Goal: Task Accomplishment & Management: Use online tool/utility

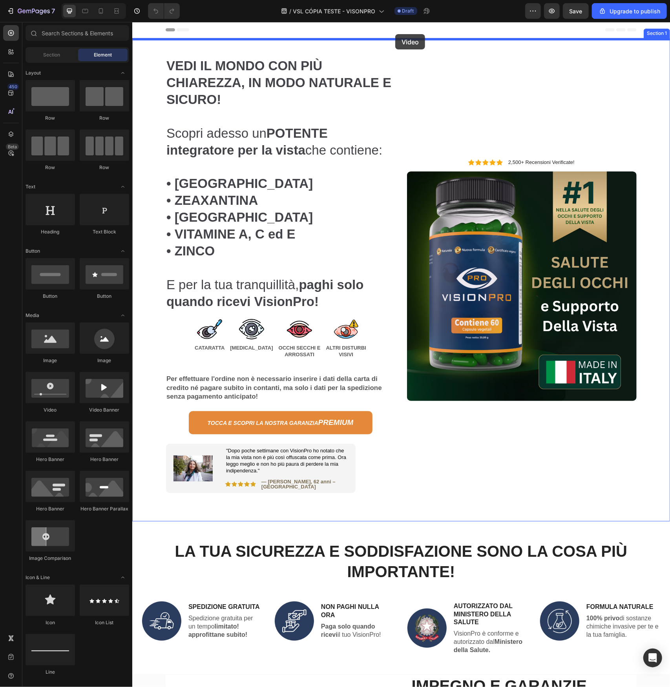
drag, startPoint x: 275, startPoint y: 232, endPoint x: 395, endPoint y: 34, distance: 231.7
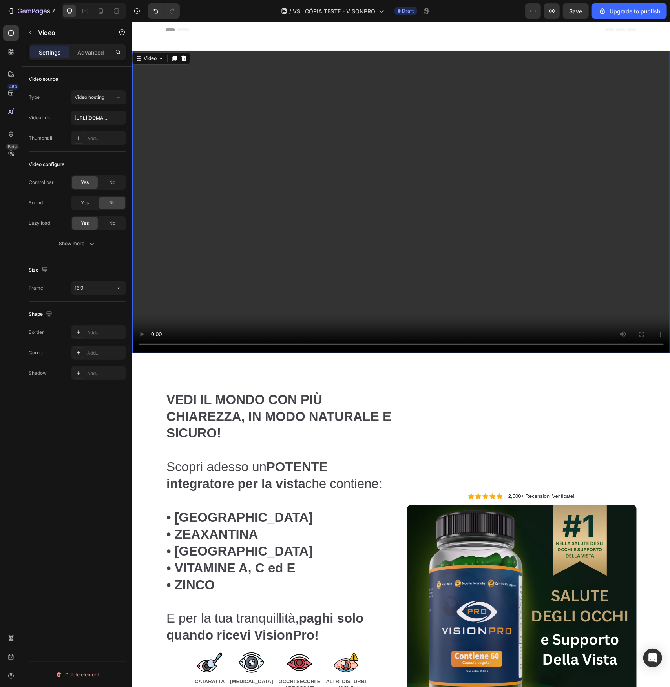
click at [331, 215] on video at bounding box center [401, 201] width 538 height 303
click at [104, 100] on div "Video hosting" at bounding box center [99, 97] width 48 height 8
click at [103, 117] on input "[URL][DOMAIN_NAME]" at bounding box center [98, 118] width 55 height 14
click at [102, 51] on p "Advanced" at bounding box center [90, 52] width 27 height 8
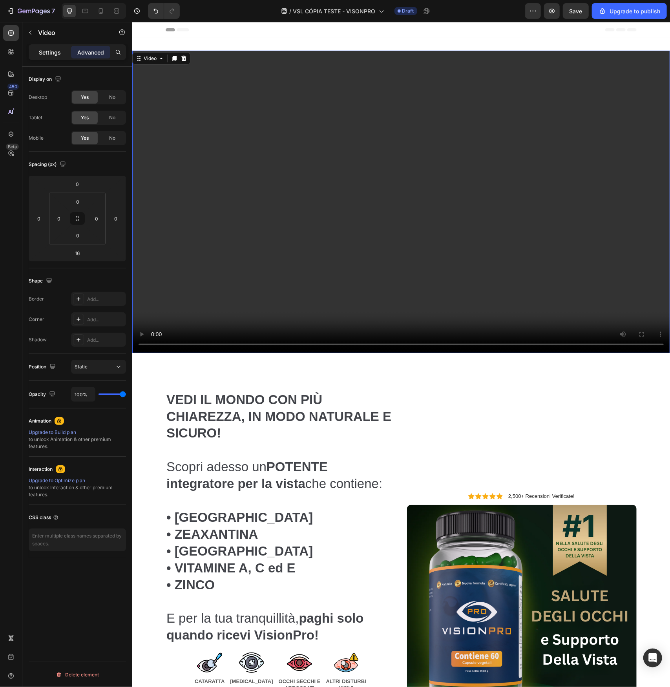
click at [60, 53] on p "Settings" at bounding box center [50, 52] width 22 height 8
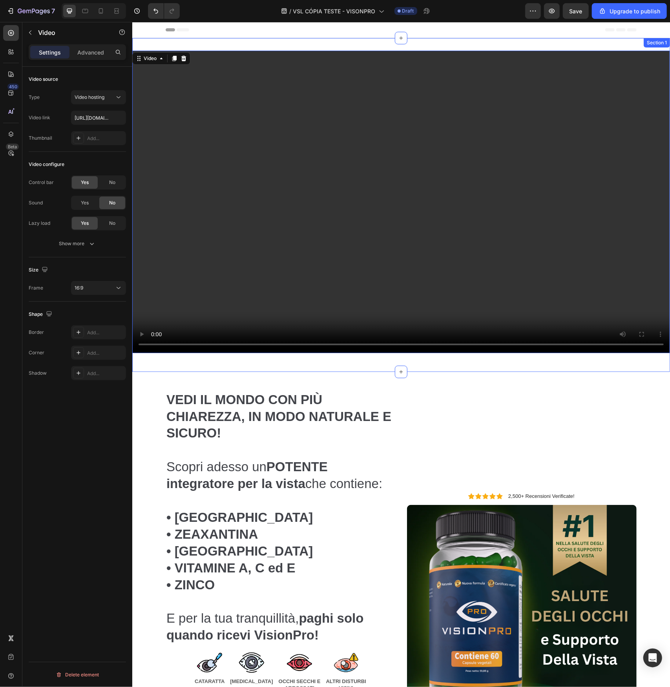
click at [360, 358] on div "Video 16 Section 1" at bounding box center [401, 205] width 538 height 334
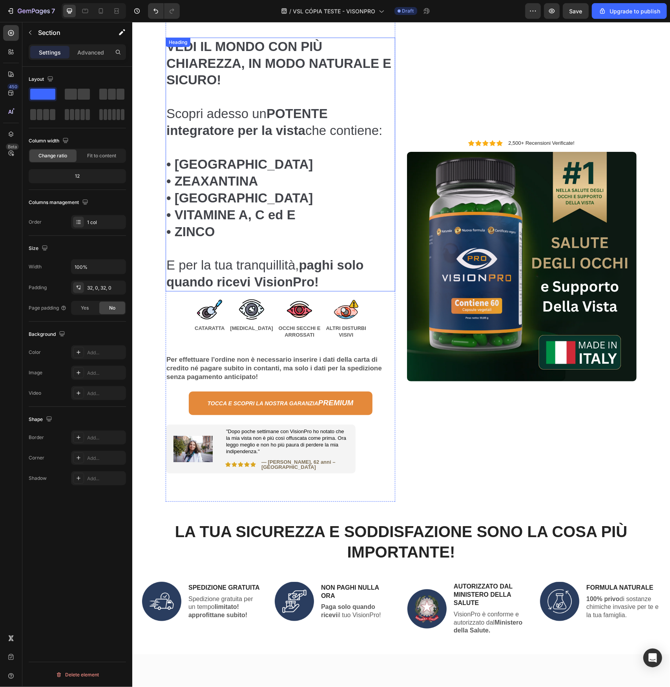
scroll to position [196, 0]
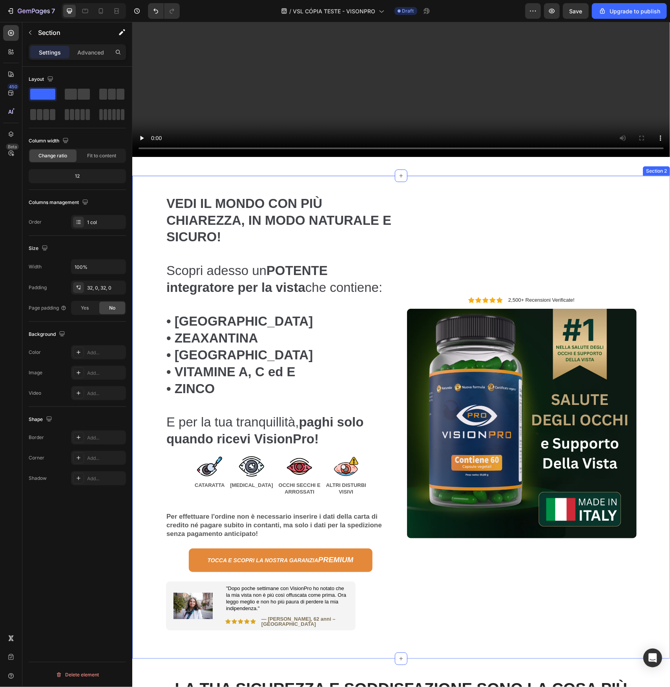
click at [150, 179] on div "VEDI IL MONDO CON PIÙ CHIAREZZA, IN MODO NATURALE E SICURO! Scopri adesso un PO…" at bounding box center [401, 416] width 526 height 483
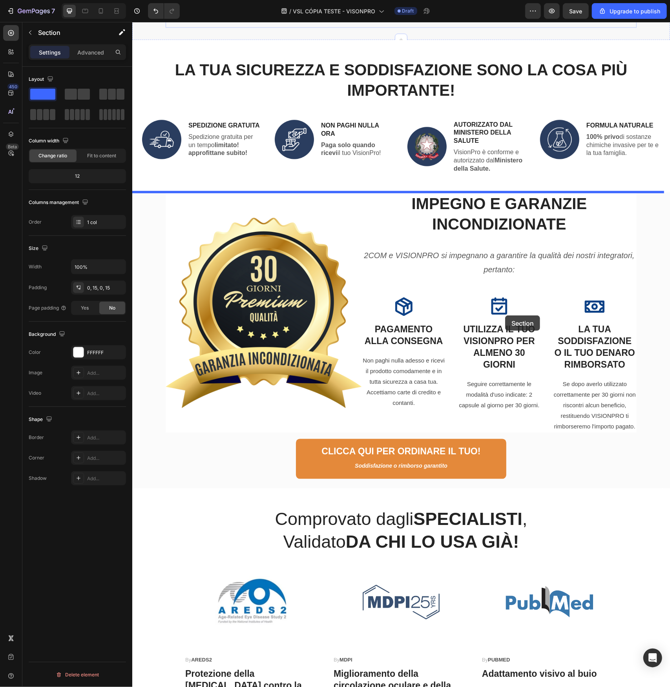
scroll to position [942, 0]
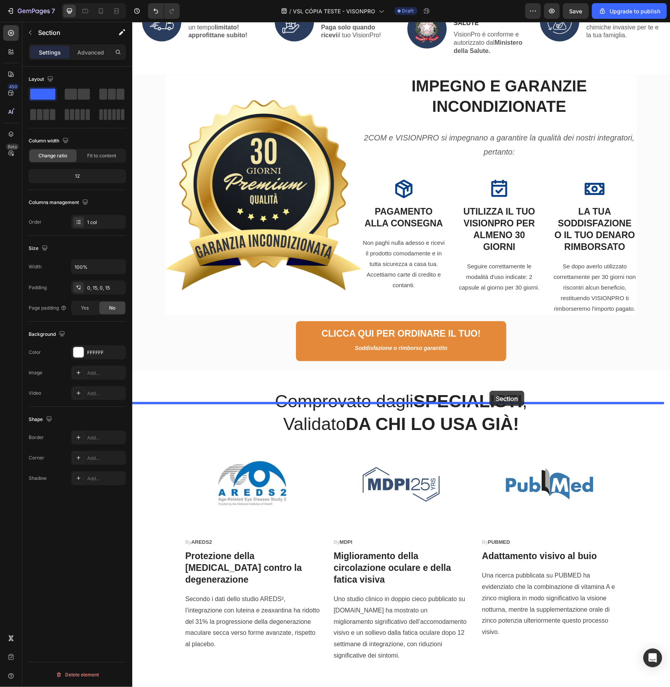
drag, startPoint x: 507, startPoint y: 166, endPoint x: 489, endPoint y: 390, distance: 225.6
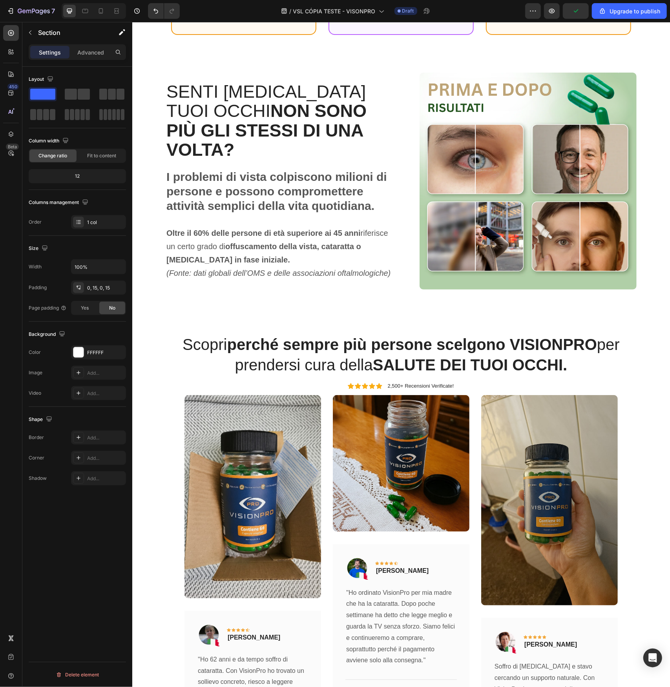
scroll to position [2291, 0]
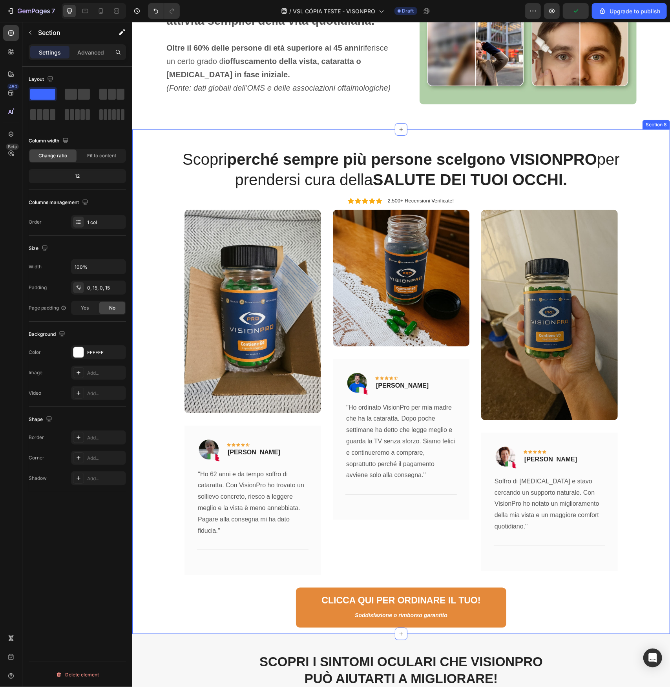
click at [157, 151] on div "Scopri perché sempre più persone scelgono VISIONPRO per prendersi cura della SA…" at bounding box center [401, 388] width 526 height 480
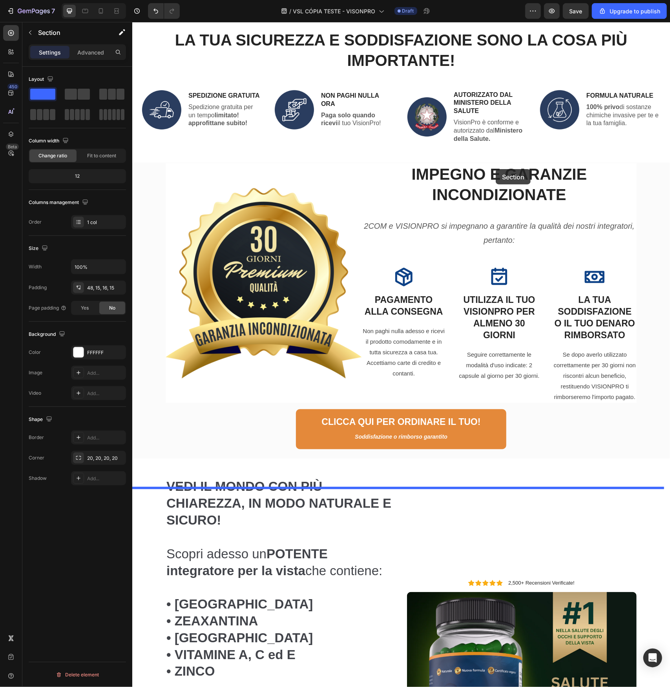
scroll to position [171, 0]
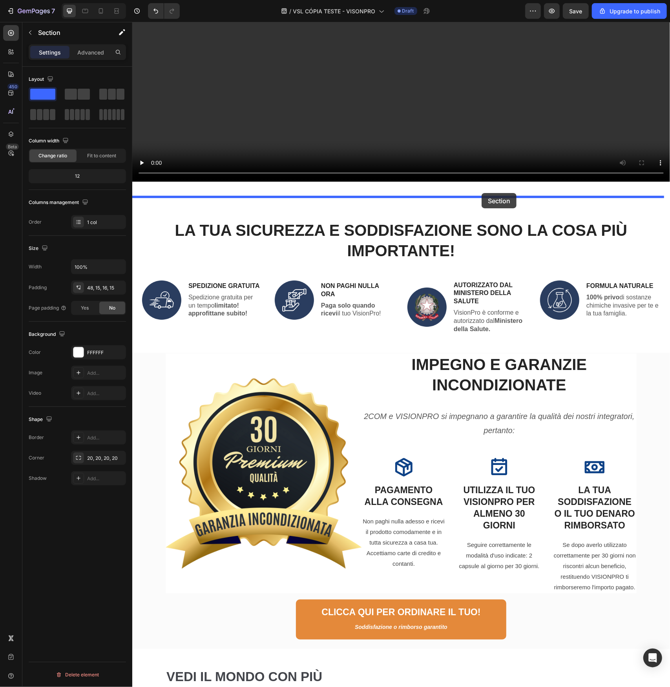
drag, startPoint x: 503, startPoint y: 126, endPoint x: 481, endPoint y: 193, distance: 70.7
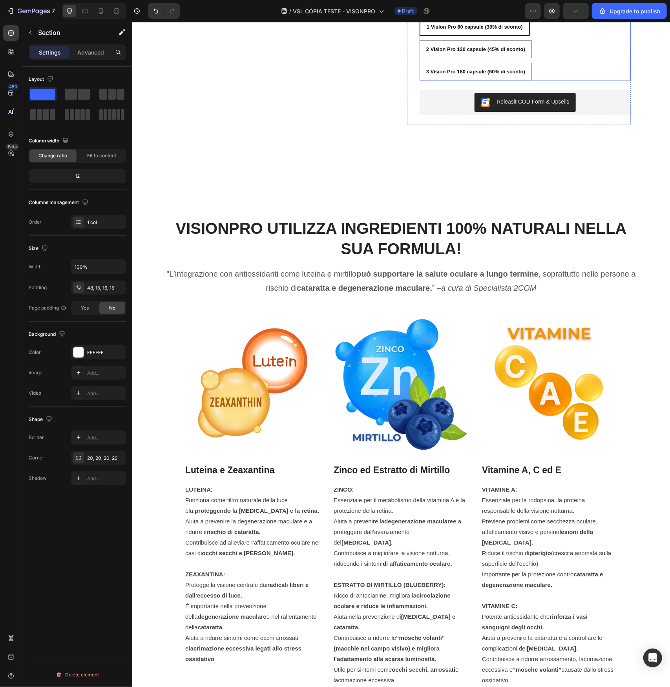
scroll to position [3493, 0]
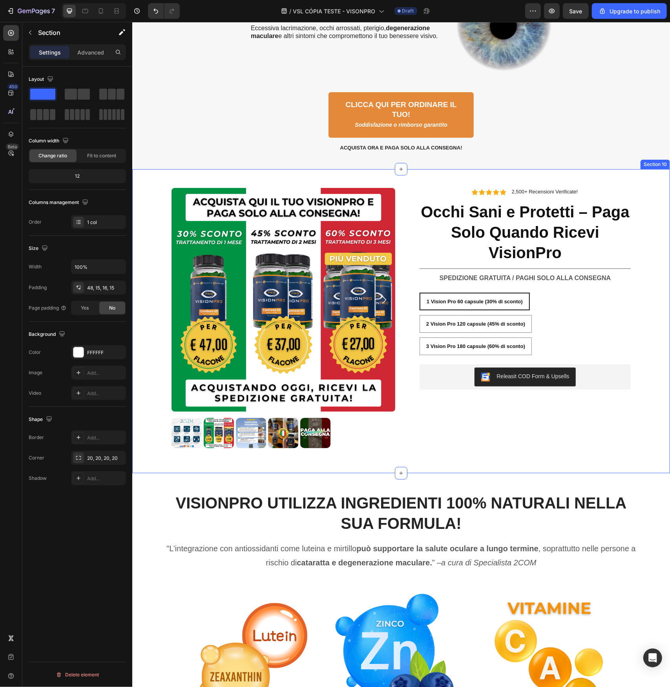
click at [248, 173] on div "Product Images Icon Icon Icon Icon Icon Icon List 2,500+ Recensioni Verificate!…" at bounding box center [401, 321] width 538 height 304
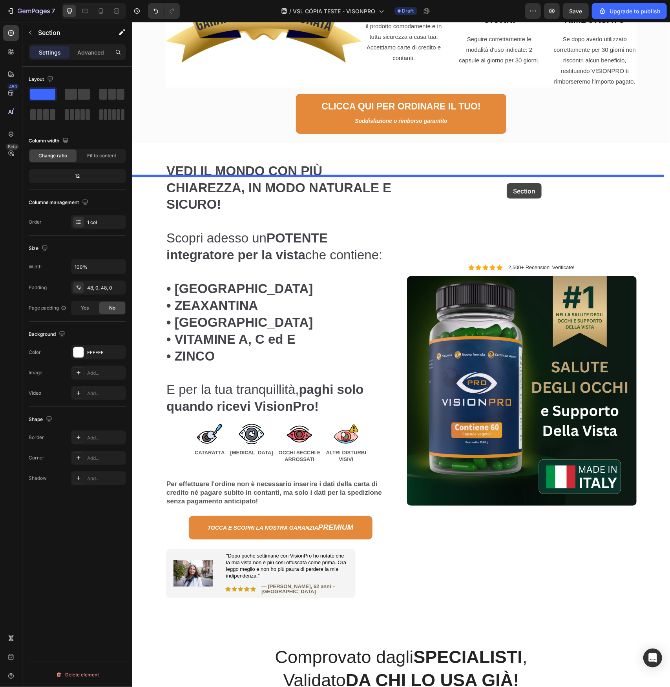
scroll to position [1414, 0]
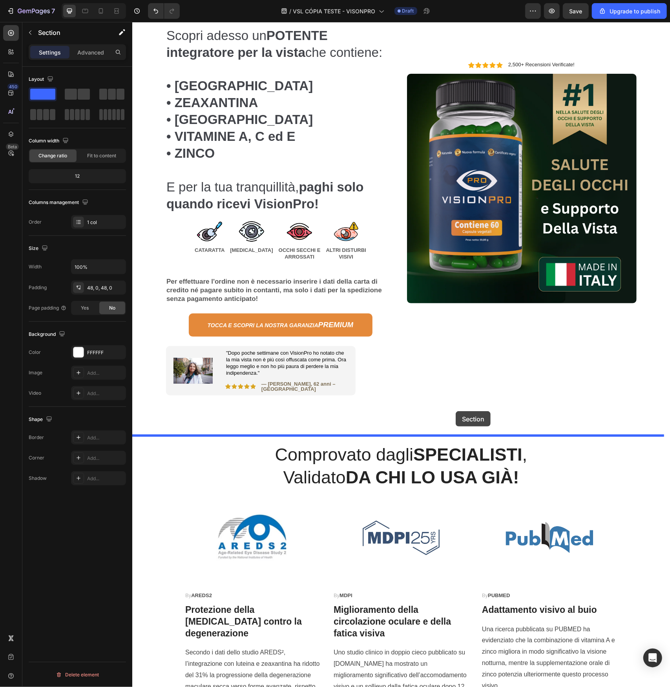
drag, startPoint x: 505, startPoint y: 163, endPoint x: 455, endPoint y: 411, distance: 253.1
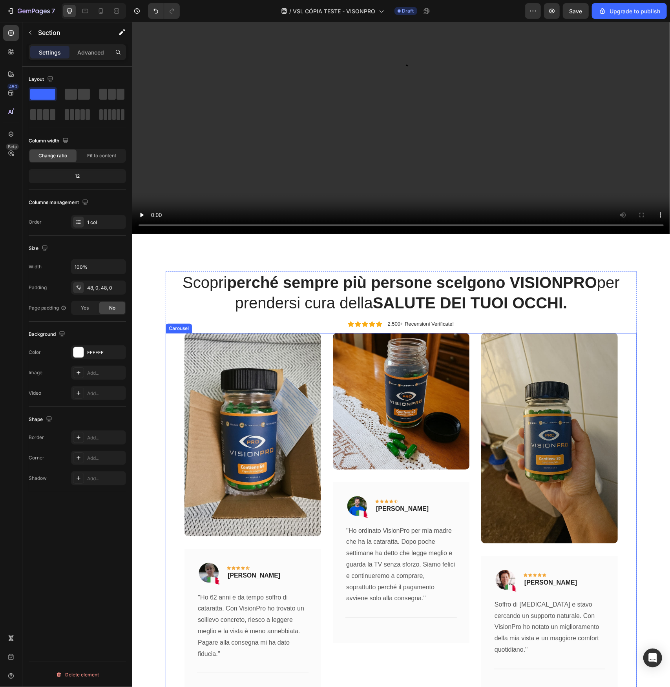
scroll to position [0, 0]
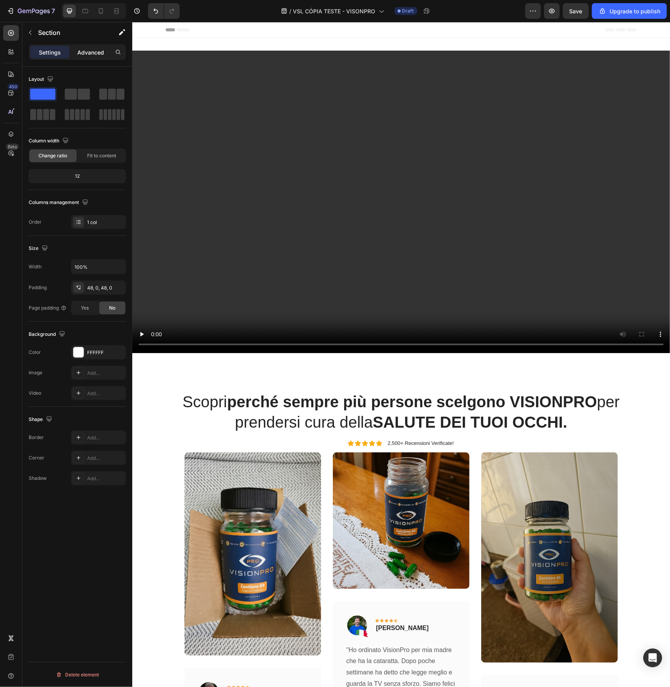
click at [83, 53] on p "Advanced" at bounding box center [90, 52] width 27 height 8
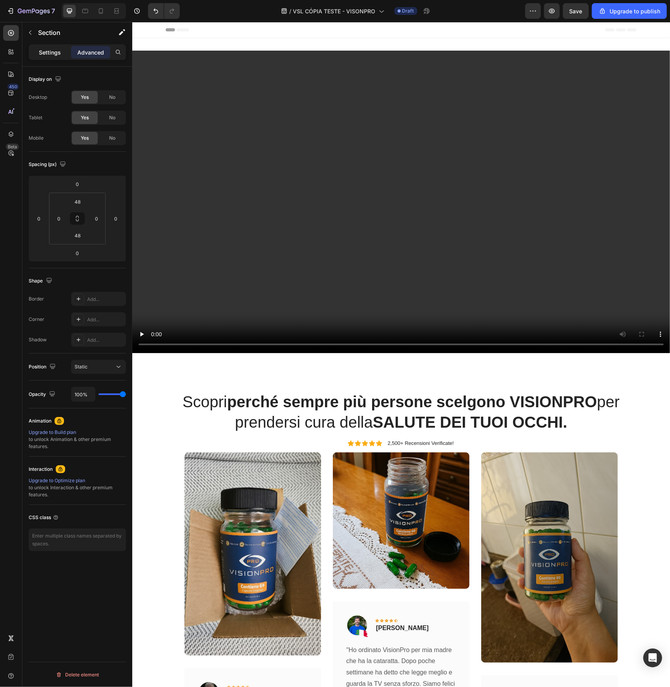
click at [57, 53] on p "Settings" at bounding box center [50, 52] width 22 height 8
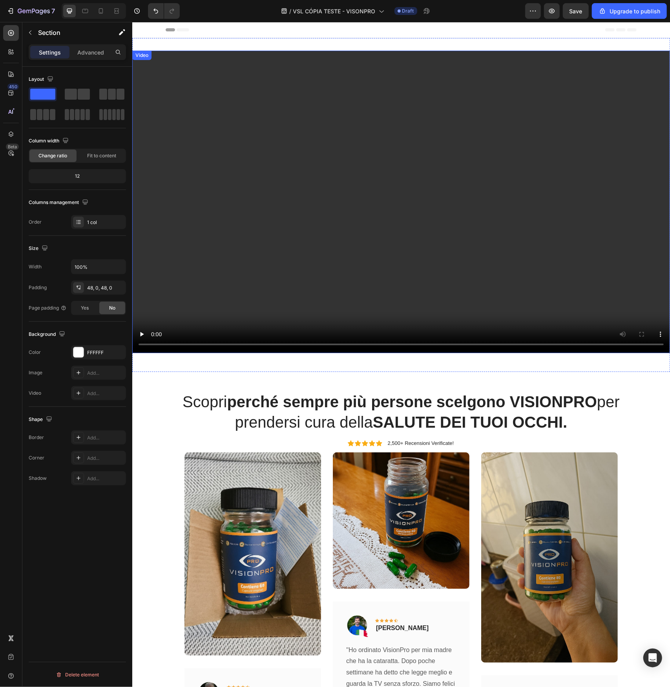
click at [275, 119] on video at bounding box center [401, 201] width 538 height 303
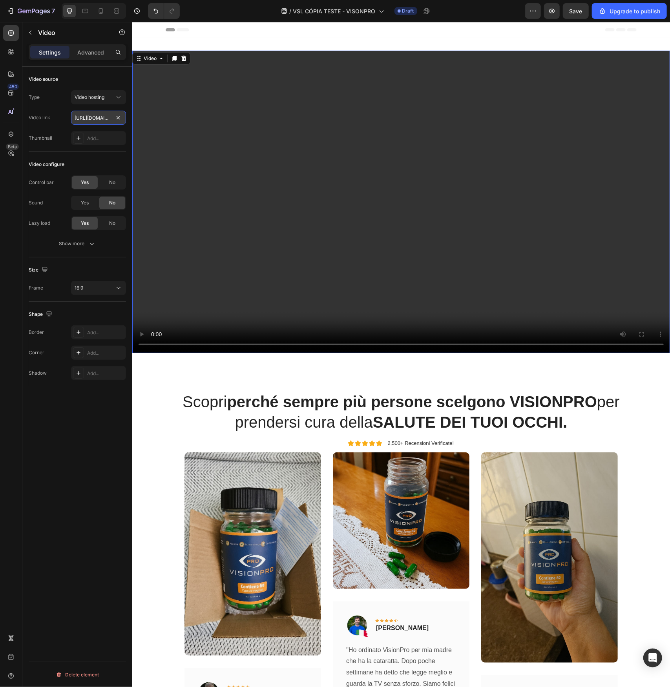
click at [100, 115] on input "[URL][DOMAIN_NAME]" at bounding box center [98, 118] width 55 height 14
paste input "a3d77e7470bb4cadbb60179bbc2aca43.mov"
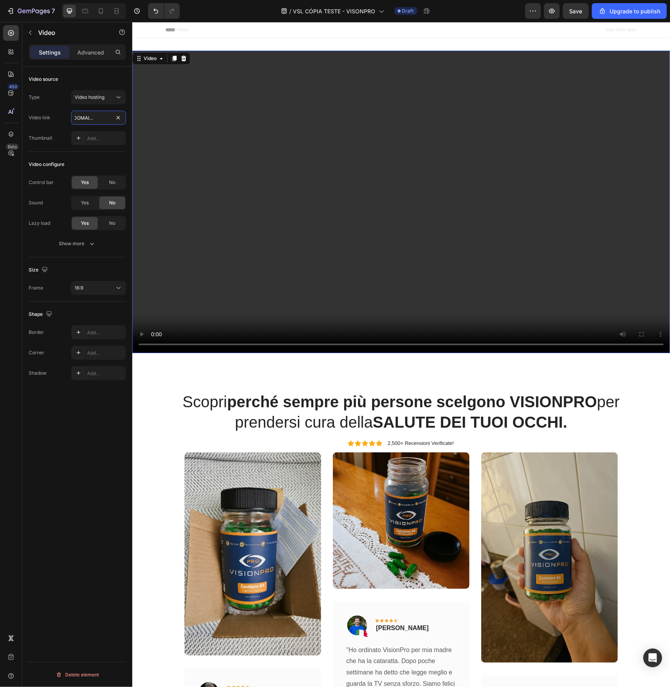
type input "[URL][DOMAIN_NAME]"
click at [180, 363] on div "Video 16 Section 1" at bounding box center [401, 205] width 538 height 334
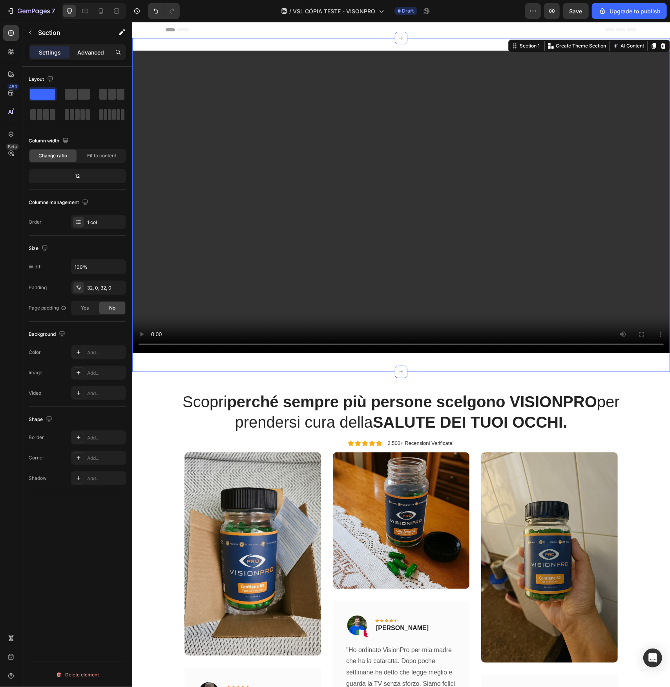
click at [86, 55] on p "Advanced" at bounding box center [90, 52] width 27 height 8
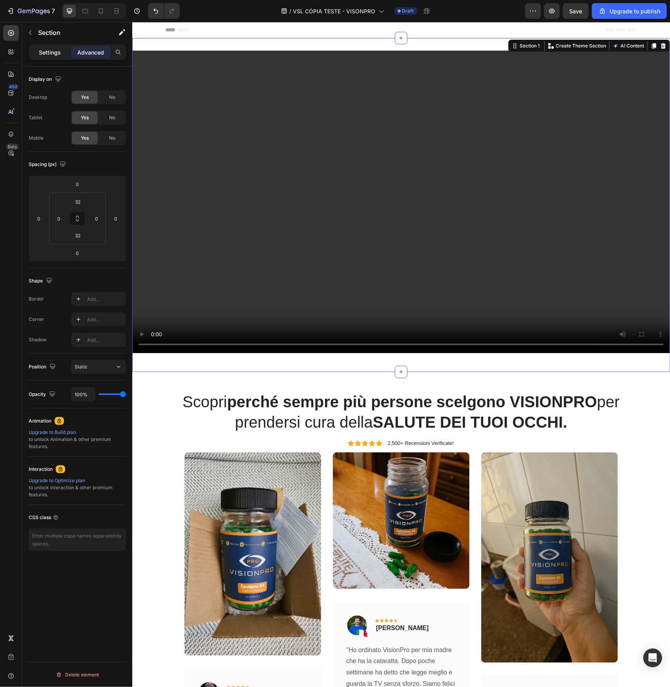
click at [53, 55] on p "Settings" at bounding box center [50, 52] width 22 height 8
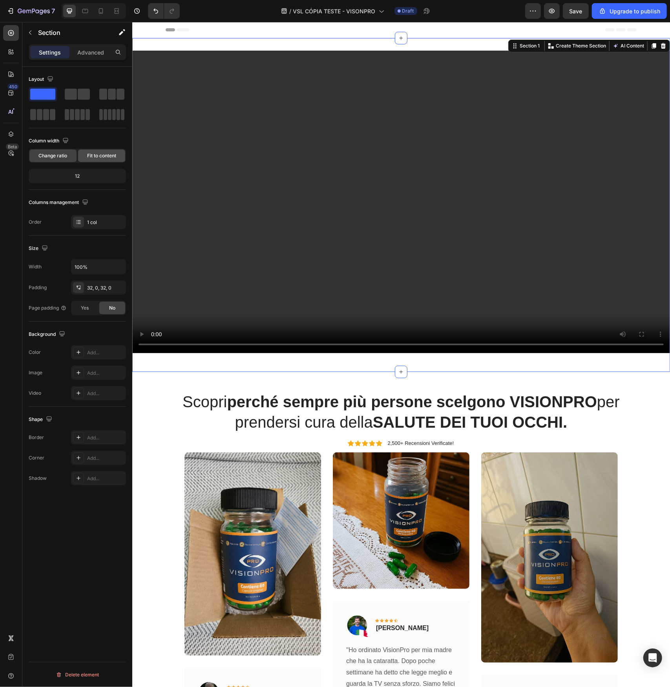
click at [100, 153] on span "Fit to content" at bounding box center [101, 155] width 29 height 7
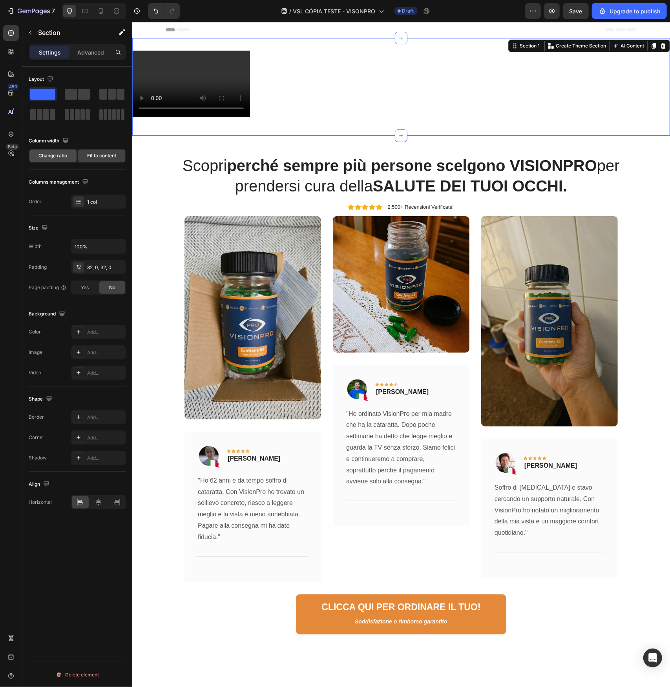
click at [61, 156] on span "Change ratio" at bounding box center [53, 155] width 29 height 7
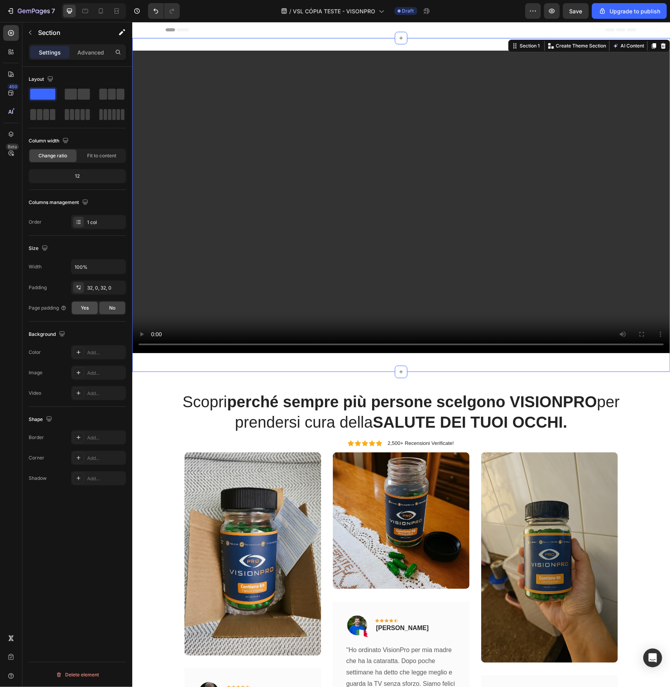
click at [90, 308] on div "Yes" at bounding box center [85, 308] width 26 height 13
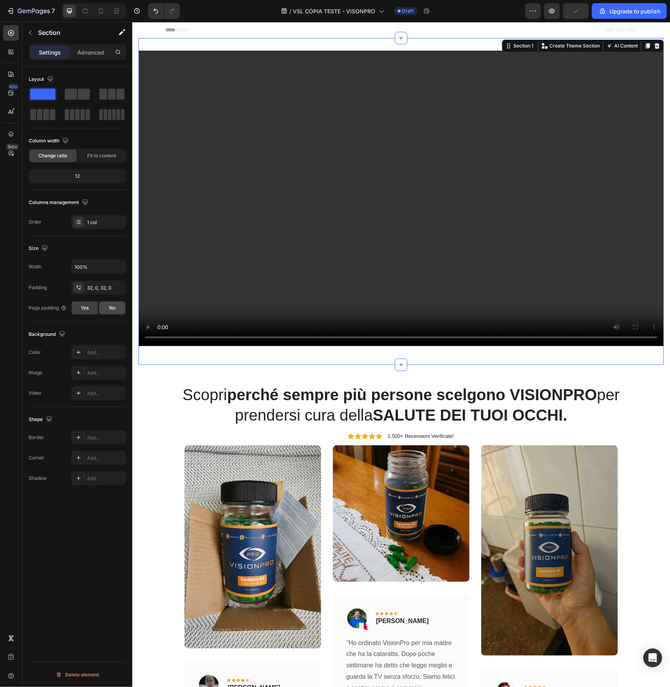
click at [103, 307] on div "No" at bounding box center [112, 308] width 26 height 13
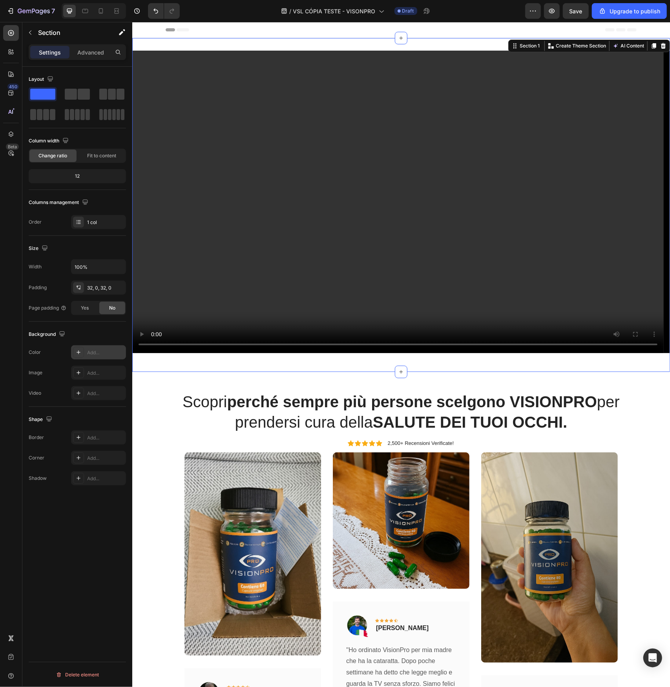
click at [91, 349] on div "Add..." at bounding box center [105, 352] width 37 height 7
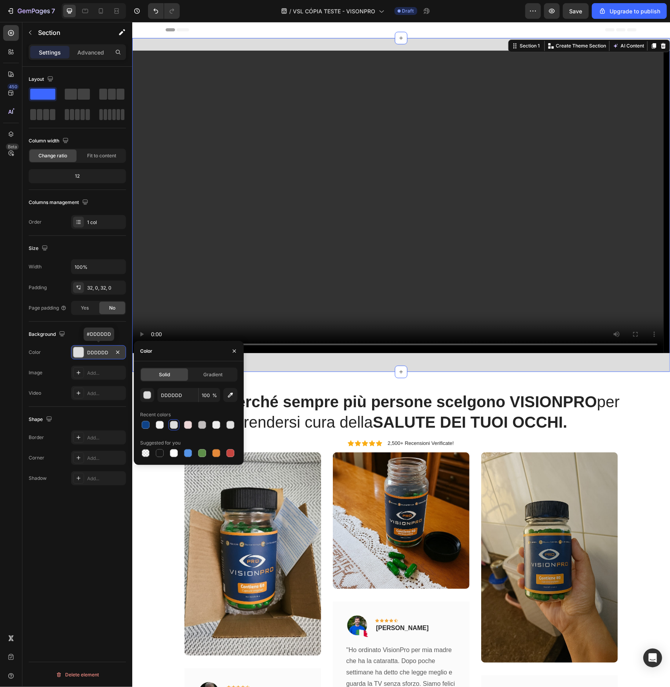
click at [91, 349] on div "DDDDDD" at bounding box center [98, 352] width 23 height 7
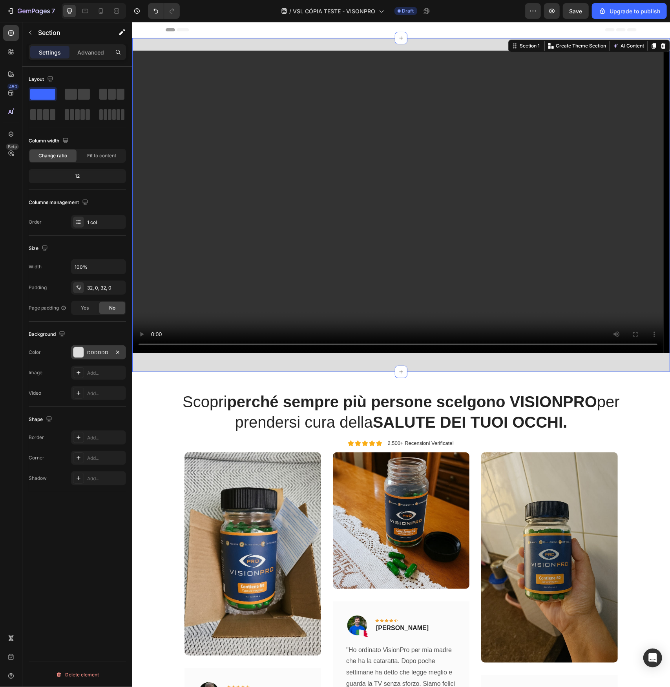
click at [78, 350] on div at bounding box center [78, 352] width 10 height 10
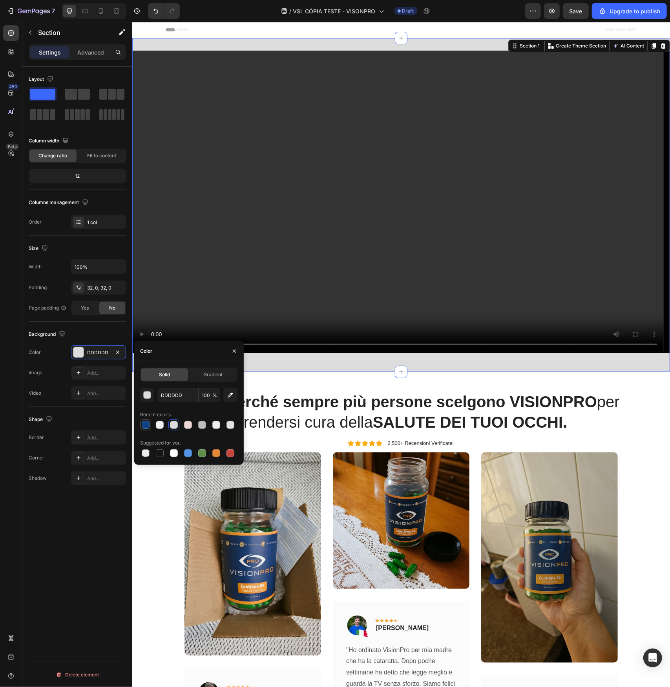
click at [146, 429] on div at bounding box center [145, 425] width 11 height 11
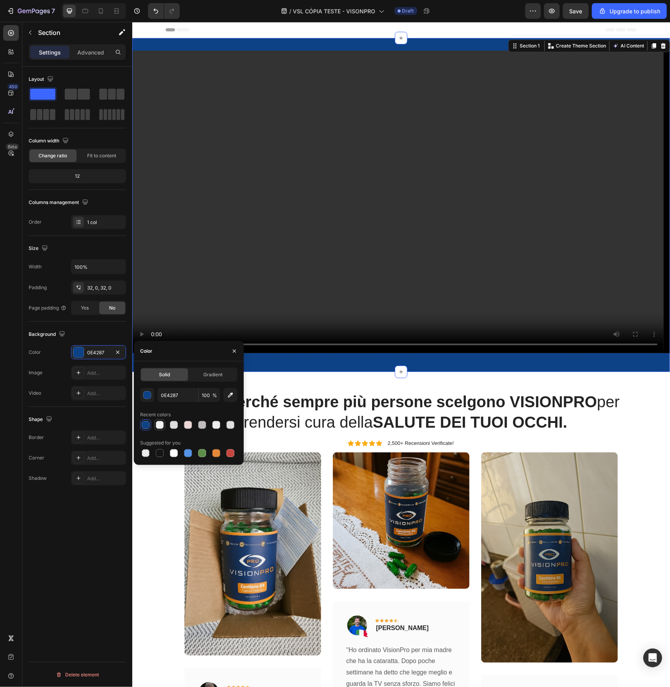
click at [158, 425] on div at bounding box center [160, 425] width 8 height 8
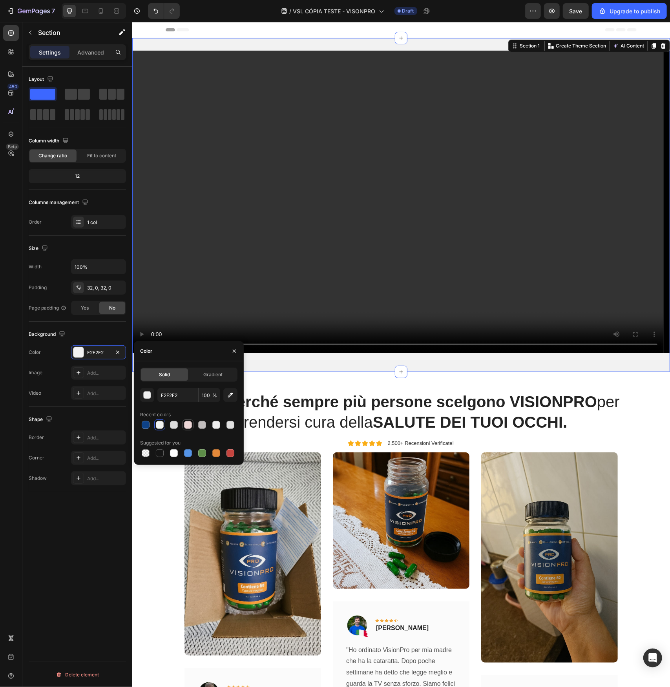
click at [188, 425] on div at bounding box center [188, 425] width 8 height 8
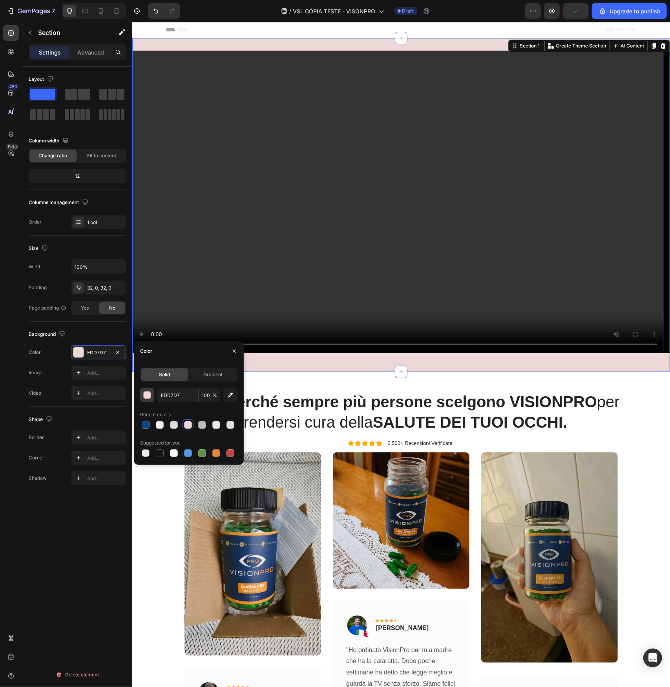
click at [149, 394] on div "button" at bounding box center [148, 396] width 8 height 8
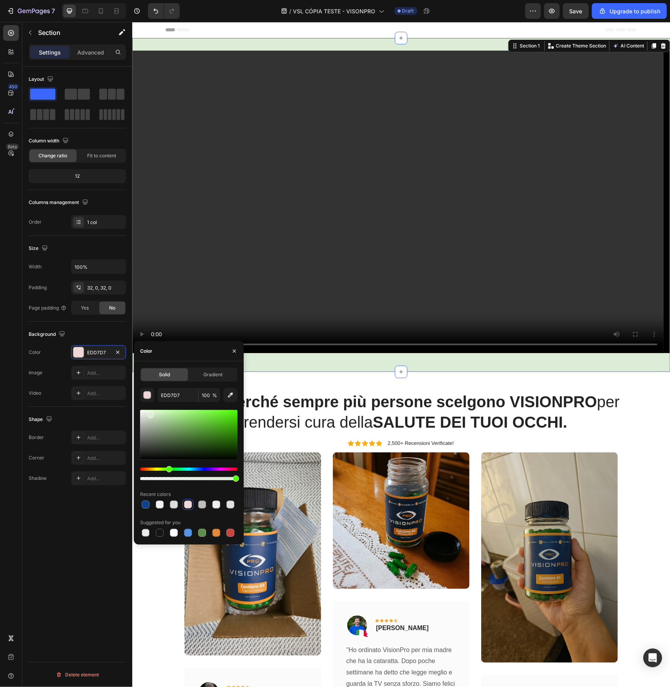
type input "DDECD6"
click at [168, 470] on div "Hue" at bounding box center [188, 469] width 97 height 3
click at [631, 385] on div "Scopri perché sempre più persone scelgono VISIONPRO per prendersi cura della SA…" at bounding box center [401, 624] width 538 height 505
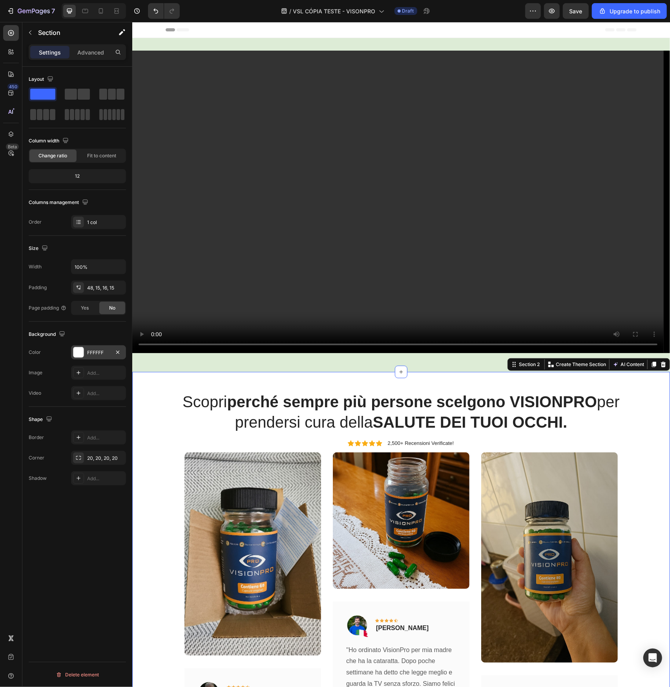
click at [85, 350] on div "FFFFFF" at bounding box center [98, 352] width 55 height 14
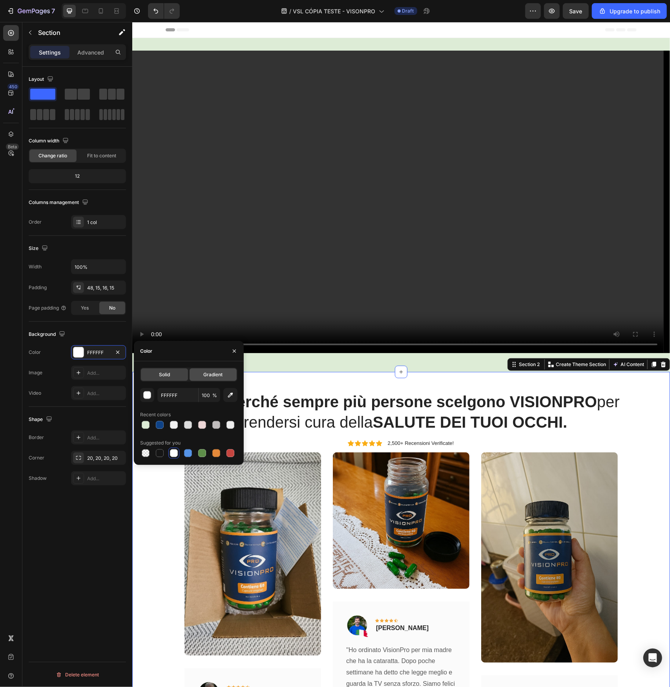
click at [208, 378] on span "Gradient" at bounding box center [213, 374] width 19 height 7
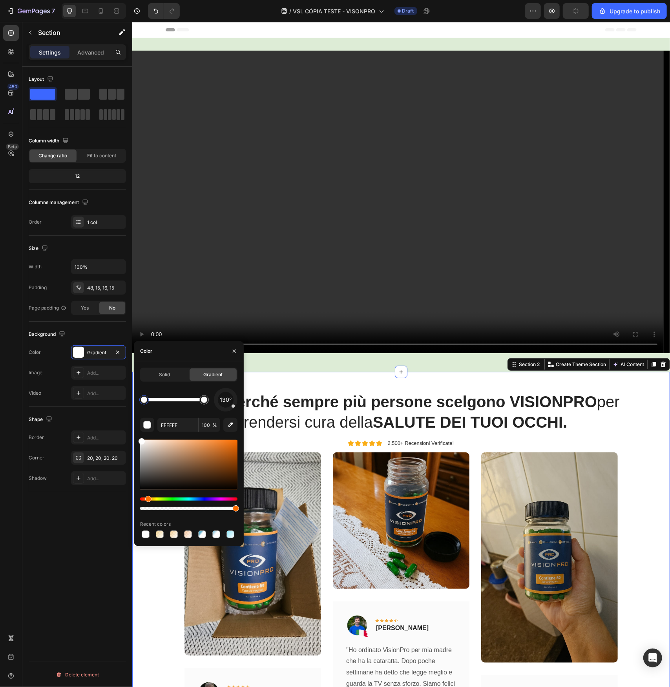
drag, startPoint x: 143, startPoint y: 500, endPoint x: 147, endPoint y: 500, distance: 4.3
click at [147, 500] on div "Hue" at bounding box center [148, 499] width 6 height 6
click at [148, 500] on div "Hue" at bounding box center [188, 499] width 97 height 3
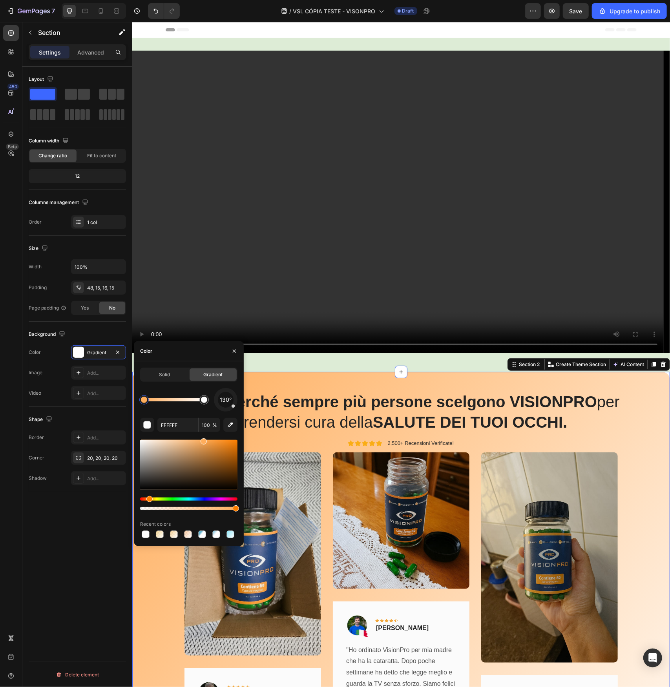
drag, startPoint x: 143, startPoint y: 441, endPoint x: 203, endPoint y: 440, distance: 60.5
click at [203, 440] on div at bounding box center [204, 441] width 6 height 6
drag, startPoint x: 202, startPoint y: 400, endPoint x: 205, endPoint y: 407, distance: 7.2
click at [204, 403] on div at bounding box center [201, 400] width 6 height 6
drag, startPoint x: 144, startPoint y: 400, endPoint x: 161, endPoint y: 409, distance: 19.0
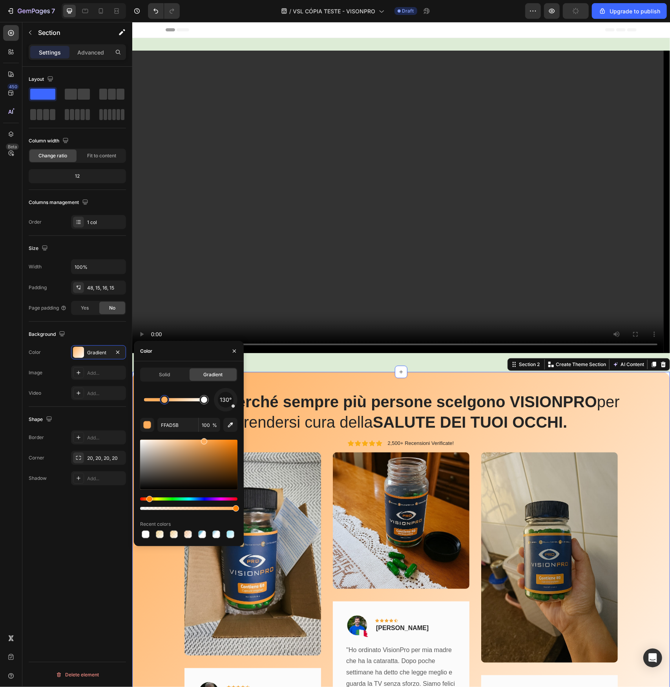
click at [161, 409] on div "130°" at bounding box center [188, 400] width 97 height 24
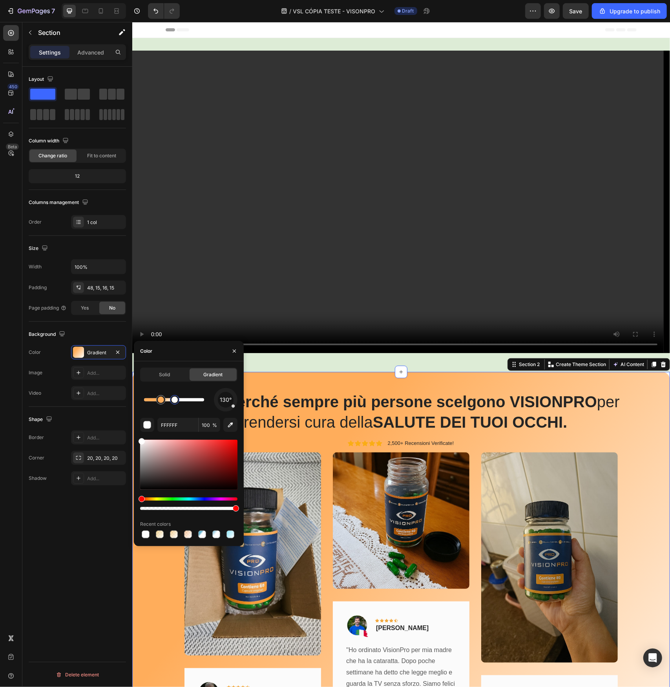
drag, startPoint x: 204, startPoint y: 403, endPoint x: 173, endPoint y: 405, distance: 30.7
click at [173, 403] on div at bounding box center [174, 400] width 6 height 6
type input "FFAD5B"
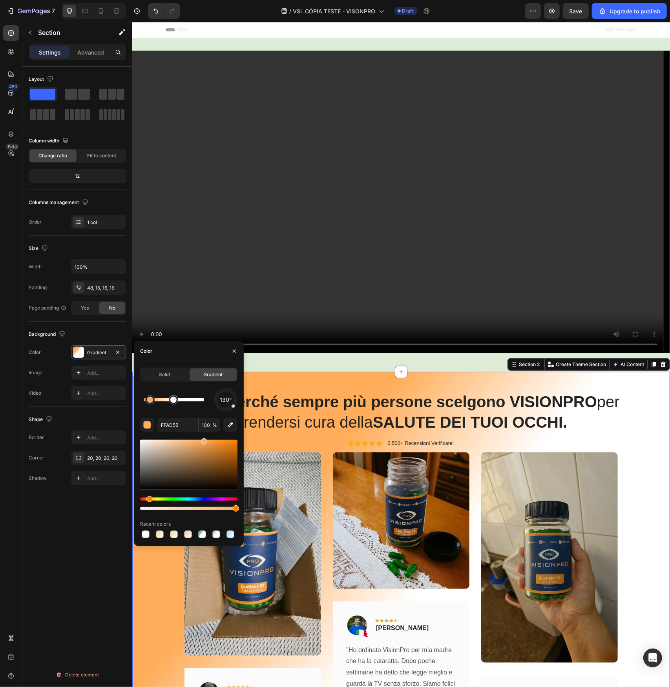
drag, startPoint x: 162, startPoint y: 402, endPoint x: 150, endPoint y: 402, distance: 13.0
click at [150, 402] on div at bounding box center [150, 400] width 6 height 6
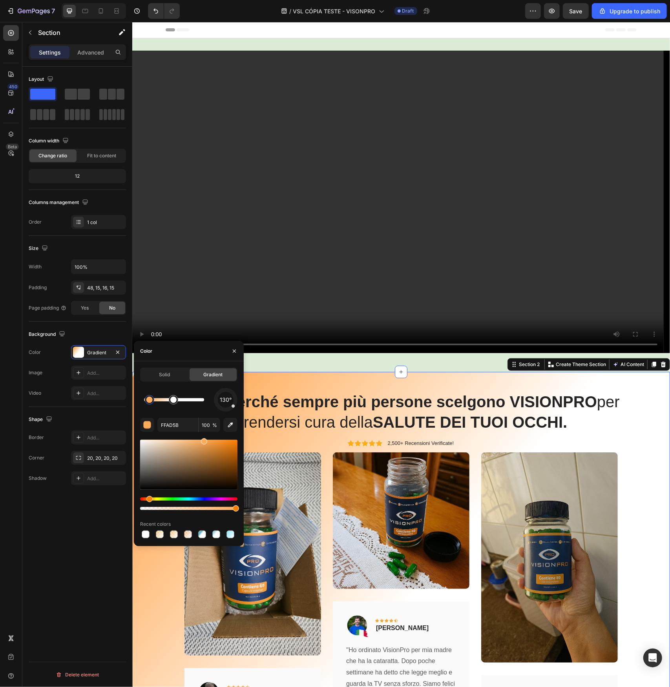
click at [648, 390] on div "Scopri perché sempre più persone scelgono VISIONPRO per prendersi cura della SA…" at bounding box center [401, 630] width 526 height 480
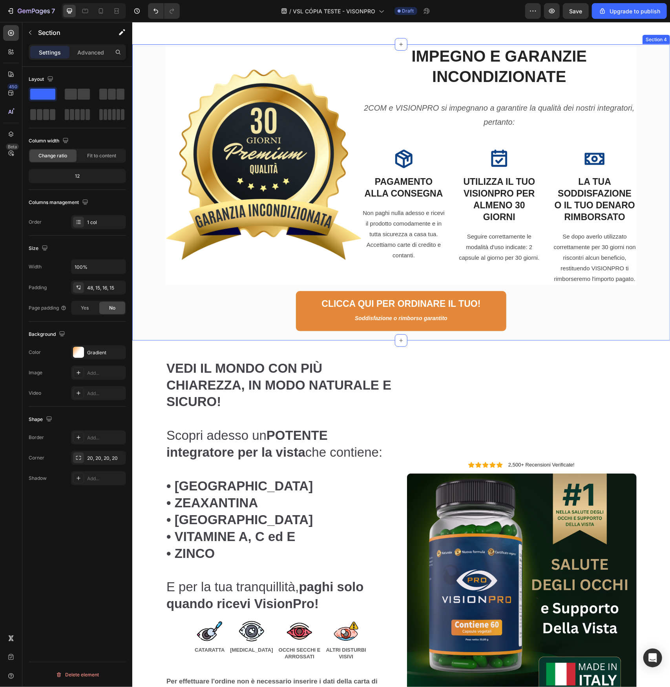
scroll to position [1099, 0]
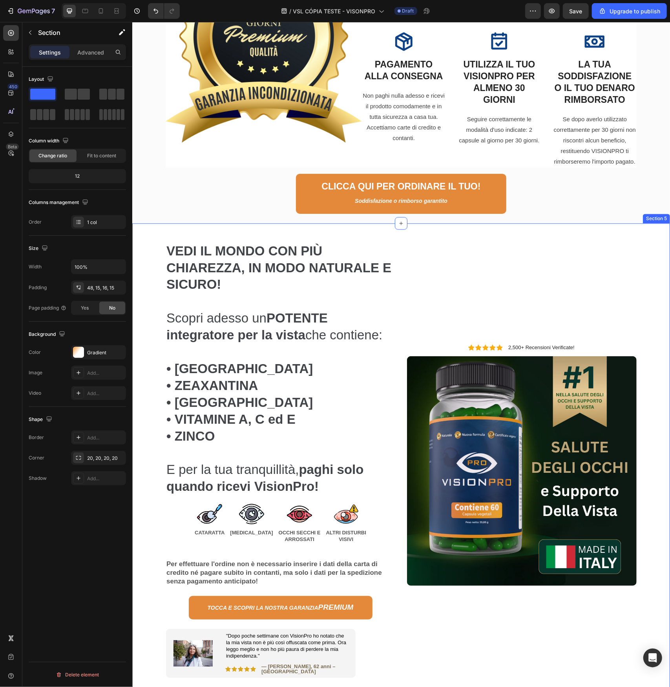
click at [645, 274] on div "VEDI IL MONDO CON PIÙ CHIAREZZA, IN MODO NATURALE E SICURO! Scopri adesso un PO…" at bounding box center [401, 464] width 526 height 483
click at [82, 350] on div at bounding box center [78, 352] width 10 height 10
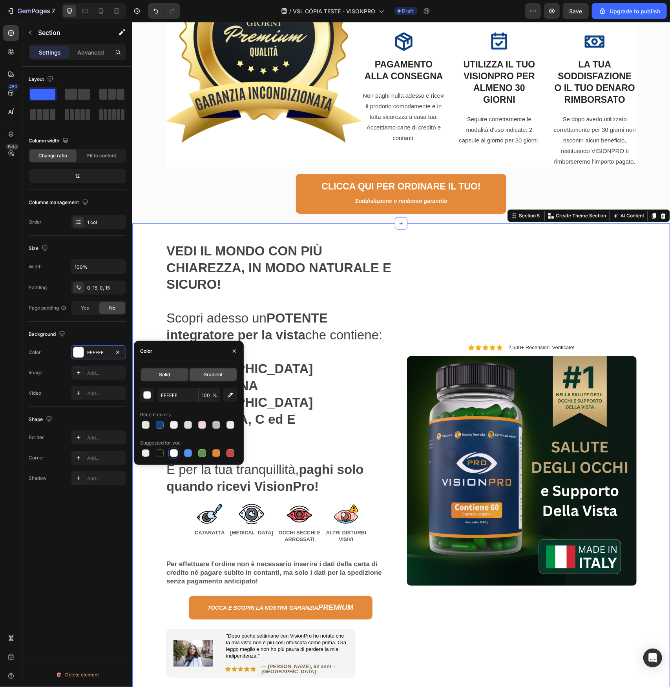
click at [213, 377] on span "Gradient" at bounding box center [213, 374] width 19 height 7
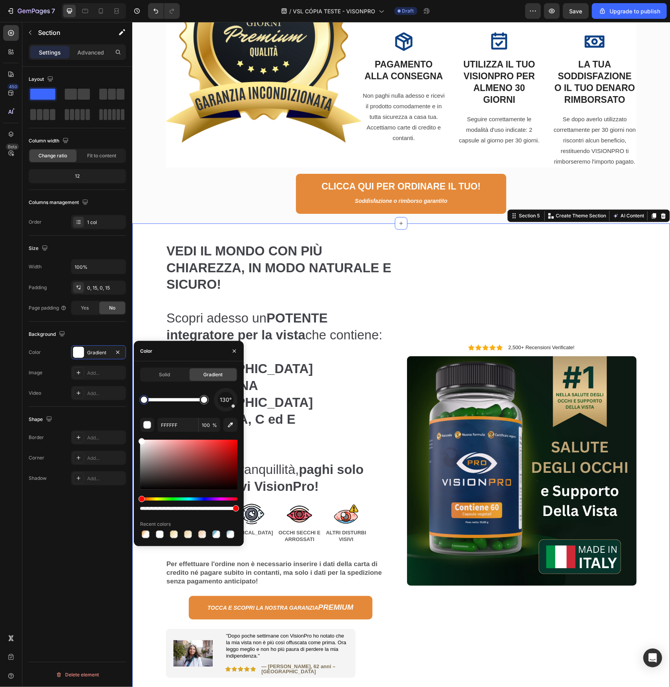
drag, startPoint x: 148, startPoint y: 498, endPoint x: 175, endPoint y: 501, distance: 27.2
click at [172, 500] on div at bounding box center [188, 504] width 97 height 13
click at [170, 498] on div "Hue" at bounding box center [188, 499] width 97 height 3
click at [169, 498] on div "Hue" at bounding box center [170, 499] width 6 height 6
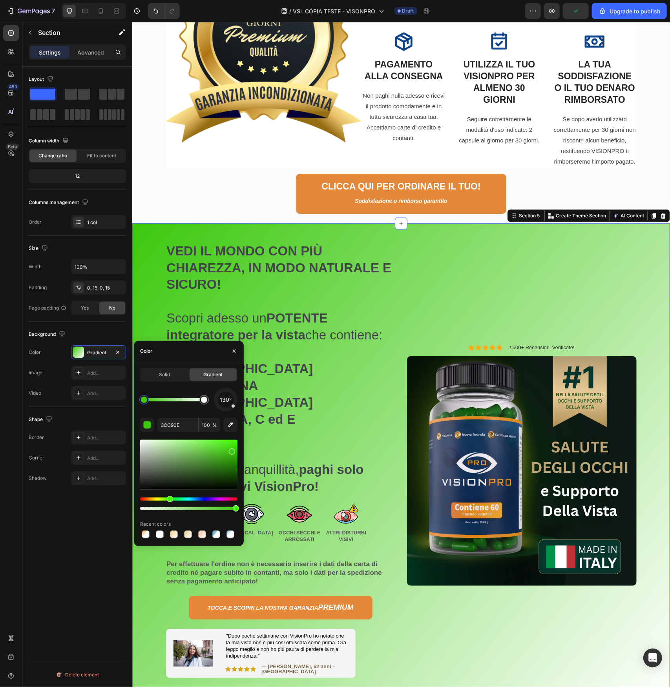
drag, startPoint x: 142, startPoint y: 441, endPoint x: 230, endPoint y: 463, distance: 90.0
drag, startPoint x: 146, startPoint y: 399, endPoint x: 191, endPoint y: 404, distance: 45.0
click at [188, 403] on div at bounding box center [184, 400] width 6 height 6
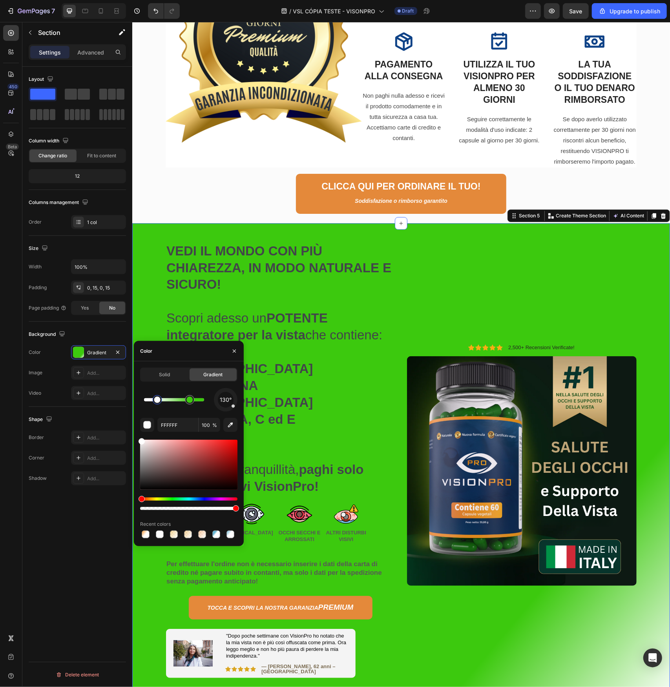
drag, startPoint x: 203, startPoint y: 404, endPoint x: 158, endPoint y: 407, distance: 45.6
click at [158, 407] on div "130°" at bounding box center [188, 400] width 97 height 24
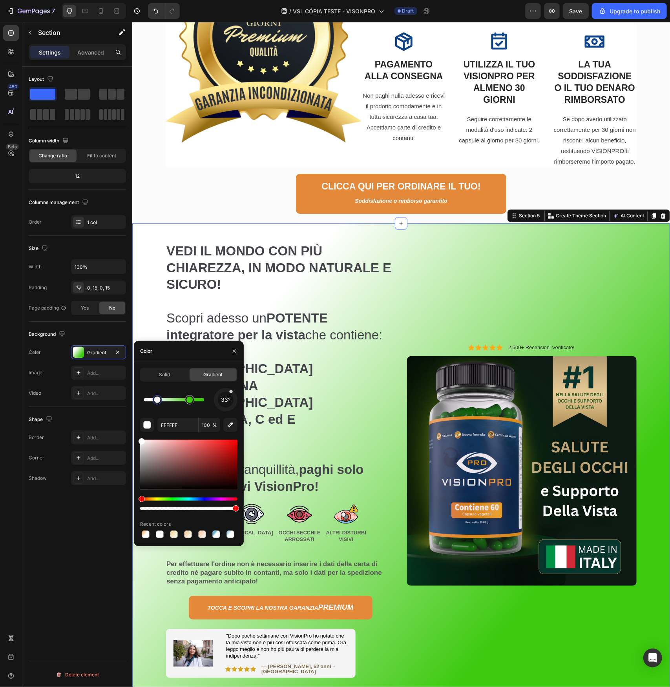
drag, startPoint x: 232, startPoint y: 407, endPoint x: 229, endPoint y: 395, distance: 12.7
click at [229, 395] on div "33°" at bounding box center [226, 400] width 24 height 24
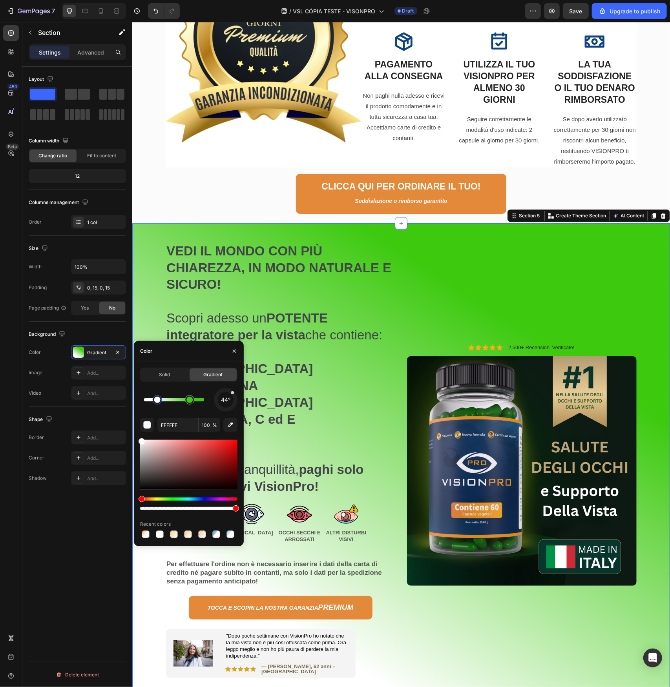
click at [233, 394] on div "44°" at bounding box center [226, 400] width 24 height 24
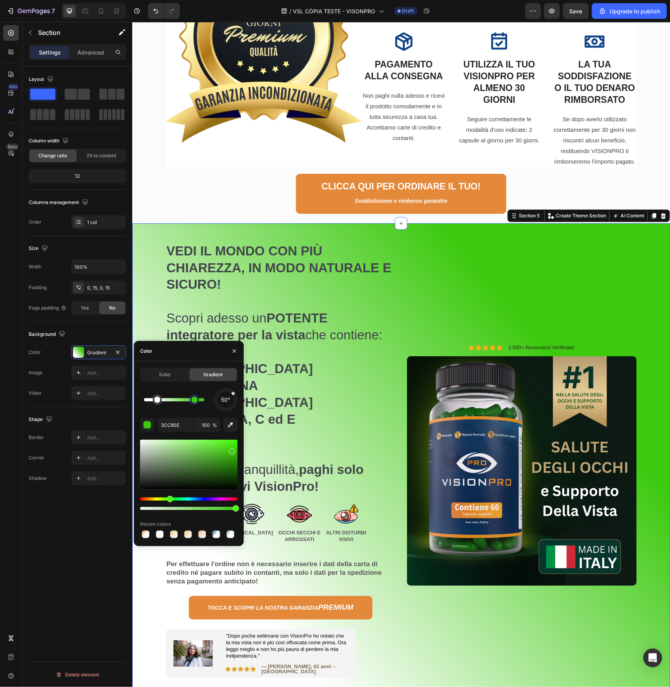
drag, startPoint x: 188, startPoint y: 400, endPoint x: 195, endPoint y: 399, distance: 6.3
click at [195, 399] on div at bounding box center [195, 400] width 6 height 6
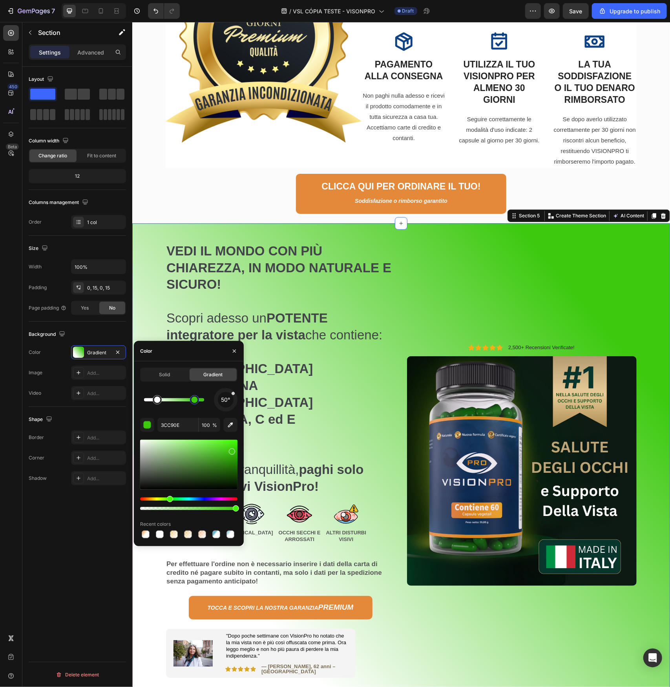
click at [195, 402] on div at bounding box center [195, 400] width 6 height 6
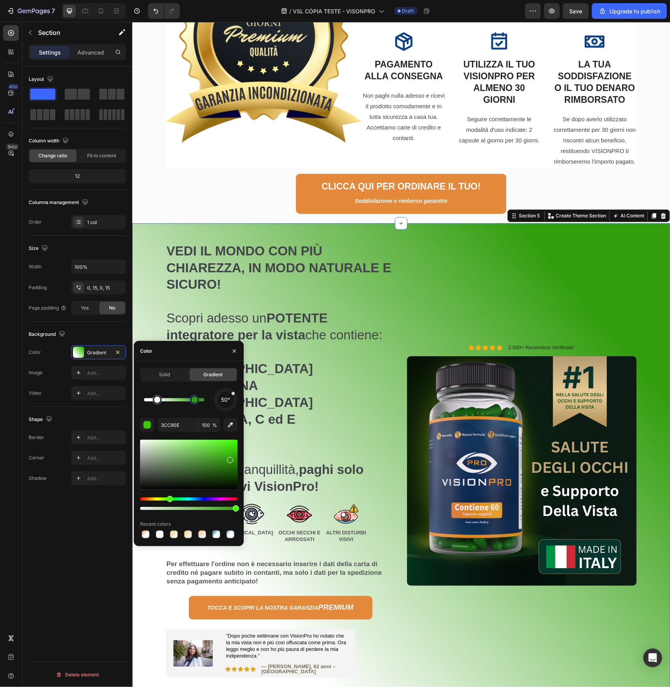
drag, startPoint x: 232, startPoint y: 453, endPoint x: 229, endPoint y: 459, distance: 6.0
click at [229, 459] on div at bounding box center [230, 460] width 6 height 6
type input "FFFFFF"
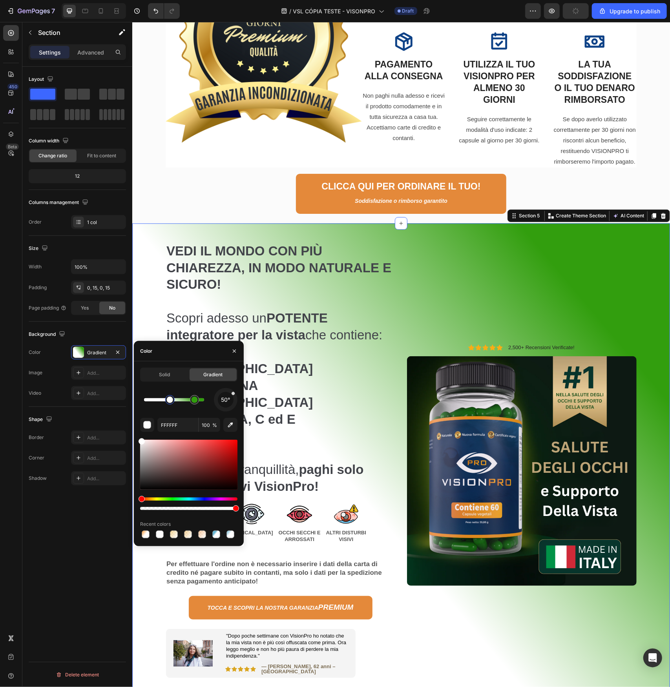
drag, startPoint x: 160, startPoint y: 403, endPoint x: 175, endPoint y: 403, distance: 15.3
drag, startPoint x: 168, startPoint y: 399, endPoint x: 174, endPoint y: 399, distance: 6.3
click at [174, 399] on div at bounding box center [174, 400] width 6 height 6
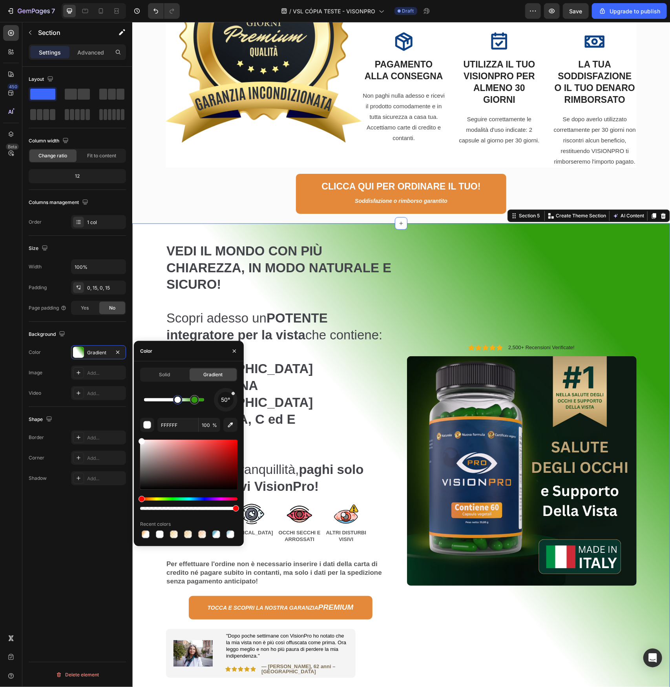
click at [179, 401] on div at bounding box center [178, 400] width 6 height 6
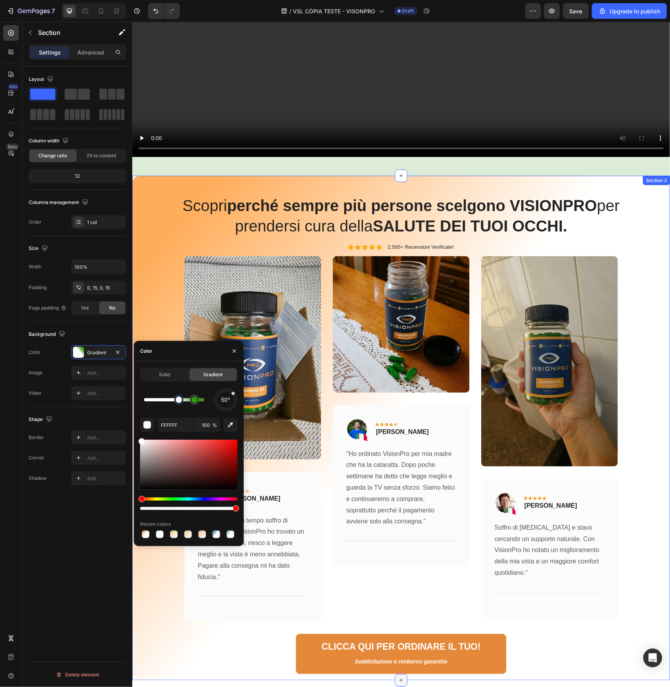
scroll to position [0, 0]
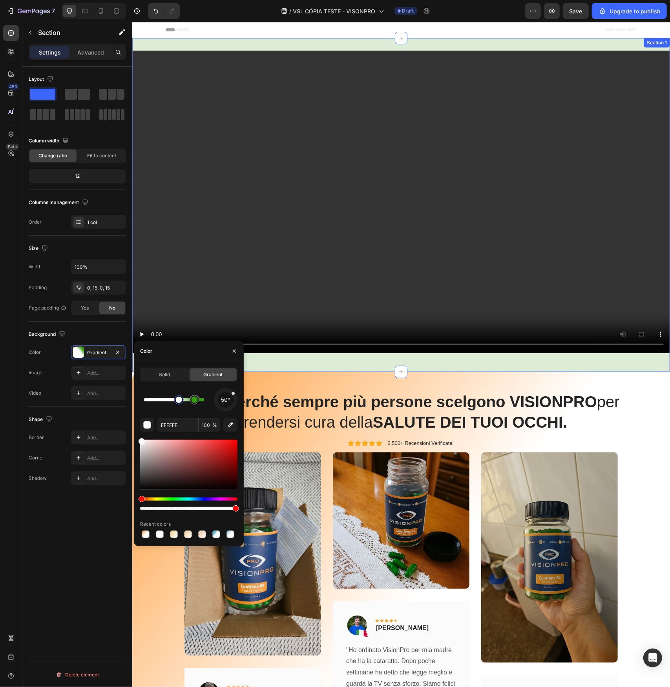
click at [432, 359] on div "Video Section 1" at bounding box center [401, 205] width 538 height 334
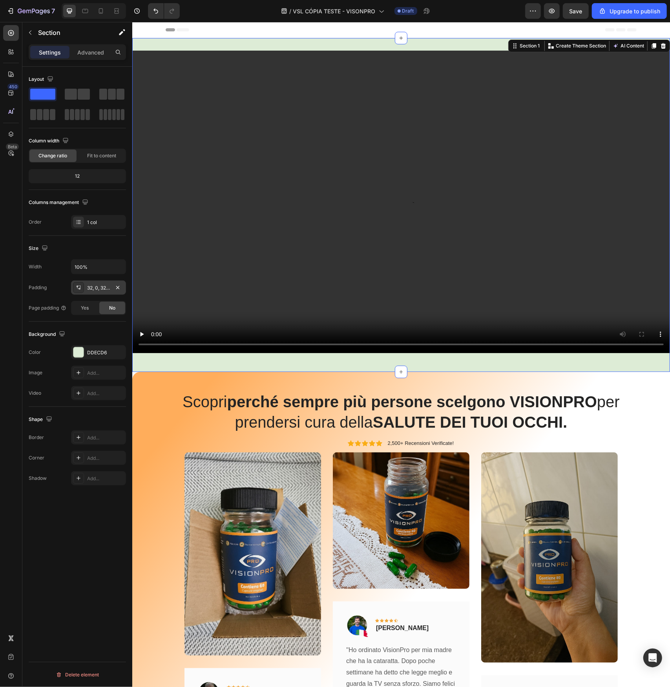
click at [105, 286] on div "32, 0, 32, 0" at bounding box center [98, 288] width 23 height 7
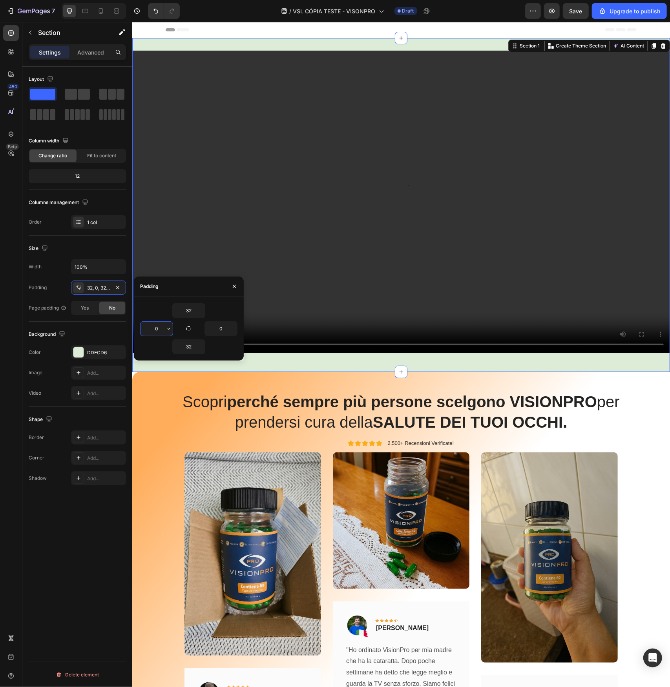
click at [159, 329] on input "0" at bounding box center [156, 329] width 32 height 14
click at [375, 273] on video at bounding box center [401, 201] width 538 height 303
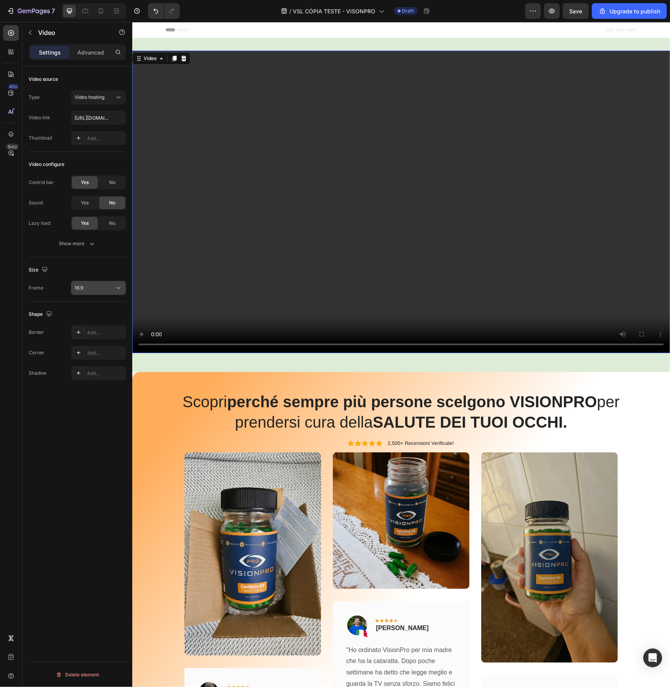
click at [84, 288] on div "16:9" at bounding box center [95, 288] width 40 height 7
click at [84, 310] on span "Square" at bounding box center [83, 307] width 16 height 7
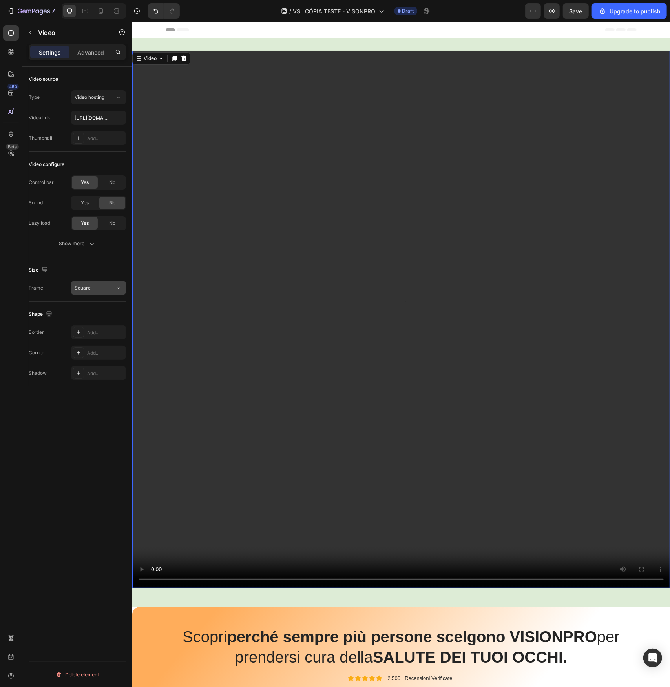
click at [91, 293] on button "Square" at bounding box center [98, 288] width 55 height 14
click at [91, 330] on div "3:2" at bounding box center [88, 337] width 61 height 15
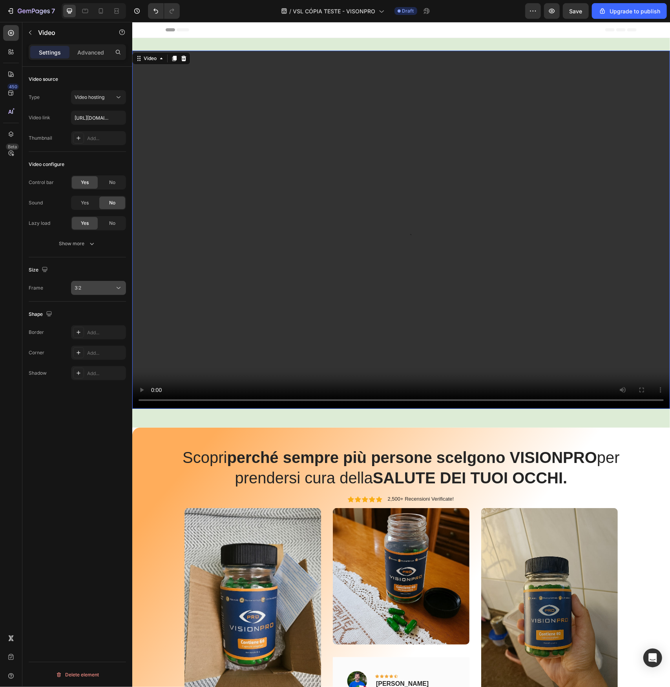
click at [89, 290] on div "3:2" at bounding box center [95, 288] width 40 height 7
click at [89, 334] on p "4:3" at bounding box center [96, 337] width 42 height 7
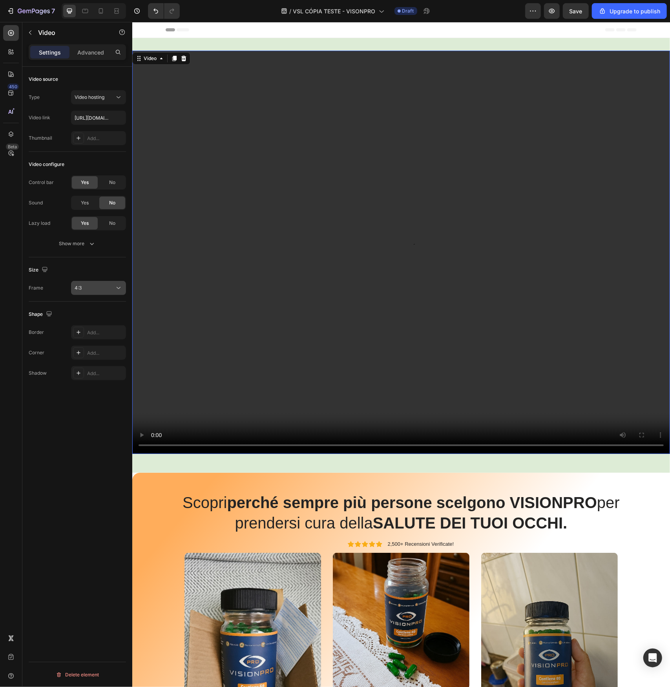
click at [89, 292] on button "4:3" at bounding box center [98, 288] width 55 height 14
click at [89, 365] on p "21:9" at bounding box center [96, 367] width 42 height 7
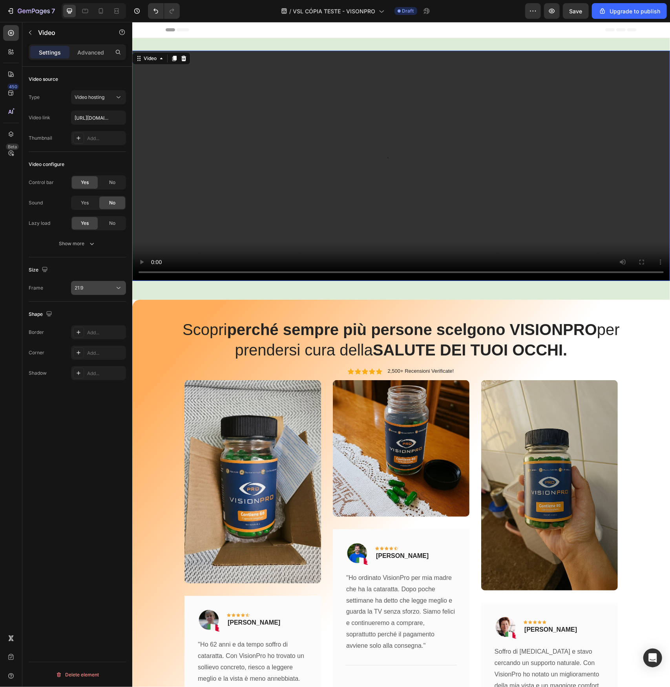
click at [94, 287] on div "21:9" at bounding box center [95, 288] width 40 height 7
click at [93, 304] on p "Square" at bounding box center [96, 307] width 42 height 7
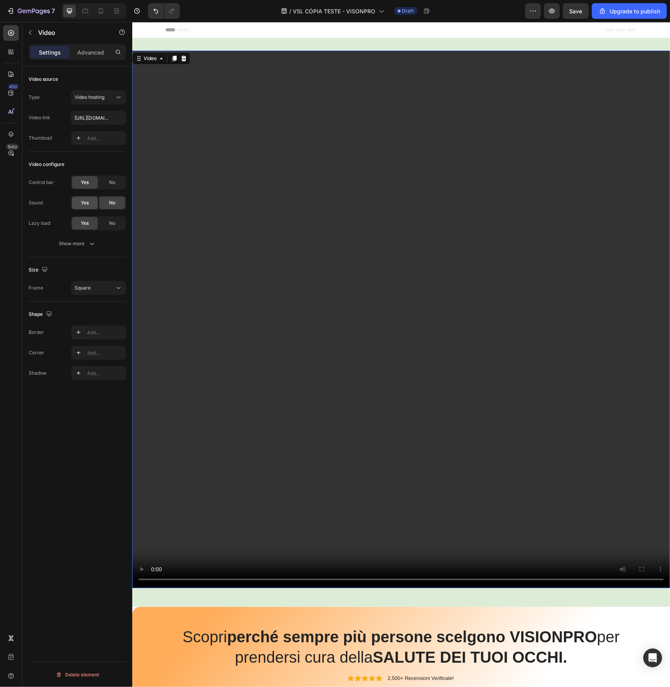
click at [86, 201] on span "Yes" at bounding box center [85, 202] width 8 height 7
click at [102, 221] on div "No" at bounding box center [112, 223] width 26 height 13
click at [92, 244] on icon "button" at bounding box center [92, 244] width 4 height 2
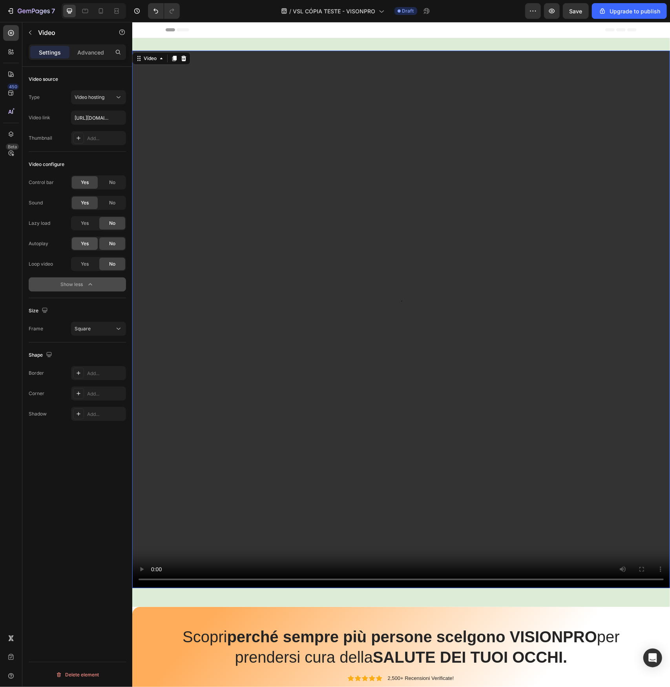
click at [91, 248] on div "Yes" at bounding box center [85, 243] width 26 height 13
click at [99, 13] on icon at bounding box center [101, 10] width 4 height 5
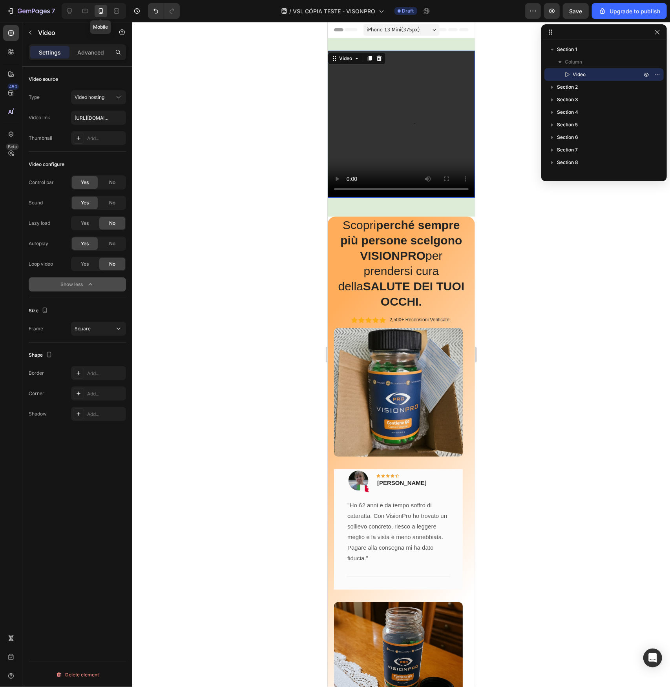
scroll to position [1, 0]
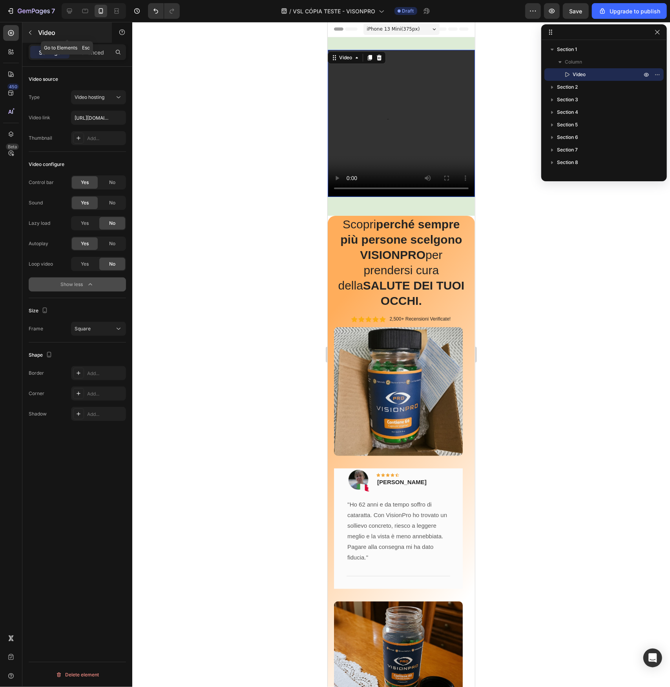
click at [30, 33] on icon "button" at bounding box center [30, 32] width 6 height 6
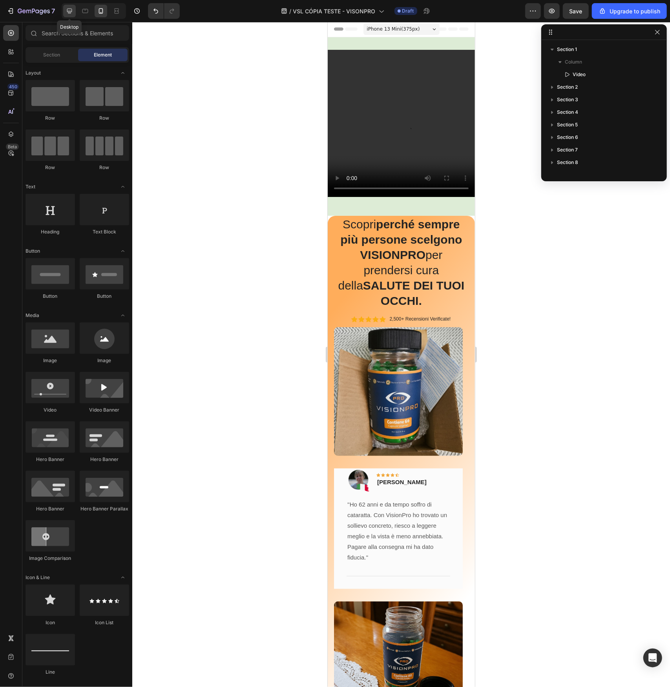
click at [69, 11] on icon at bounding box center [70, 11] width 8 height 8
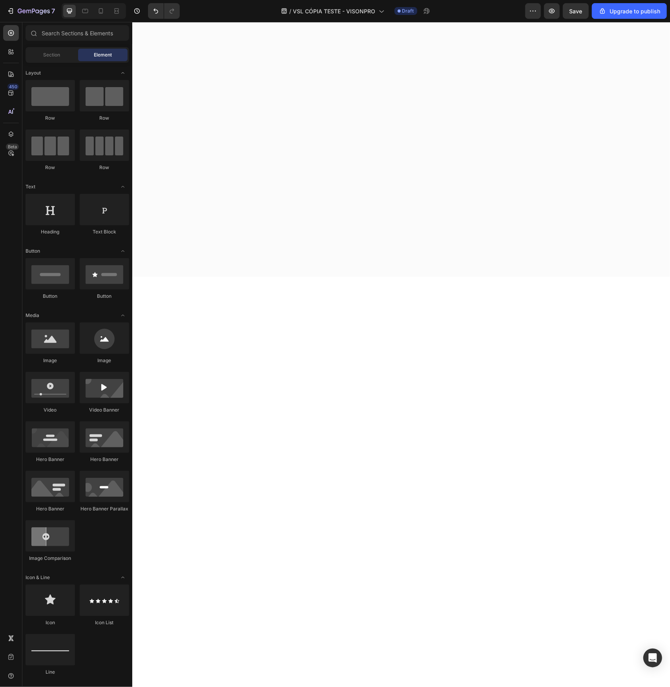
scroll to position [2120, 0]
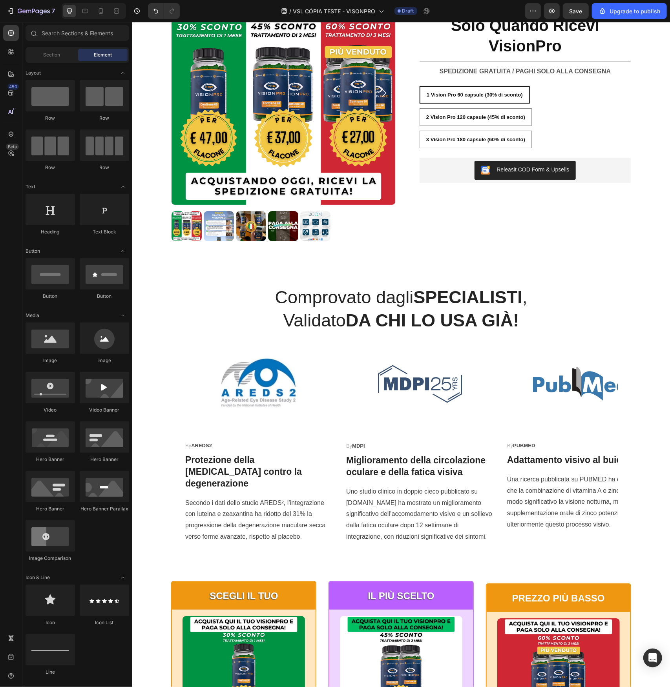
drag, startPoint x: 665, startPoint y: 534, endPoint x: 790, endPoint y: 43, distance: 507.1
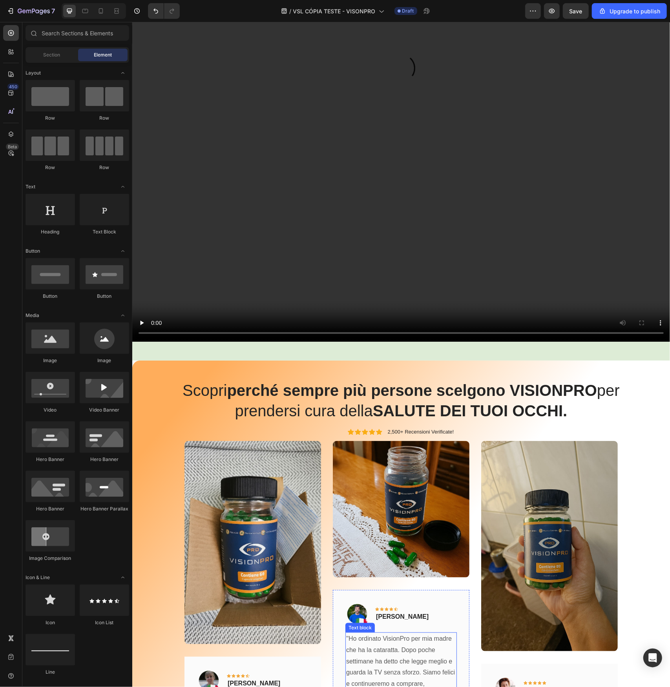
scroll to position [353, 0]
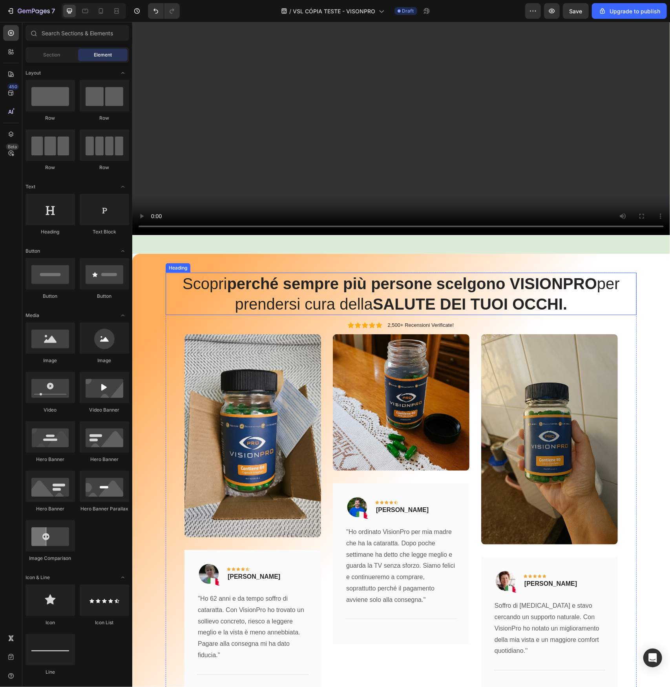
click at [350, 277] on strong "perché sempre più persone scelgono" at bounding box center [366, 283] width 278 height 17
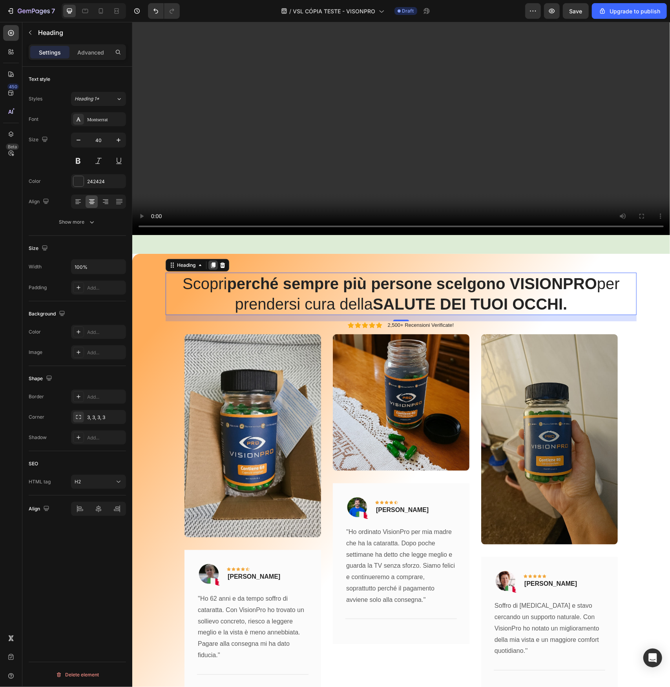
click at [211, 262] on icon at bounding box center [213, 264] width 4 height 5
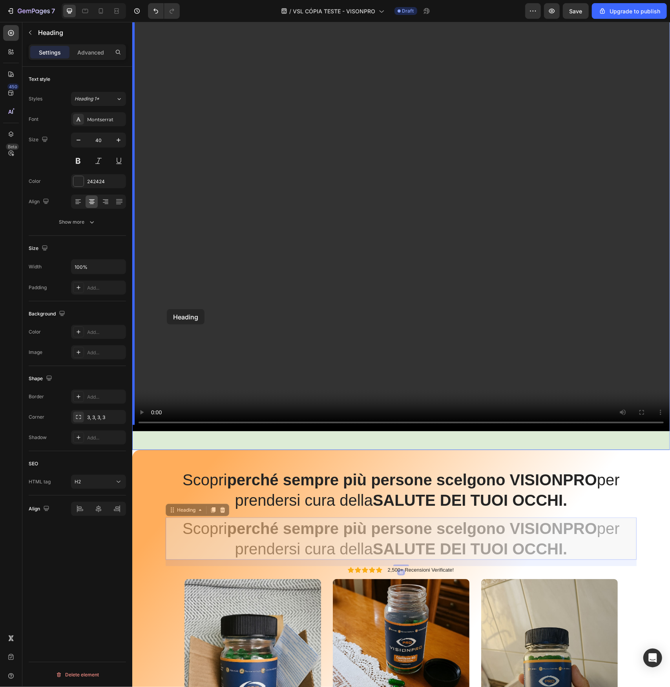
scroll to position [0, 0]
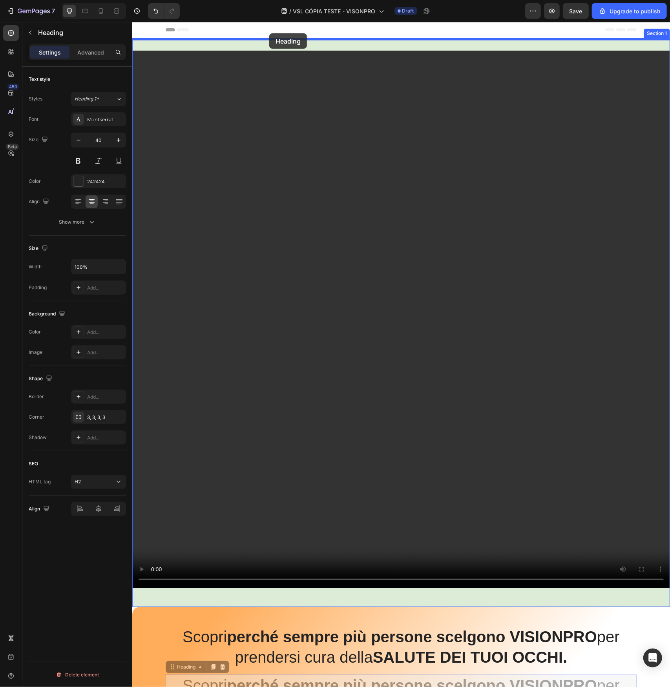
drag, startPoint x: 170, startPoint y: 308, endPoint x: 269, endPoint y: 33, distance: 292.1
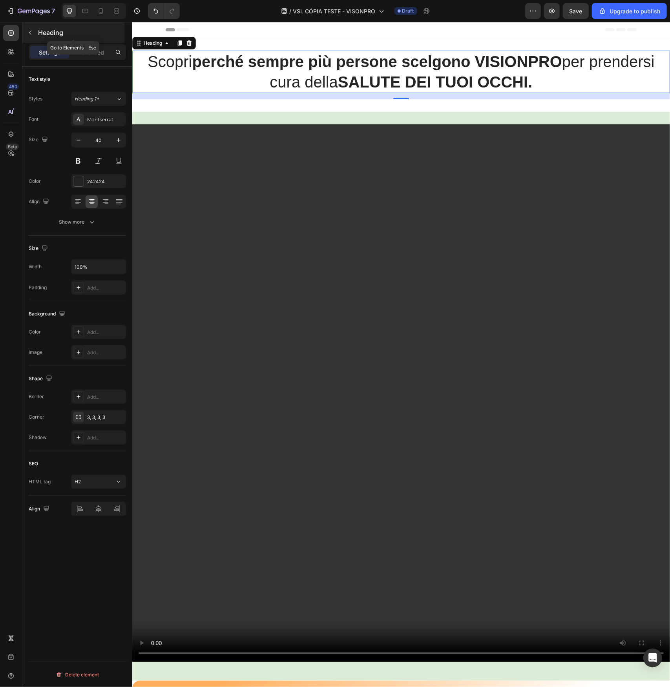
click at [29, 33] on icon "button" at bounding box center [30, 33] width 2 height 4
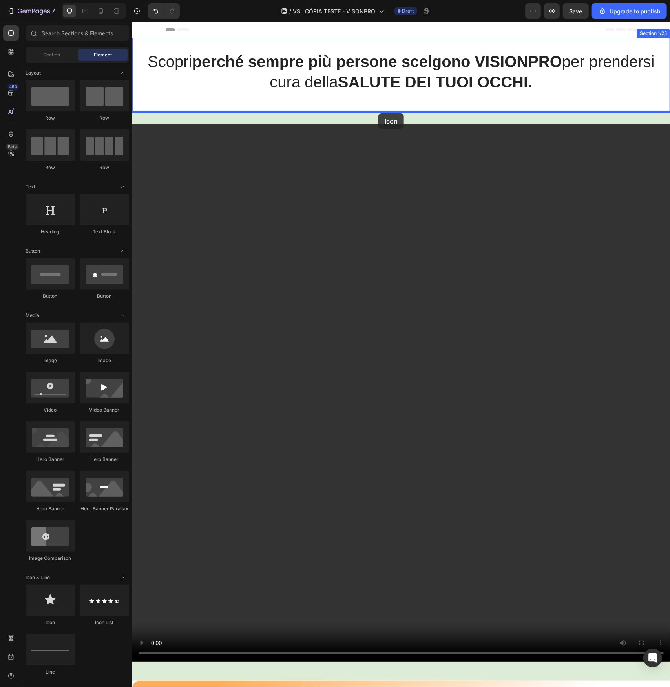
drag, startPoint x: 189, startPoint y: 627, endPoint x: 378, endPoint y: 113, distance: 547.8
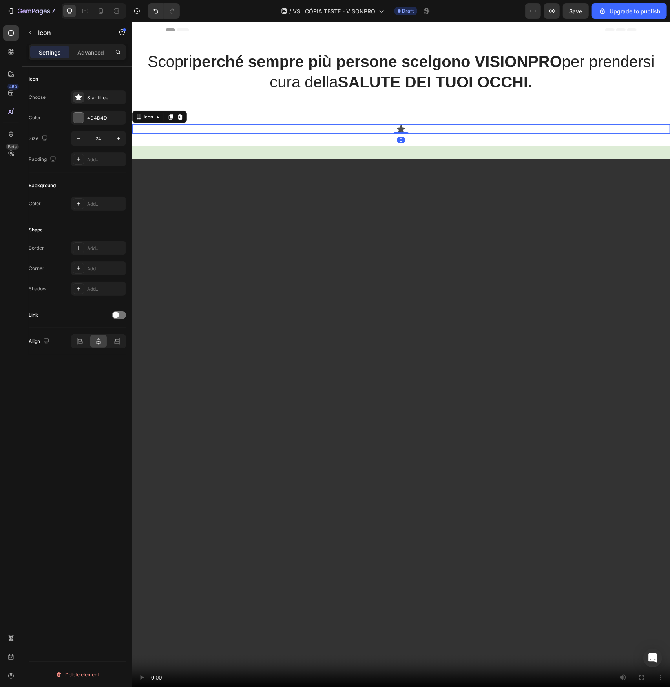
click at [397, 128] on icon at bounding box center [401, 129] width 8 height 8
click at [78, 98] on icon at bounding box center [78, 97] width 7 height 7
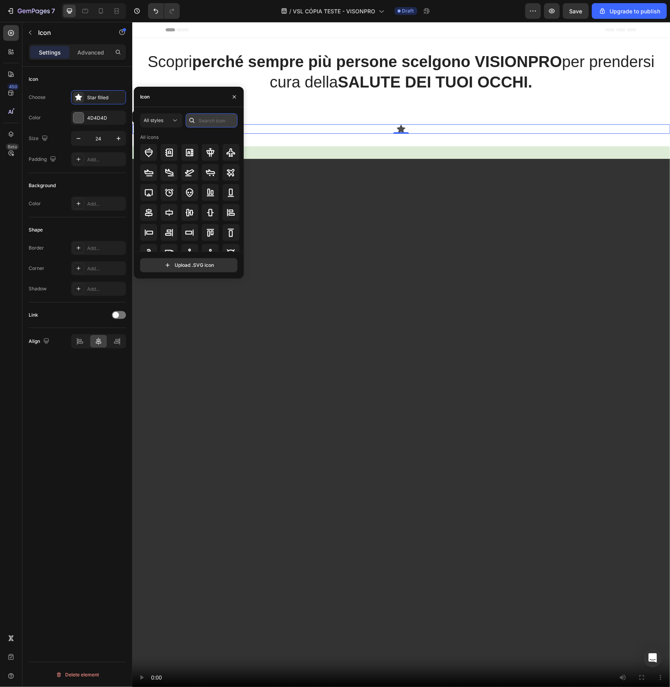
click at [217, 124] on input "text" at bounding box center [212, 120] width 52 height 14
type input "SOUND"
click at [171, 195] on icon at bounding box center [168, 192] width 9 height 9
click at [117, 143] on button "button" at bounding box center [118, 138] width 14 height 14
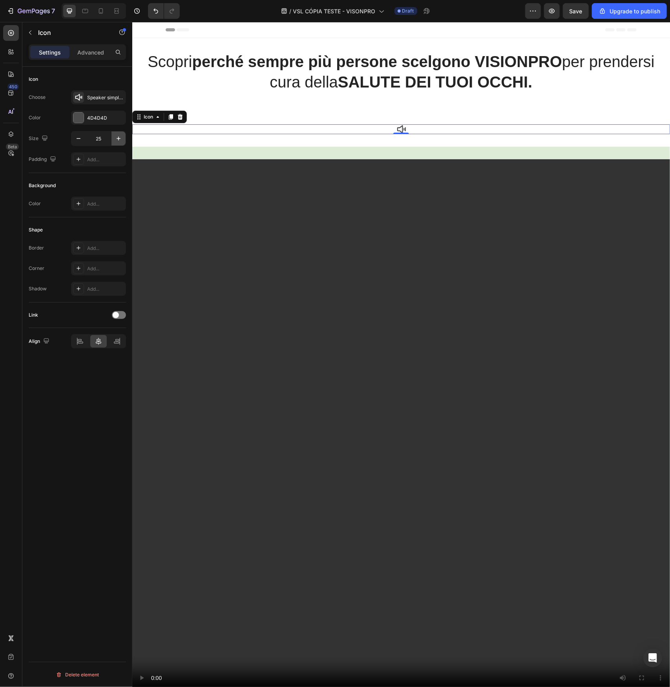
click at [117, 143] on button "button" at bounding box center [118, 138] width 14 height 14
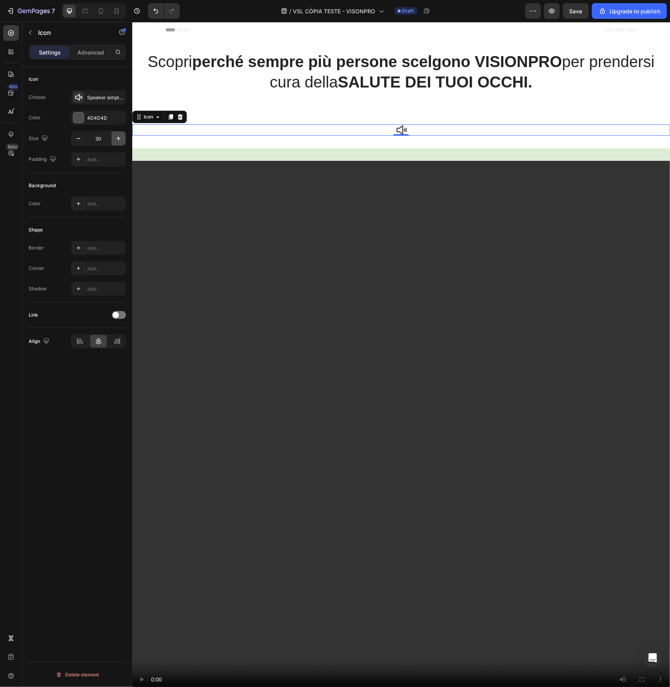
click at [117, 143] on button "button" at bounding box center [118, 138] width 14 height 14
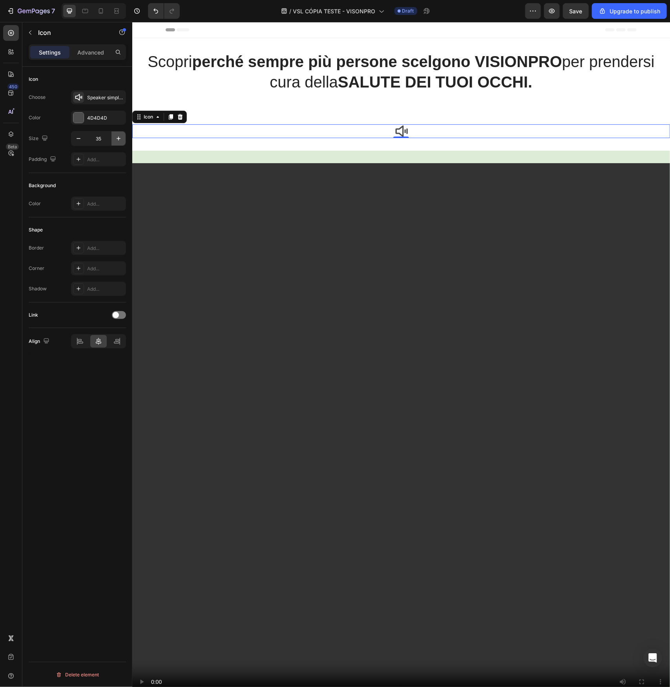
click at [117, 143] on button "button" at bounding box center [118, 138] width 14 height 14
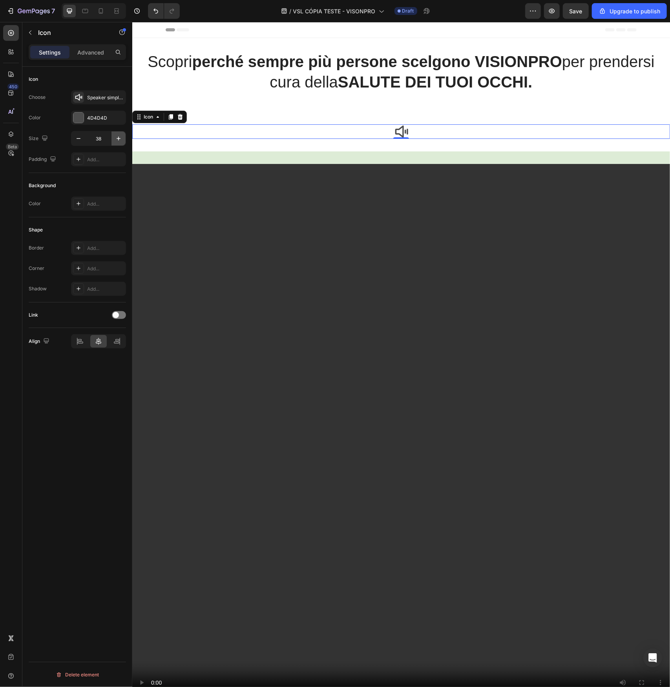
click at [117, 143] on button "button" at bounding box center [118, 138] width 14 height 14
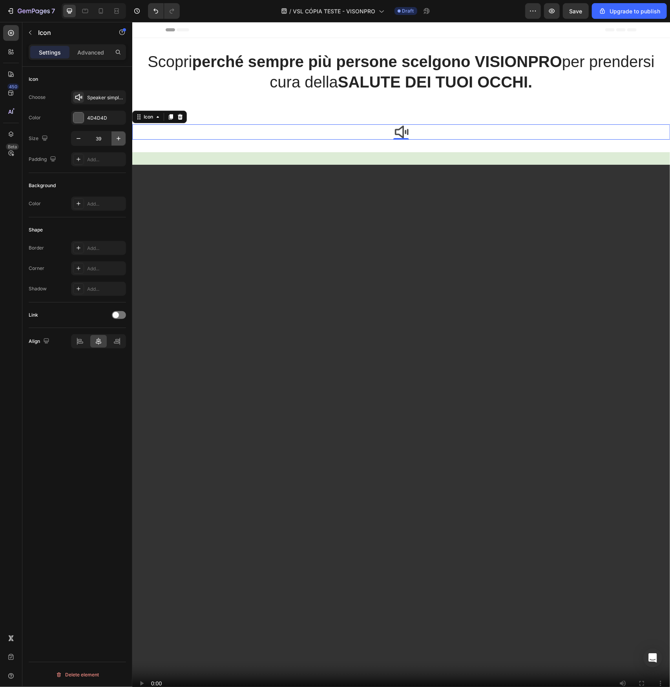
click at [117, 143] on button "button" at bounding box center [118, 138] width 14 height 14
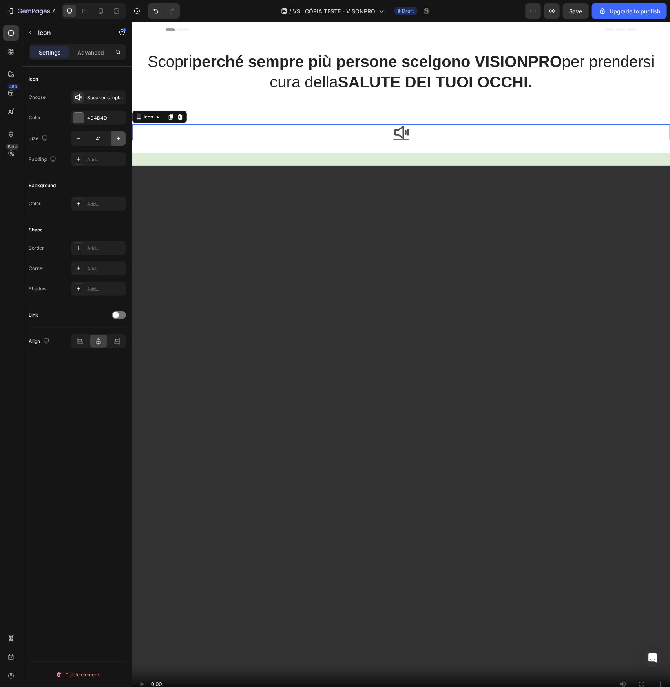
click at [117, 143] on button "button" at bounding box center [118, 138] width 14 height 14
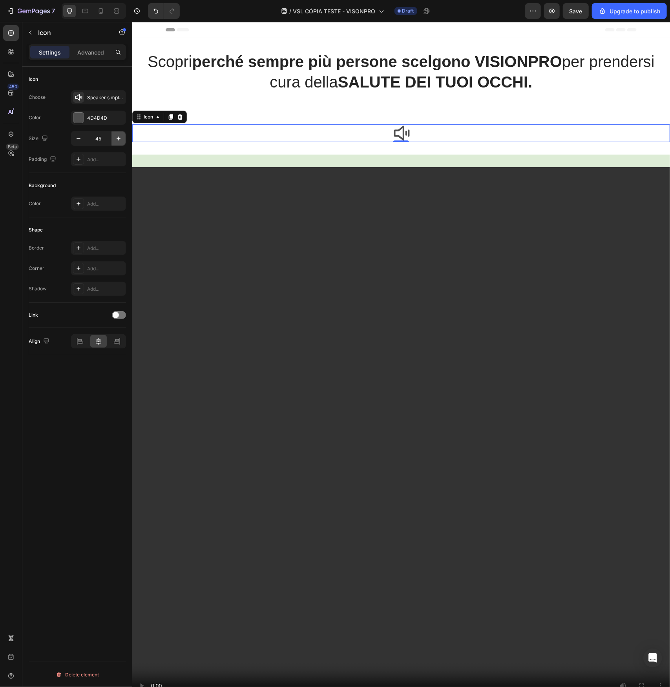
click at [117, 143] on button "button" at bounding box center [118, 138] width 14 height 14
type input "46"
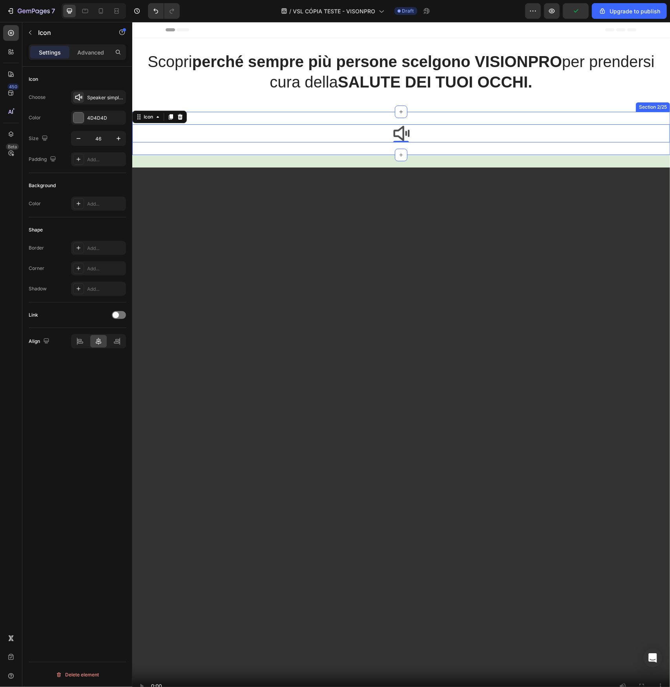
click at [370, 115] on div "Icon 0 Section 2/25" at bounding box center [401, 132] width 538 height 43
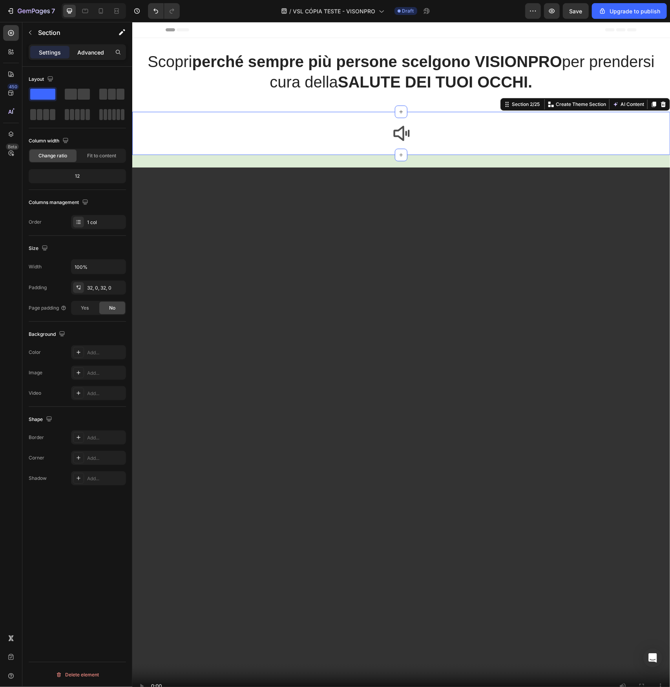
click at [92, 53] on p "Advanced" at bounding box center [90, 52] width 27 height 8
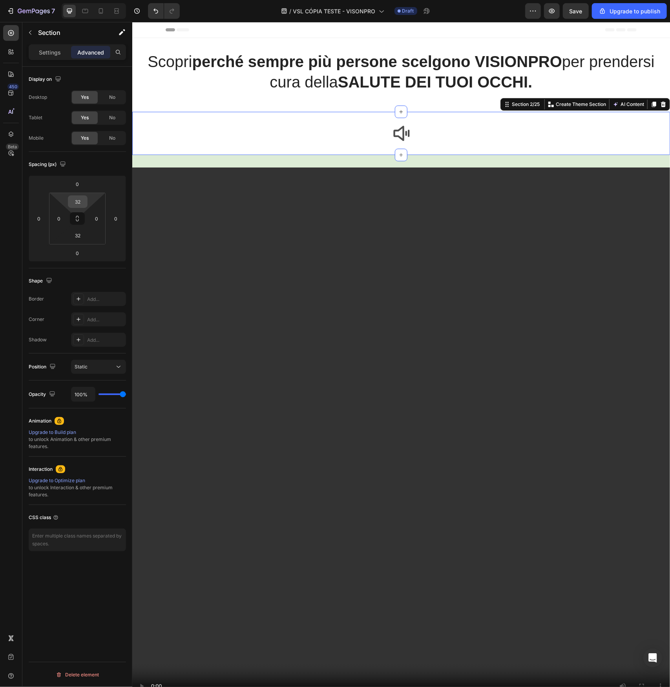
click at [82, 201] on input "32" at bounding box center [78, 202] width 16 height 12
click at [89, 219] on span "Auto" at bounding box center [85, 217] width 10 height 5
type input "Auto"
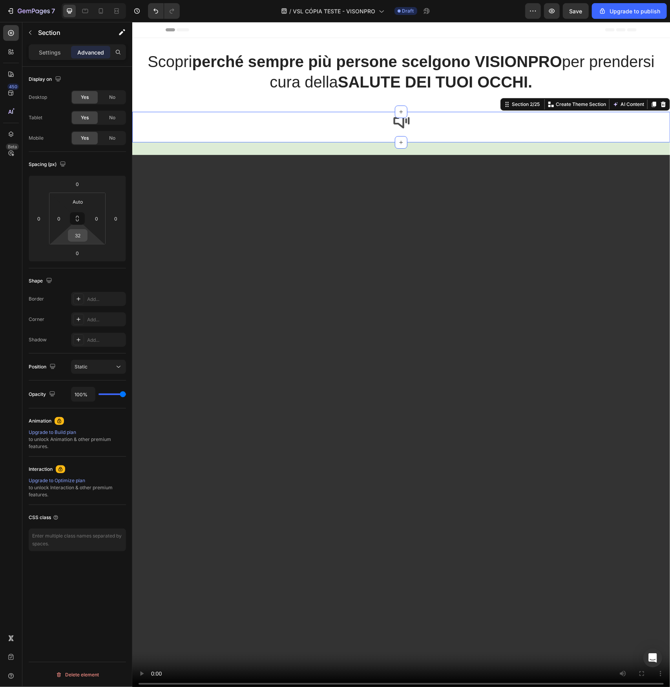
click at [81, 235] on input "32" at bounding box center [78, 236] width 16 height 12
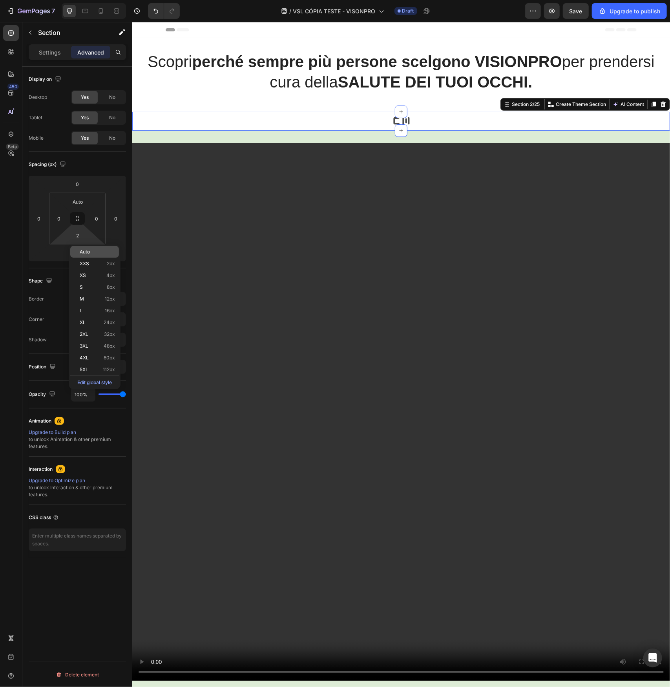
click at [85, 252] on span "Auto" at bounding box center [85, 251] width 10 height 5
type input "Auto"
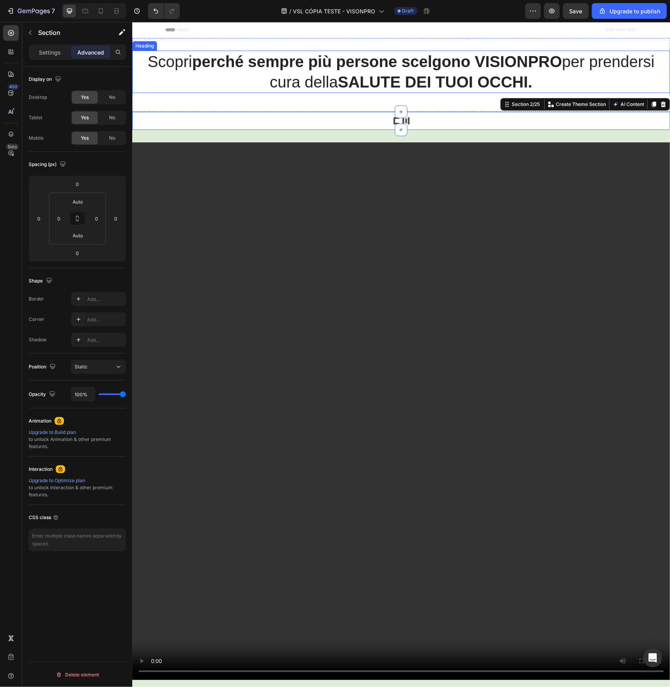
click at [320, 75] on h2 "Scopri perché sempre più persone scelgono VISIONPRO per prendersi cura della SA…" at bounding box center [401, 71] width 538 height 42
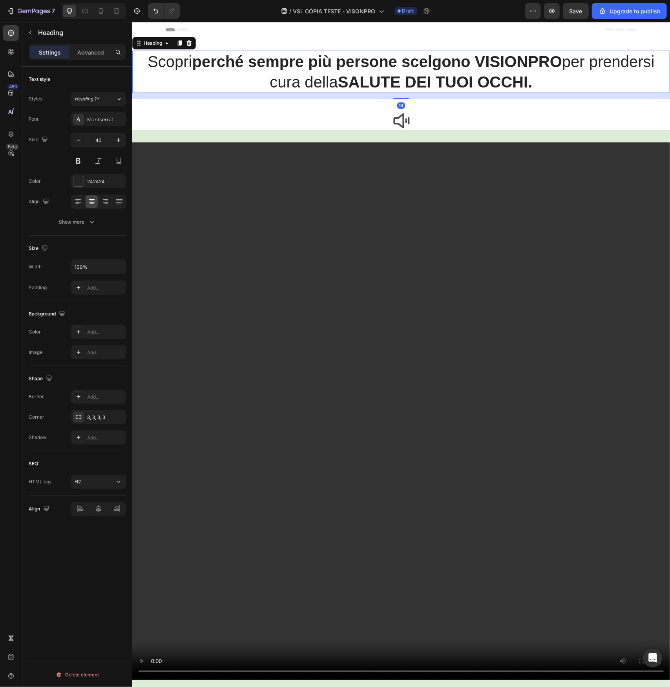
click at [320, 75] on h2 "Scopri perché sempre più persone scelgono VISIONPRO per prendersi cura della SA…" at bounding box center [401, 71] width 538 height 42
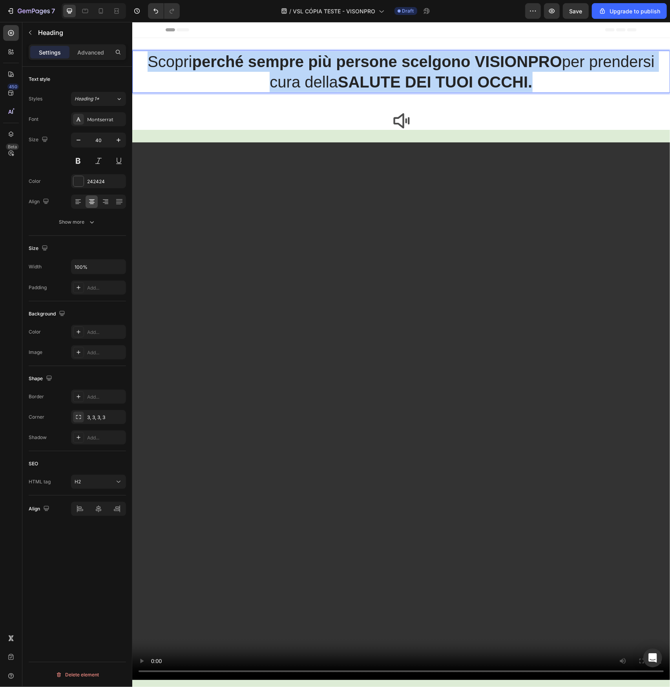
click at [320, 75] on p "Scopri perché sempre più persone scelgono VISIONPRO per prendersi cura della SA…" at bounding box center [401, 71] width 536 height 41
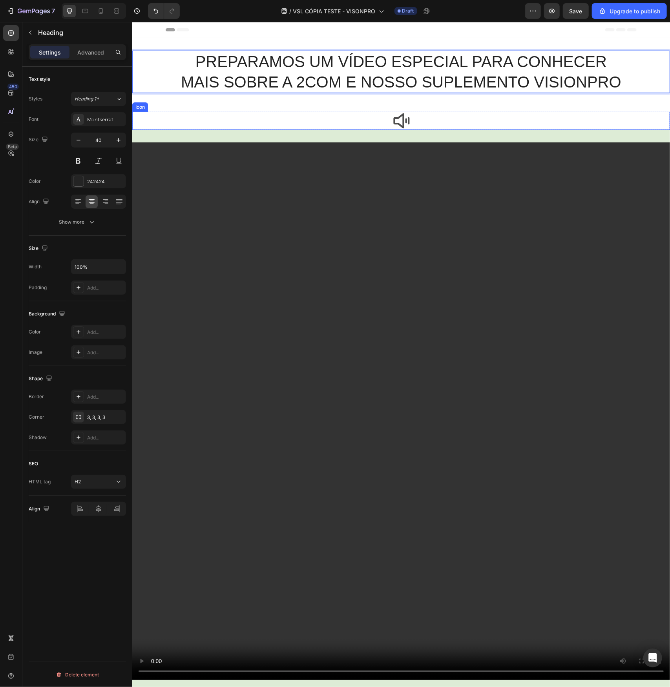
click at [246, 111] on div "Icon" at bounding box center [401, 120] width 538 height 18
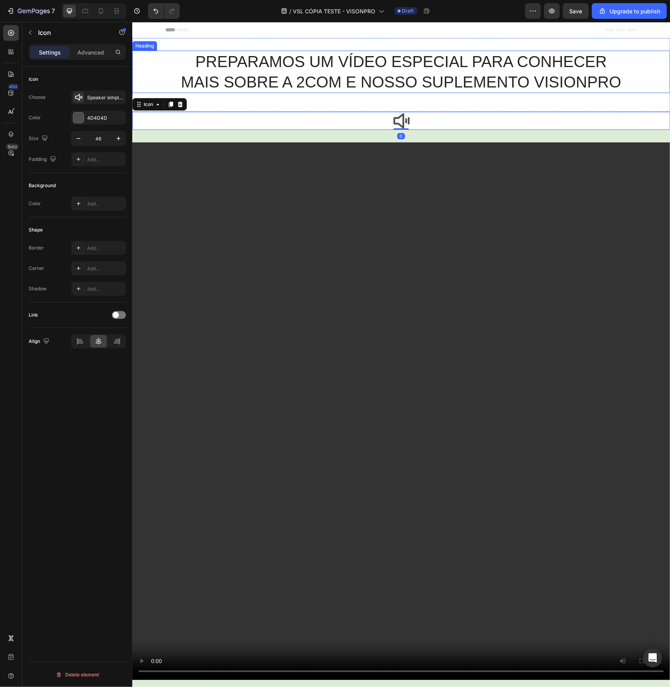
click at [230, 78] on p "PREPARAMOS UM VÍDEO ESPECIAL PARA CONHECER MAIS SOBRE A 2COM E NOSSO SUPLEMENTO…" at bounding box center [401, 71] width 536 height 41
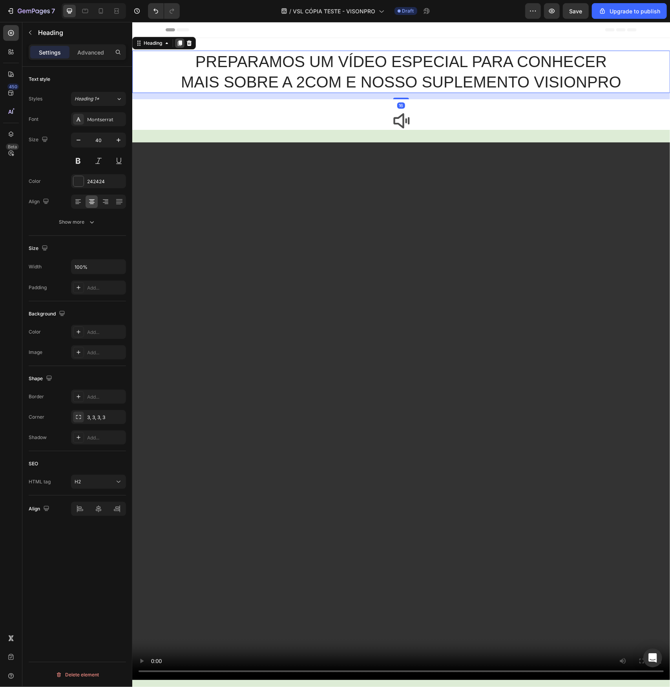
click at [178, 44] on icon at bounding box center [179, 43] width 6 height 6
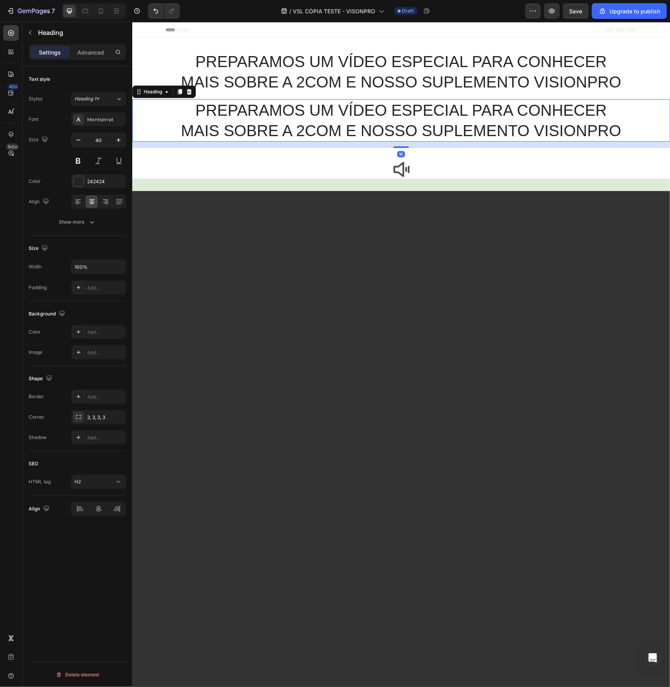
click at [312, 111] on h2 "PREPARAMOS UM VÍDEO ESPECIAL PARA CONHECER MAIS SOBRE A 2COM E NOSSO SUPLEMENTO…" at bounding box center [401, 120] width 538 height 42
click at [312, 111] on p "PREPARAMOS UM VÍDEO ESPECIAL PARA CONHECER MAIS SOBRE A 2COM E NOSSO SUPLEMENTO…" at bounding box center [401, 120] width 536 height 41
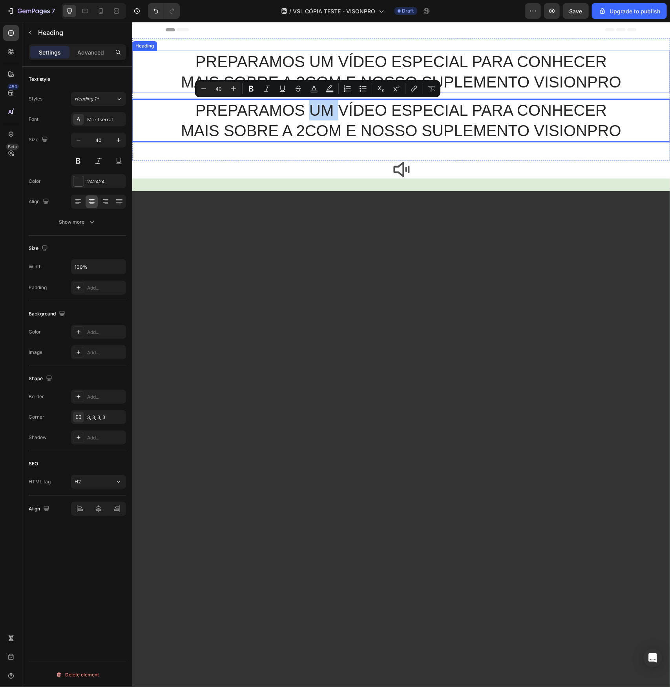
click at [297, 63] on p "PREPARAMOS UM VÍDEO ESPECIAL PARA CONHECER MAIS SOBRE A 2COM E NOSSO SUPLEMENTO…" at bounding box center [401, 71] width 536 height 41
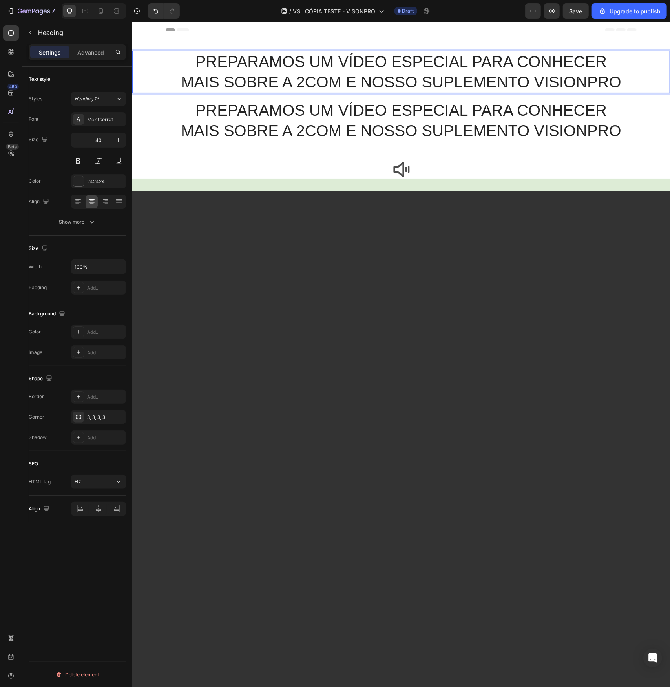
click at [295, 60] on p "PREPARAMOS UM VÍDEO ESPECIAL PARA CONHECER MAIS SOBRE A 2COM E NOSSO SUPLEMENTO…" at bounding box center [401, 71] width 536 height 41
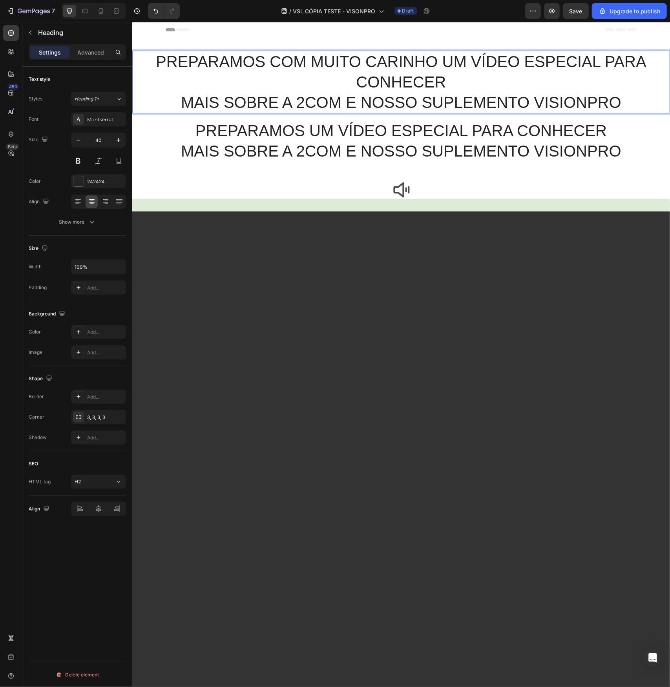
click at [615, 62] on p "PREPARAMOS COM MUITO CARINHO UM VÍDEO ESPECIAL PARA CONHECER MAIS SOBRE A 2COM …" at bounding box center [401, 81] width 536 height 61
click at [425, 79] on p "PREPARAMOS COM MUITO CARINHO UM VÍDEO ESPECIAL PARA CONHECER MAIS SOBRE A 2COM …" at bounding box center [401, 81] width 536 height 61
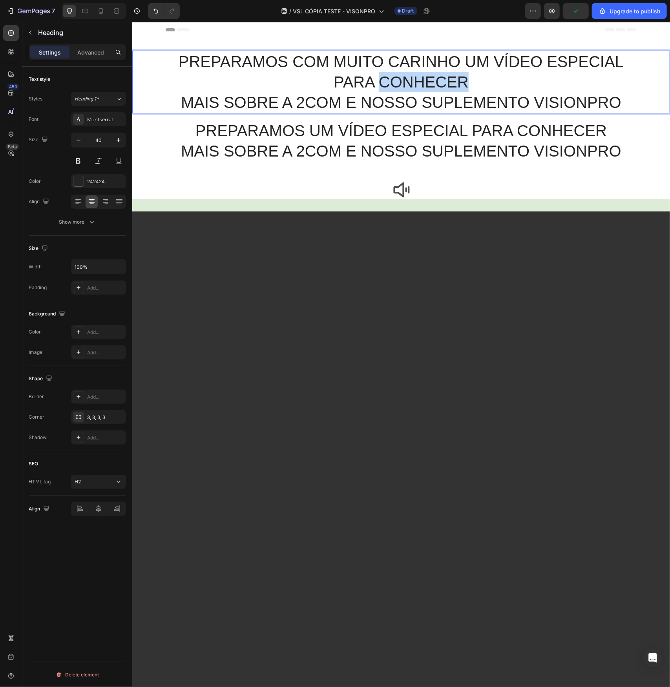
click at [425, 79] on p "PREPARAMOS COM MUITO CARINHO UM VÍDEO ESPECIAL PARA CONHECER MAIS SOBRE A 2COM …" at bounding box center [401, 81] width 536 height 61
click at [546, 98] on p "PREPARAMOS COM MUITO CARINHO UM VÍDEO ESPECIAL PARA VOCÊ CONHECER MAIS SOBRE A …" at bounding box center [401, 81] width 536 height 61
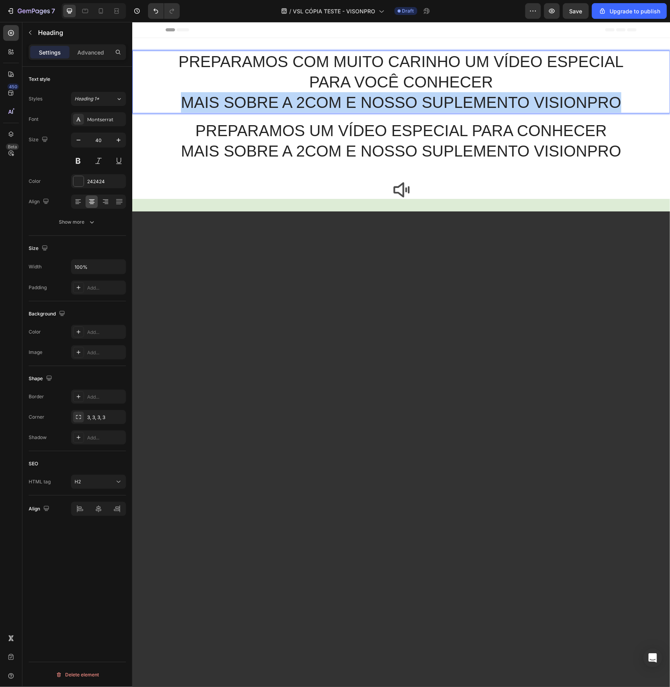
click at [546, 98] on p "PREPARAMOS COM MUITO CARINHO UM VÍDEO ESPECIAL PARA VOCÊ CONHECER MAIS SOBRE A …" at bounding box center [401, 81] width 536 height 61
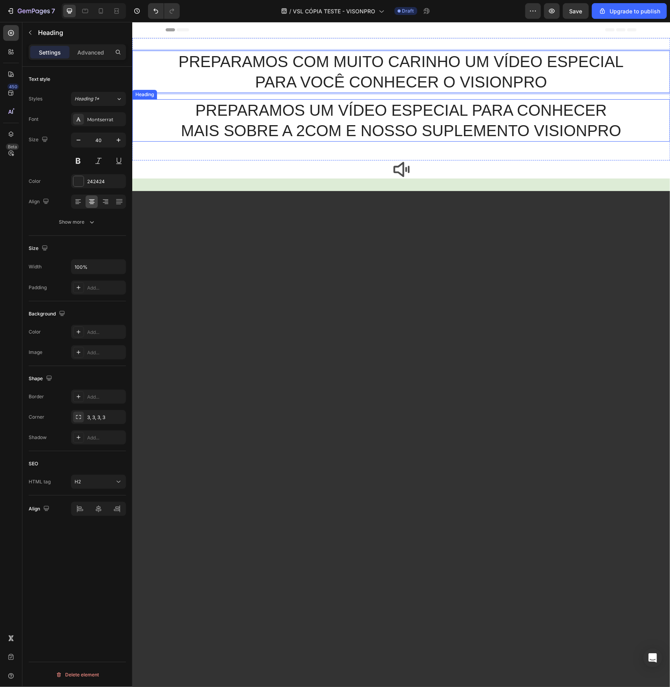
click at [503, 115] on p "PREPARAMOS UM VÍDEO ESPECIAL PARA CONHECER MAIS SOBRE A 2COM E NOSSO SUPLEMENTO…" at bounding box center [401, 120] width 536 height 41
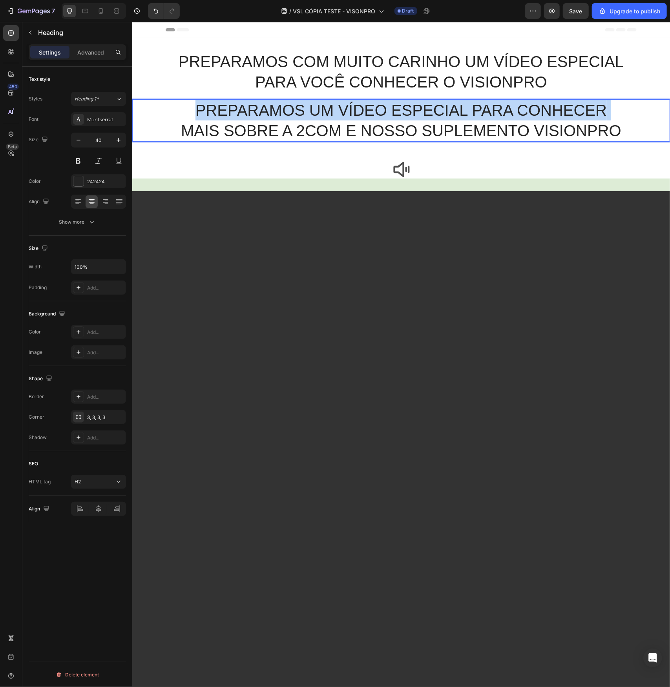
click at [503, 115] on p "PREPARAMOS UM VÍDEO ESPECIAL PARA CONHECER MAIS SOBRE A 2COM E NOSSO SUPLEMENTO…" at bounding box center [401, 120] width 536 height 41
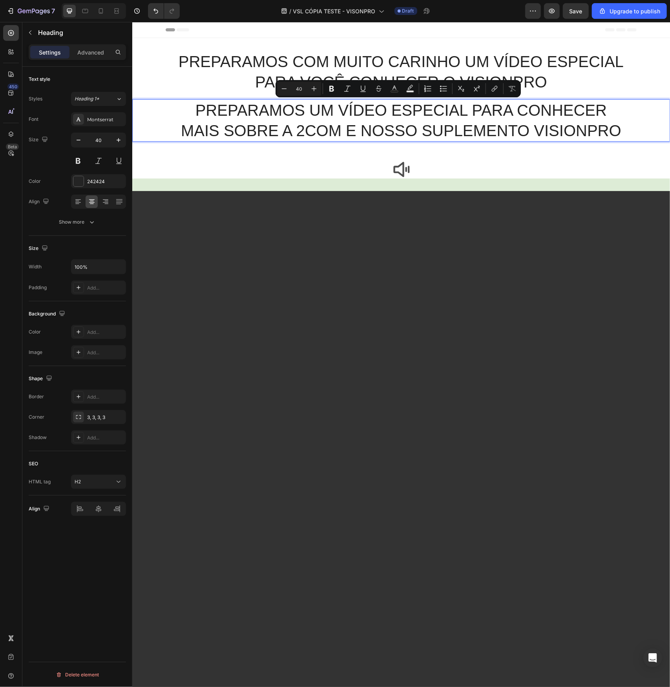
drag, startPoint x: 565, startPoint y: 139, endPoint x: 576, endPoint y: 136, distance: 11.4
click at [565, 140] on p "PREPARAMOS UM VÍDEO ESPECIAL PARA CONHECER MAIS SOBRE A 2COM E NOSSO SUPLEMENTO…" at bounding box center [401, 120] width 536 height 41
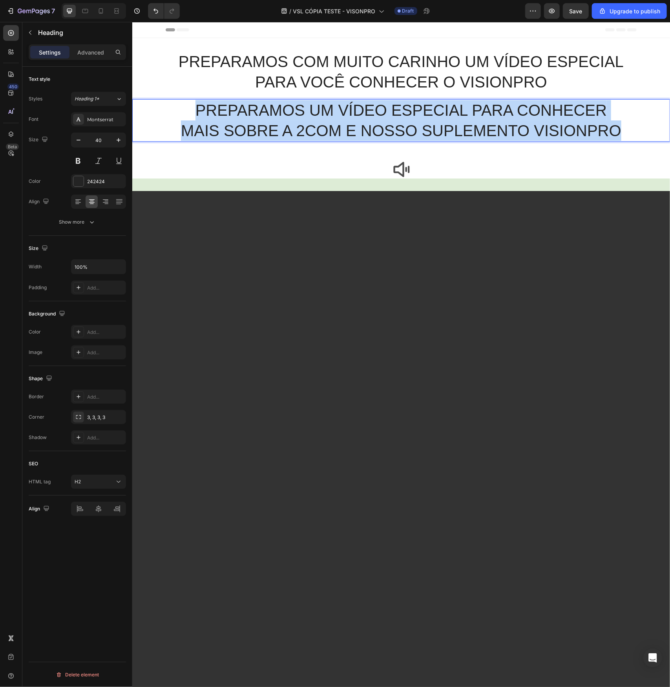
drag, startPoint x: 626, startPoint y: 130, endPoint x: 181, endPoint y: 110, distance: 445.9
click at [181, 110] on p "PREPARAMOS UM VÍDEO ESPECIAL PARA CONHECER MAIS SOBRE A 2COM E NOSSO SUPLEMENTO…" at bounding box center [401, 120] width 536 height 41
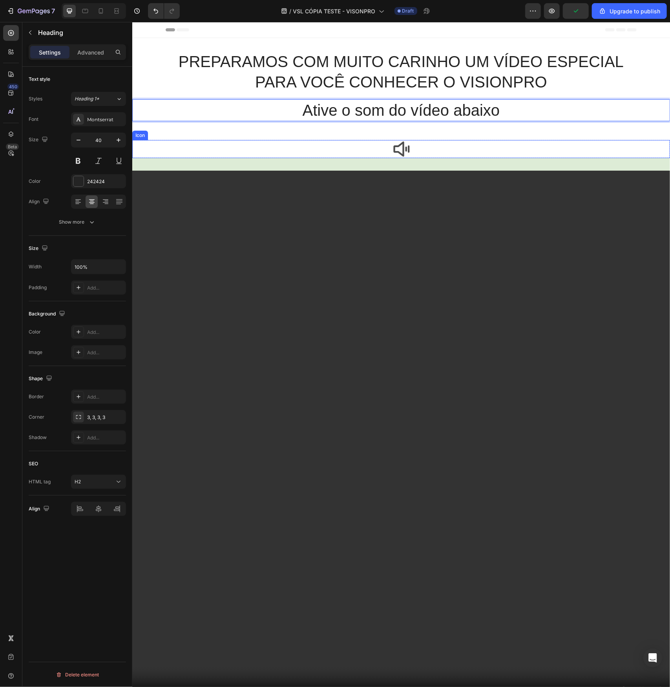
click at [395, 148] on icon at bounding box center [401, 149] width 18 height 18
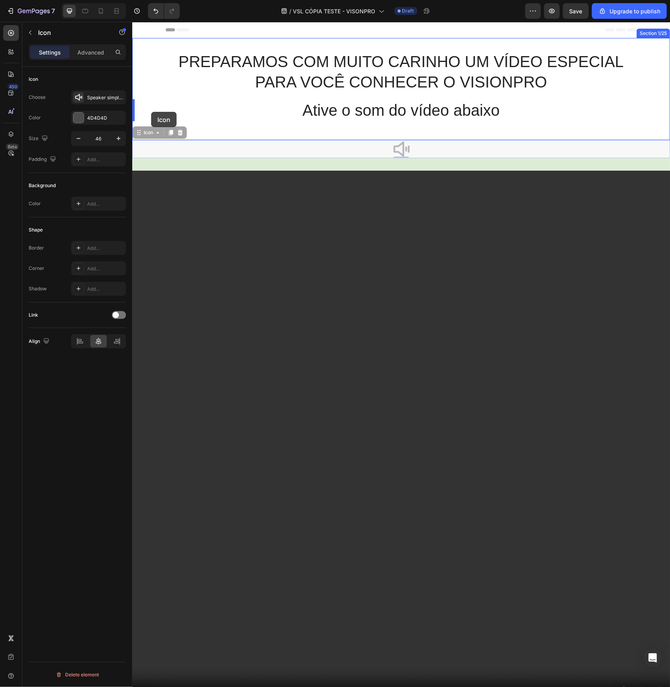
drag, startPoint x: 139, startPoint y: 133, endPoint x: 151, endPoint y: 111, distance: 24.8
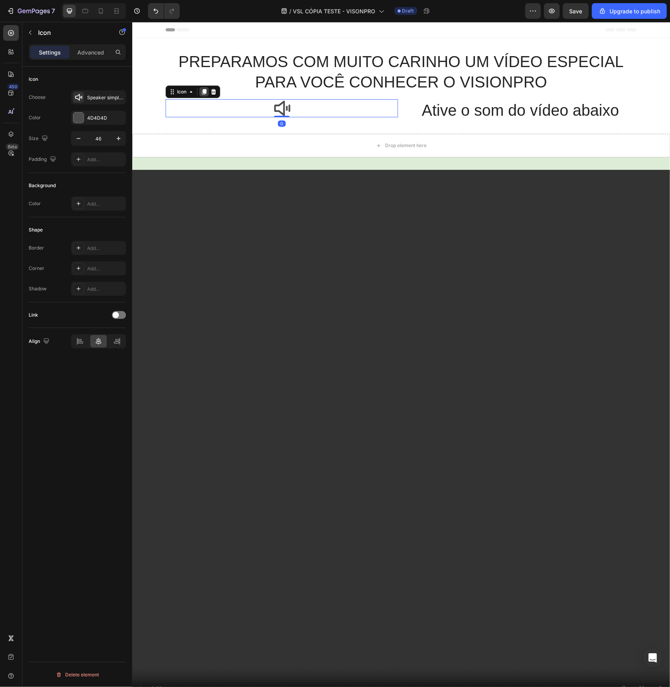
click at [202, 92] on icon at bounding box center [204, 91] width 4 height 5
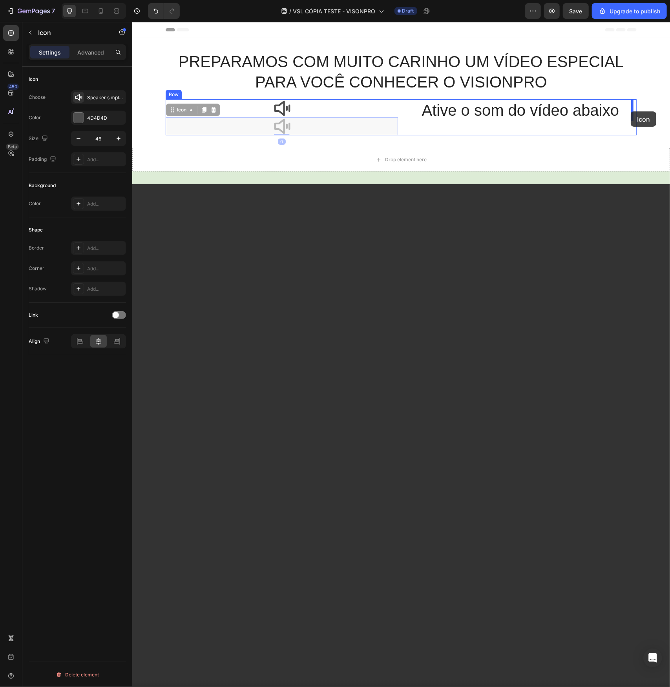
drag, startPoint x: 169, startPoint y: 108, endPoint x: 630, endPoint y: 111, distance: 461.1
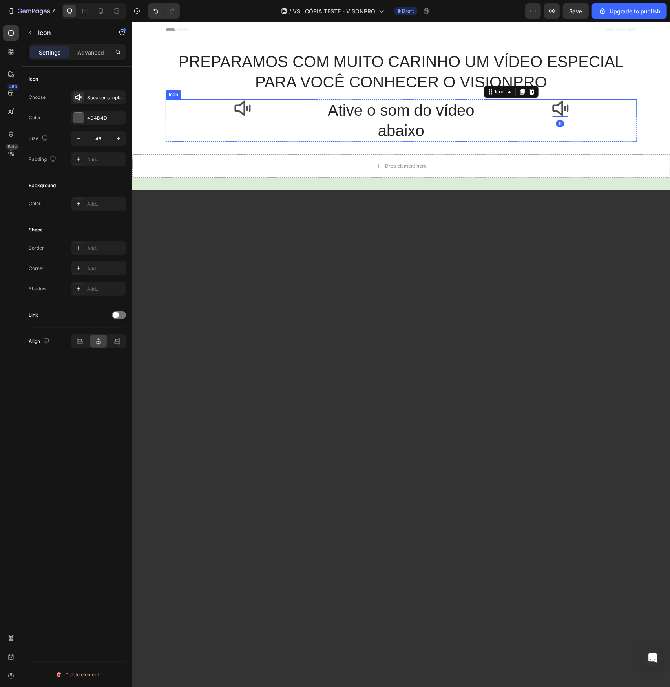
click at [308, 116] on div "Icon" at bounding box center [241, 108] width 153 height 18
click at [80, 139] on icon "button" at bounding box center [79, 139] width 8 height 8
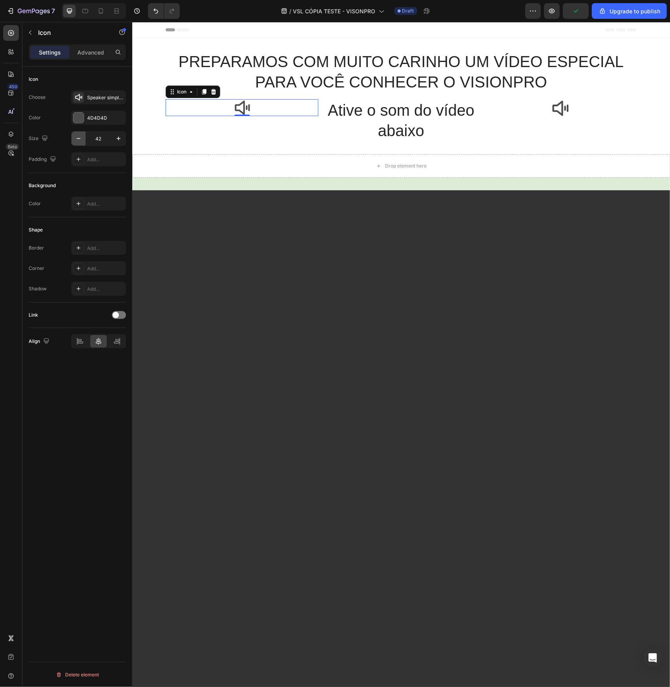
click at [80, 139] on icon "button" at bounding box center [79, 139] width 8 height 8
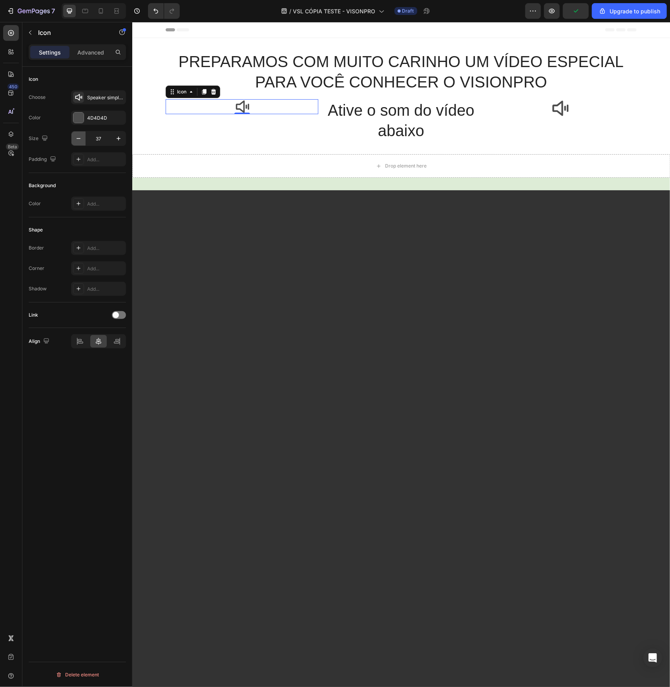
click at [80, 139] on icon "button" at bounding box center [79, 139] width 8 height 8
type input "36"
click at [559, 107] on icon at bounding box center [560, 107] width 16 height 15
click at [79, 141] on icon "button" at bounding box center [79, 139] width 8 height 8
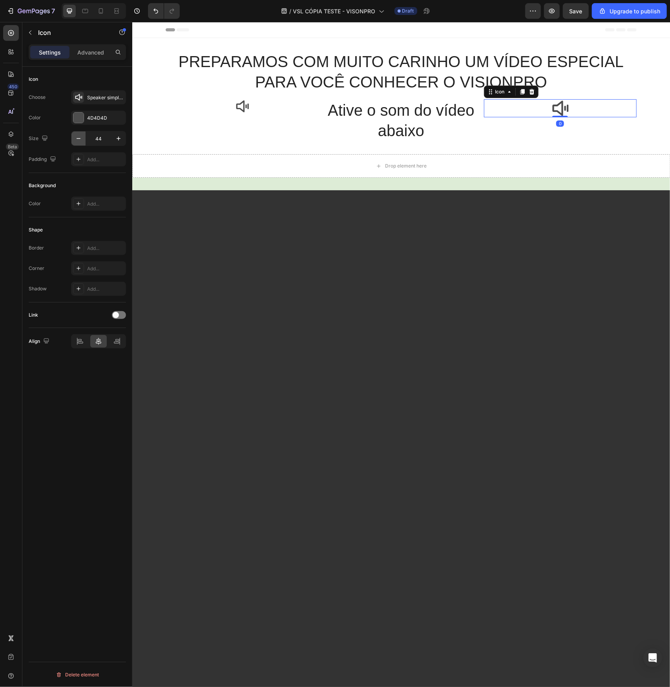
click at [79, 141] on icon "button" at bounding box center [79, 139] width 8 height 8
click at [80, 141] on icon "button" at bounding box center [79, 139] width 8 height 8
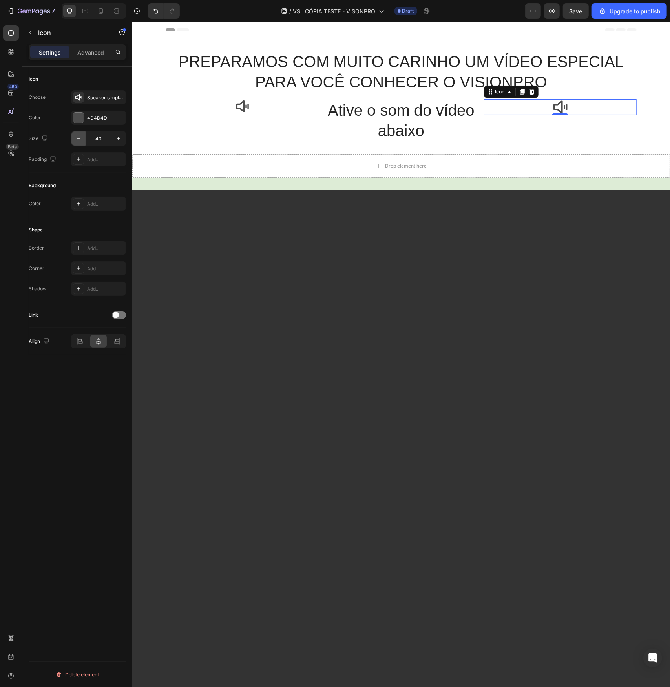
type input "39"
click at [416, 115] on h2 "Ative o som do vídeo abaixo" at bounding box center [400, 120] width 153 height 42
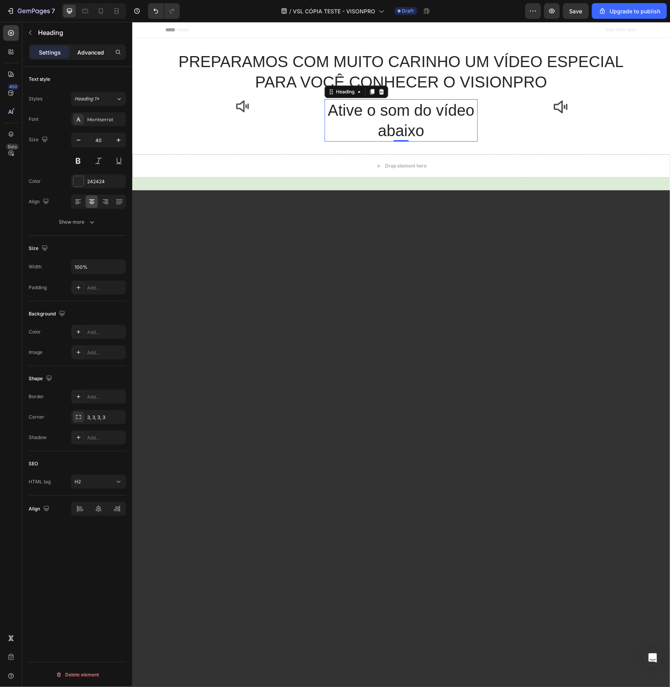
click at [92, 55] on p "Advanced" at bounding box center [90, 52] width 27 height 8
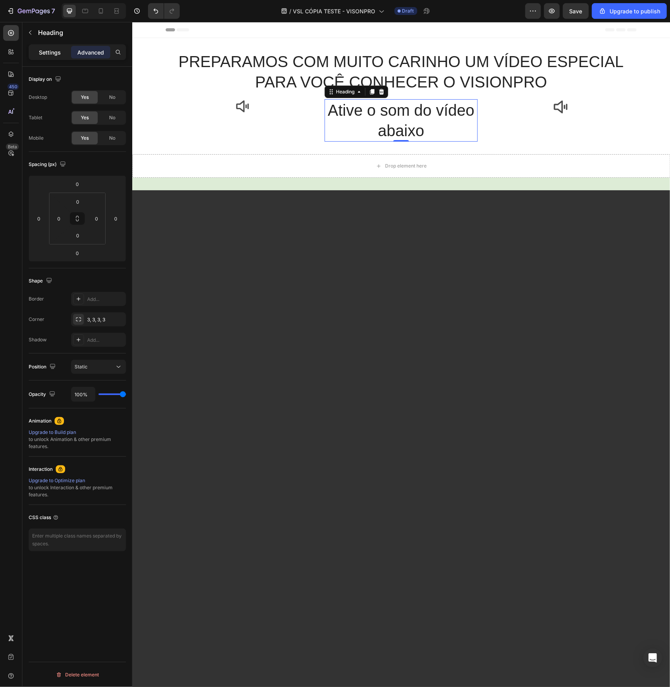
click at [51, 54] on p "Settings" at bounding box center [50, 52] width 22 height 8
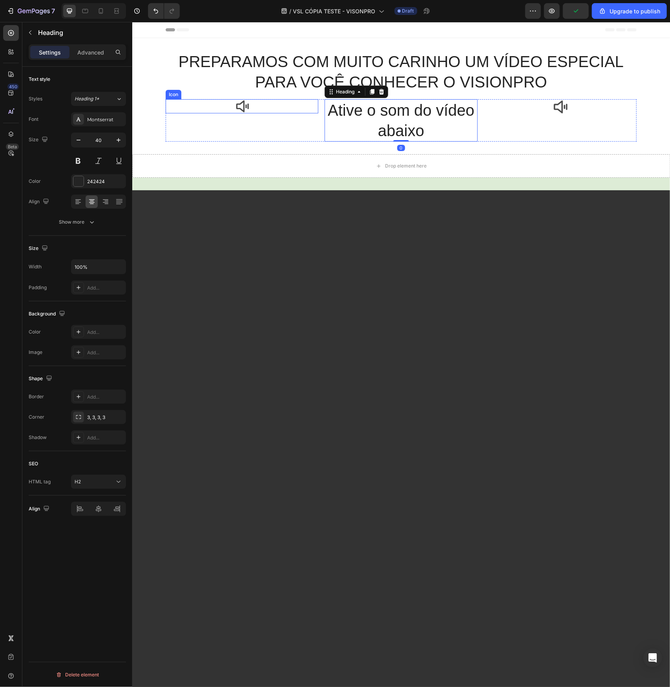
click at [270, 111] on div "Icon" at bounding box center [241, 106] width 153 height 14
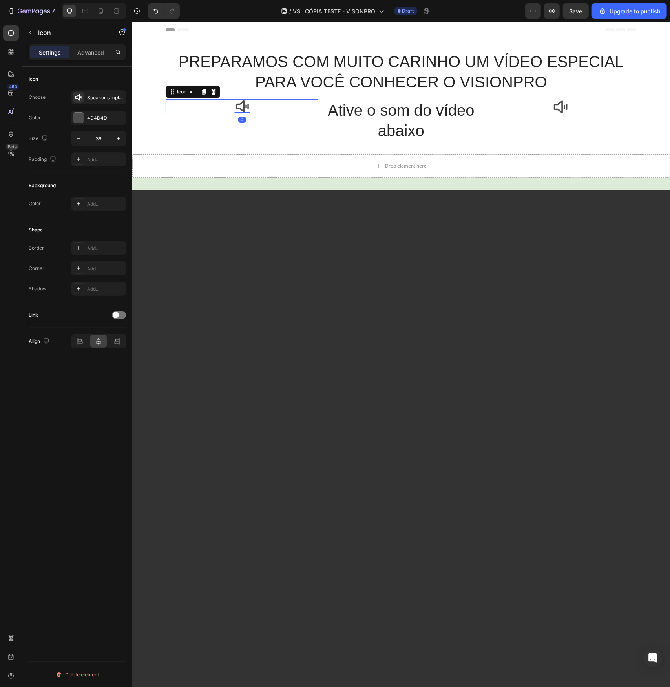
click at [274, 109] on div "Icon 0" at bounding box center [241, 106] width 153 height 14
click at [85, 55] on p "Advanced" at bounding box center [90, 52] width 27 height 8
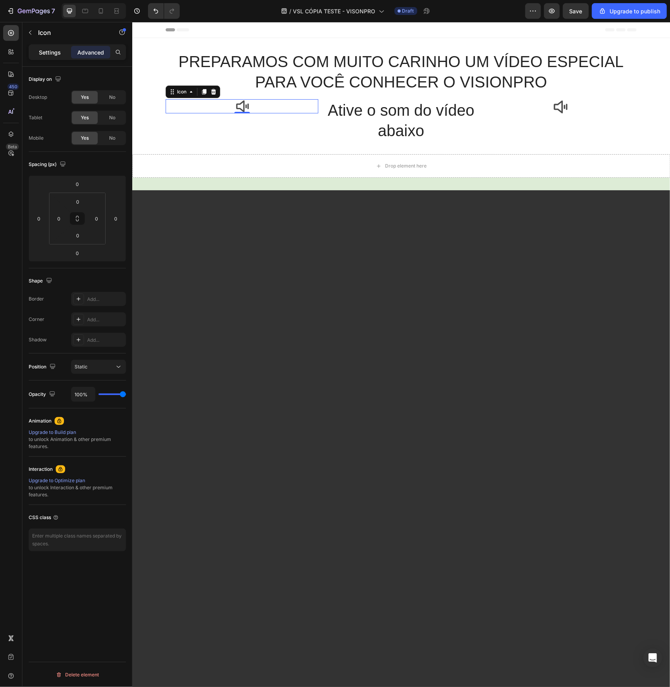
click at [55, 53] on p "Settings" at bounding box center [50, 52] width 22 height 8
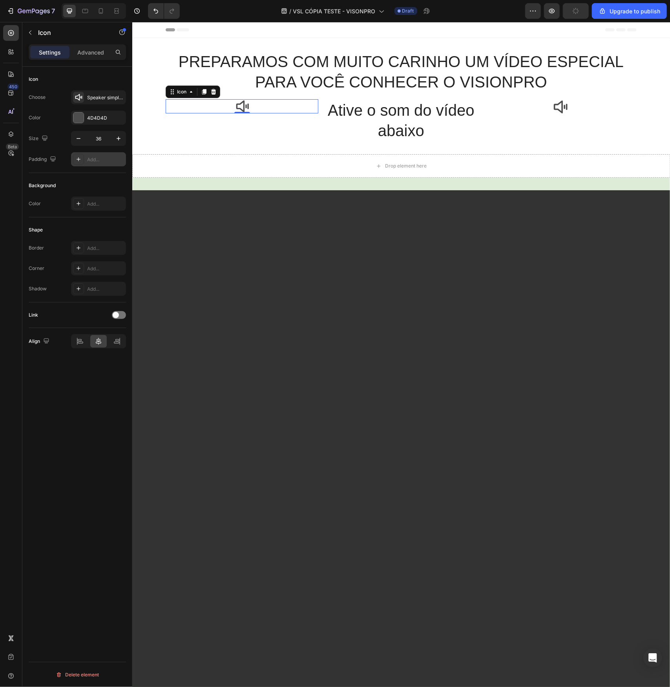
click at [100, 161] on div "Add..." at bounding box center [105, 159] width 37 height 7
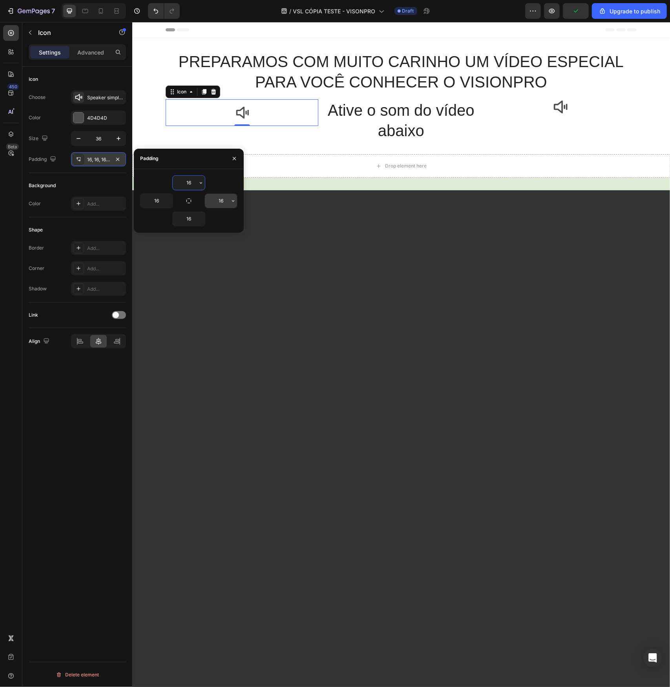
click at [222, 204] on input "16" at bounding box center [221, 201] width 32 height 14
type input "5"
type input "16"
click at [94, 57] on div "Advanced" at bounding box center [90, 52] width 39 height 13
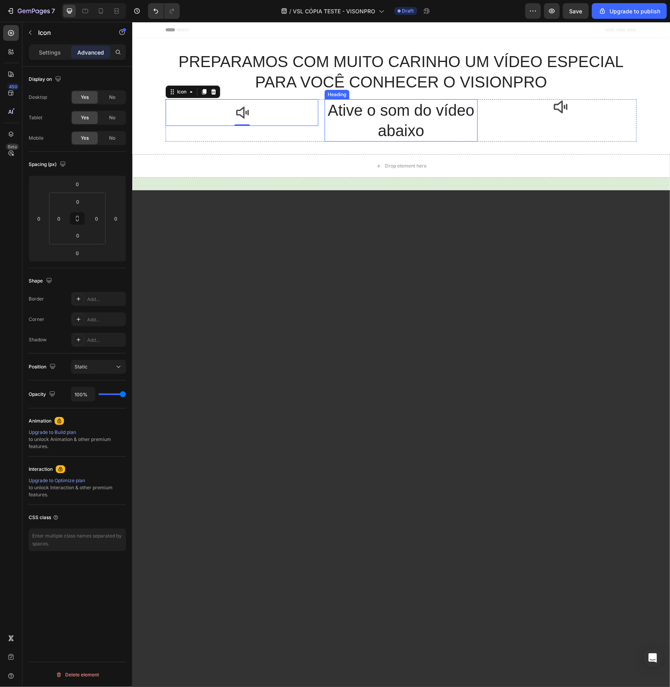
click at [336, 110] on h2 "Ative o som do vídeo abaixo" at bounding box center [400, 120] width 153 height 42
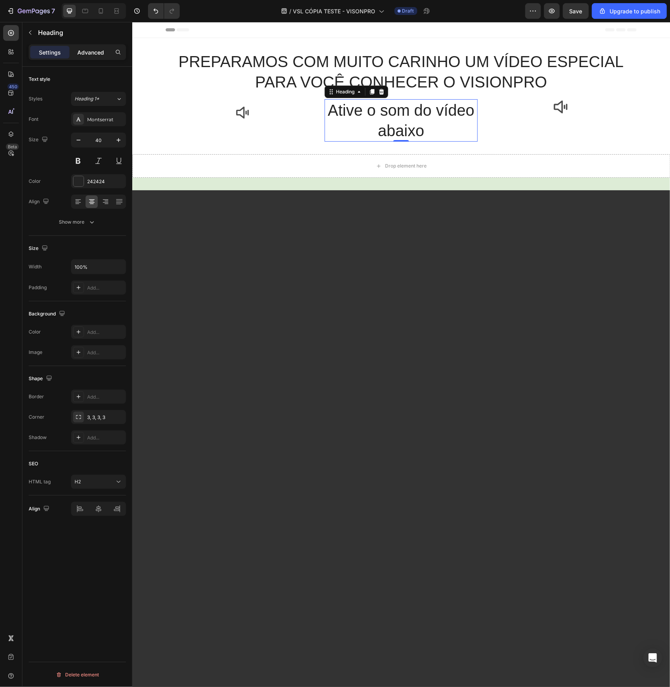
click at [83, 54] on p "Advanced" at bounding box center [90, 52] width 27 height 8
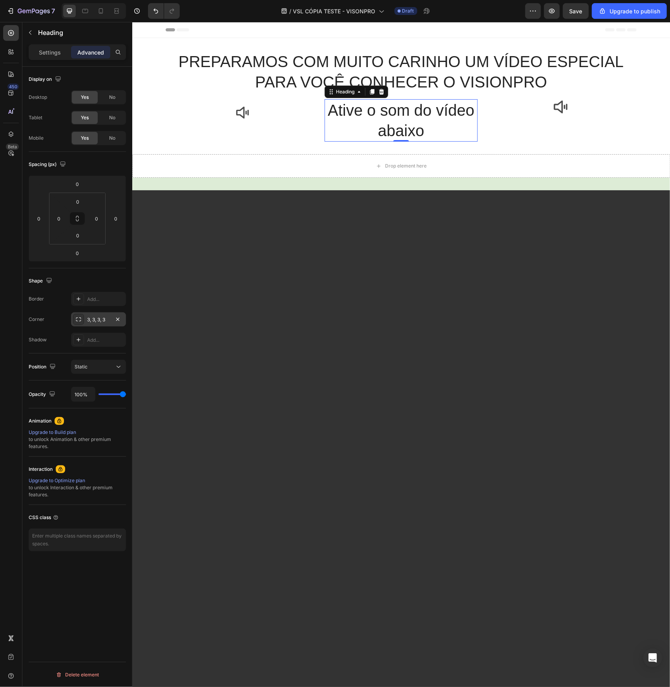
click at [93, 319] on div "3, 3, 3, 3" at bounding box center [98, 319] width 23 height 7
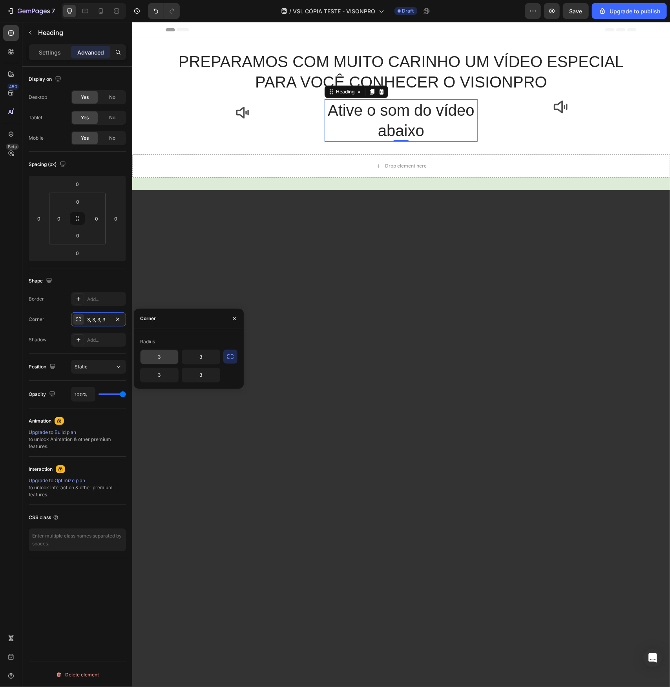
click at [156, 356] on input "3" at bounding box center [159, 357] width 38 height 14
type input "0"
click at [198, 359] on input "3" at bounding box center [201, 357] width 38 height 14
type input "0"
click at [196, 378] on input "3" at bounding box center [201, 375] width 38 height 14
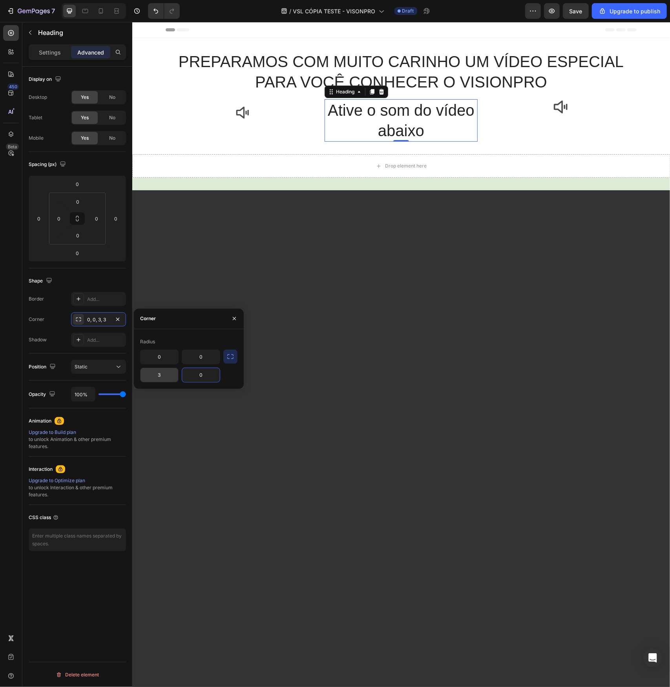
type input "0"
click at [162, 376] on input "3" at bounding box center [159, 375] width 38 height 14
type input "0"
click at [233, 358] on icon "button" at bounding box center [230, 357] width 8 height 8
click at [101, 297] on div "Add..." at bounding box center [105, 299] width 37 height 7
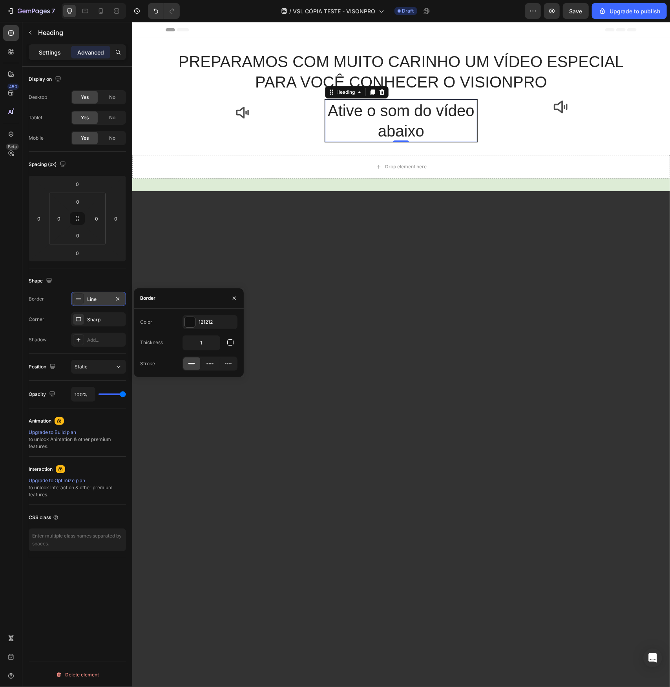
click at [57, 55] on p "Settings" at bounding box center [50, 52] width 22 height 8
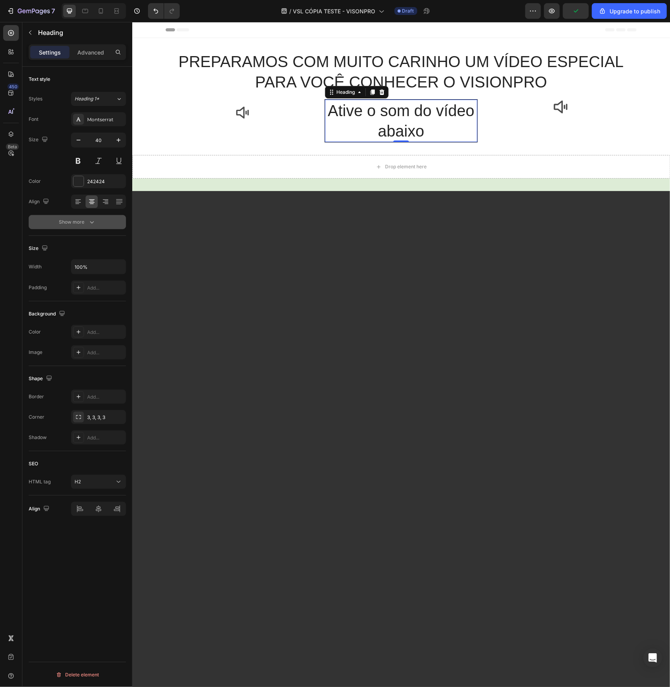
click at [76, 218] on div "Show more" at bounding box center [77, 222] width 36 height 8
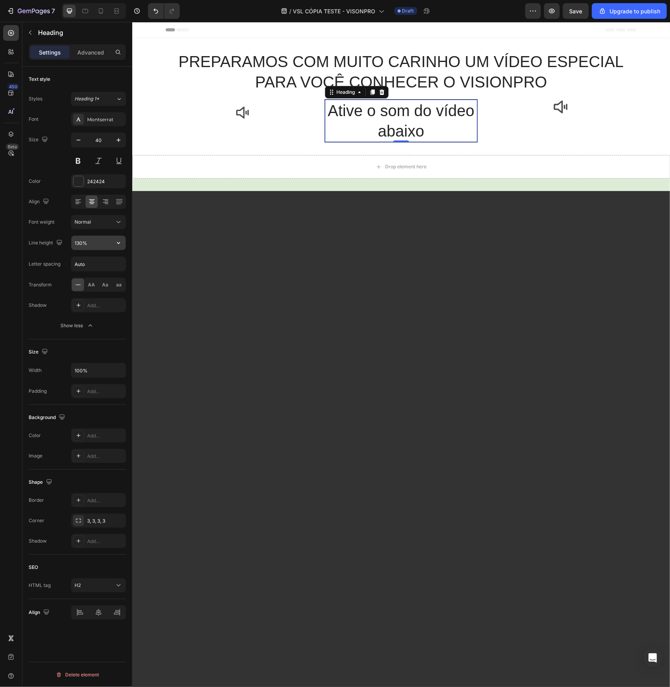
click at [85, 246] on input "130%" at bounding box center [98, 243] width 54 height 14
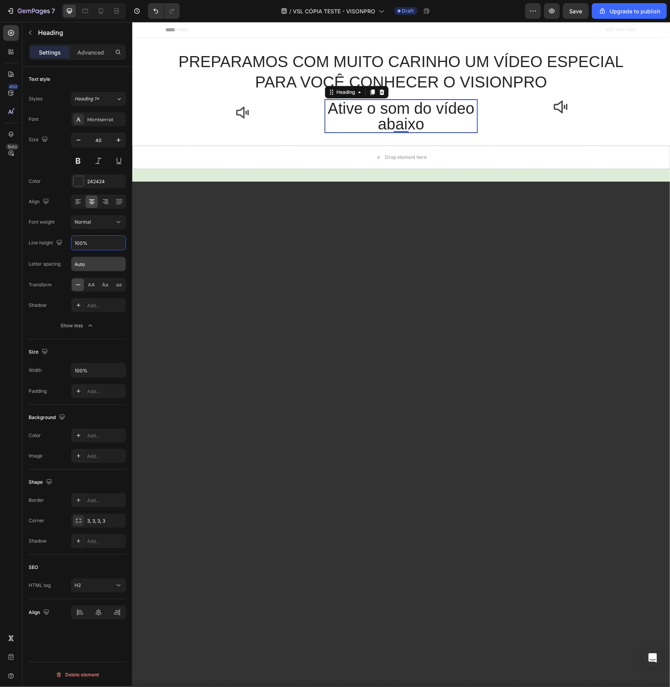
type input "100%"
click at [89, 264] on input "Auto" at bounding box center [98, 264] width 54 height 14
click at [90, 367] on input "100%" at bounding box center [98, 370] width 54 height 14
click at [119, 373] on button "button" at bounding box center [118, 370] width 14 height 14
click at [88, 390] on span "Fit content" at bounding box center [86, 389] width 24 height 7
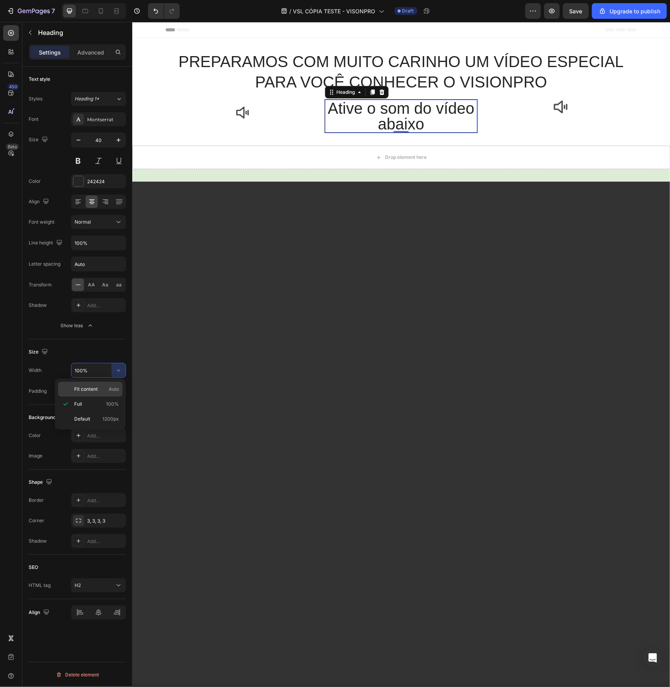
type input "Auto"
click at [97, 518] on div "3, 3, 3, 3" at bounding box center [98, 521] width 23 height 7
drag, startPoint x: 80, startPoint y: 609, endPoint x: 90, endPoint y: 609, distance: 9.4
click at [80, 609] on icon at bounding box center [80, 613] width 8 height 8
click at [99, 609] on icon at bounding box center [98, 612] width 5 height 7
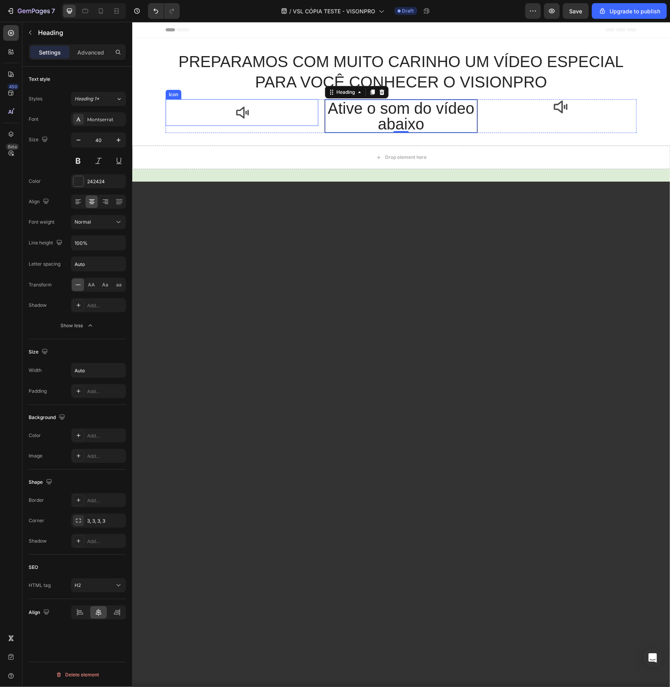
click at [304, 110] on div "Icon" at bounding box center [241, 112] width 153 height 27
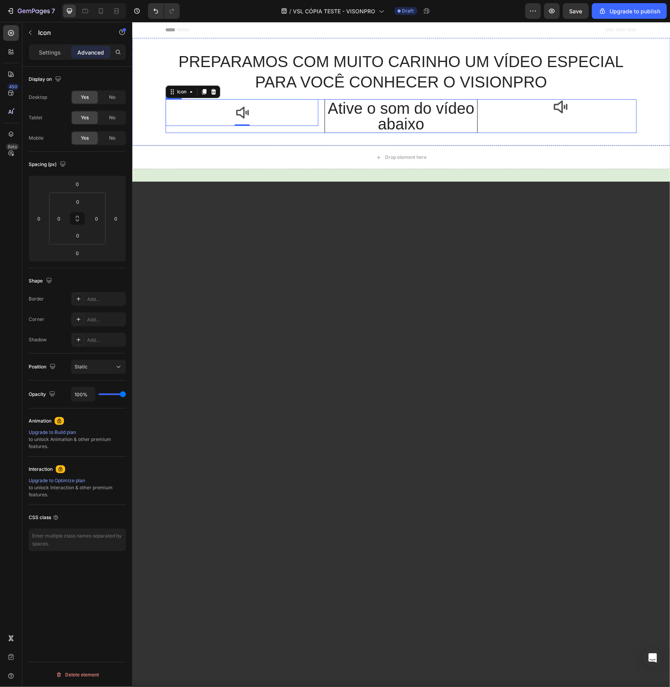
click at [316, 112] on div "Icon 0 Ative o som do vídeo abaixo Heading Icon Row" at bounding box center [400, 116] width 471 height 34
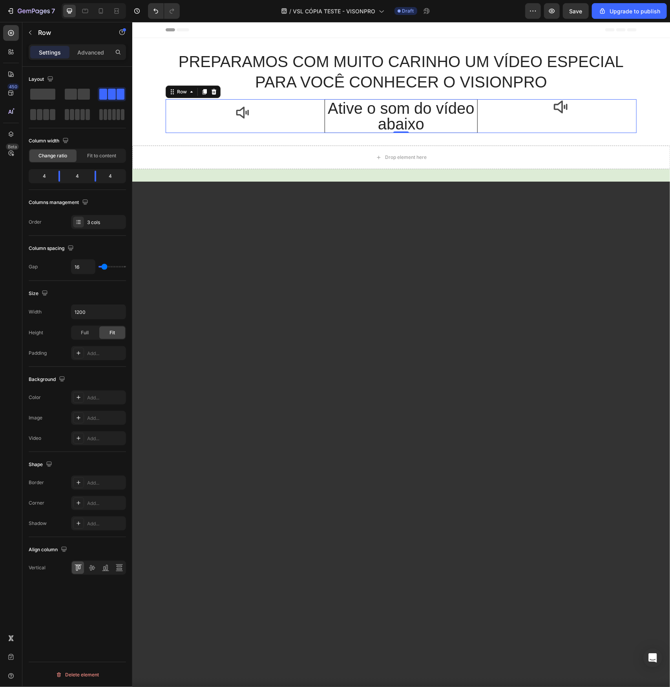
click at [50, 176] on div "4" at bounding box center [41, 176] width 22 height 11
click at [42, 175] on div "4" at bounding box center [41, 176] width 22 height 11
click at [97, 155] on span "Fit to content" at bounding box center [101, 155] width 29 height 7
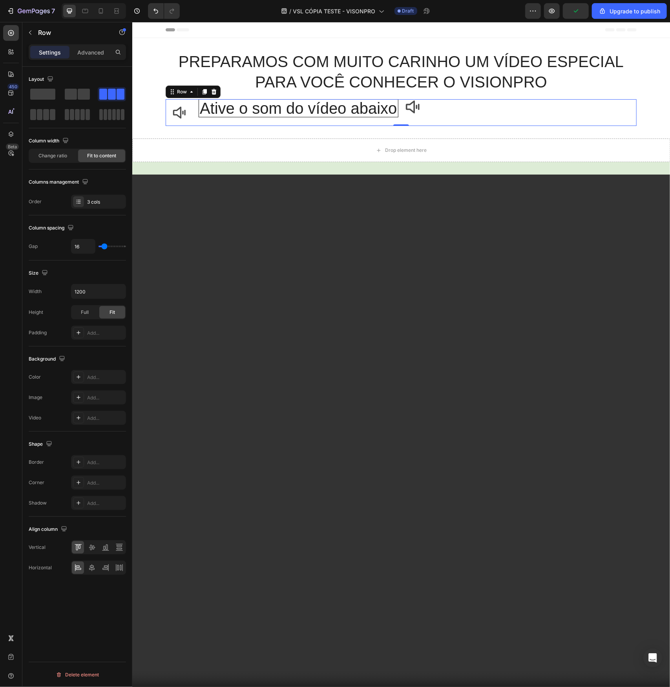
click at [510, 107] on div "Icon Ative o som do vídeo abaixo Heading Icon Row 0" at bounding box center [400, 112] width 471 height 27
click at [474, 130] on div "PREPARAMOS COM MUITO CARINHO UM VÍDEO ESPECIAL PARA VOCÊ CONHECER O VISIONPRO H…" at bounding box center [401, 88] width 538 height 100
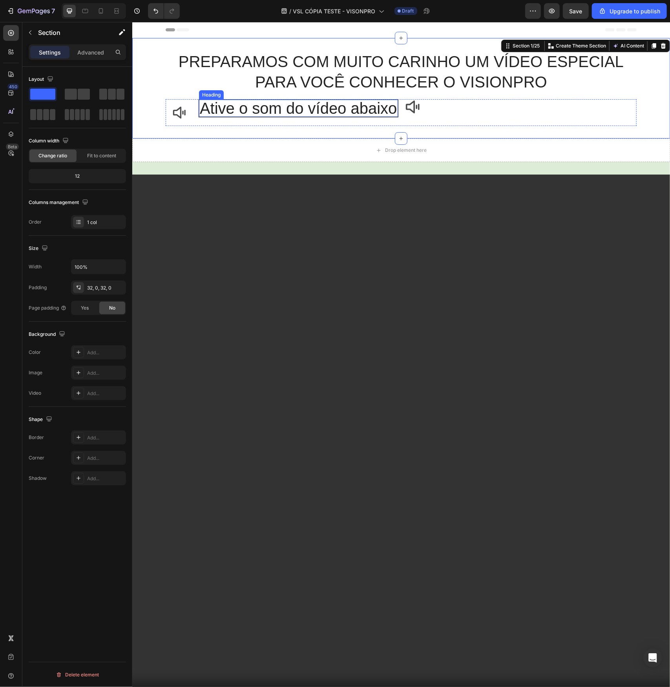
click at [381, 104] on h2 "Ative o som do vídeo abaixo" at bounding box center [298, 107] width 199 height 17
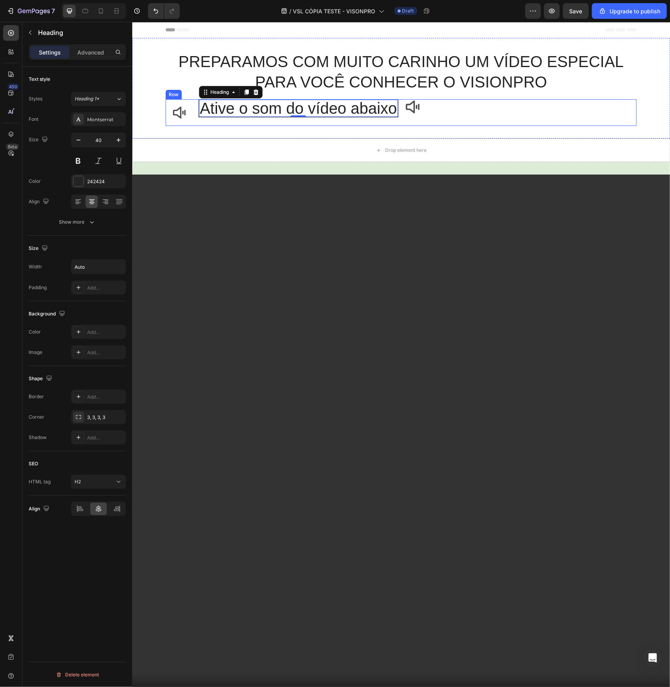
click at [495, 107] on div "Icon Ative o som do vídeo abaixo Heading 0 Icon Row" at bounding box center [400, 112] width 471 height 27
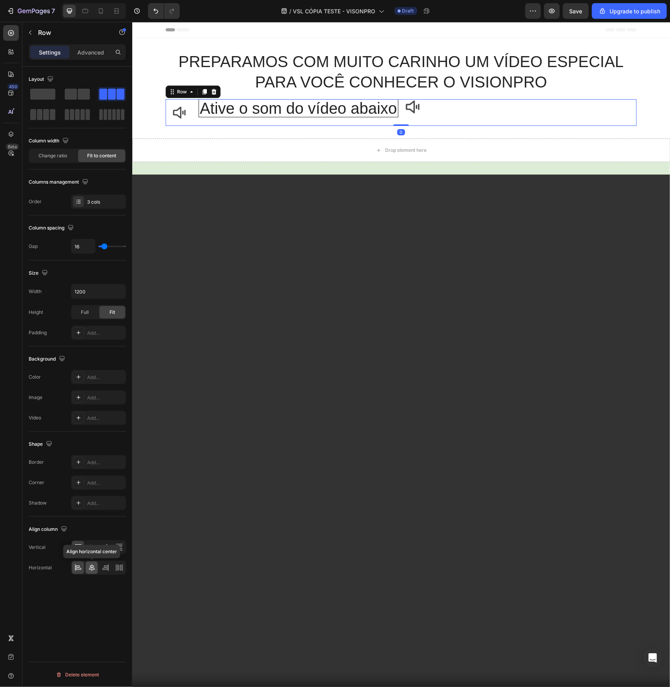
click at [89, 567] on icon at bounding box center [91, 567] width 5 height 7
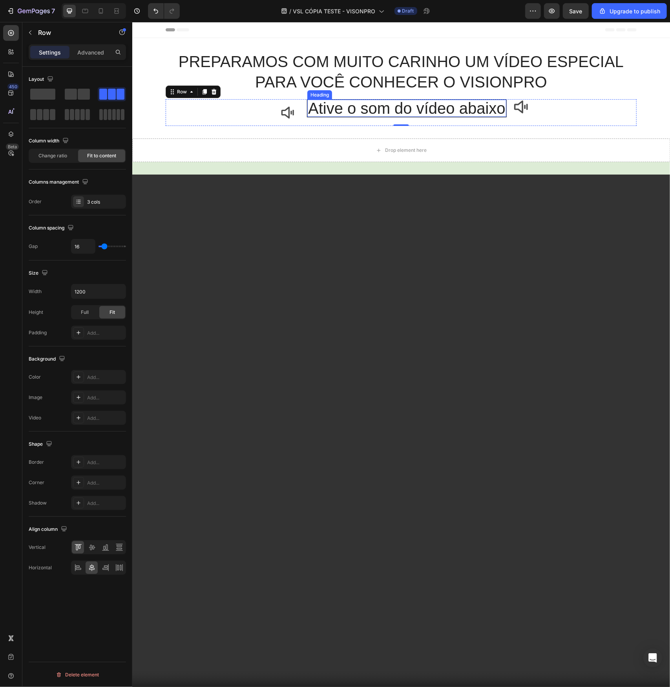
click at [312, 111] on h2 "Ative o som do vídeo abaixo" at bounding box center [406, 107] width 199 height 17
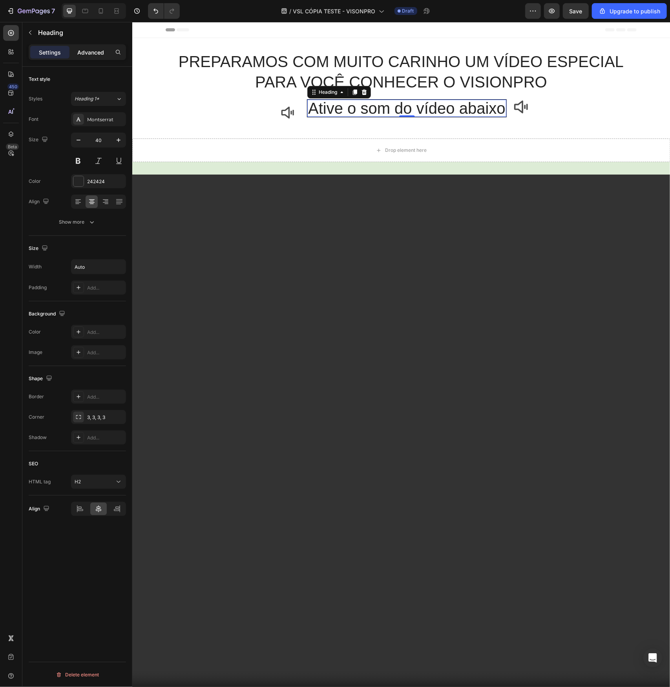
click at [88, 49] on p "Advanced" at bounding box center [90, 52] width 27 height 8
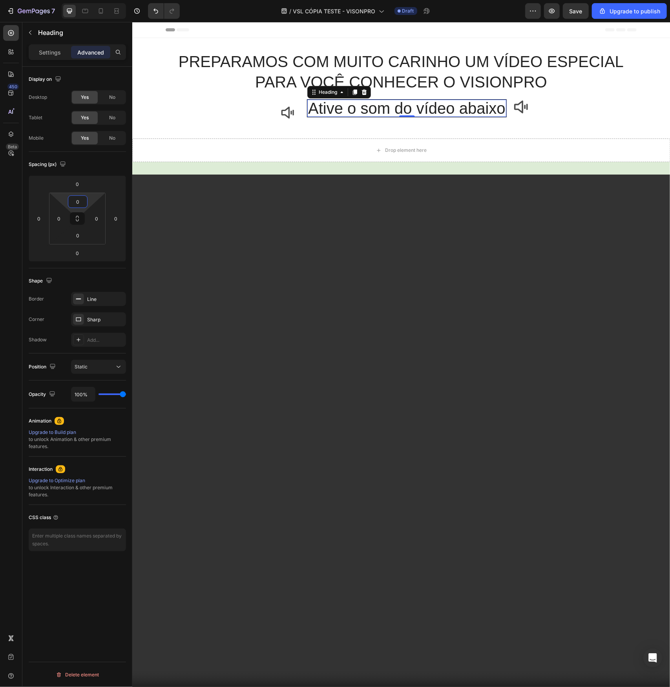
click at [74, 202] on input "0" at bounding box center [78, 202] width 16 height 12
click at [88, 245] on div "XS 4px" at bounding box center [94, 242] width 49 height 12
click at [77, 203] on input "4" at bounding box center [78, 202] width 16 height 12
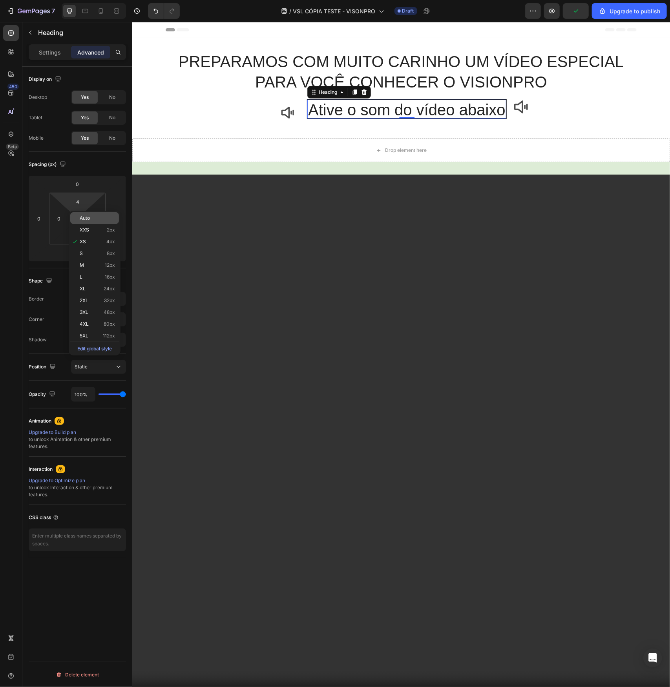
click at [86, 217] on span "Auto" at bounding box center [85, 217] width 10 height 5
type input "Auto"
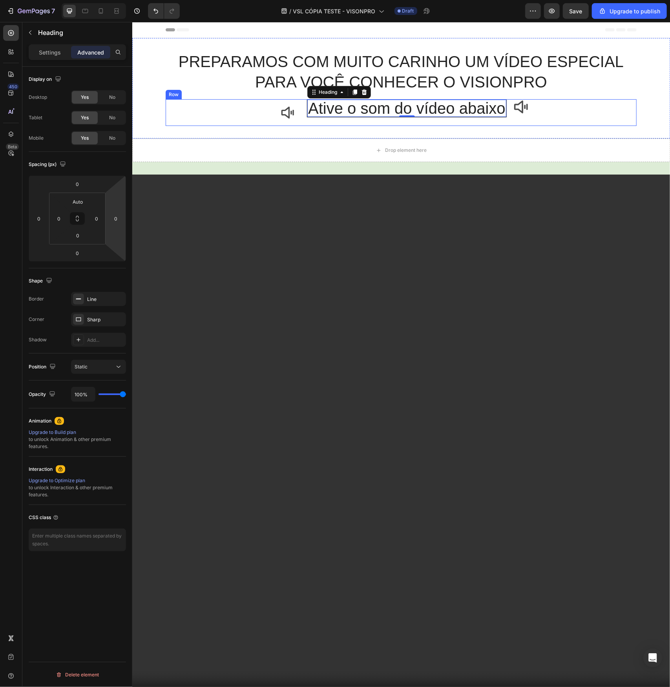
click at [557, 107] on div "Icon Ative o som do vídeo abaixo Heading 0 Icon Row" at bounding box center [400, 112] width 471 height 27
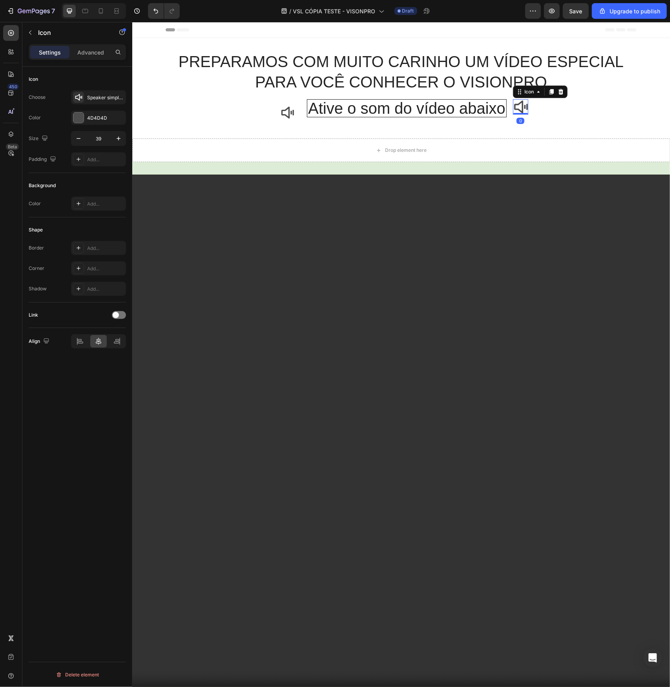
click at [525, 111] on icon at bounding box center [520, 106] width 15 height 15
click at [98, 53] on p "Advanced" at bounding box center [90, 52] width 27 height 8
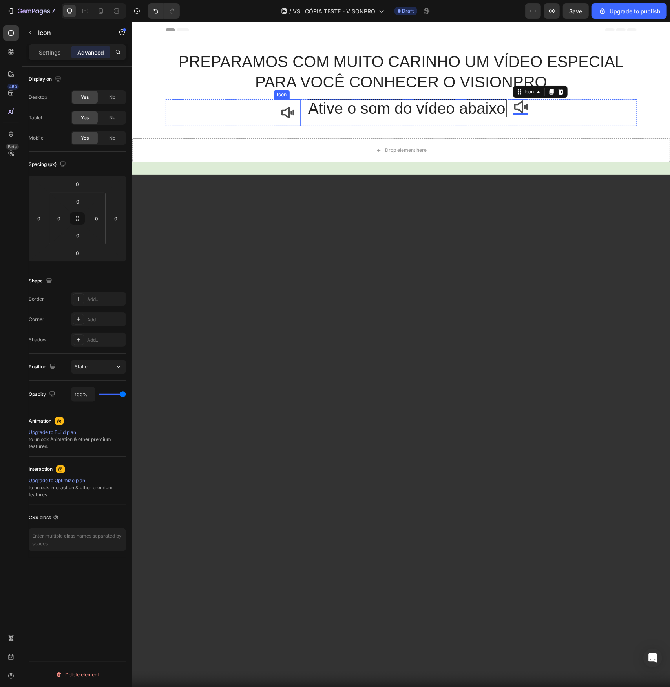
click at [280, 111] on icon at bounding box center [287, 112] width 14 height 14
click at [528, 107] on icon at bounding box center [520, 106] width 15 height 15
click at [42, 51] on p "Settings" at bounding box center [50, 52] width 22 height 8
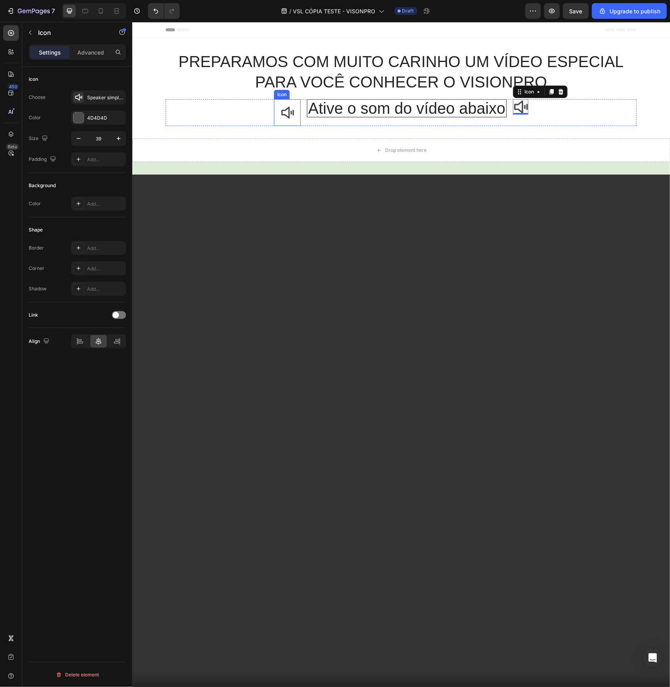
click at [280, 111] on icon at bounding box center [287, 112] width 14 height 14
click at [527, 106] on icon at bounding box center [521, 106] width 14 height 13
click at [84, 162] on div "Add..." at bounding box center [98, 159] width 55 height 14
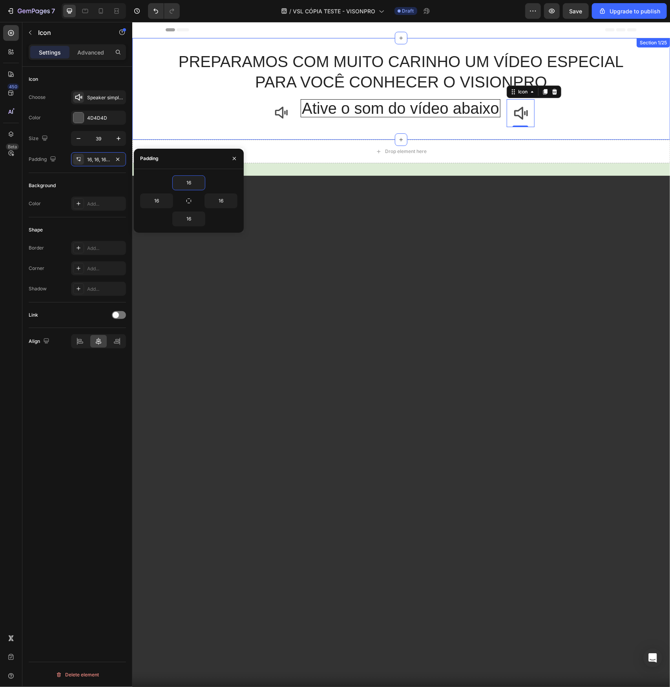
click at [358, 127] on div "PREPARAMOS COM MUITO CARINHO UM VÍDEO ESPECIAL PARA VOCÊ CONHECER O VISIONPRO H…" at bounding box center [401, 89] width 538 height 102
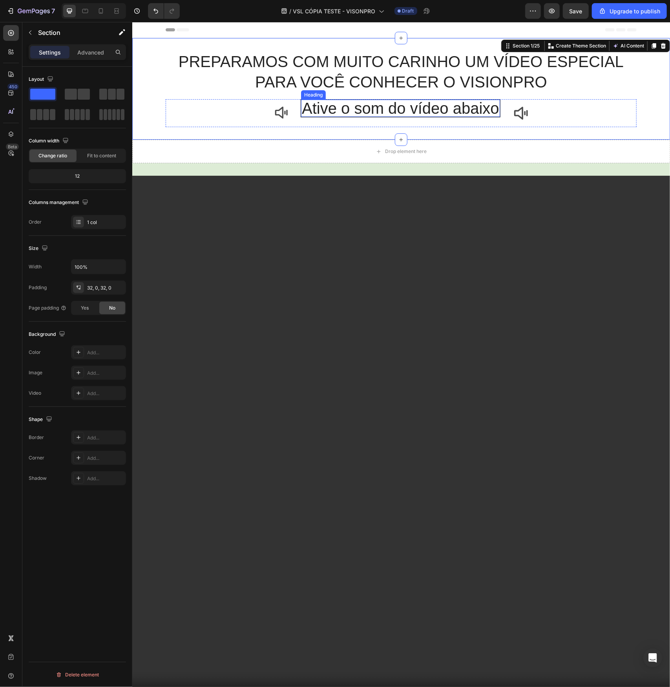
click at [355, 109] on h2 "Ative o som do vídeo abaixo" at bounding box center [400, 107] width 199 height 17
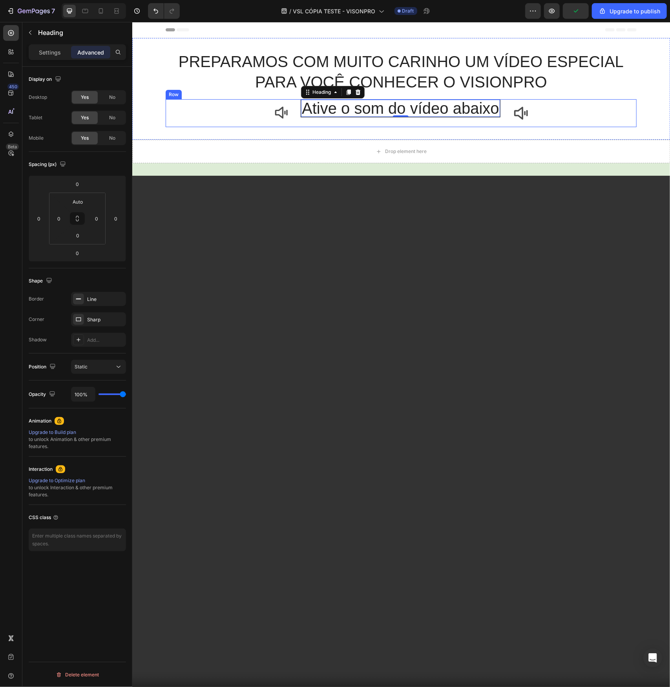
click at [350, 120] on div "Ative o som do vídeo abaixo Heading 0" at bounding box center [400, 113] width 200 height 28
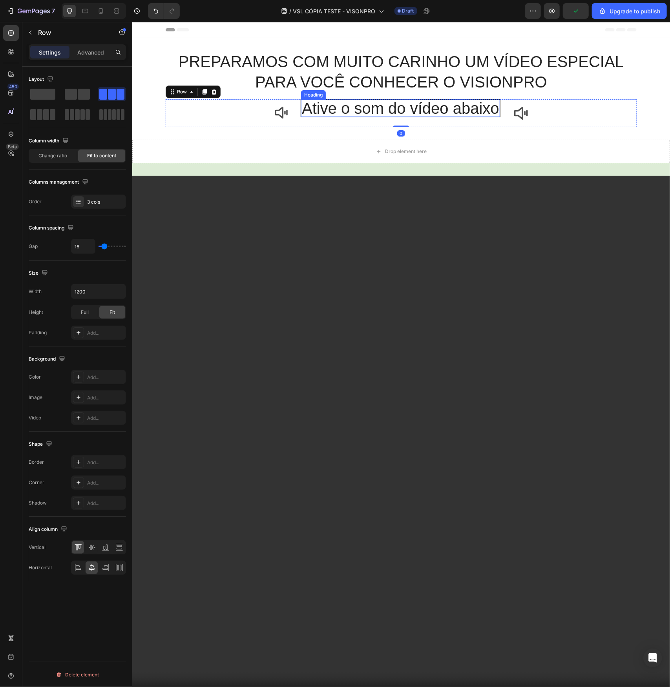
click at [350, 108] on h2 "Ative o som do vídeo abaixo" at bounding box center [400, 107] width 199 height 17
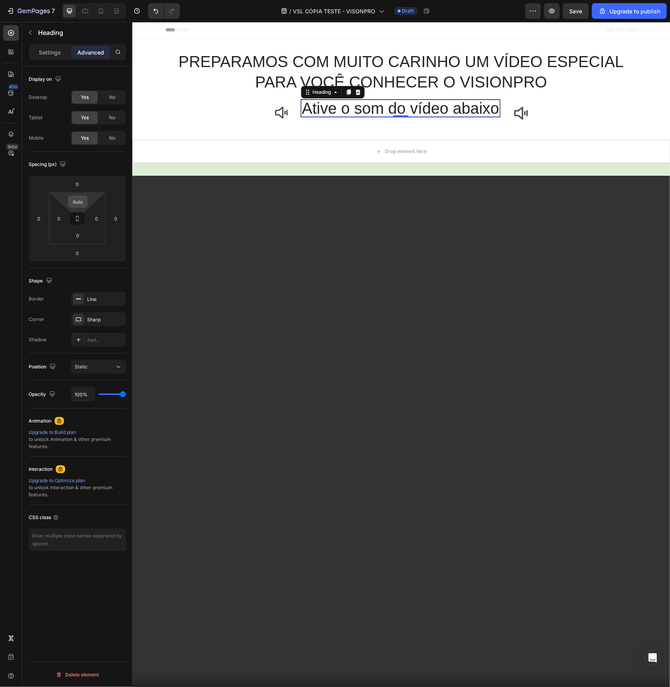
click at [75, 199] on input "Auto" at bounding box center [78, 202] width 16 height 12
click at [87, 241] on p "XS 4px" at bounding box center [97, 241] width 35 height 5
click at [79, 203] on input "4" at bounding box center [78, 202] width 16 height 12
click at [79, 205] on input "16" at bounding box center [78, 202] width 16 height 12
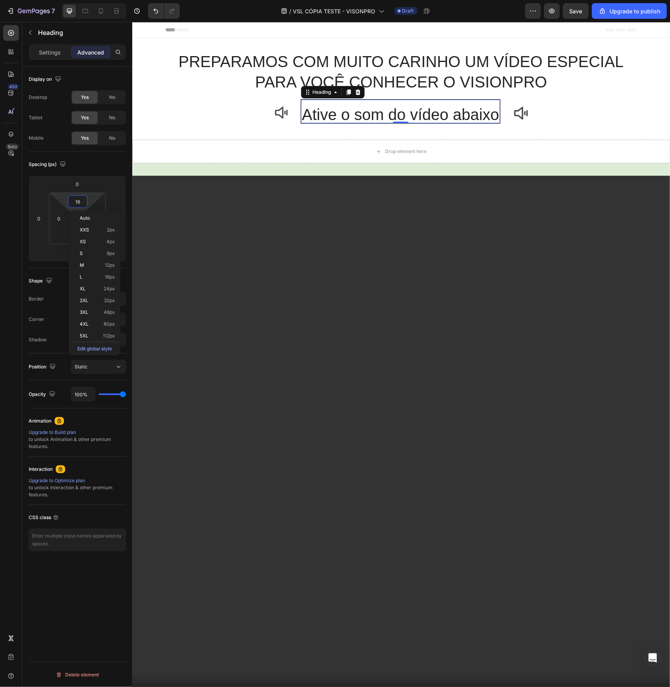
click at [79, 205] on input "16" at bounding box center [78, 202] width 16 height 12
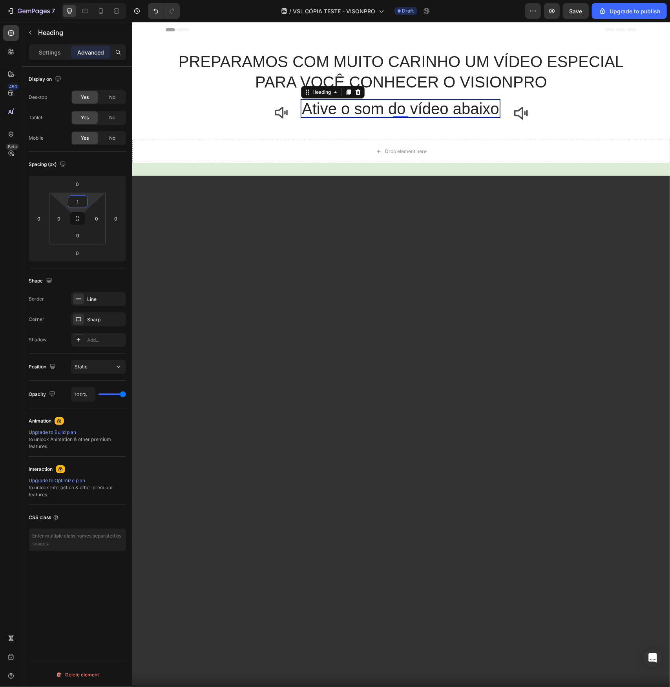
type input "10"
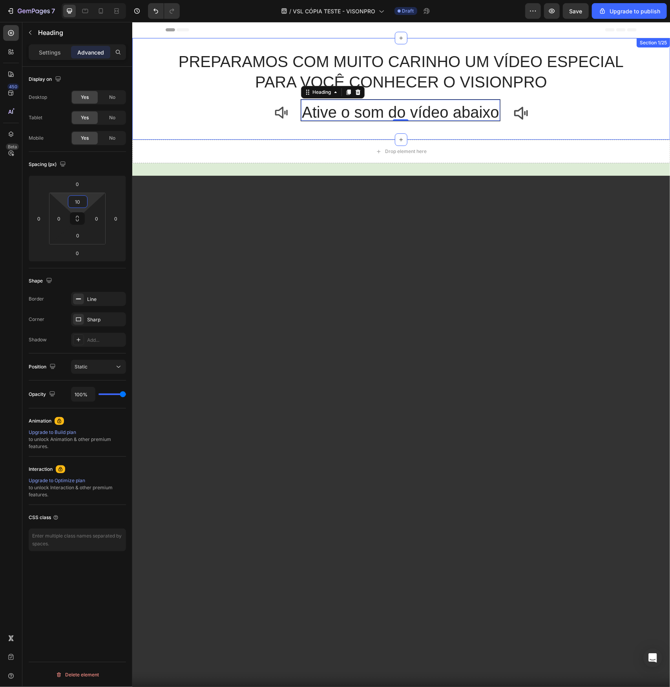
click at [217, 126] on div "Icon Ative o som do vídeo abaixo Heading 0 Icon Row" at bounding box center [400, 113] width 471 height 28
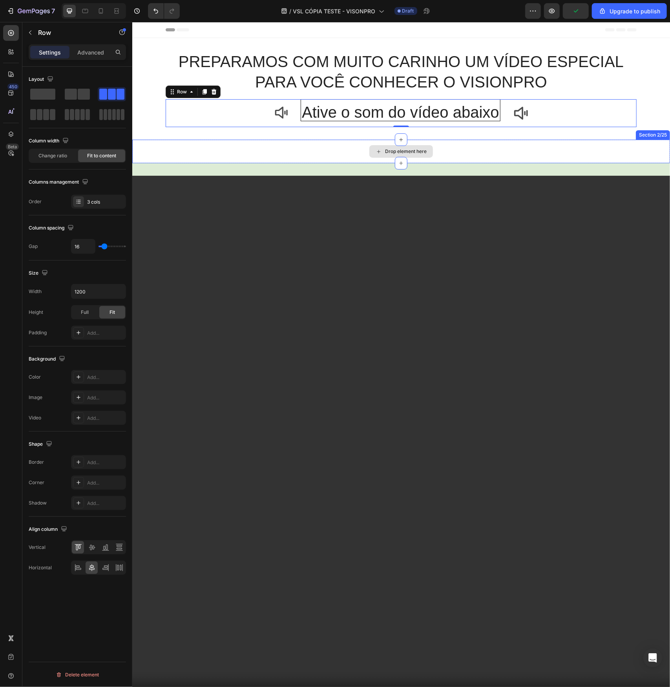
click at [286, 149] on div "Drop element here" at bounding box center [401, 151] width 538 height 24
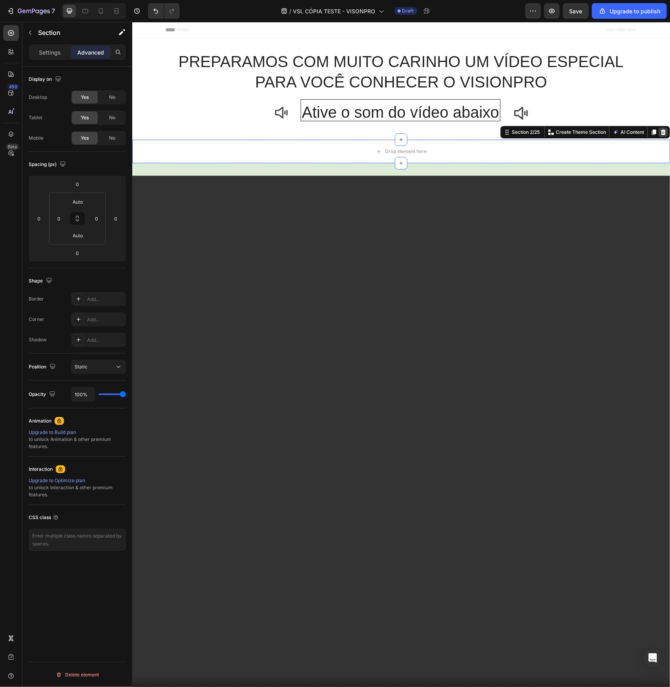
click at [660, 130] on icon at bounding box center [662, 131] width 5 height 5
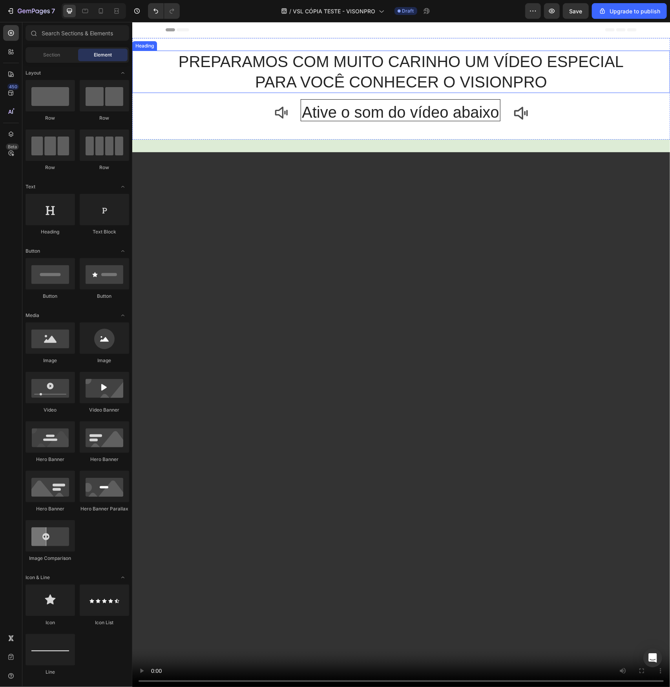
click at [560, 78] on p "PREPARAMOS COM MUITO CARINHO UM VÍDEO ESPECIAL PARA VOCÊ CONHECER O VISIONPRO" at bounding box center [401, 71] width 536 height 41
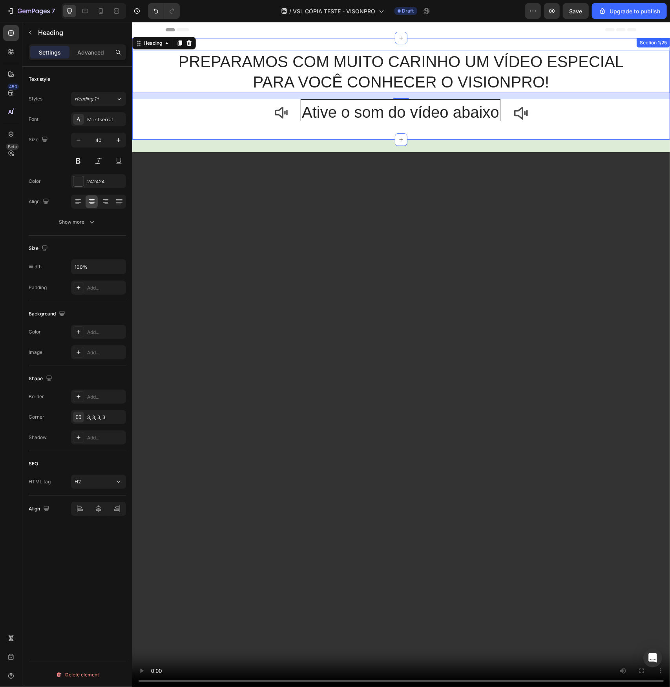
drag, startPoint x: 149, startPoint y: 126, endPoint x: 150, endPoint y: 131, distance: 5.2
click at [149, 126] on div "PREPARAMOS COM MUITO CARINHO UM VÍDEO ESPECIAL PARA VOCÊ CONHECER O VISIONPRO! …" at bounding box center [401, 88] width 538 height 77
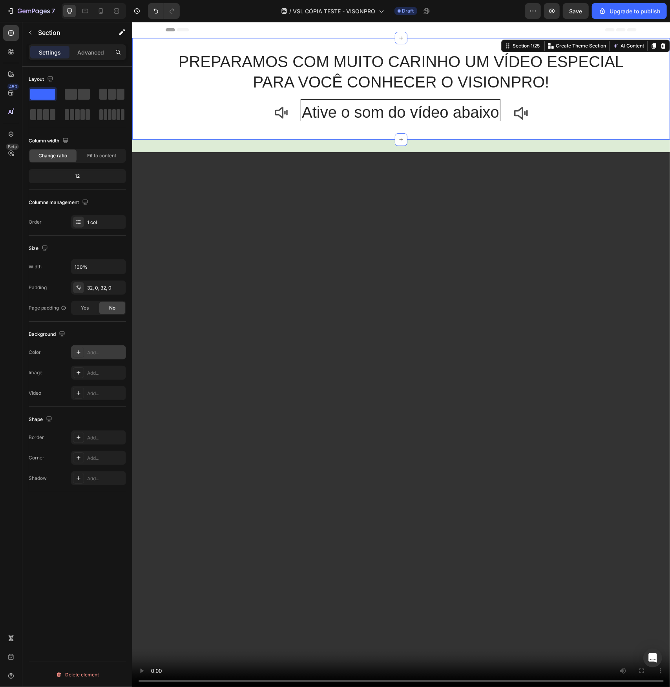
click at [79, 348] on div at bounding box center [78, 352] width 11 height 11
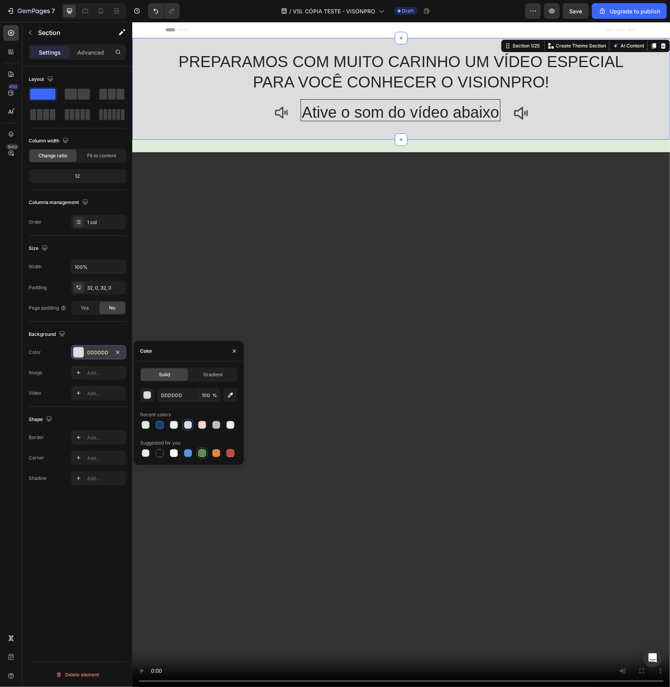
click at [202, 456] on div at bounding box center [202, 453] width 8 height 8
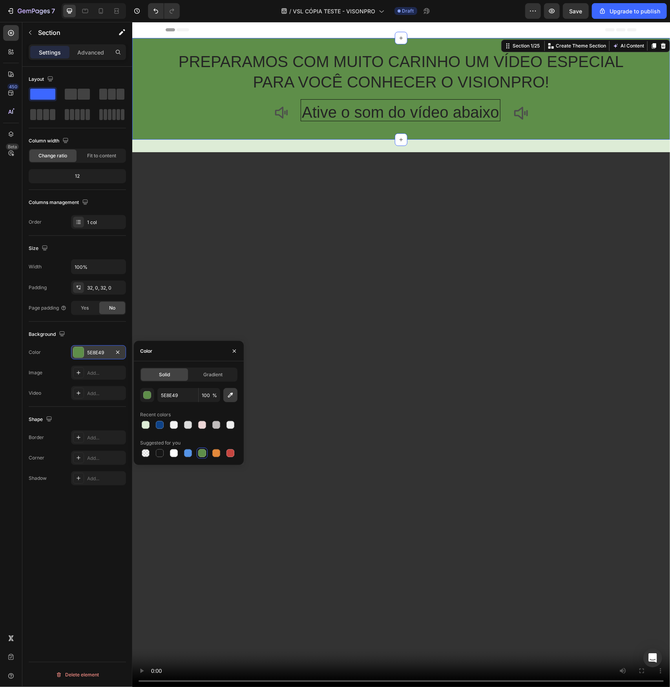
click at [232, 398] on icon "button" at bounding box center [230, 395] width 8 height 8
type input "DDECD6"
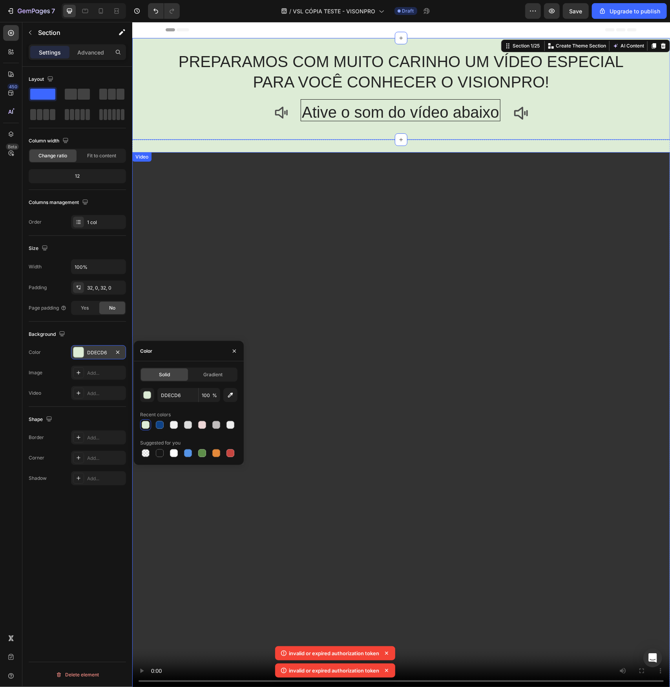
click at [651, 166] on video at bounding box center [401, 421] width 538 height 538
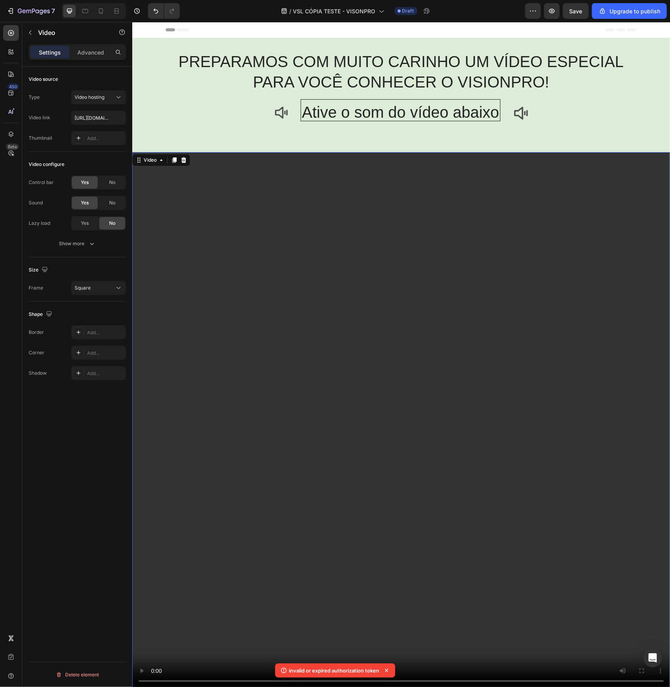
click at [451, 182] on video at bounding box center [401, 421] width 538 height 538
click at [440, 131] on div "PREPARAMOS COM MUITO CARINHO UM VÍDEO ESPECIAL PARA VOCÊ CONHECER O VISIONPRO! …" at bounding box center [401, 89] width 538 height 102
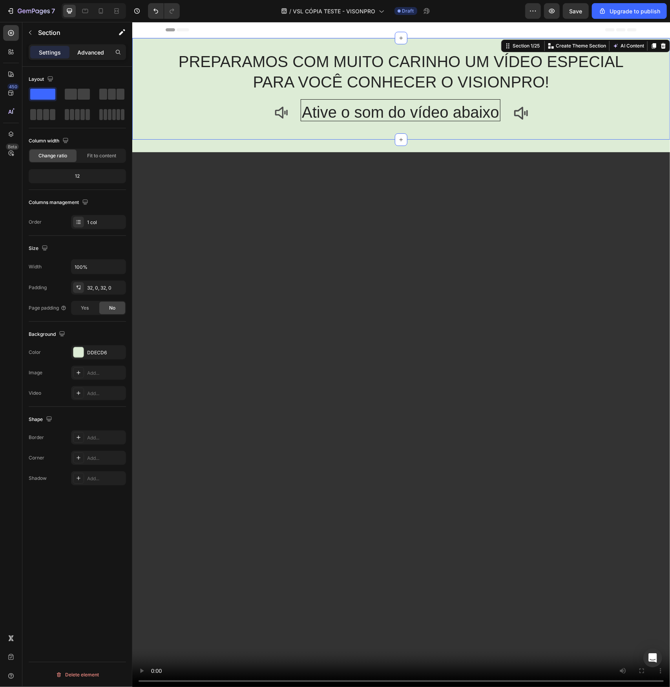
click at [90, 48] on p "Advanced" at bounding box center [90, 52] width 27 height 8
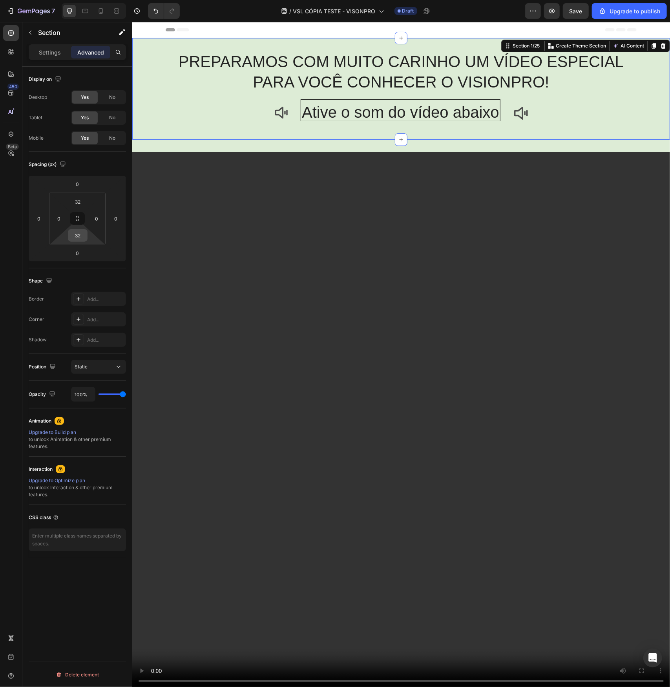
click at [75, 233] on input "32" at bounding box center [78, 236] width 16 height 12
click at [87, 253] on span "Auto" at bounding box center [85, 251] width 10 height 5
type input "Auto"
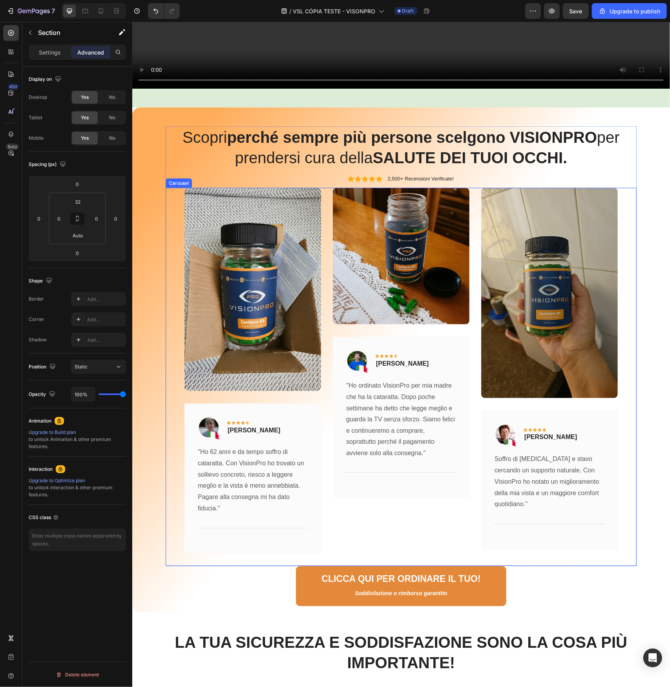
scroll to position [628, 0]
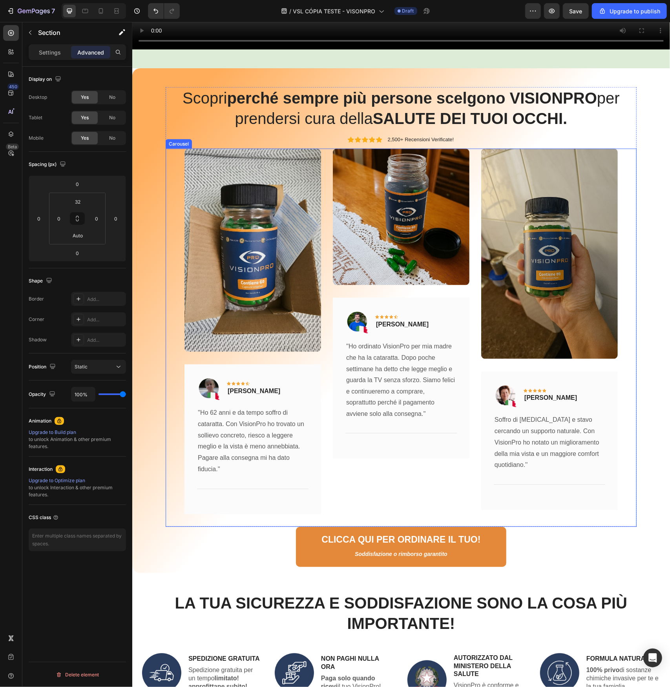
click at [621, 153] on div "Image Image Icon Icon Icon Icon Icon Row [PERSON_NAME] Text block Row ''Ho 62 a…" at bounding box center [400, 337] width 471 height 378
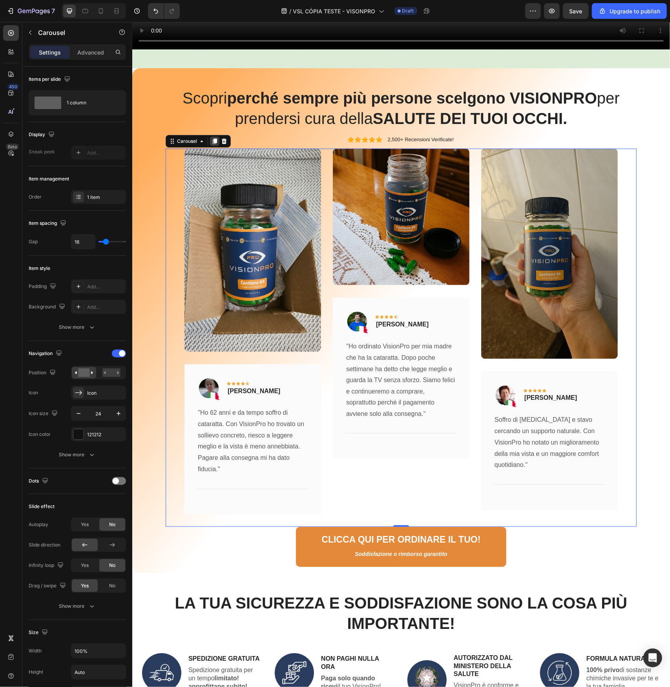
click at [211, 138] on icon at bounding box center [214, 141] width 6 height 6
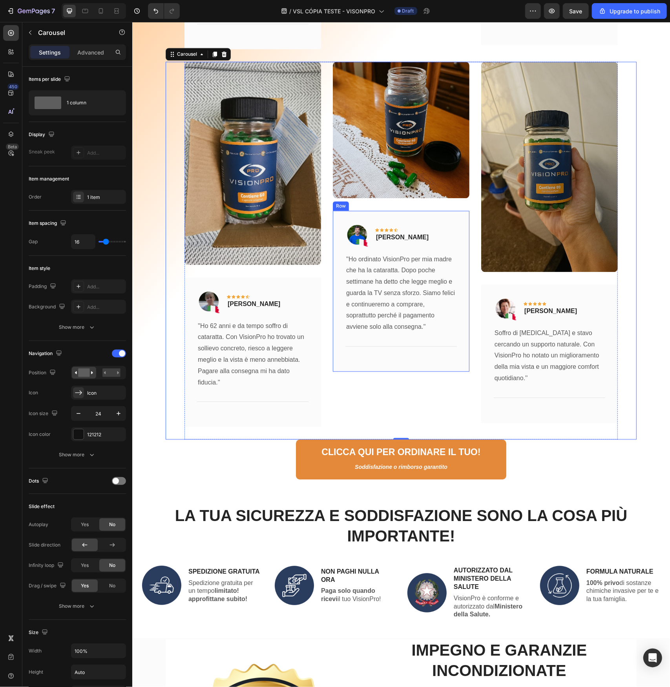
scroll to position [1099, 0]
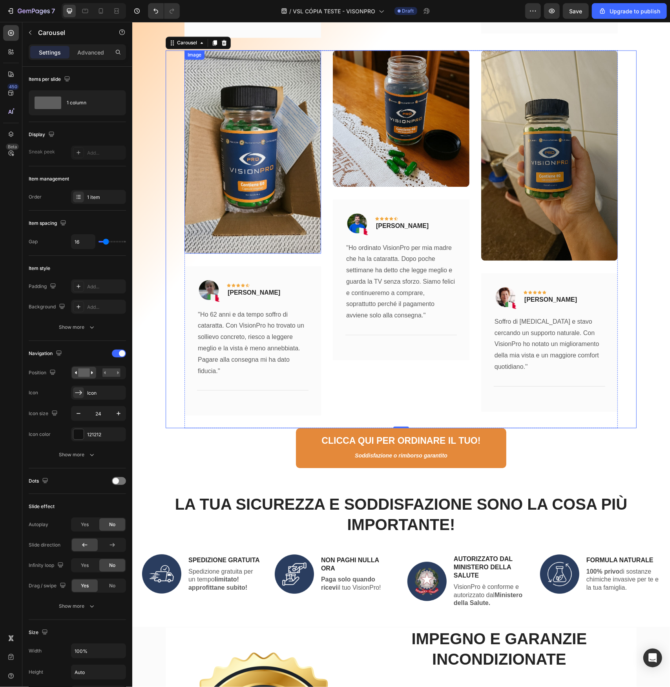
click at [293, 162] on img at bounding box center [252, 151] width 137 height 203
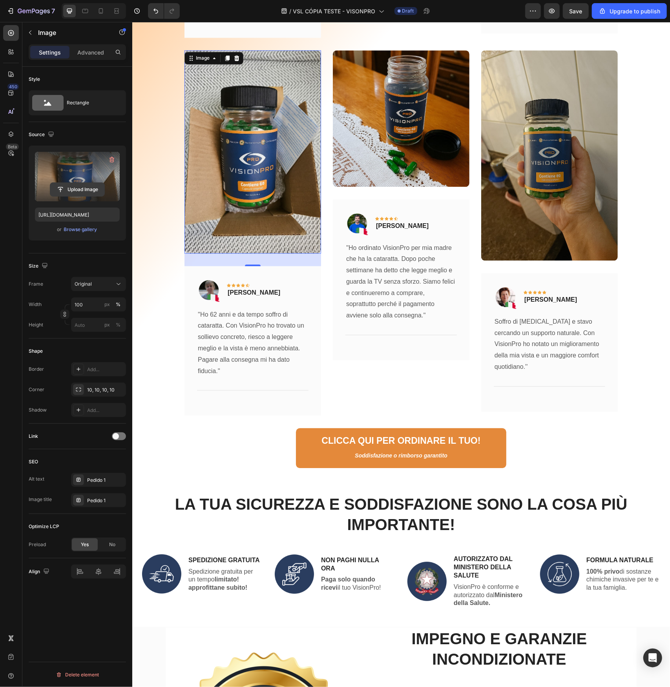
click at [58, 190] on input "file" at bounding box center [77, 189] width 54 height 13
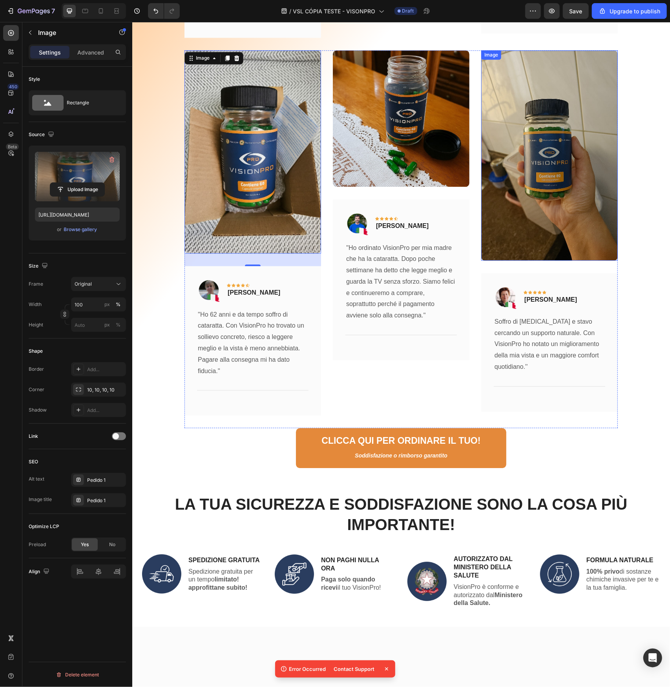
scroll to position [942, 0]
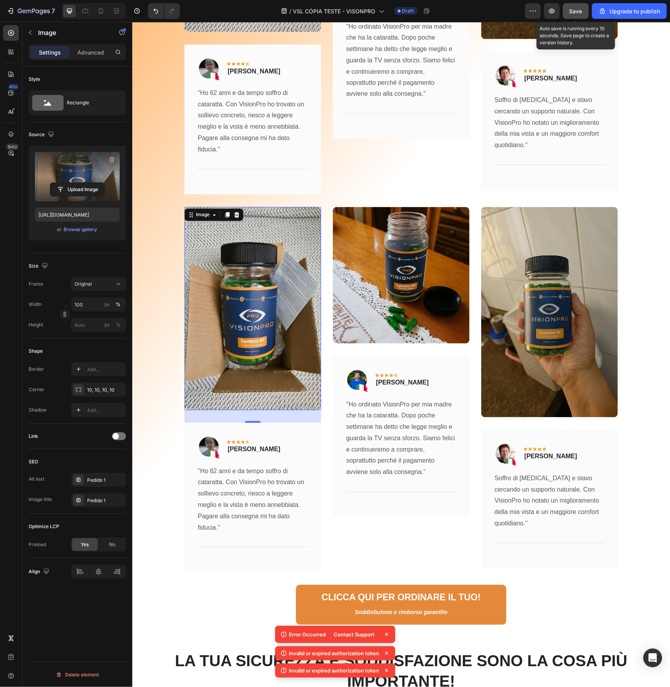
click at [568, 11] on button "Save" at bounding box center [576, 11] width 26 height 16
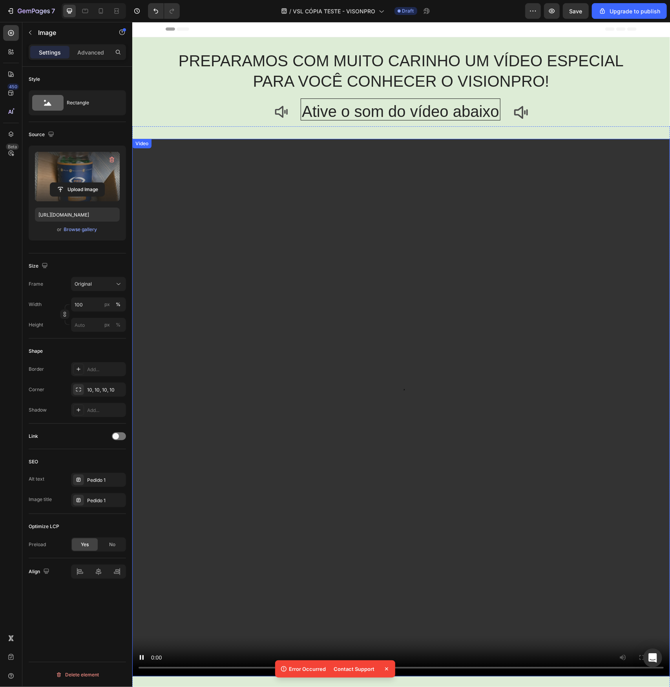
scroll to position [0, 0]
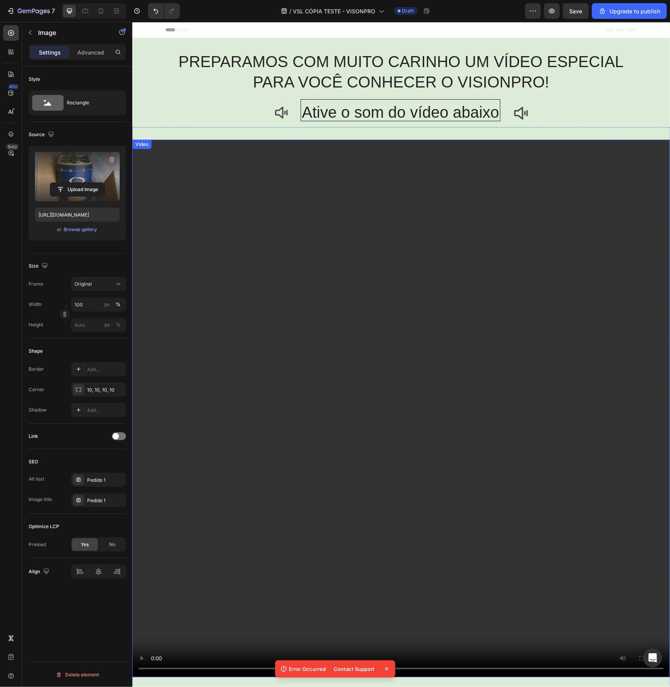
click at [371, 241] on video at bounding box center [401, 408] width 538 height 538
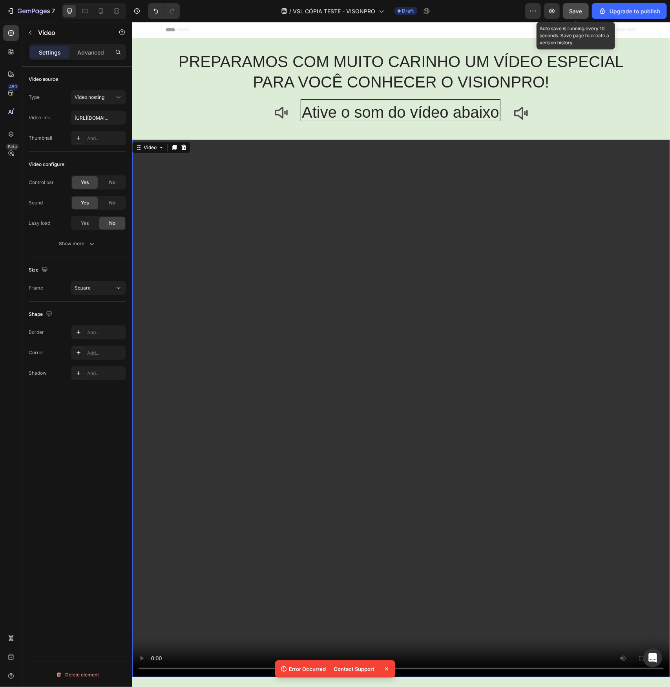
click at [574, 15] on div "Save" at bounding box center [575, 11] width 13 height 8
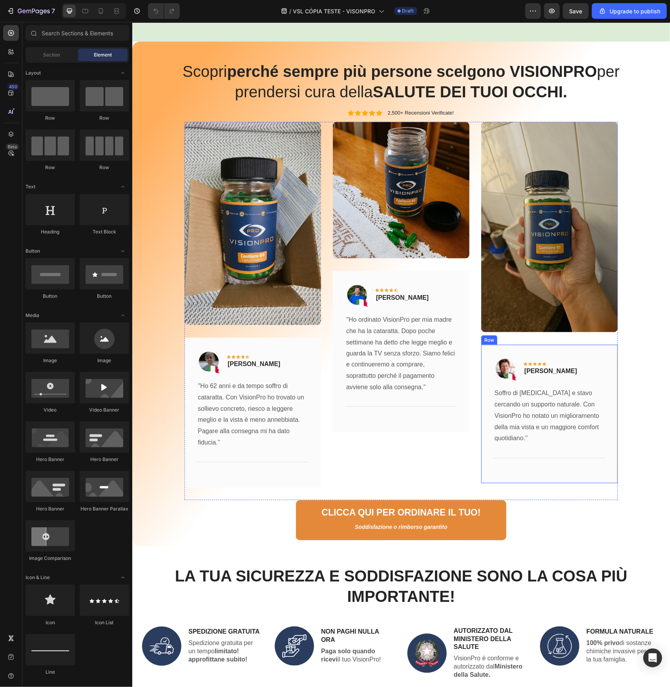
scroll to position [471, 0]
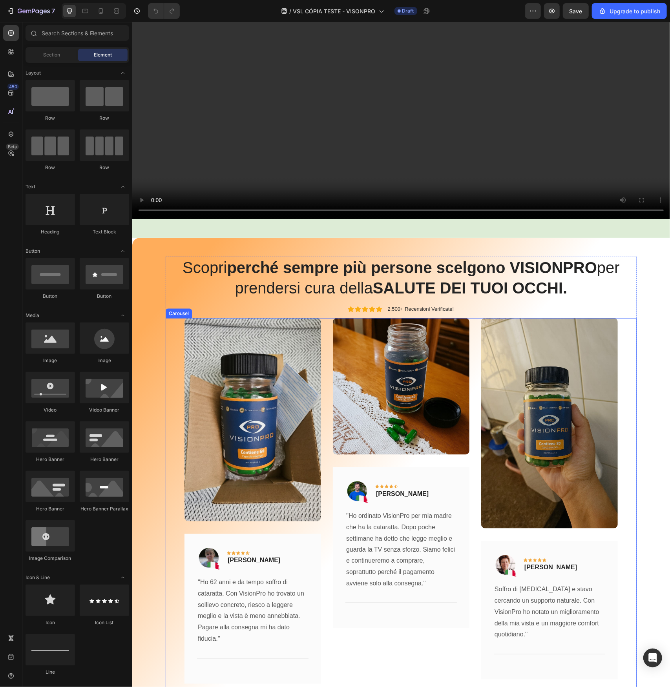
click at [629, 322] on div "Image Image Icon Icon Icon Icon Icon Row [PERSON_NAME] Text block Row ''Ho 62 a…" at bounding box center [400, 507] width 471 height 378
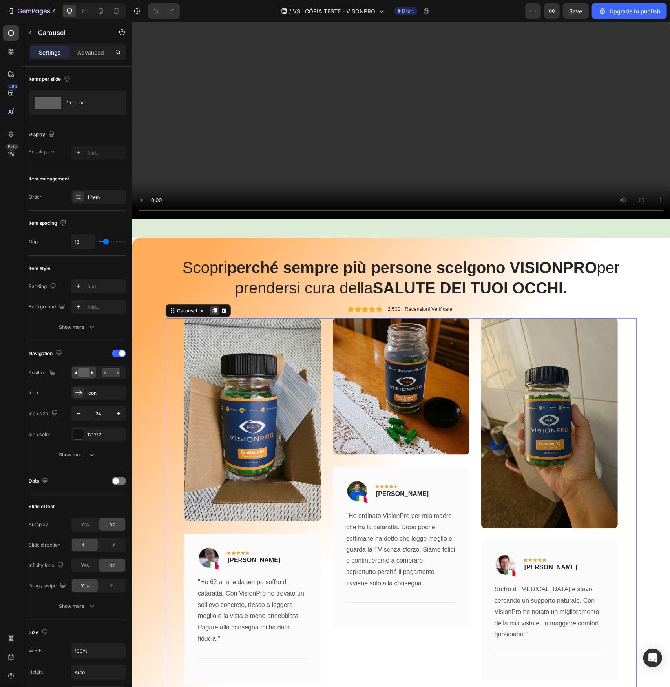
click at [211, 307] on icon at bounding box center [214, 310] width 6 height 6
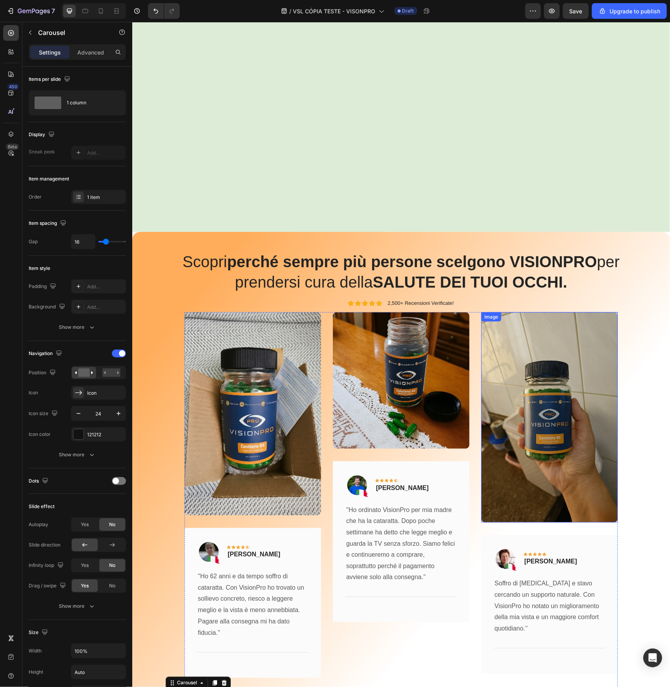
scroll to position [1111, 0]
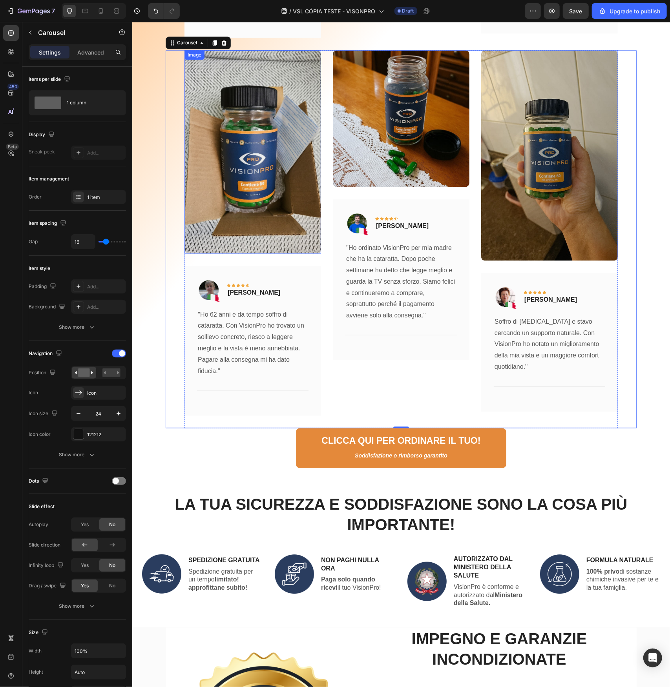
click at [215, 158] on img at bounding box center [252, 151] width 137 height 203
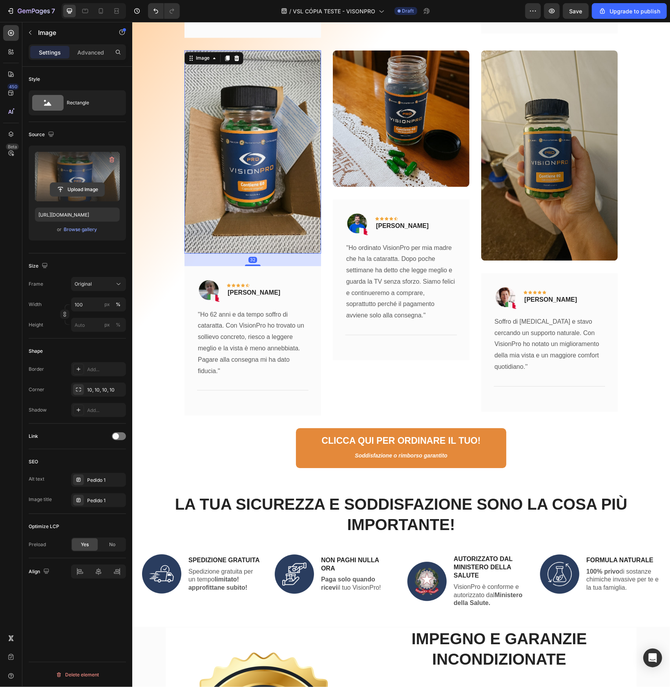
click at [69, 192] on input "file" at bounding box center [77, 189] width 54 height 13
type input "https://cdn.shopify.com/s/files/1/0952/2285/8020/files/gempages_580648401335484…"
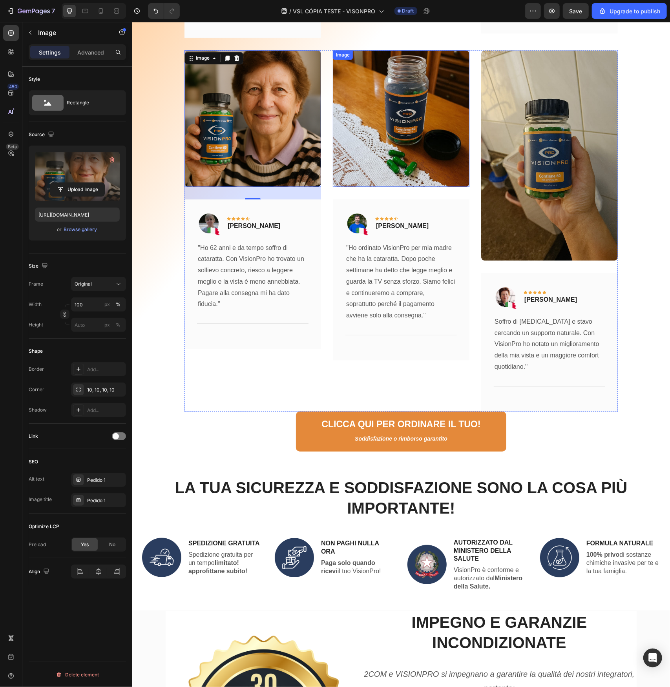
click at [399, 144] on img at bounding box center [400, 118] width 137 height 137
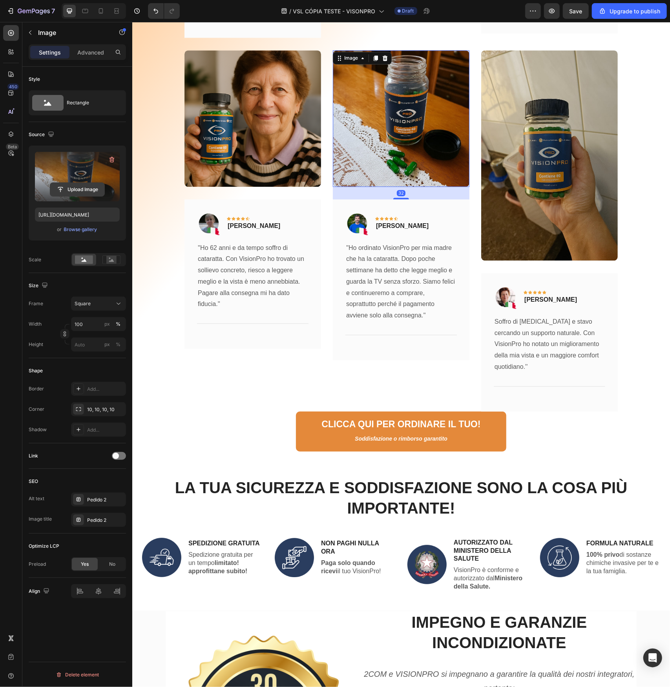
click at [67, 192] on input "file" at bounding box center [77, 189] width 54 height 13
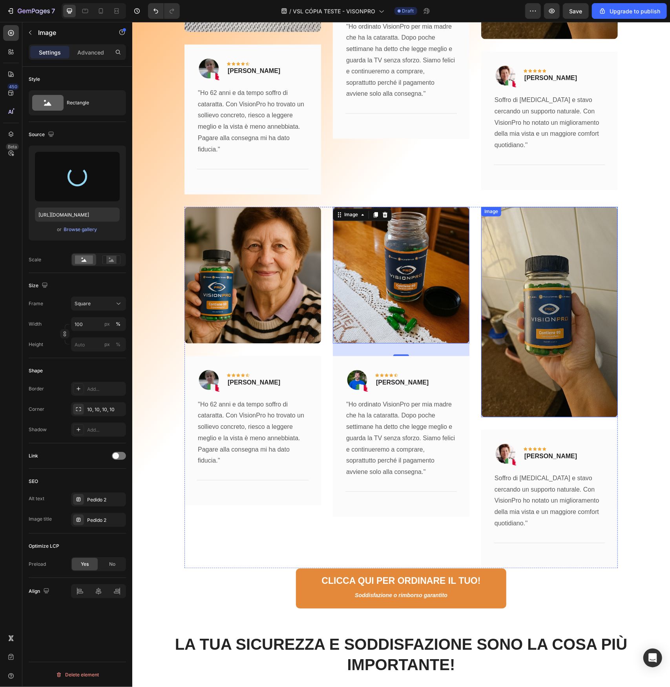
scroll to position [797, 0]
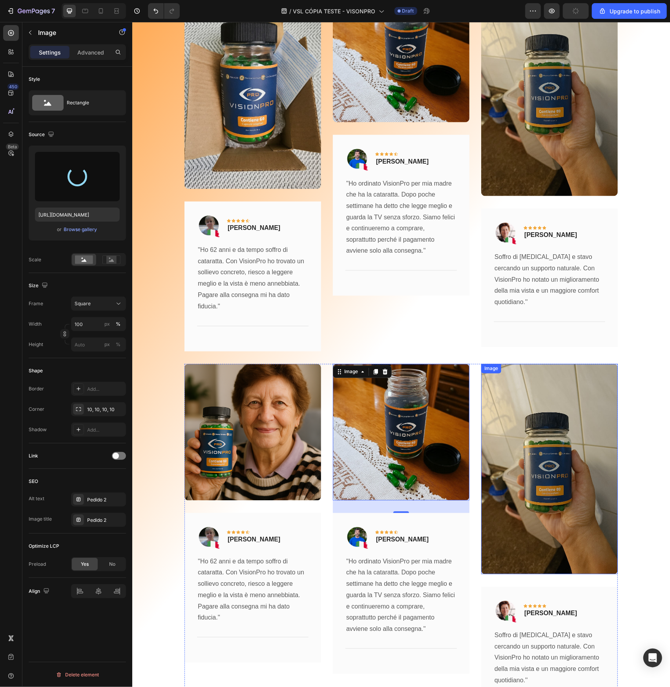
type input "https://cdn.shopify.com/s/files/1/0952/2285/8020/files/gempages_580648401335484…"
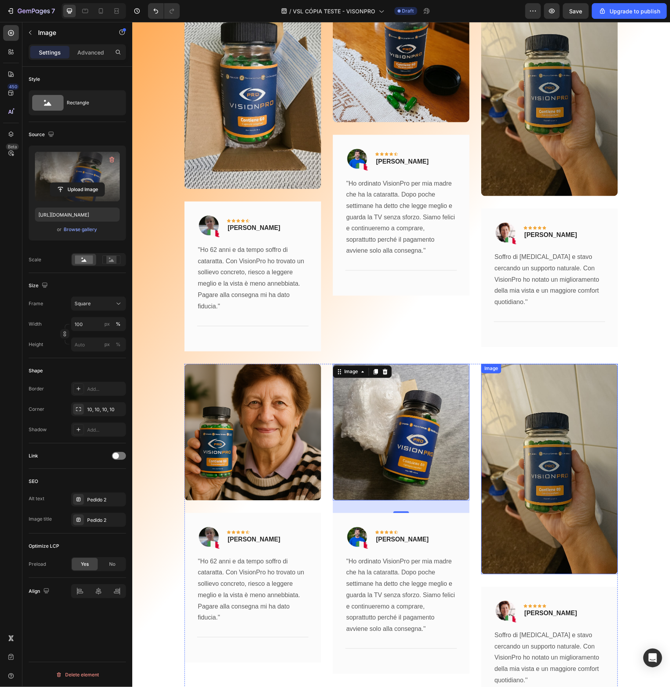
click at [564, 398] on img at bounding box center [549, 469] width 137 height 210
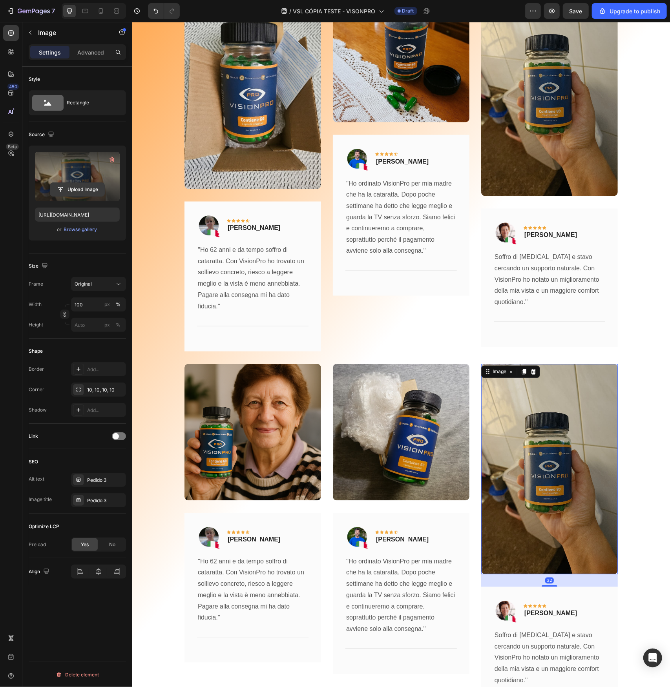
click at [68, 186] on input "file" at bounding box center [77, 189] width 54 height 13
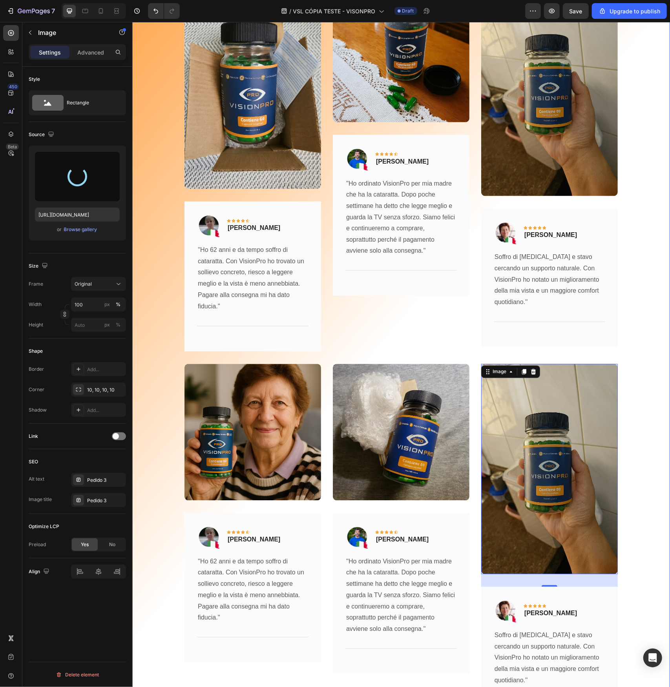
type input "https://cdn.shopify.com/s/files/1/0952/2285/8020/files/gempages_580648401335484…"
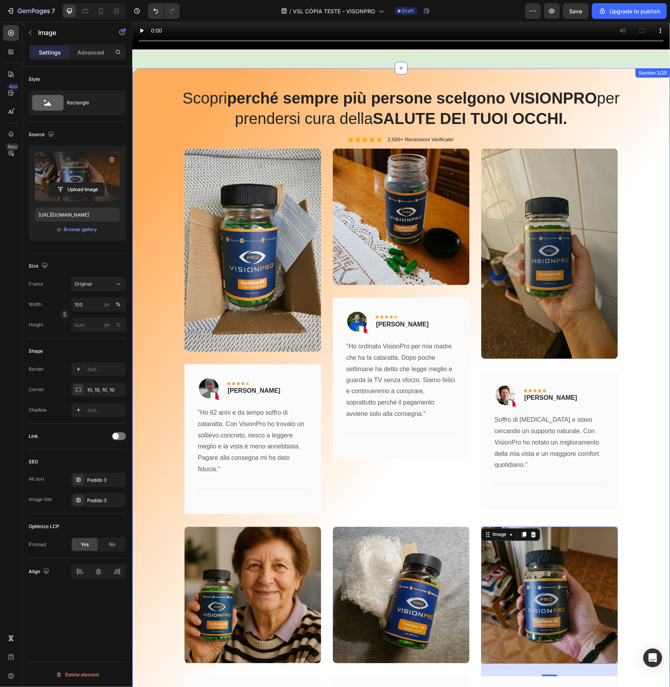
scroll to position [444, 0]
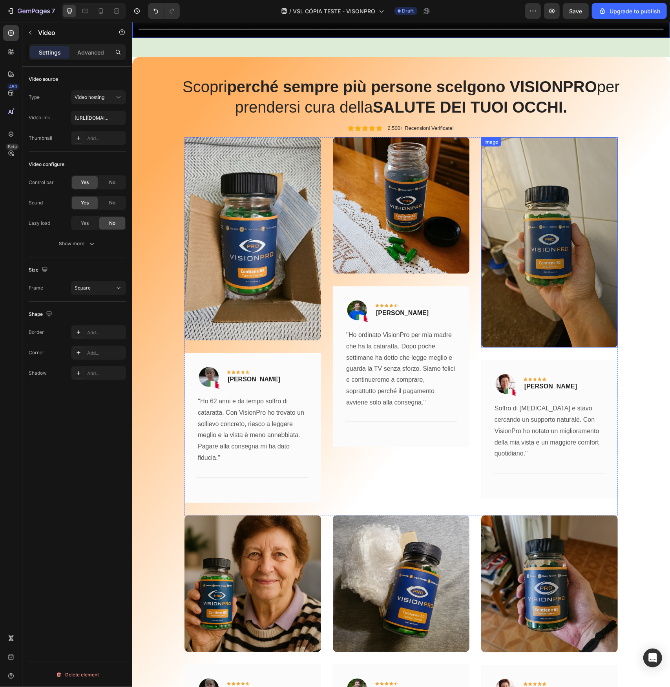
scroll to position [680, 0]
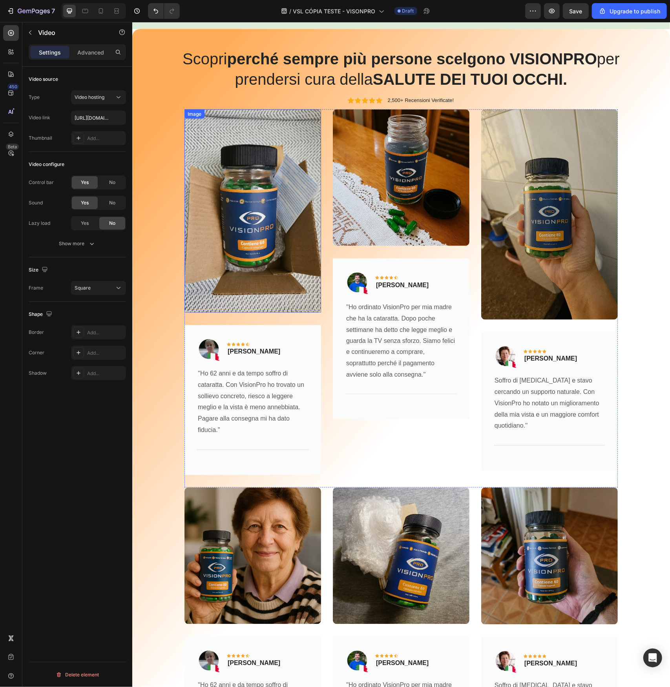
click at [281, 197] on img at bounding box center [252, 210] width 137 height 203
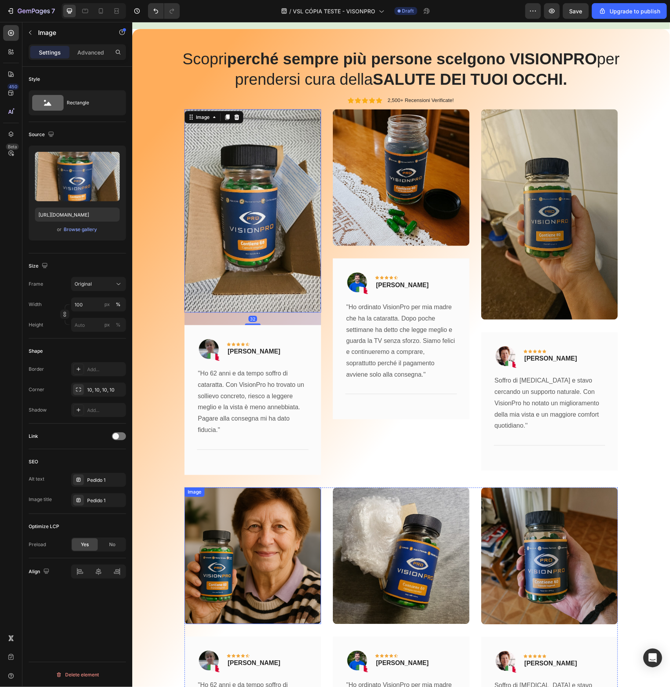
click at [229, 540] on img at bounding box center [252, 555] width 137 height 137
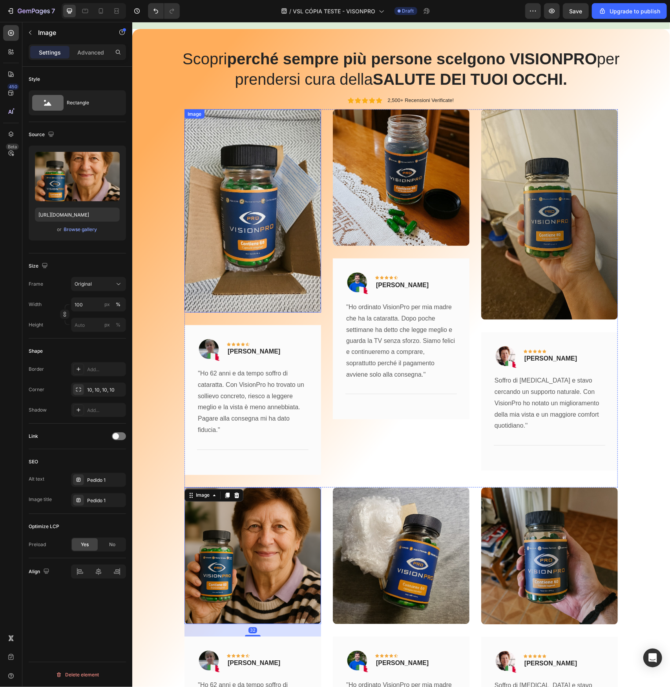
click at [234, 243] on img at bounding box center [252, 210] width 137 height 203
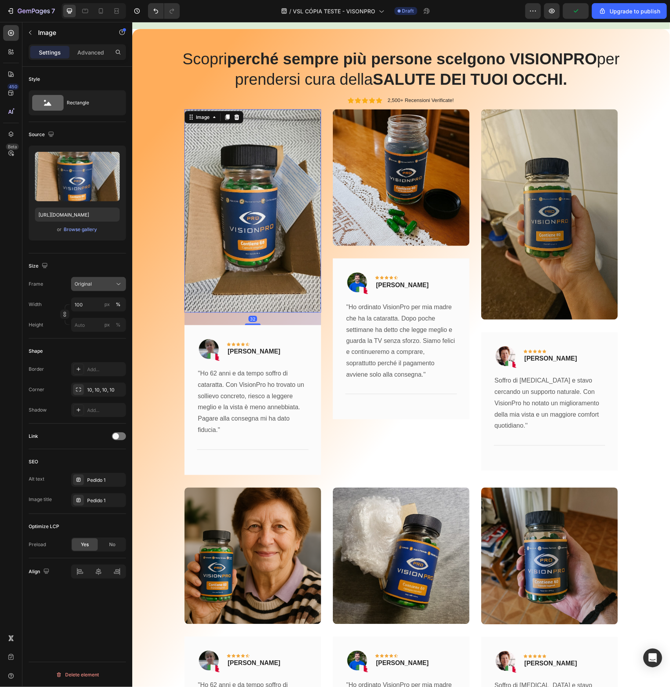
click at [98, 287] on div "Original" at bounding box center [94, 284] width 38 height 7
click at [89, 305] on span "Square" at bounding box center [82, 303] width 16 height 8
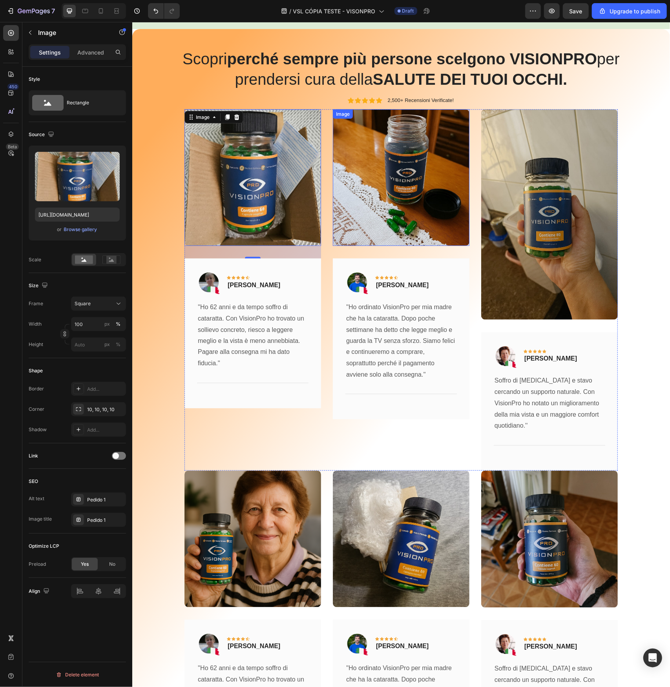
click at [381, 171] on img at bounding box center [400, 177] width 137 height 137
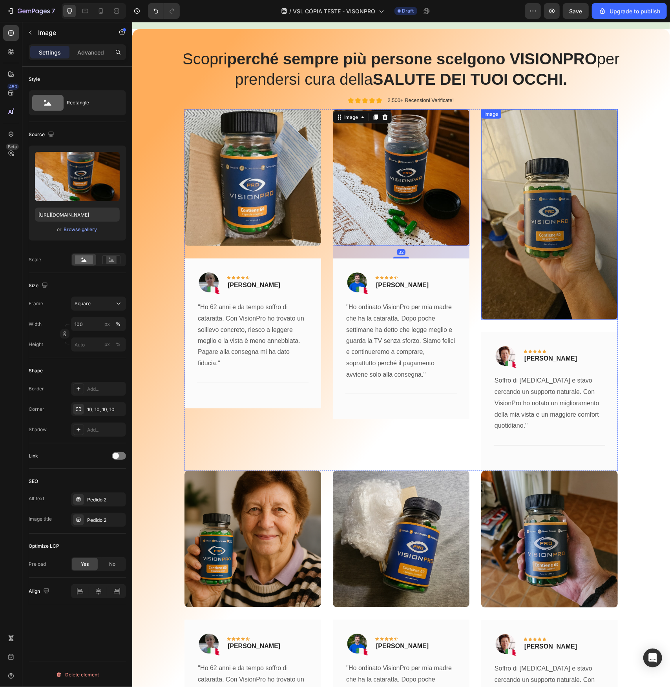
click at [558, 222] on img at bounding box center [549, 214] width 137 height 210
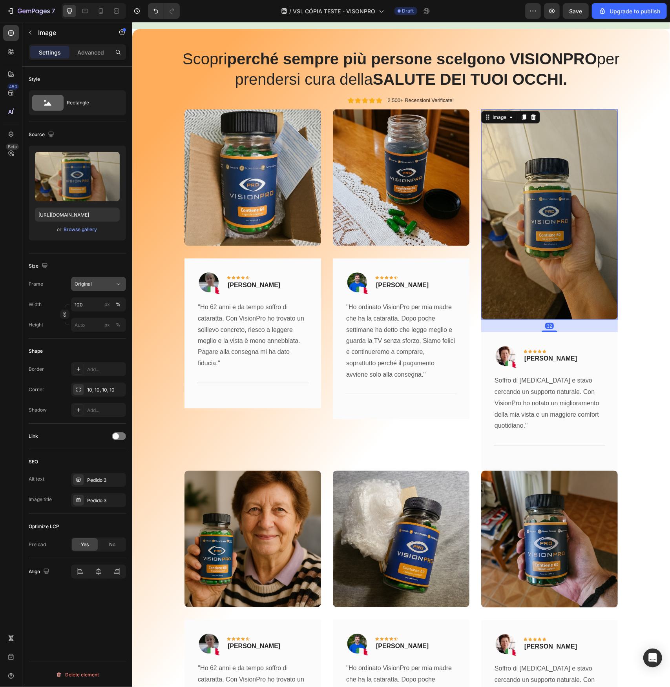
click at [86, 288] on button "Original" at bounding box center [98, 284] width 55 height 14
click at [88, 301] on span "Square" at bounding box center [82, 303] width 16 height 8
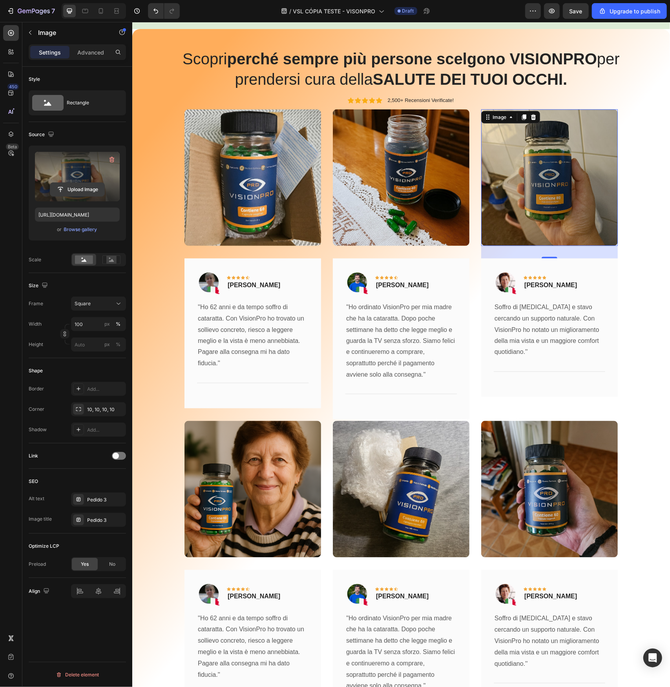
click at [77, 188] on input "file" at bounding box center [77, 189] width 54 height 13
type input "https://cdn.shopify.com/s/files/1/0952/2285/8020/files/gempages_580648401335484…"
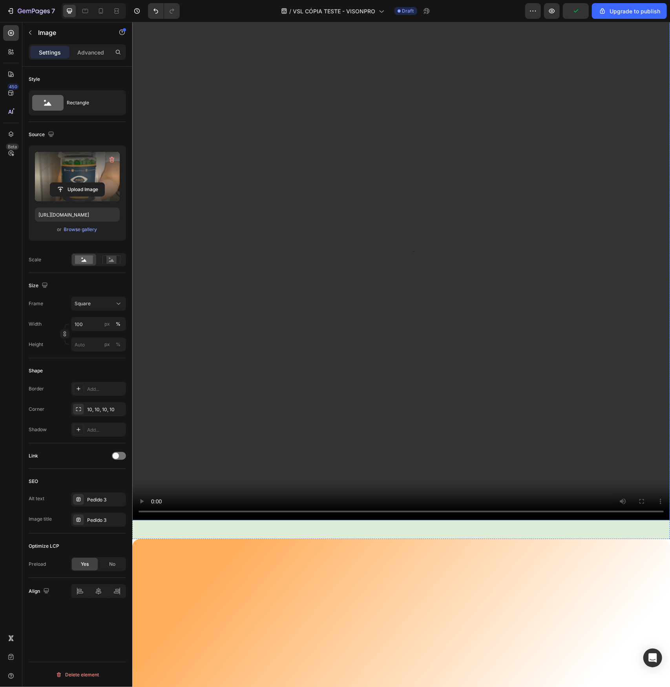
scroll to position [0, 0]
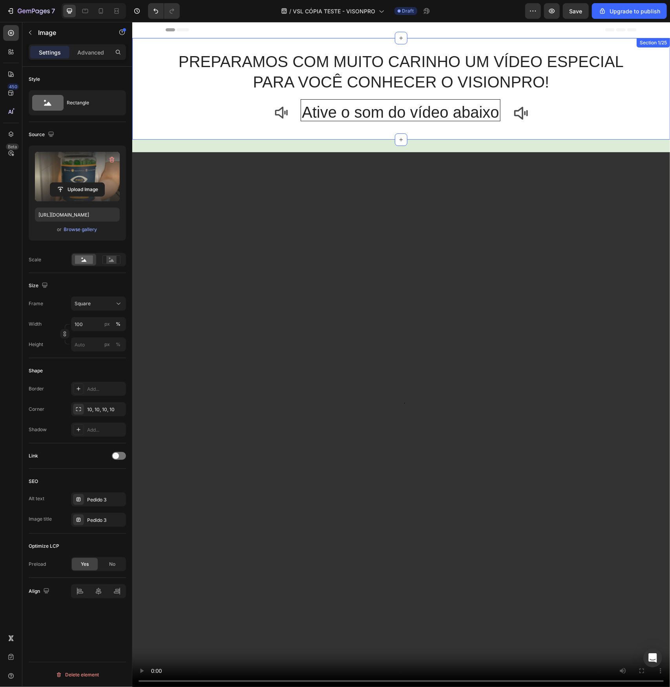
click at [652, 44] on div "Section 1/25" at bounding box center [653, 42] width 30 height 7
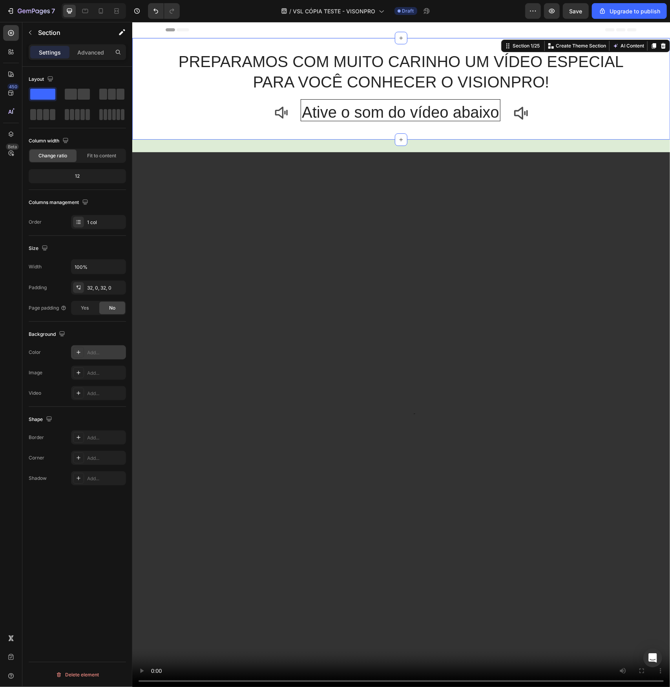
click at [76, 356] on div at bounding box center [78, 352] width 11 height 11
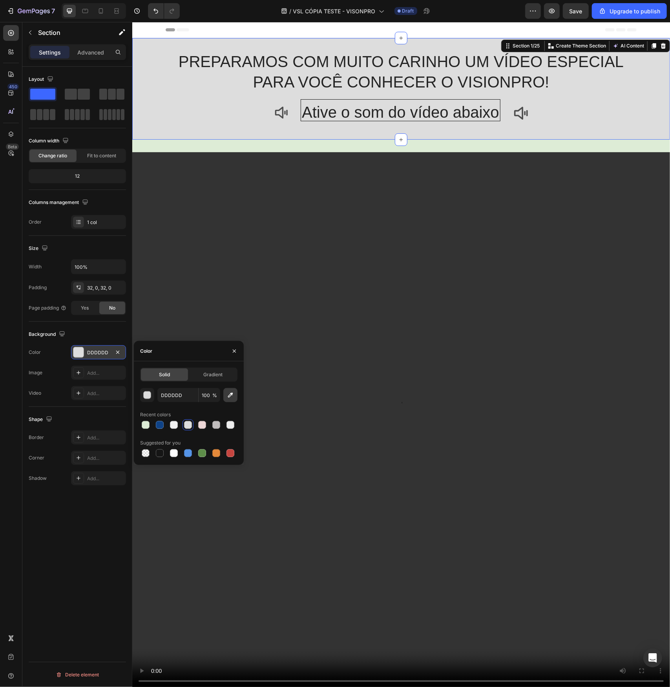
click at [230, 398] on icon "button" at bounding box center [230, 395] width 8 height 8
type input "DDECD6"
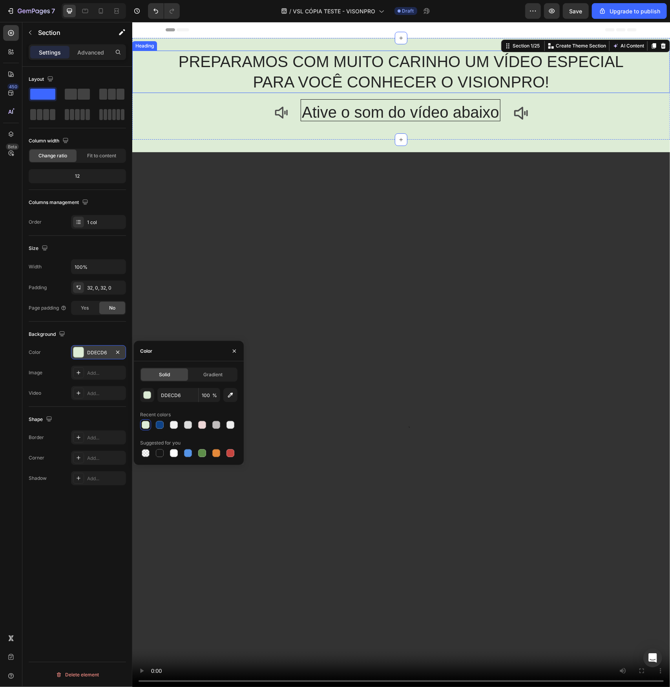
click at [146, 72] on h2 "PREPARAMOS COM MUITO CARINHO UM VÍDEO ESPECIAL PARA VOCÊ CONHECER O VISIONPRO!" at bounding box center [401, 71] width 538 height 42
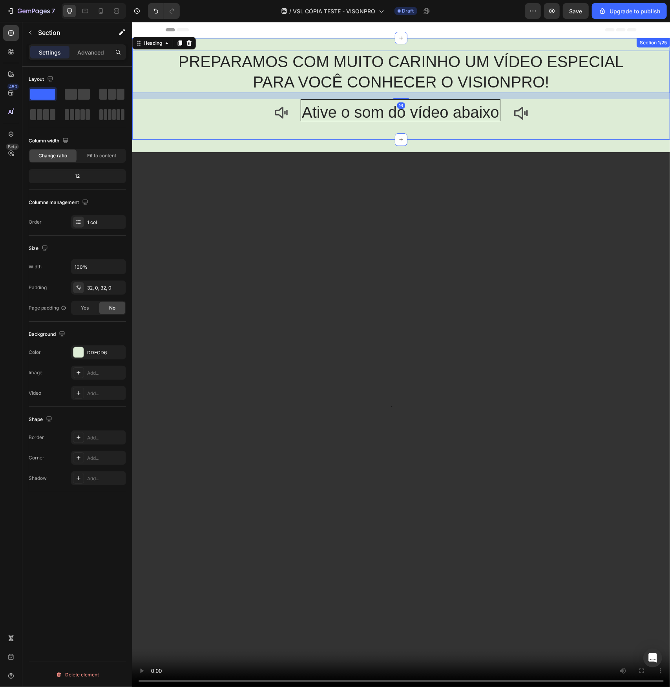
click at [241, 46] on div "PREPARAMOS COM MUITO CARINHO UM VÍDEO ESPECIAL PARA VOCÊ CONHECER O VISIONPRO! …" at bounding box center [401, 89] width 538 height 102
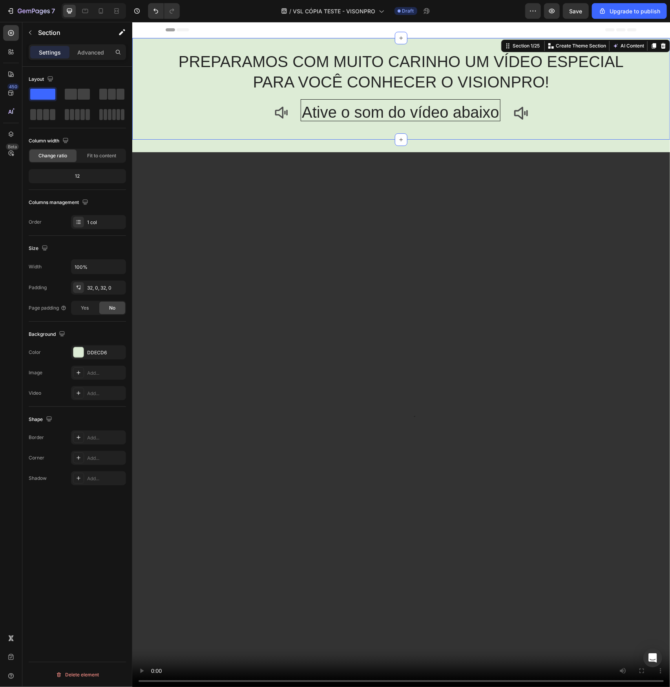
click at [85, 52] on p "Advanced" at bounding box center [90, 52] width 27 height 8
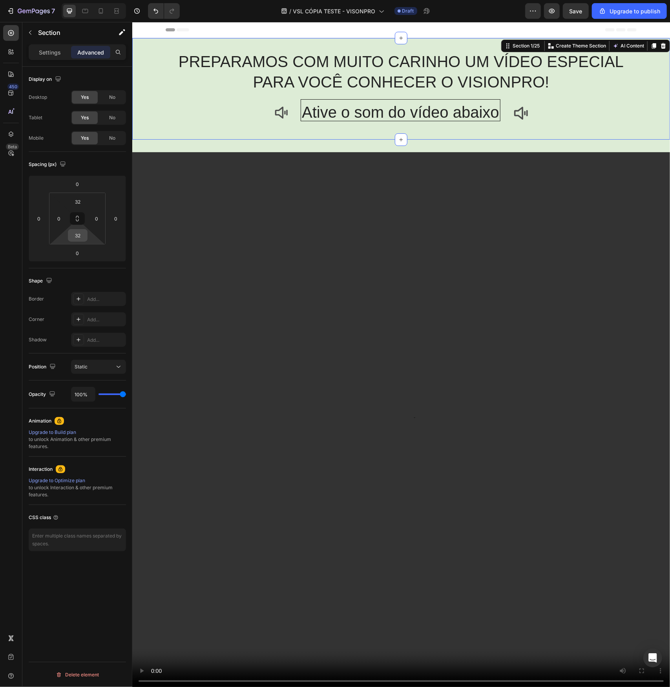
click at [78, 232] on input "32" at bounding box center [78, 236] width 16 height 12
click at [88, 256] on div "Auto" at bounding box center [94, 252] width 49 height 12
type input "Auto"
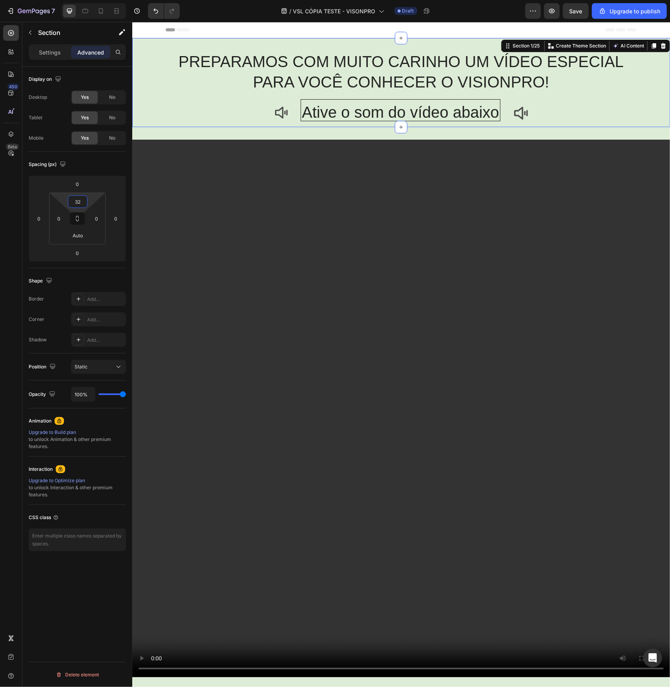
click at [81, 201] on input "32" at bounding box center [78, 202] width 16 height 12
click at [85, 219] on span "Auto" at bounding box center [85, 217] width 10 height 5
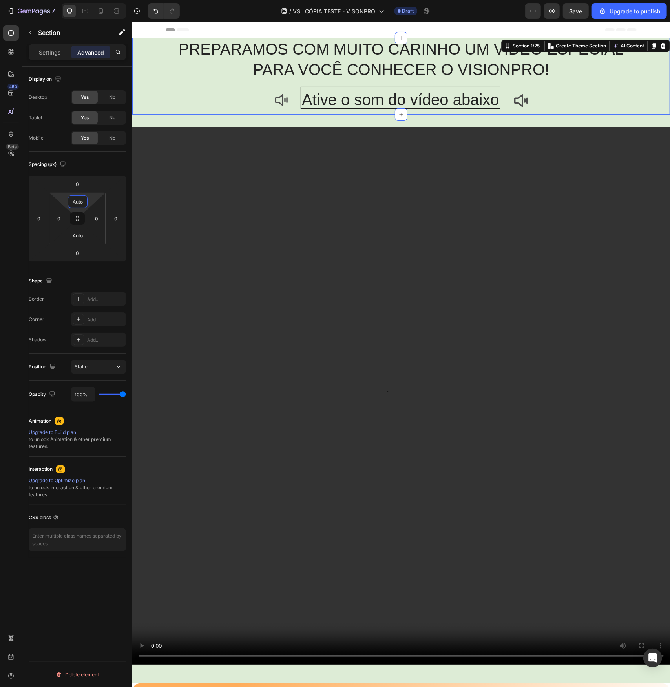
click at [79, 203] on input "Auto" at bounding box center [78, 202] width 16 height 12
drag, startPoint x: 93, startPoint y: 230, endPoint x: 96, endPoint y: 263, distance: 32.3
click at [96, 263] on div "Auto XXS 2px XS 4px S 8px M 12px L 16px XL 24px 2XL 32px 3XL 48px 4XL 80px 5XL …" at bounding box center [94, 283] width 49 height 142
click at [96, 263] on p "M 12px" at bounding box center [97, 265] width 35 height 5
type input "12"
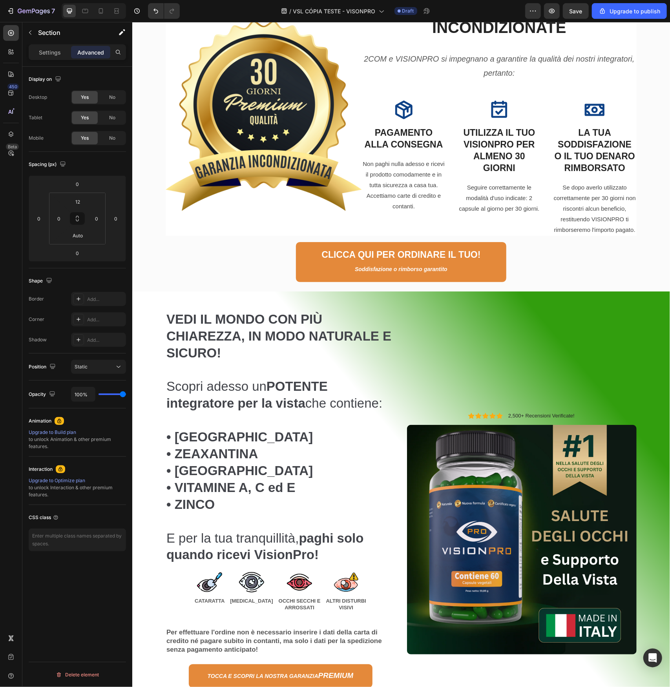
scroll to position [1805, 0]
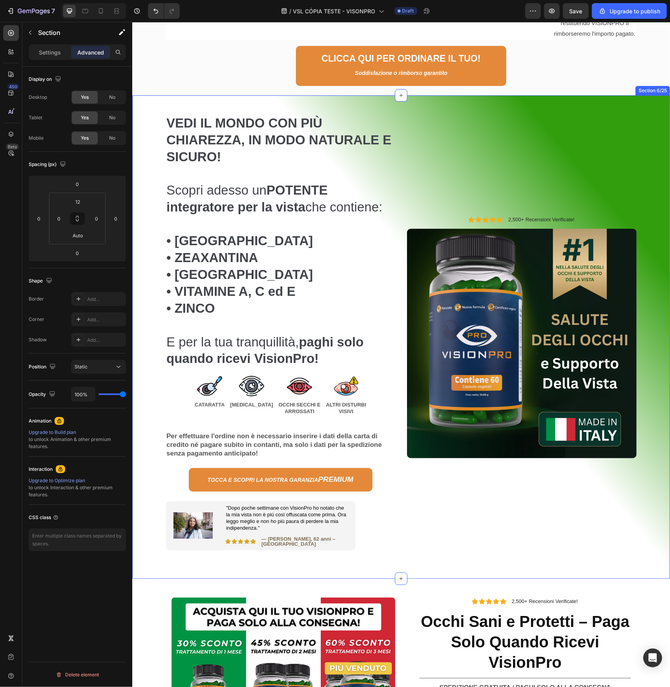
click at [643, 165] on div "VEDI IL MONDO CON PIÙ CHIAREZZA, IN MODO NATURALE E SICURO! Scopri adesso un PO…" at bounding box center [401, 336] width 526 height 483
click at [53, 54] on p "Settings" at bounding box center [50, 52] width 22 height 8
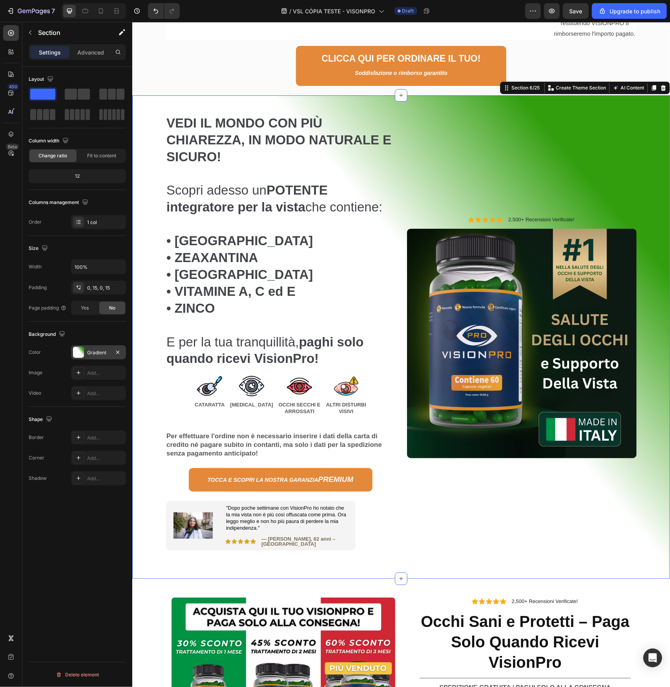
click at [81, 349] on div at bounding box center [78, 352] width 11 height 11
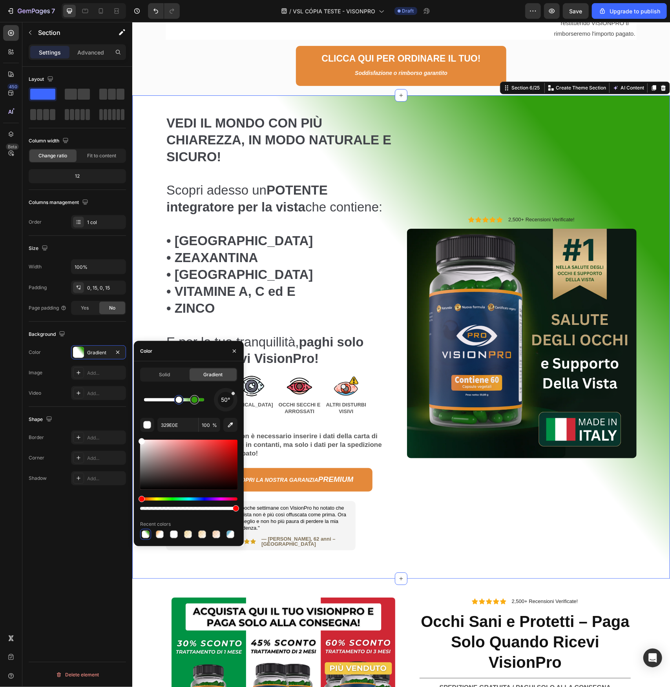
click at [196, 403] on div at bounding box center [194, 399] width 9 height 9
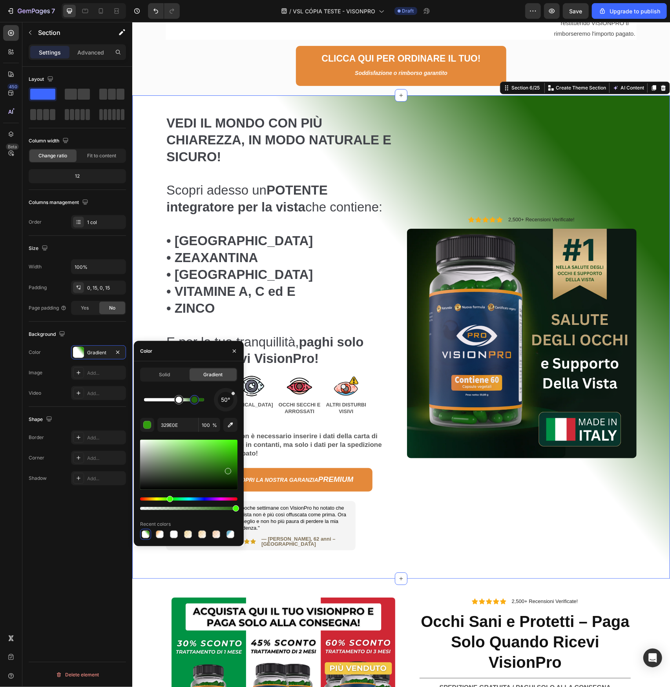
drag, startPoint x: 228, startPoint y: 461, endPoint x: 227, endPoint y: 470, distance: 8.7
click at [227, 470] on div at bounding box center [228, 471] width 6 height 6
type input "21660B"
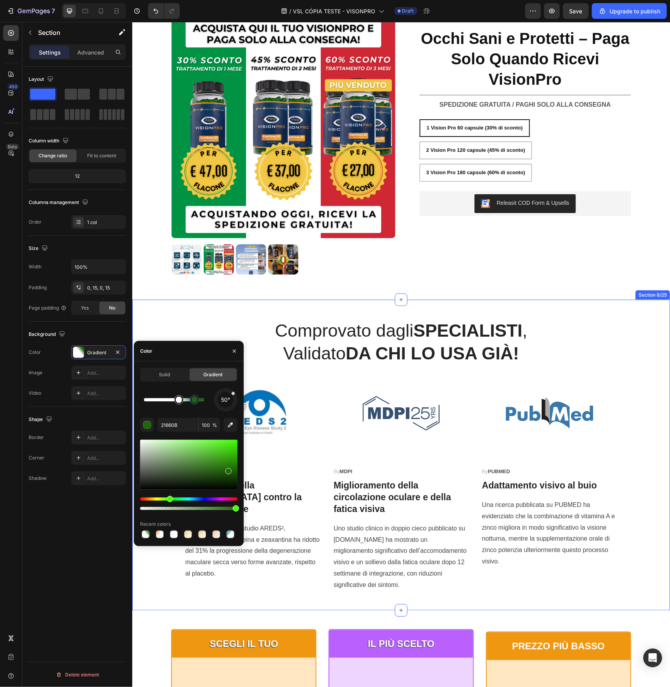
scroll to position [2512, 0]
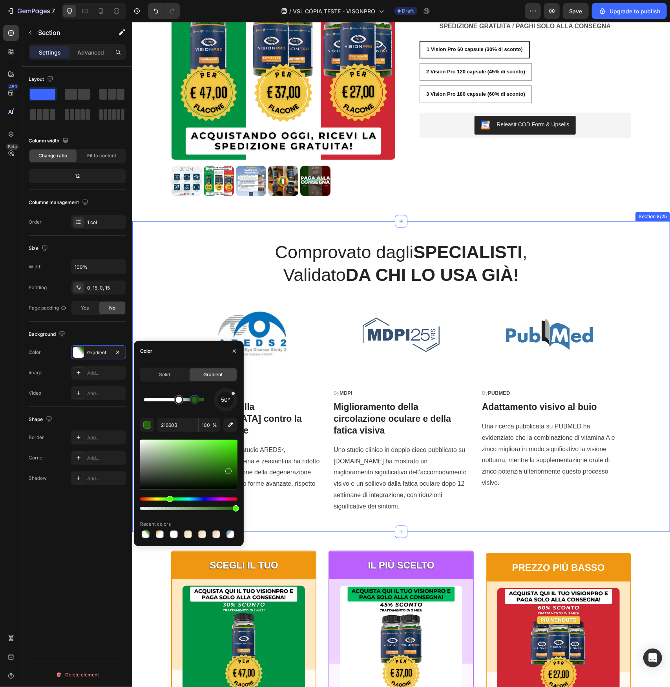
click at [651, 439] on div "Comprovato dagli SPECIALISTI , Validato DA CHI LO USA GIÀ! Heading Image By ARE…" at bounding box center [401, 376] width 526 height 273
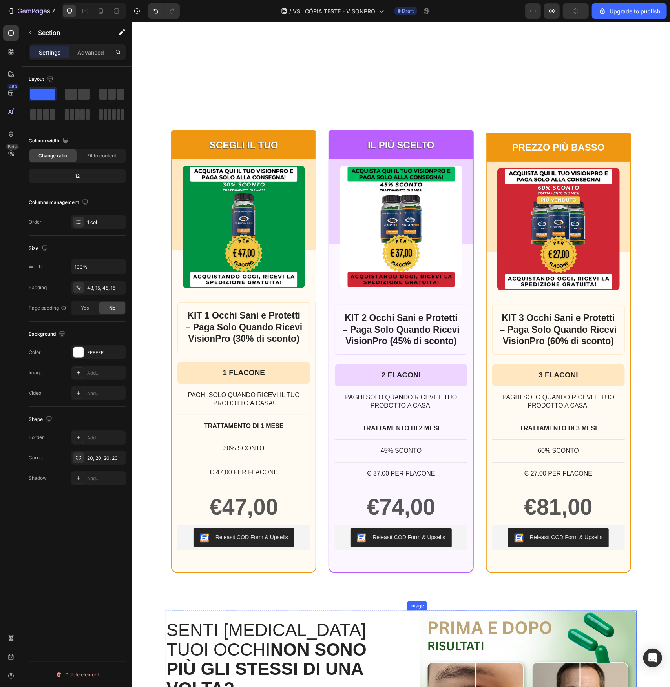
scroll to position [3179, 0]
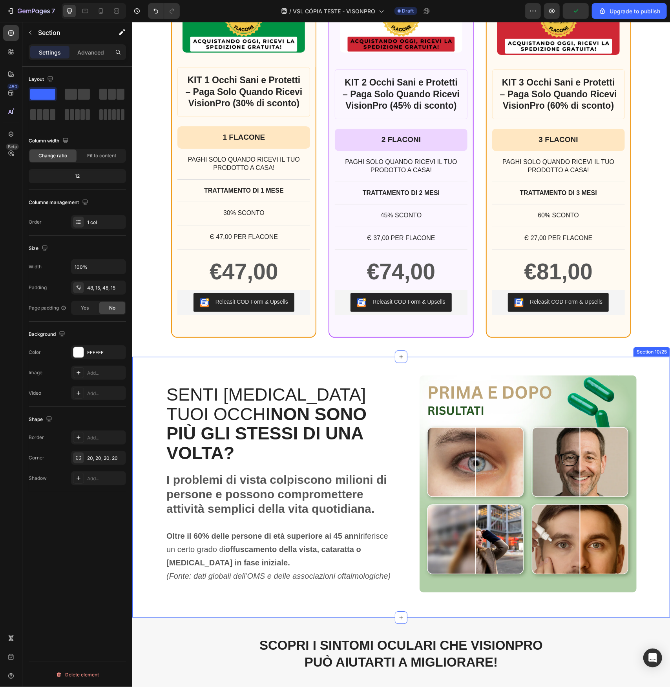
click at [147, 390] on div "SENTI CHE I TUOI OCCHI NON SONO PIÙ GLI STESSI DI UNA VOLTA? Heading I problemi…" at bounding box center [401, 486] width 526 height 223
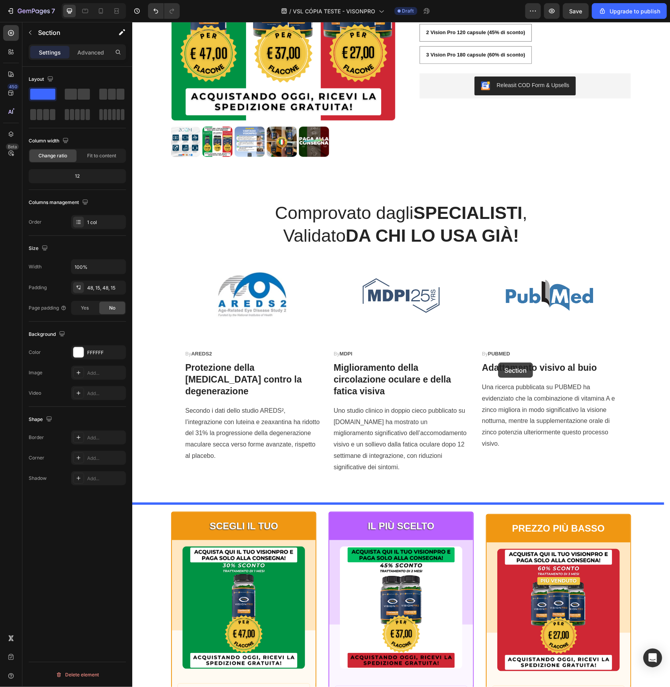
scroll to position [2433, 0]
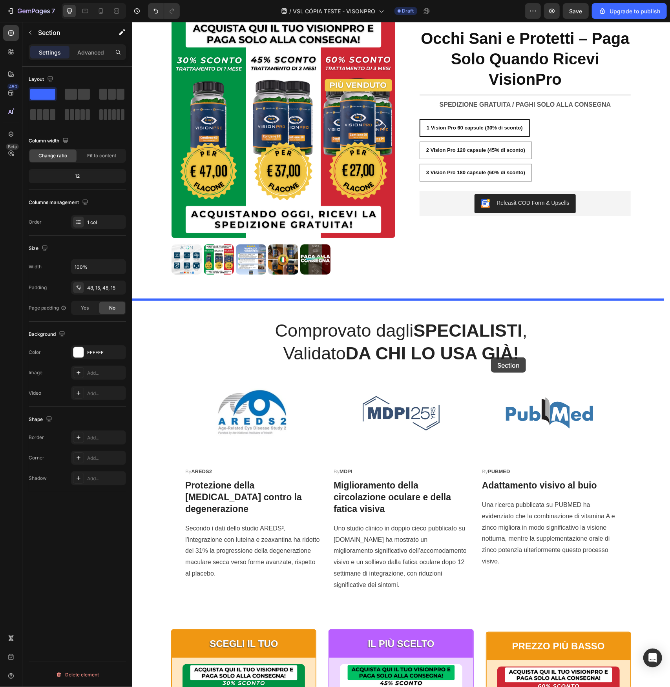
drag, startPoint x: 500, startPoint y: 361, endPoint x: 483, endPoint y: 350, distance: 20.4
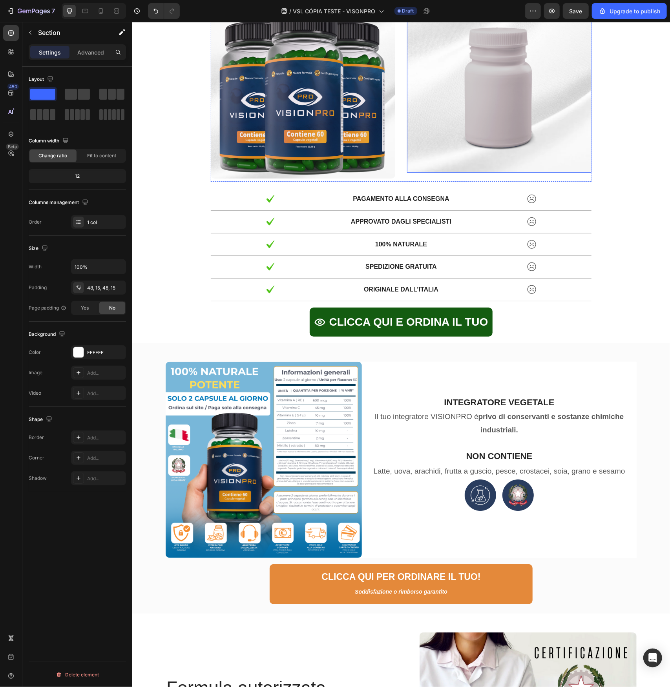
scroll to position [5533, 0]
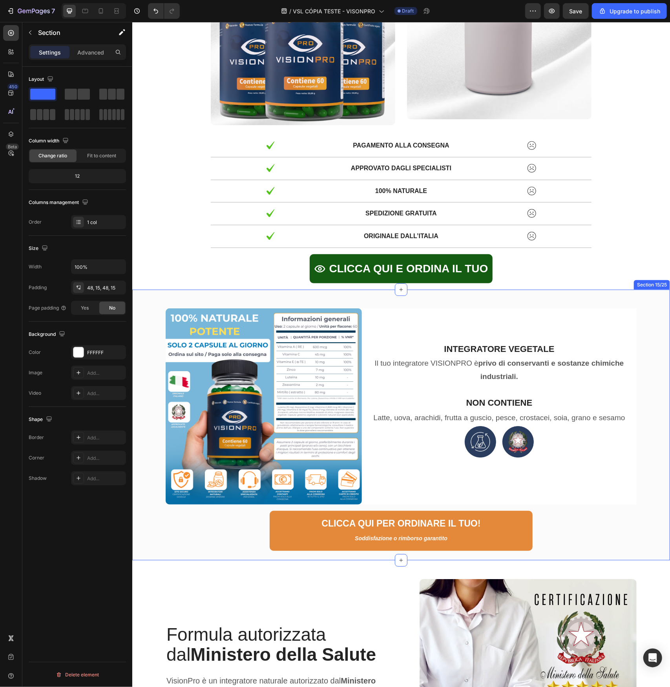
click at [153, 296] on div "Image INTEGRATORE VEGETALE Heading Il tuo integratore VISIONPRO è privo di cons…" at bounding box center [401, 424] width 538 height 271
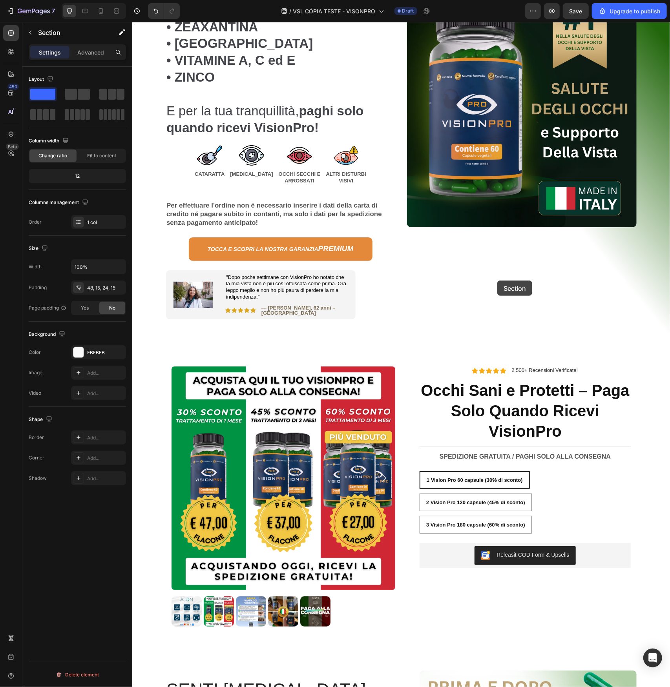
scroll to position [2081, 0]
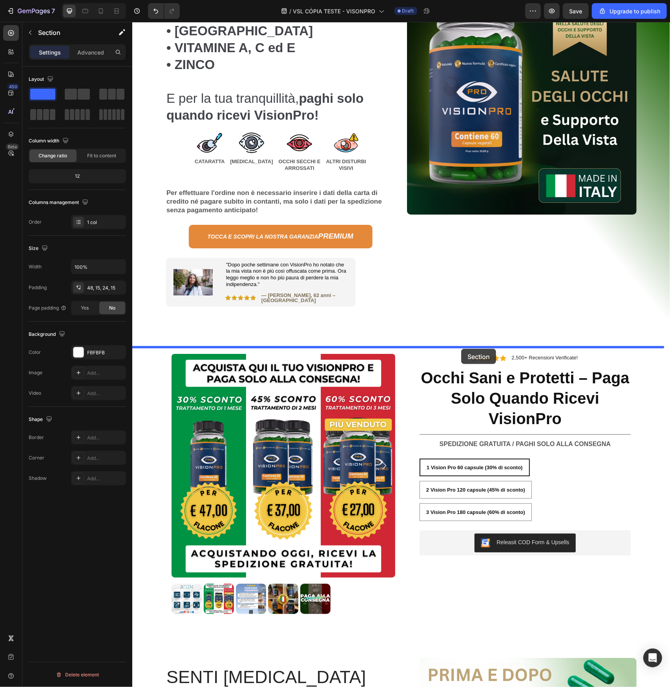
drag, startPoint x: 497, startPoint y: 280, endPoint x: 461, endPoint y: 348, distance: 77.2
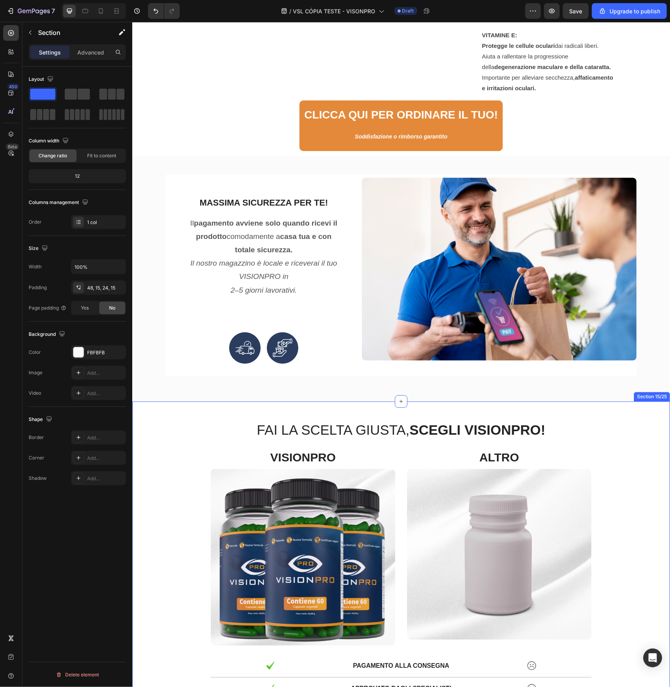
scroll to position [5260, 0]
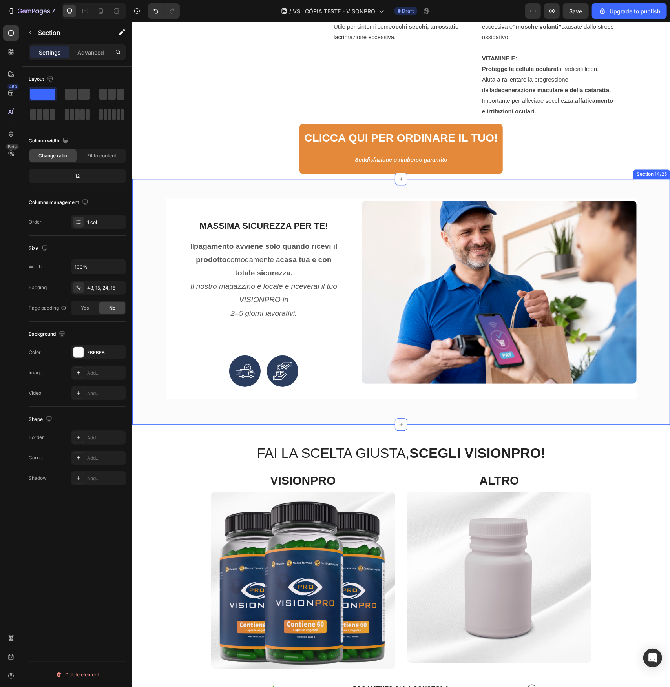
click at [156, 195] on div "MASSIMA SICUREZZA PER TE! Heading Il pagamento avviene solo quando ricevi il pr…" at bounding box center [401, 302] width 538 height 246
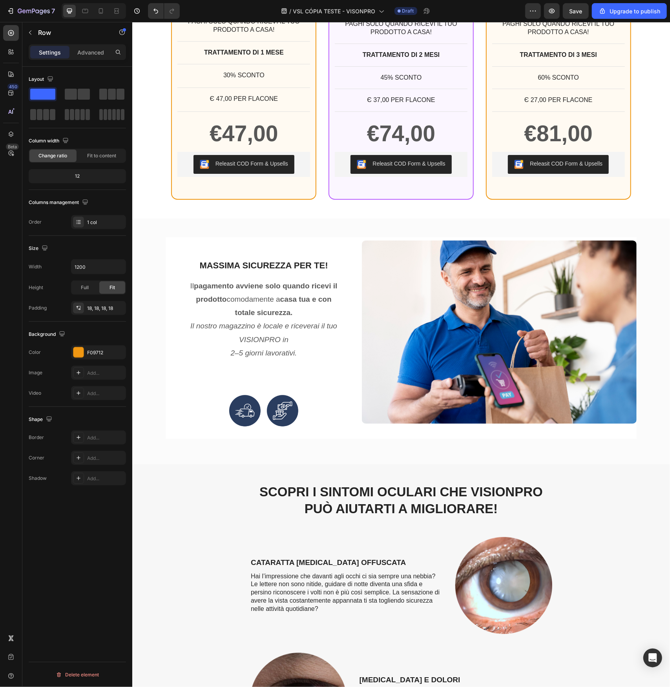
scroll to position [3900, 0]
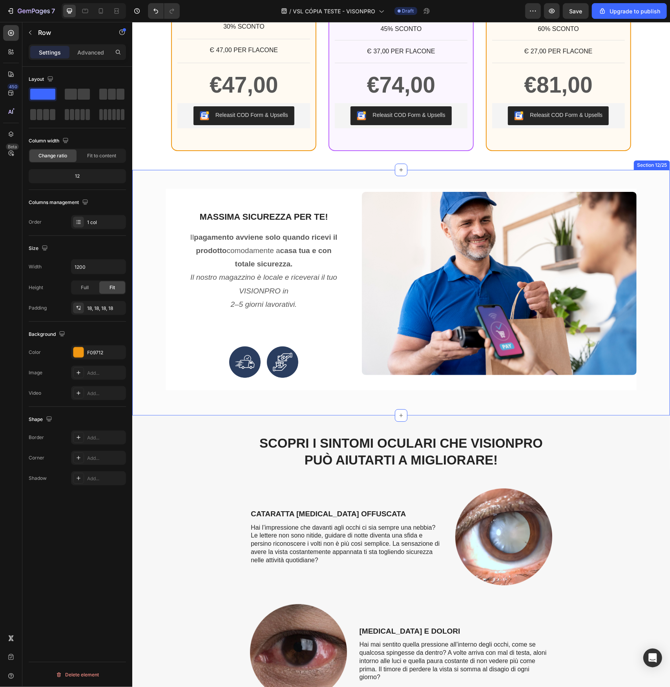
click at [166, 192] on div "MASSIMA SICUREZZA PER TE! Heading Il pagamento avviene solo quando ricevi il pr…" at bounding box center [401, 293] width 538 height 246
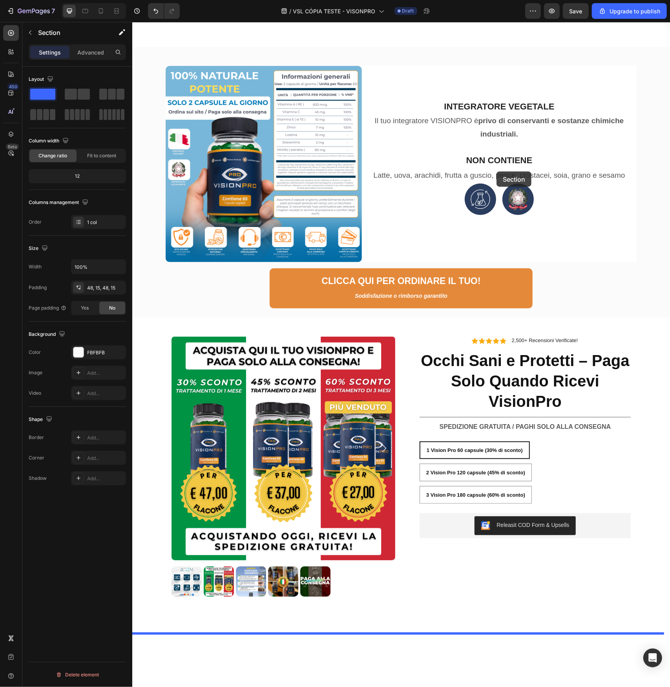
scroll to position [2173, 0]
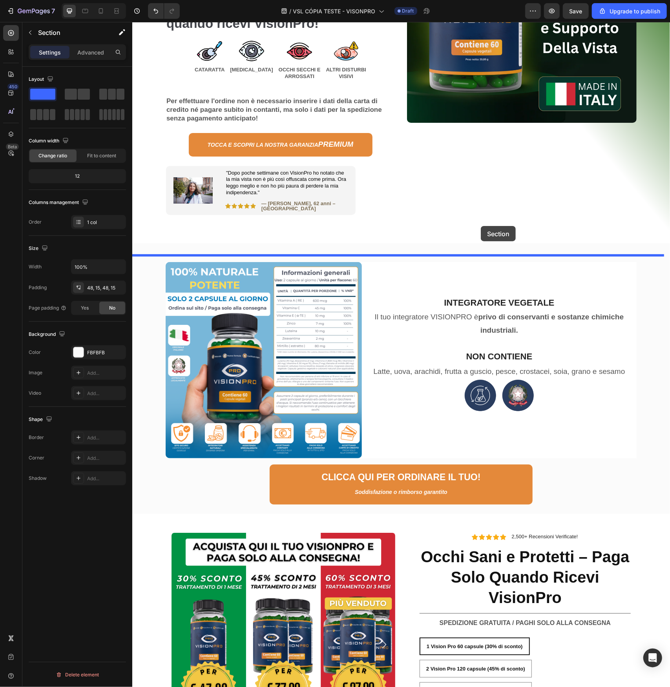
drag, startPoint x: 497, startPoint y: 172, endPoint x: 480, endPoint y: 226, distance: 55.9
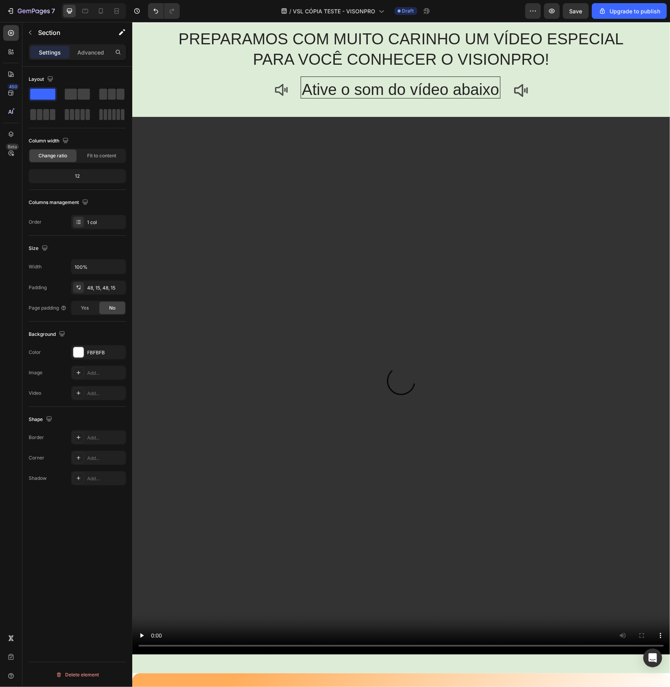
scroll to position [0, 0]
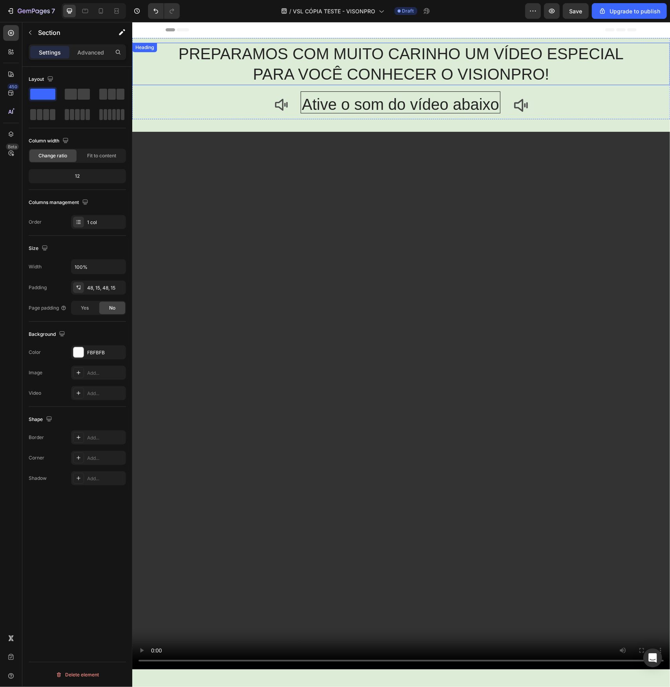
click at [332, 54] on h2 "PREPARAMOS COM MUITO CARINHO UM VÍDEO ESPECIAL PARA VOCÊ CONHECER O VISIONPRO!" at bounding box center [401, 63] width 538 height 42
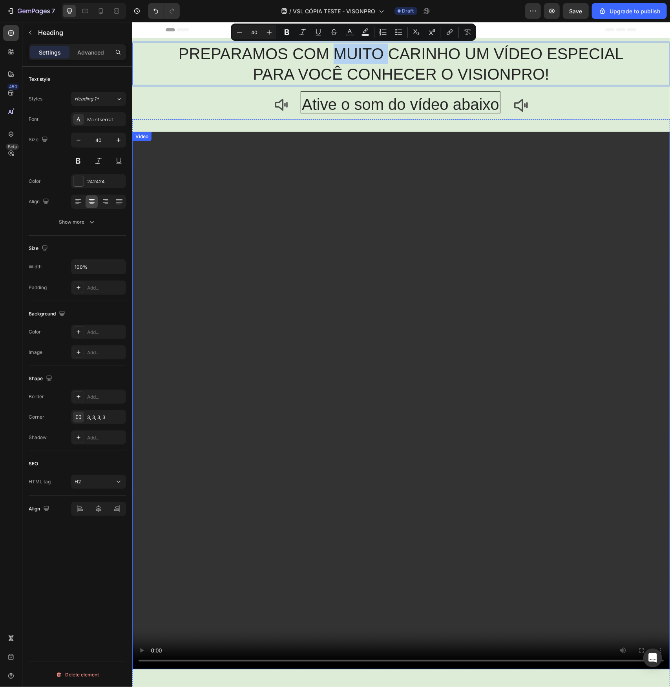
click at [338, 200] on video at bounding box center [401, 400] width 538 height 538
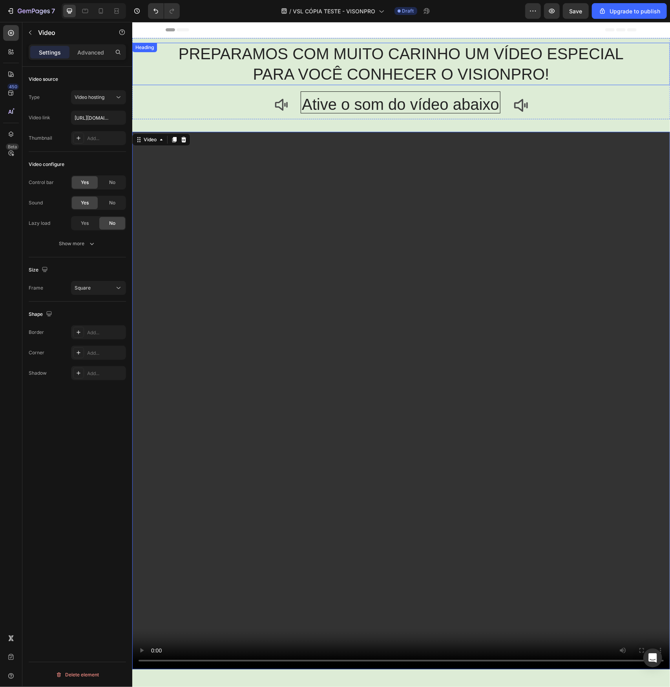
click at [235, 52] on p "PREPARAMOS COM MUITO CARINHO UM VÍDEO ESPECIAL PARA VOCÊ CONHECER O VISIONPRO!" at bounding box center [401, 63] width 536 height 41
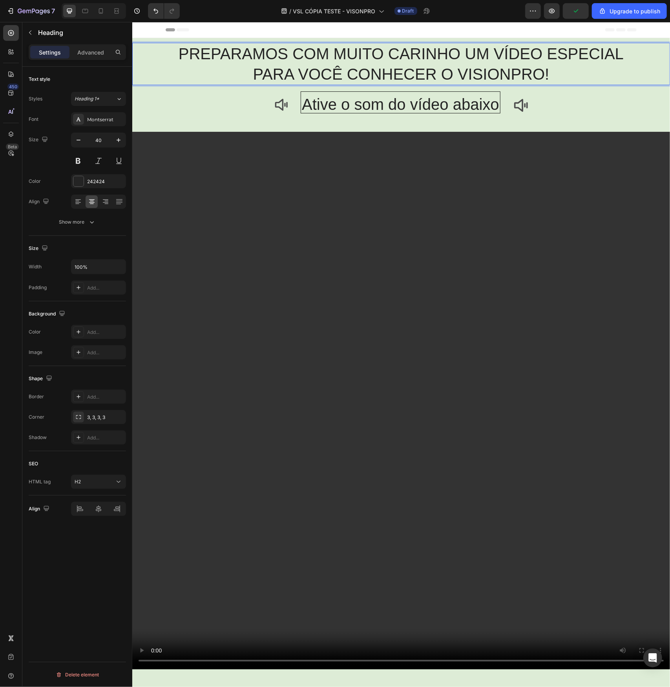
click at [226, 54] on p "PREPARAMOS COM MUITO CARINHO UM VÍDEO ESPECIAL PARA VOCÊ CONHECER O VISIONPRO!" at bounding box center [401, 63] width 536 height 41
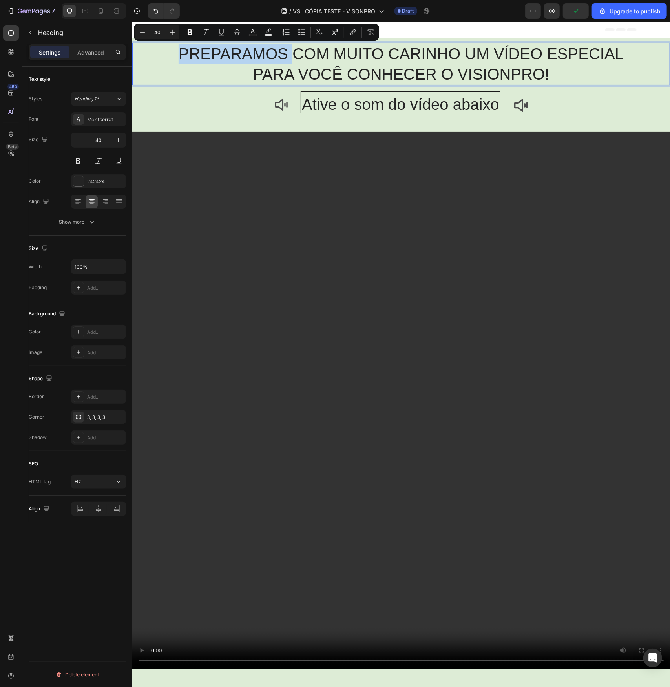
click at [225, 54] on p "PREPARAMOS COM MUITO CARINHO UM VÍDEO ESPECIAL PARA VOCÊ CONHECER O VISIONPRO!" at bounding box center [401, 63] width 536 height 41
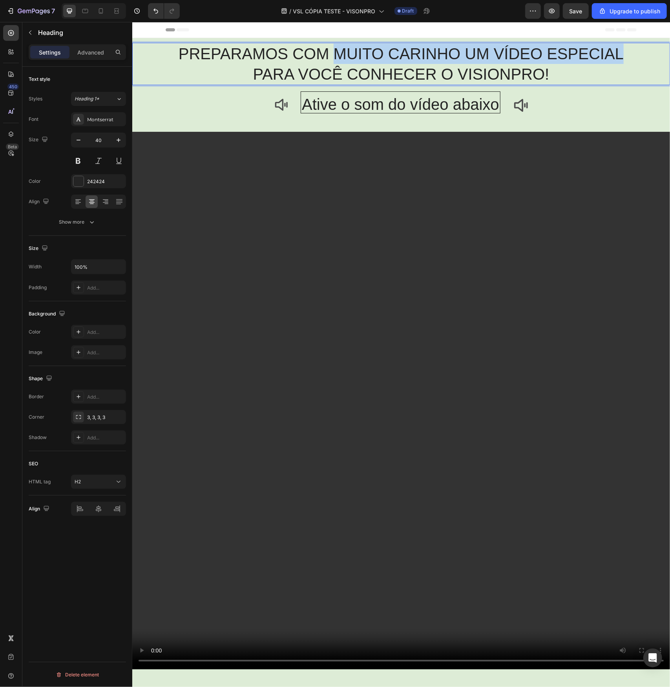
drag, startPoint x: 327, startPoint y: 54, endPoint x: 626, endPoint y: 53, distance: 298.2
click at [626, 53] on p "PREPARAMOS COM MUITO CARINHO UM VÍDEO ESPECIAL PARA VOCÊ CONHECER O VISIONPRO!" at bounding box center [401, 63] width 536 height 41
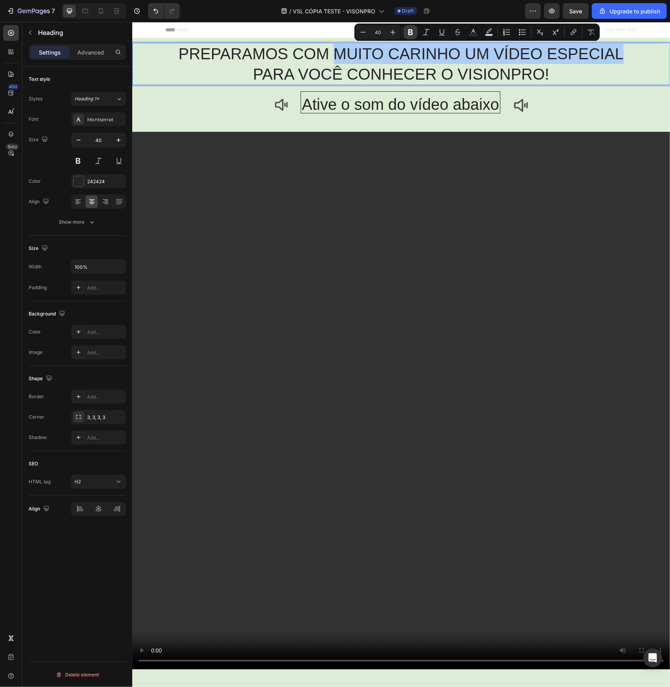
click at [407, 33] on icon "Editor contextual toolbar" at bounding box center [411, 32] width 8 height 8
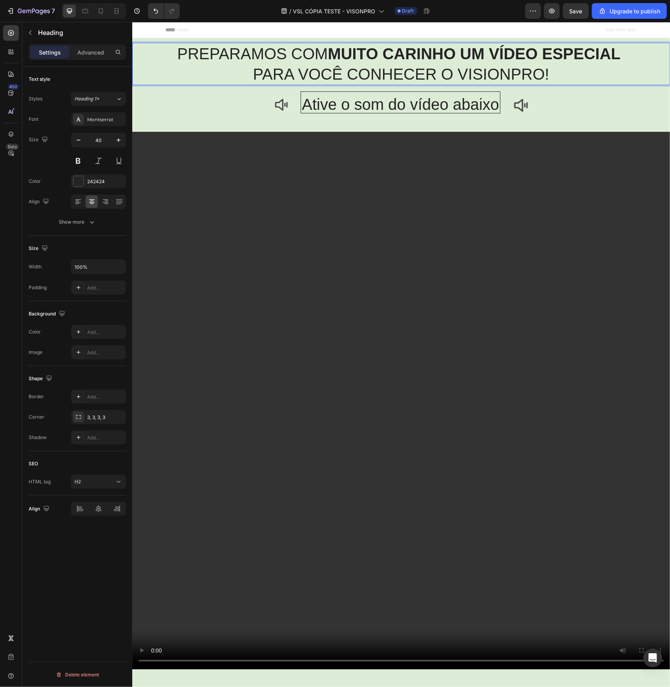
click at [323, 75] on p "PREPARAMOS COM MUITO CARINHO UM VÍDEO ESPECIAL PARA VOCÊ CONHECER O VISIONPRO!" at bounding box center [401, 63] width 536 height 41
click at [320, 75] on p "PREPARAMOS COM MUITO CARINHO UM VÍDEO ESPECIAL PARA VOCÊ CONHECER O VISIONPRO!" at bounding box center [401, 63] width 536 height 41
drag, startPoint x: 557, startPoint y: 72, endPoint x: 456, endPoint y: 77, distance: 101.7
click at [457, 78] on p "PREPARAMOS COM MUITO CARINHO UM VÍDEO ESPECIAL PARA VOCÊ CONHECER O VISIONPRO!" at bounding box center [401, 63] width 536 height 41
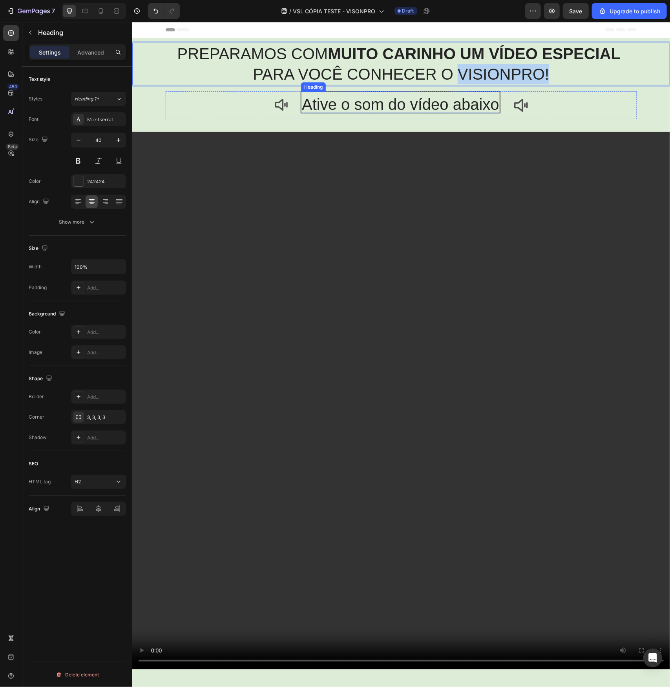
click at [432, 97] on h2 "Ative o som do vídeo abaixo" at bounding box center [400, 103] width 199 height 17
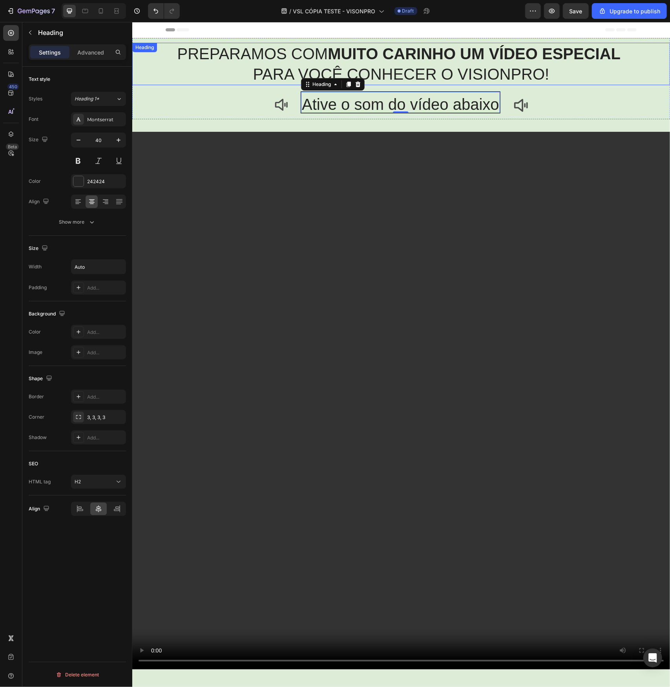
click at [500, 73] on p "PREPARAMOS COM MUITO CARINHO UM VÍDEO ESPECIAL PARA VOCÊ CONHECER O VISIONPRO!" at bounding box center [401, 63] width 536 height 41
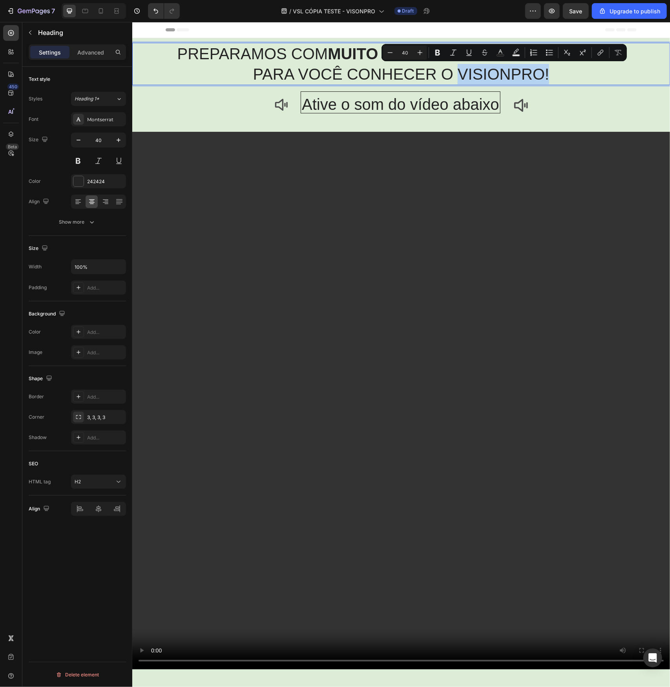
drag, startPoint x: 562, startPoint y: 71, endPoint x: 459, endPoint y: 76, distance: 103.3
click at [459, 76] on p "PREPARAMOS COM MUITO CARINHO UM VÍDEO ESPECIAL PARA VOCÊ CONHECER O VISIONPRO!" at bounding box center [401, 63] width 536 height 41
click at [435, 51] on icon "Editor contextual toolbar" at bounding box center [438, 53] width 8 height 8
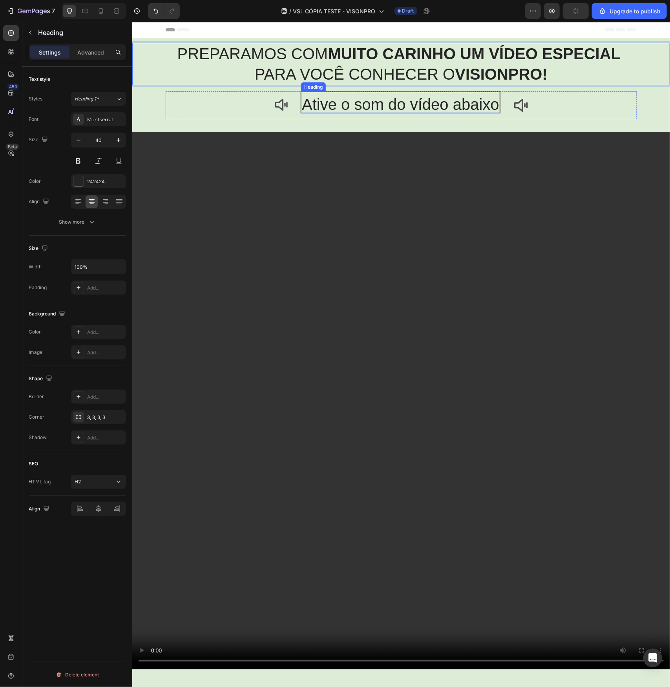
click at [413, 99] on h2 "Ative o som do vídeo abaixo" at bounding box center [400, 103] width 199 height 17
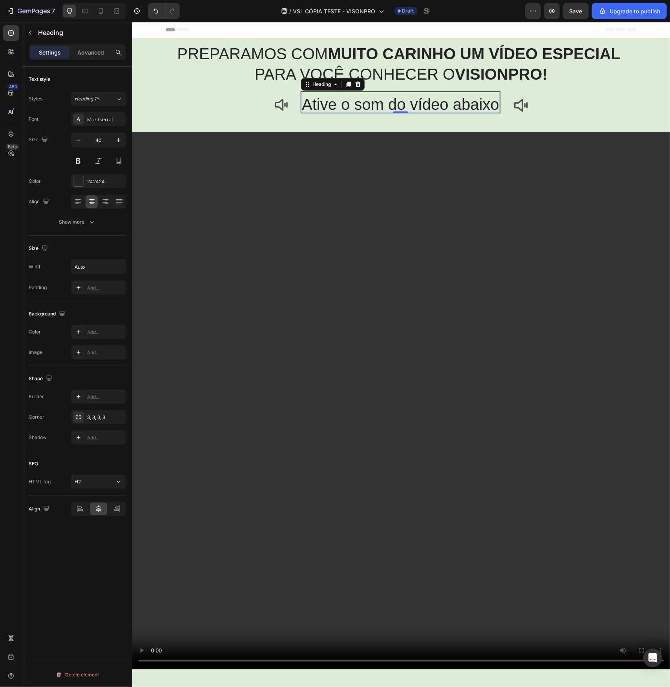
click at [317, 101] on h2 "Ative o som do vídeo abaixo" at bounding box center [400, 103] width 199 height 17
click at [317, 101] on p "Ative o som do vídeo abaixo" at bounding box center [399, 104] width 197 height 16
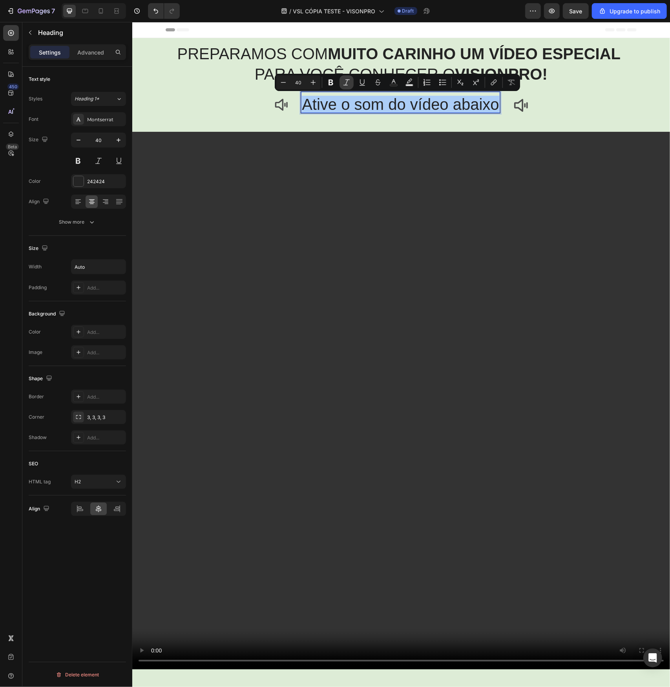
click at [342, 81] on button "Italic" at bounding box center [346, 82] width 14 height 14
click at [220, 105] on div "Icon Ative o som do vídeo abaixo Heading 0 Icon Row" at bounding box center [400, 105] width 471 height 28
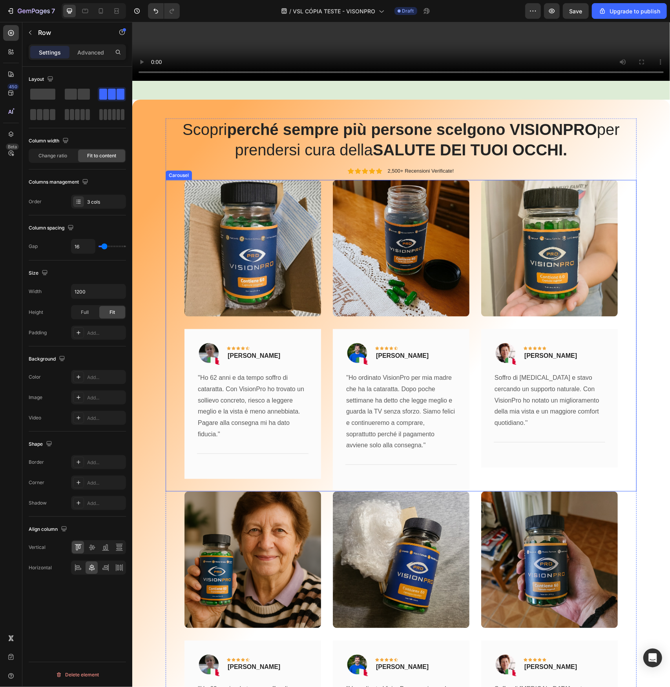
scroll to position [667, 0]
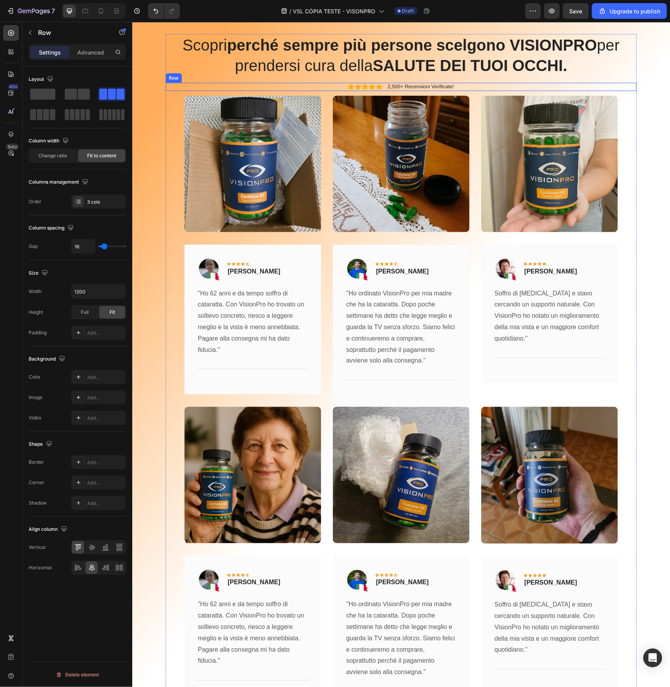
click at [469, 85] on div "Icon Icon Icon Icon Icon Icon List 2,500+ Recensioni Verificate! Text Block Row" at bounding box center [400, 86] width 471 height 8
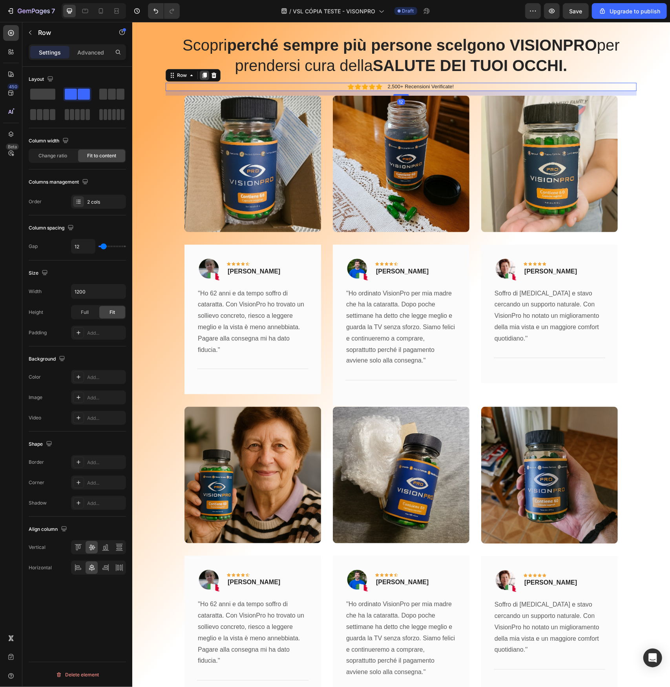
click at [201, 75] on icon at bounding box center [204, 75] width 6 height 6
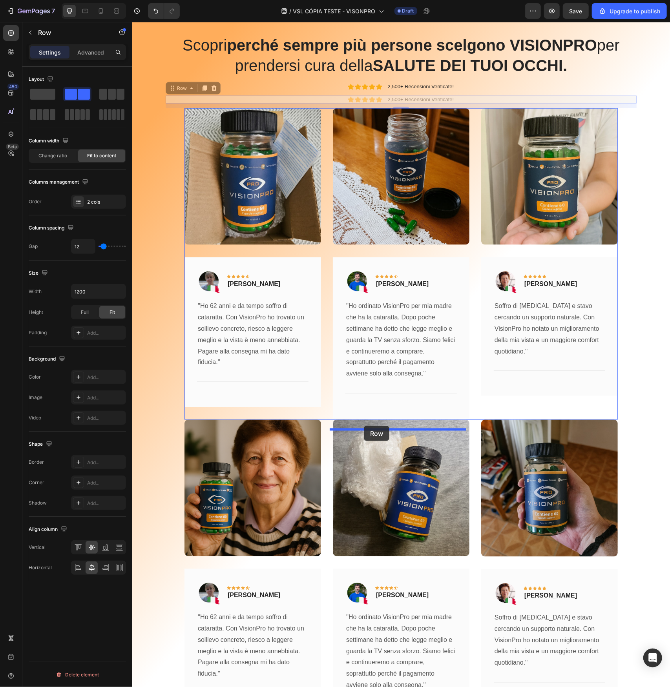
drag, startPoint x: 168, startPoint y: 88, endPoint x: 363, endPoint y: 425, distance: 390.1
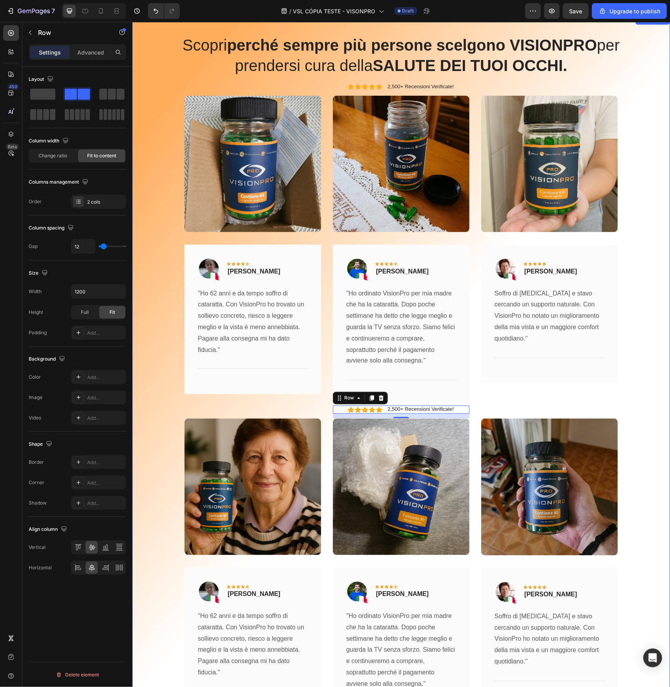
click at [640, 431] on div "Scopri perché sempre più persone scelgono VISIONPRO per prendersi cura della SA…" at bounding box center [401, 402] width 526 height 736
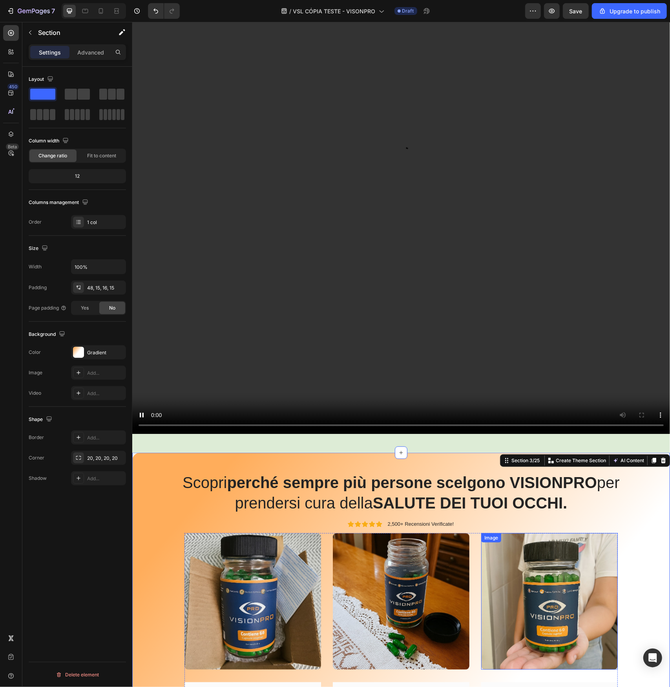
scroll to position [78, 0]
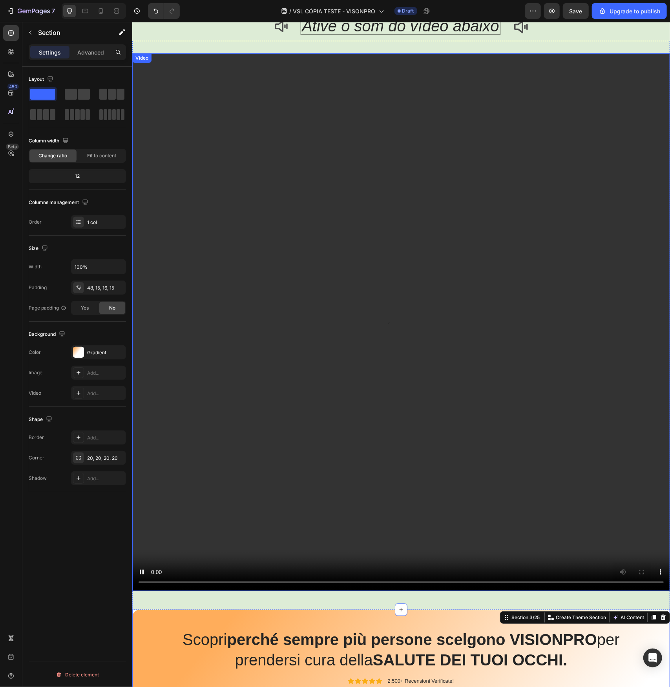
click at [461, 336] on video at bounding box center [401, 322] width 538 height 538
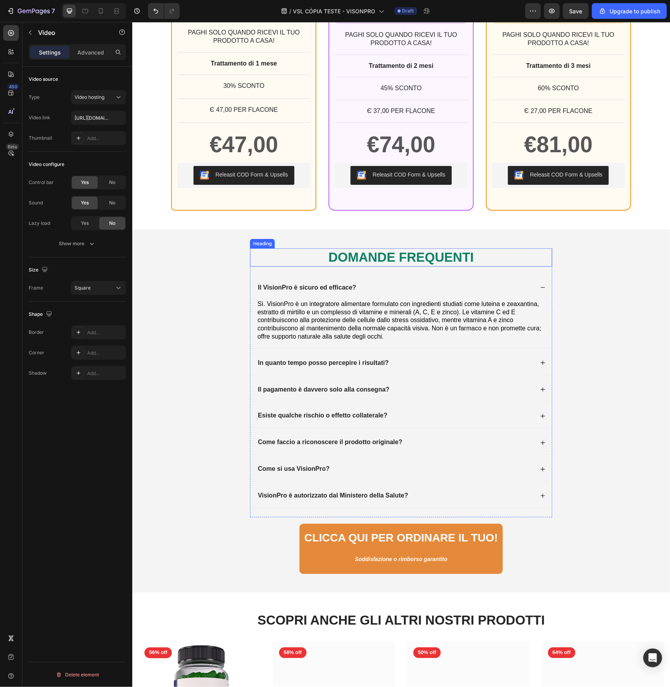
scroll to position [6711, 0]
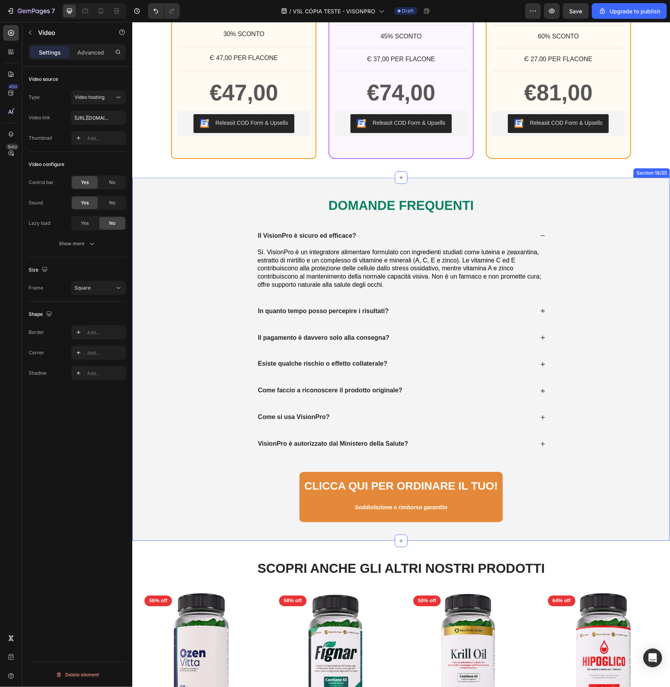
click at [192, 199] on div "DOMANDE FREQUENTI Heading Il VisionPro è sicuro ed efficace? Sì. VisionPro è un…" at bounding box center [401, 358] width 538 height 363
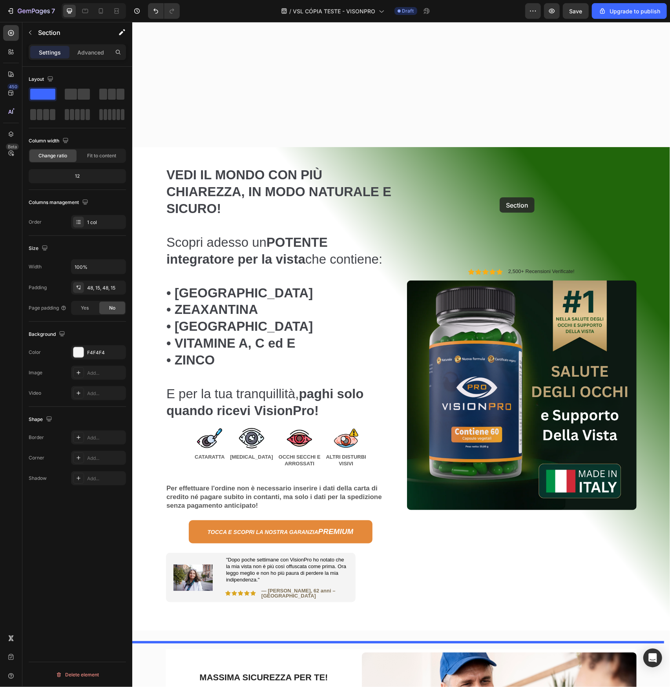
scroll to position [2034, 0]
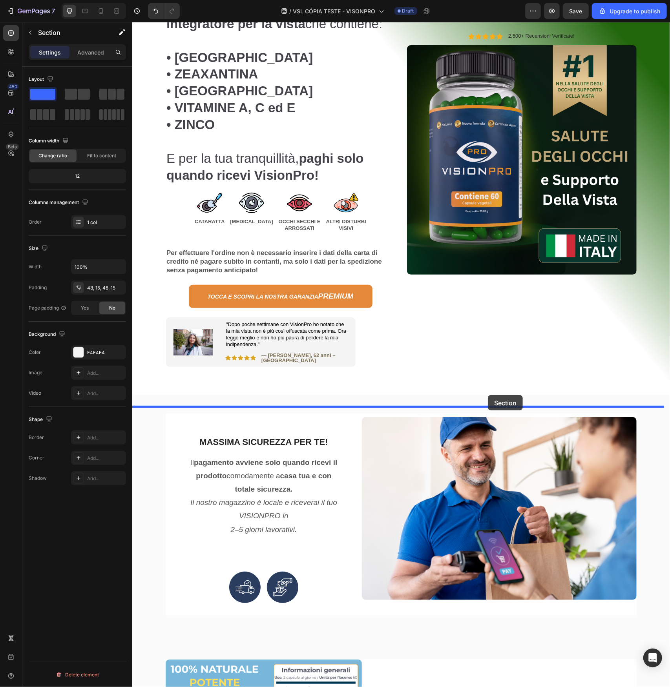
drag, startPoint x: 498, startPoint y: 183, endPoint x: 487, endPoint y: 395, distance: 212.2
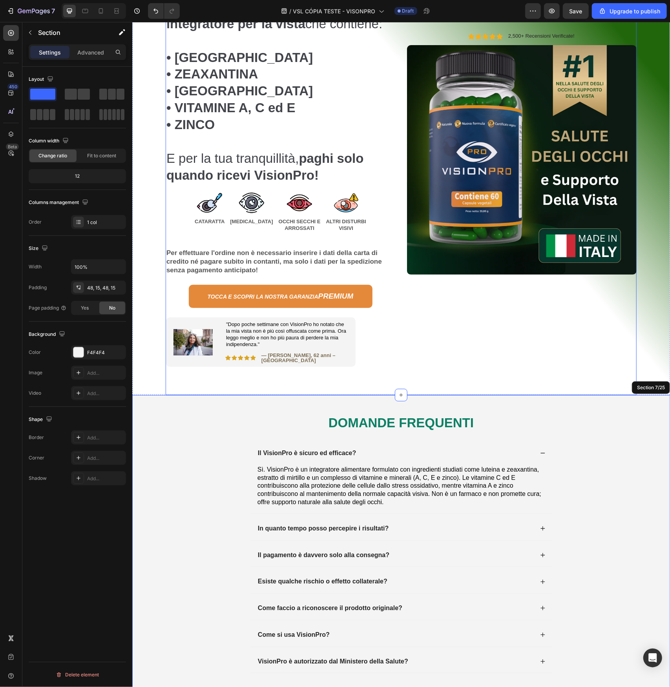
scroll to position [2191, 0]
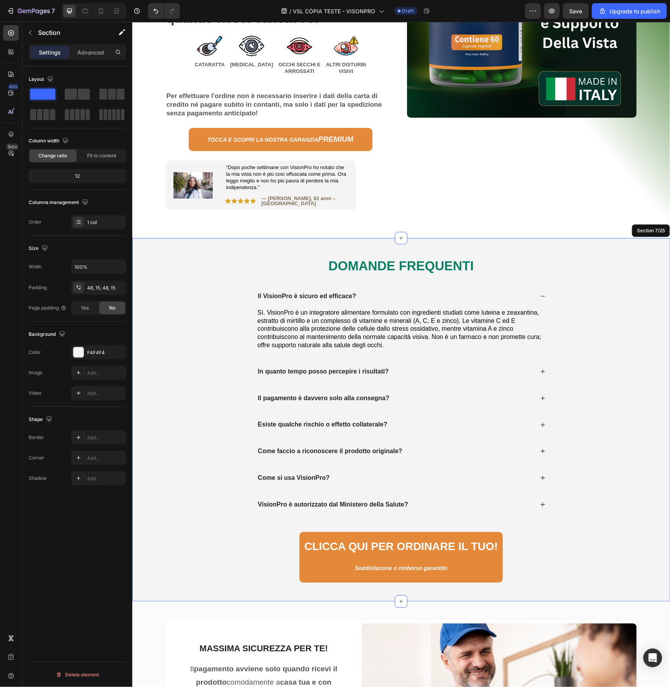
click at [584, 272] on div "DOMANDE FREQUENTI Heading Il VisionPro è sicuro ed efficace? Sì. VisionPro è un…" at bounding box center [401, 420] width 526 height 326
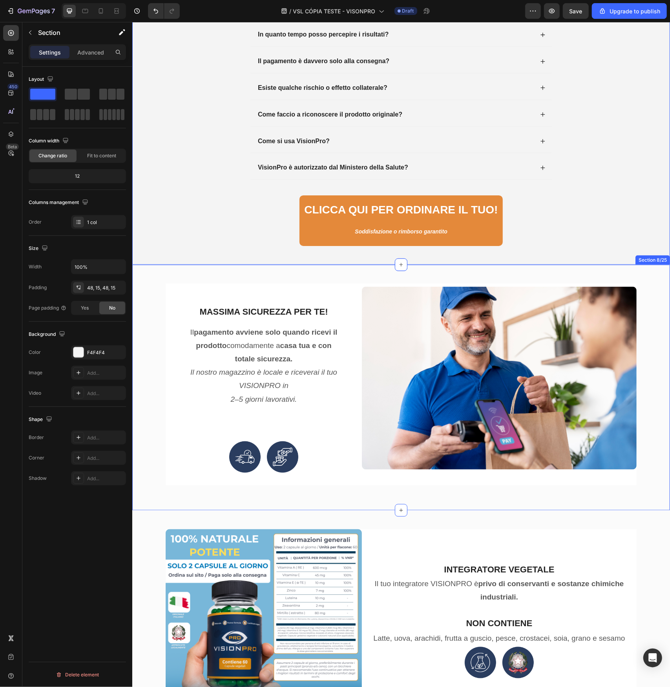
scroll to position [2545, 0]
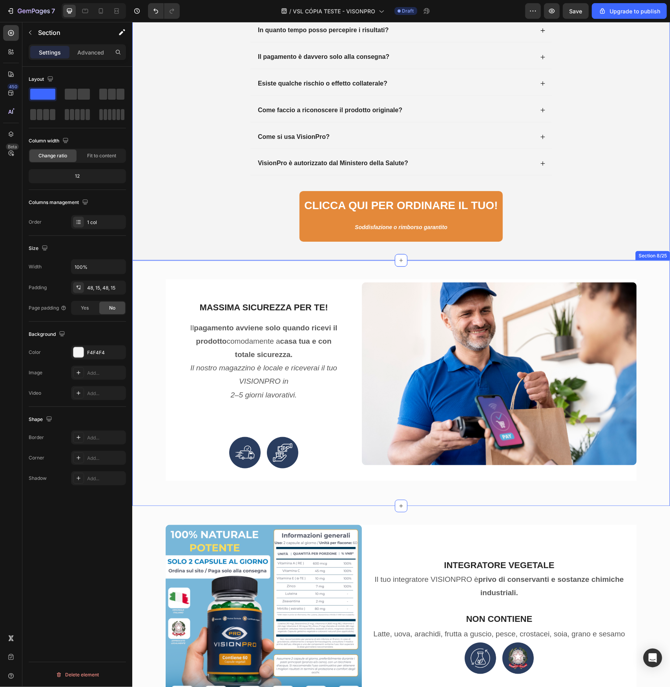
click at [143, 307] on div "MASSIMA SICUREZZA PER TE! Heading Il pagamento avviene solo quando ricevi il pr…" at bounding box center [401, 383] width 526 height 208
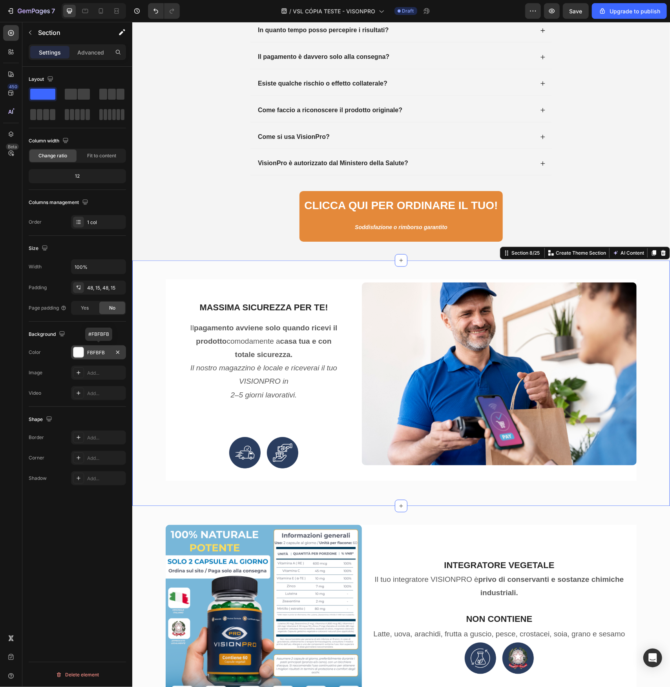
click at [82, 349] on div at bounding box center [78, 352] width 10 height 10
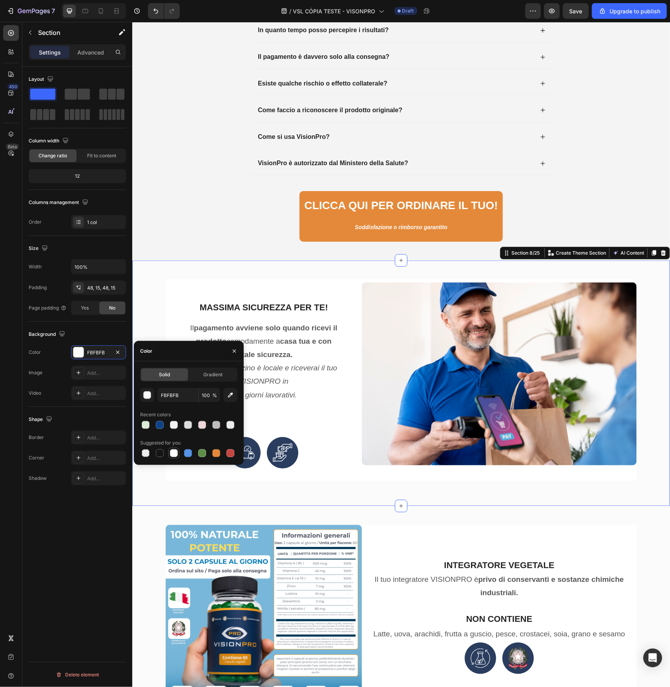
click at [174, 452] on div at bounding box center [174, 453] width 8 height 8
type input "FFFFFF"
drag, startPoint x: 628, startPoint y: 514, endPoint x: 622, endPoint y: 514, distance: 6.3
click at [628, 514] on div "Image INTEGRATORE VEGETALE Heading Il tuo integratore VISIONPRO è privo di cons…" at bounding box center [401, 641] width 538 height 271
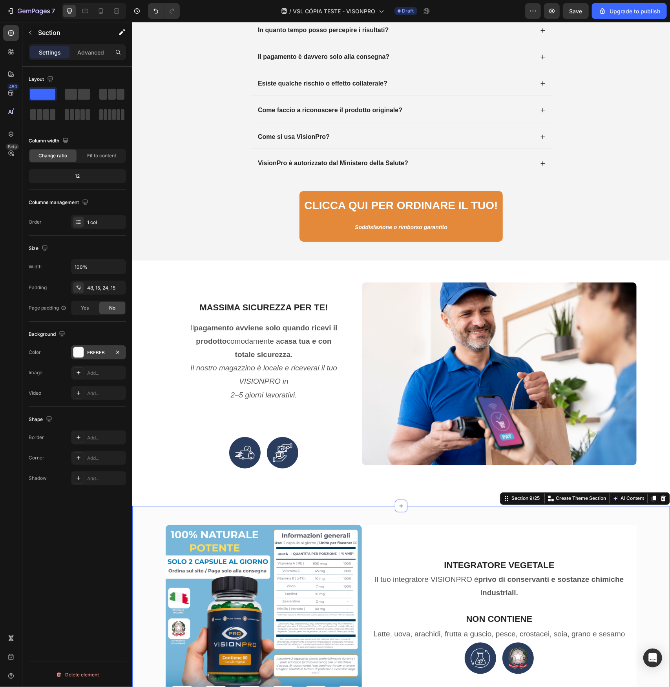
click at [80, 353] on div at bounding box center [78, 352] width 10 height 10
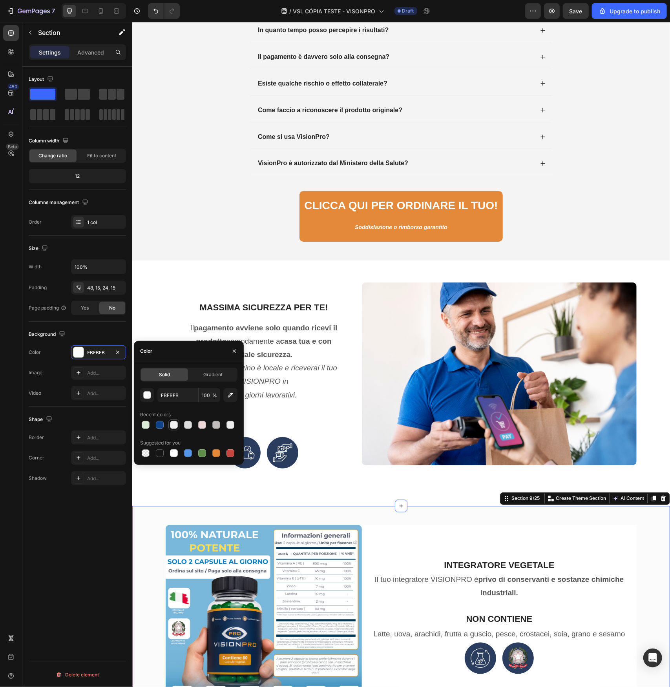
click at [175, 426] on div at bounding box center [174, 425] width 8 height 8
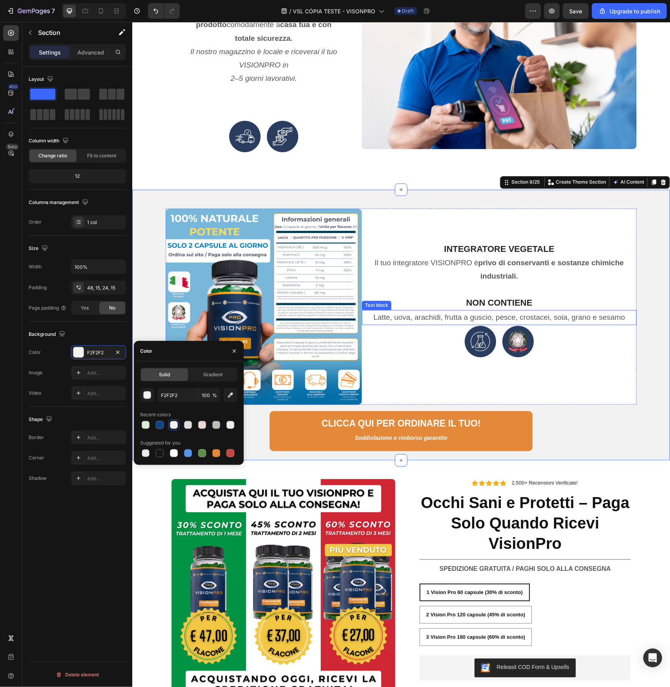
scroll to position [2976, 0]
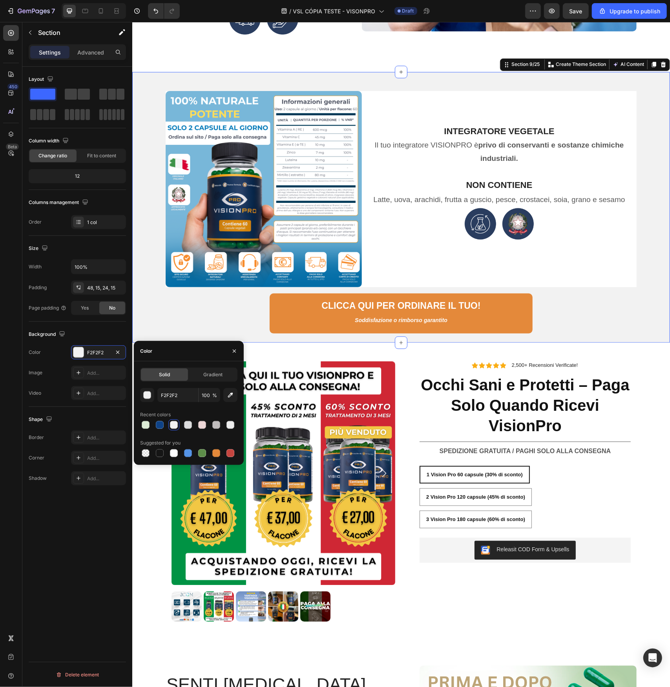
click at [596, 335] on div "Image INTEGRATORE VEGETALE Heading Il tuo integratore VISIONPRO è privo di cons…" at bounding box center [401, 207] width 538 height 271
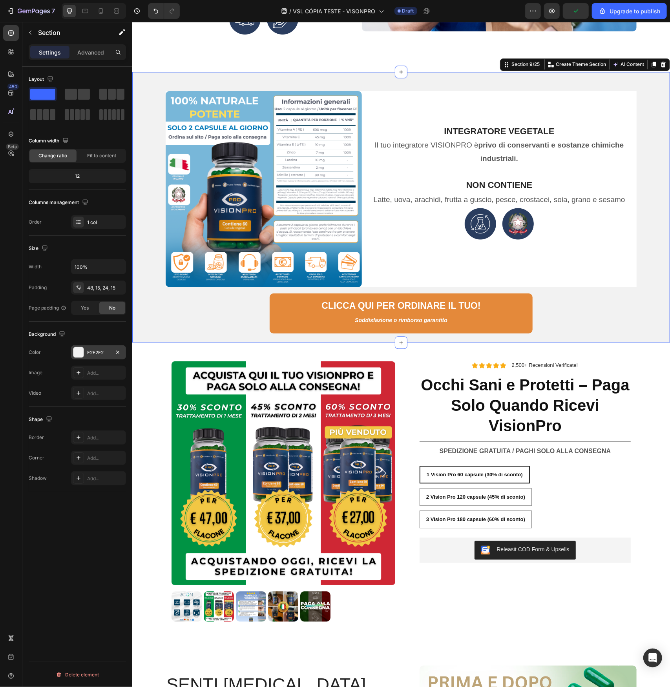
click at [79, 352] on div at bounding box center [78, 352] width 10 height 10
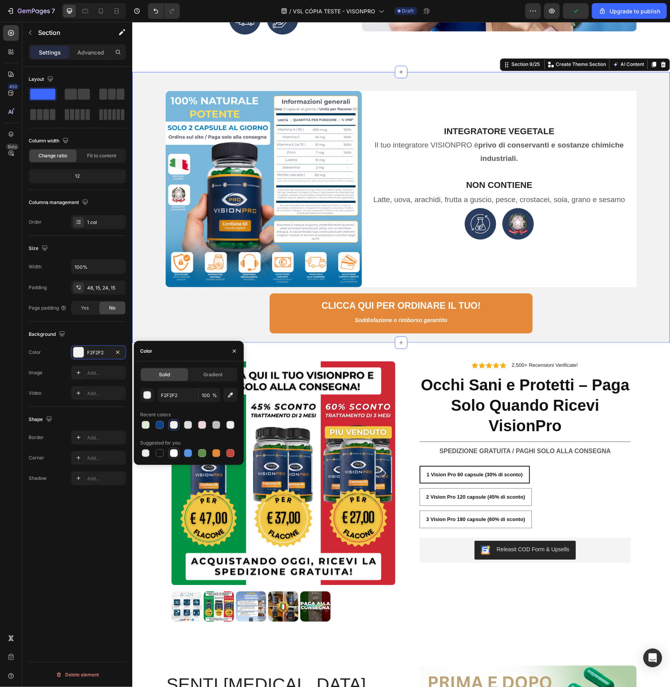
click at [173, 456] on div at bounding box center [174, 453] width 8 height 8
type input "FFFFFF"
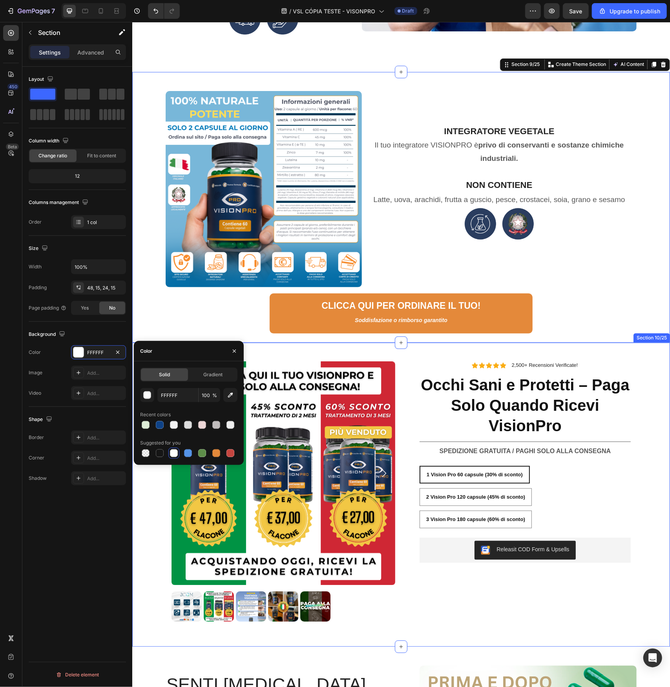
click at [645, 475] on div "Product Images Icon Icon Icon Icon Icon Icon List 2,500+ Recensioni Verificate!…" at bounding box center [401, 494] width 538 height 266
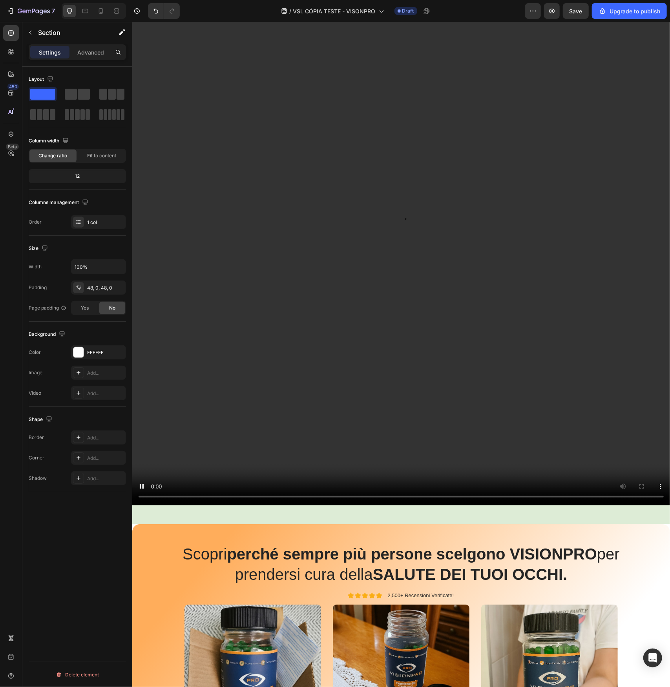
scroll to position [125, 0]
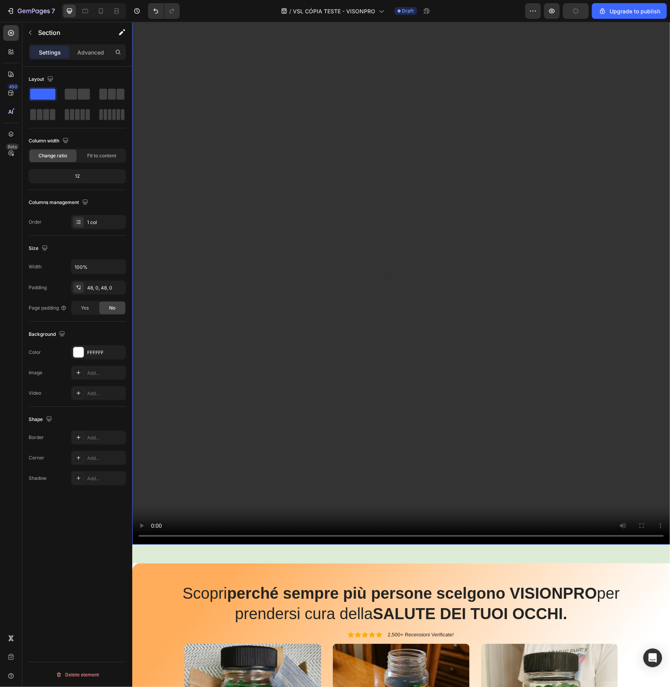
click at [470, 246] on video at bounding box center [401, 276] width 538 height 538
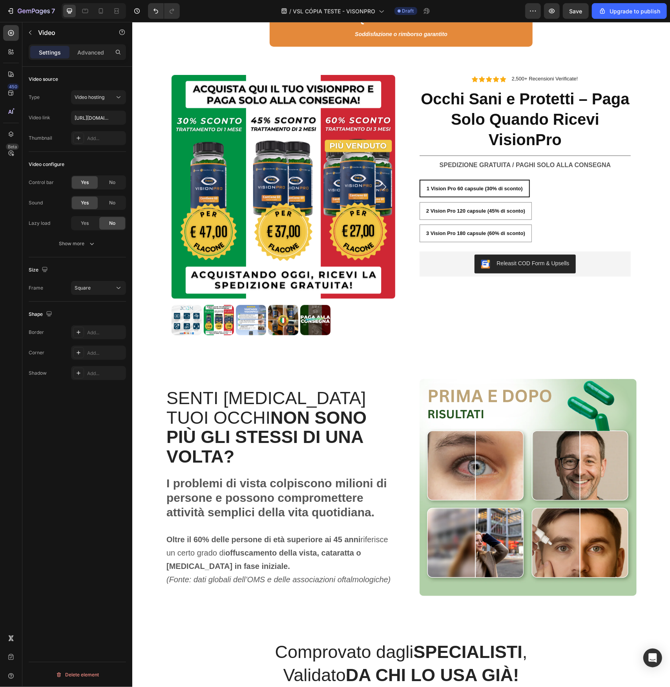
scroll to position [3296, 0]
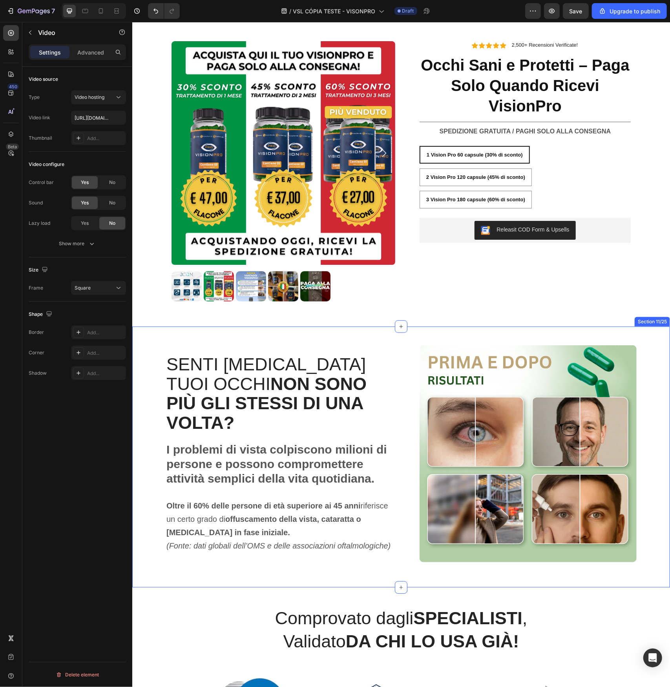
click at [151, 337] on div "SENTI CHE I TUOI OCCHI NON SONO PIÙ GLI STESSI DI UNA VOLTA? Heading I problemi…" at bounding box center [401, 456] width 538 height 261
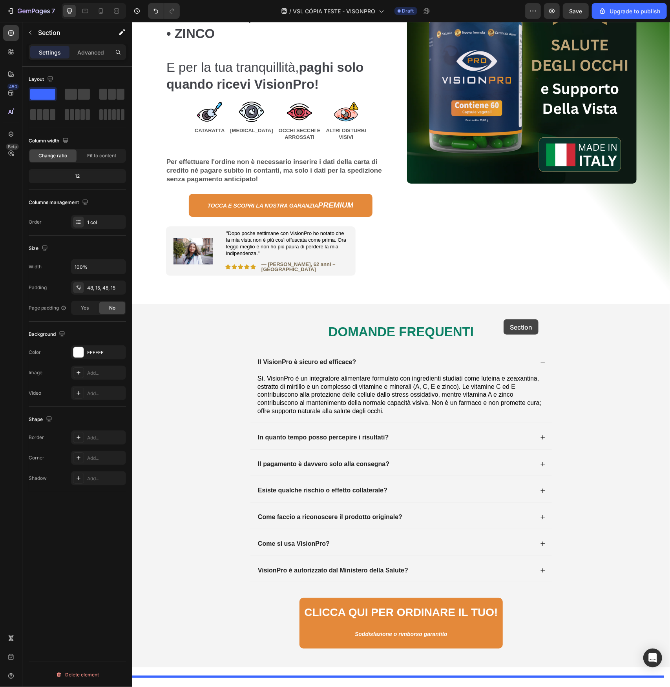
scroll to position [1968, 0]
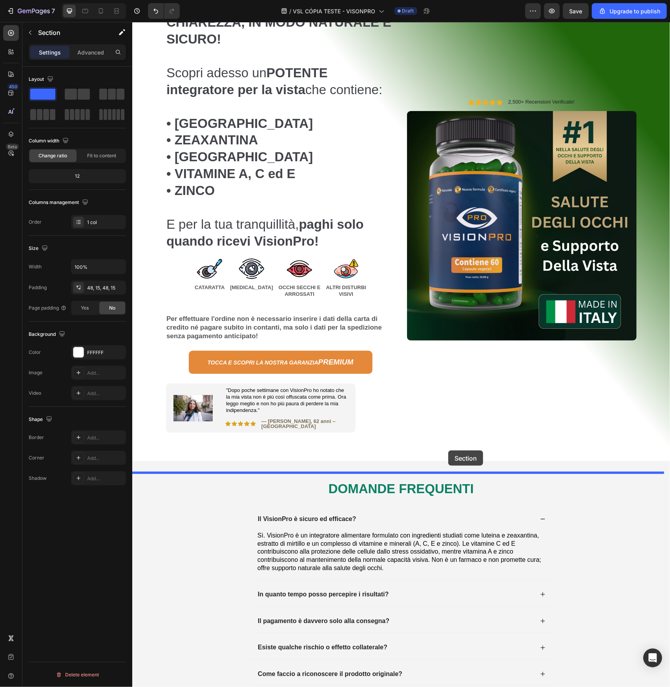
drag, startPoint x: 497, startPoint y: 321, endPoint x: 448, endPoint y: 450, distance: 137.7
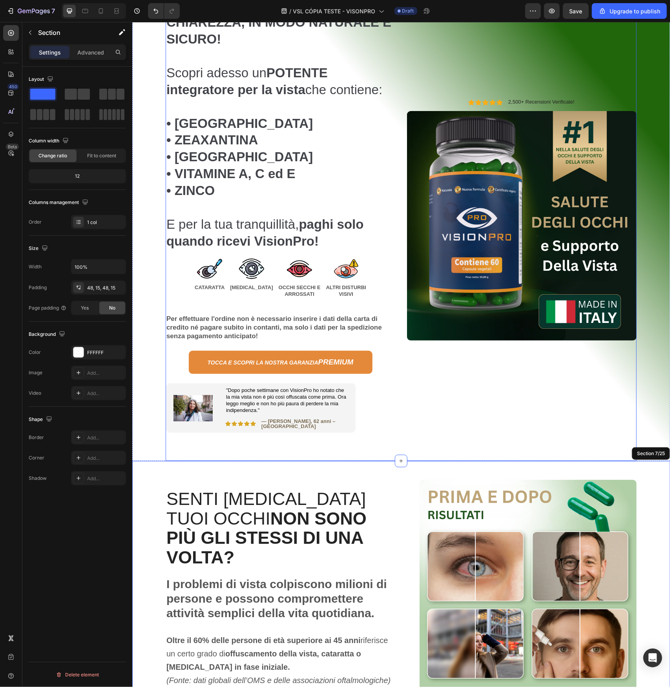
scroll to position [2125, 0]
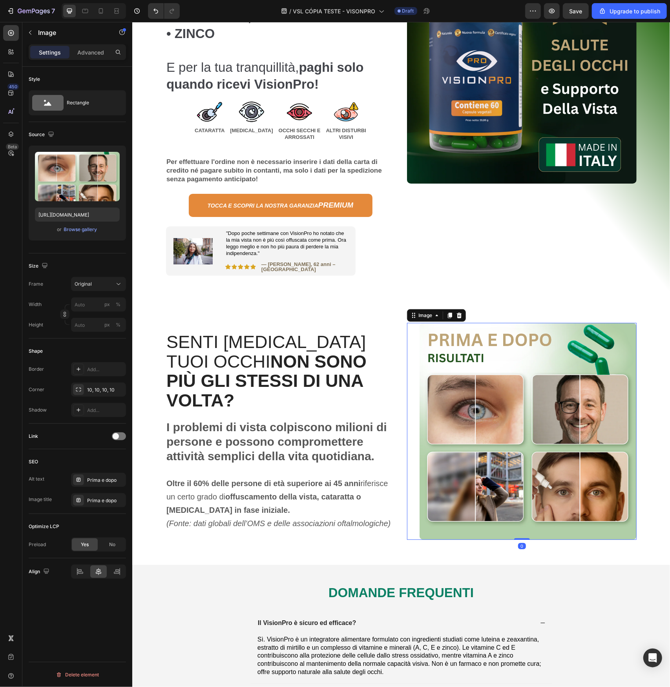
click at [435, 353] on img at bounding box center [527, 431] width 217 height 217
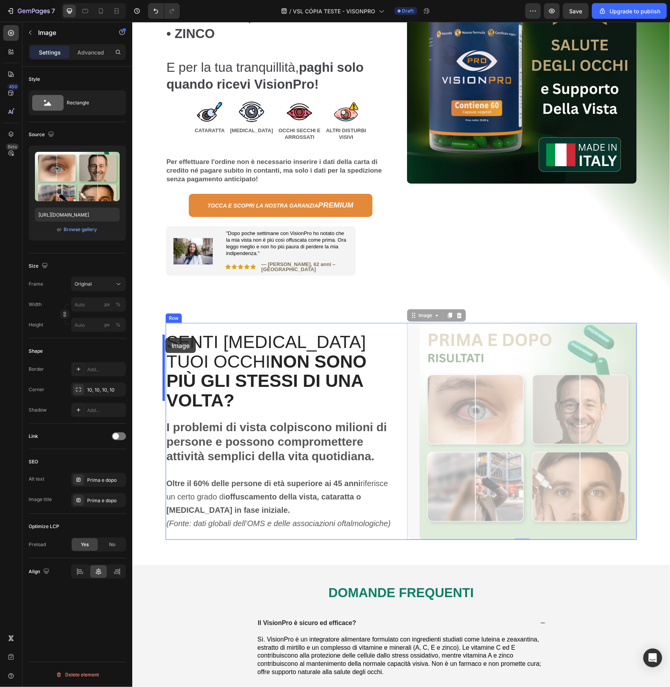
drag, startPoint x: 409, startPoint y: 331, endPoint x: 165, endPoint y: 337, distance: 244.6
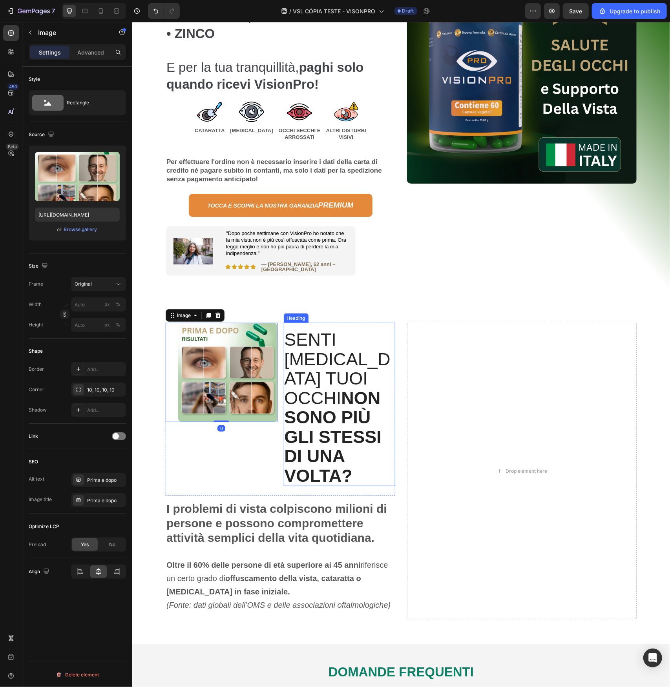
click at [305, 363] on h2 "SENTI CHE I TUOI OCCHI NON SONO PIÙ GLI STESSI DI UNA VOLTA?" at bounding box center [339, 407] width 112 height 157
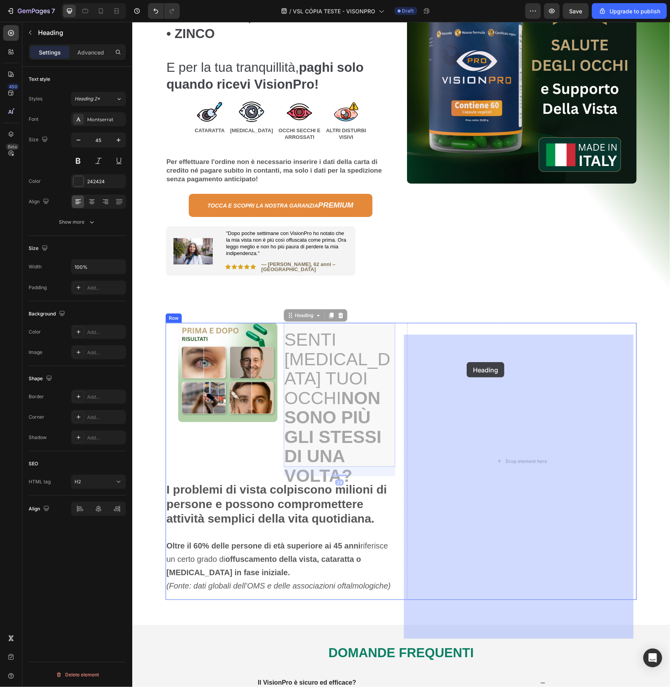
drag, startPoint x: 289, startPoint y: 330, endPoint x: 466, endPoint y: 362, distance: 180.1
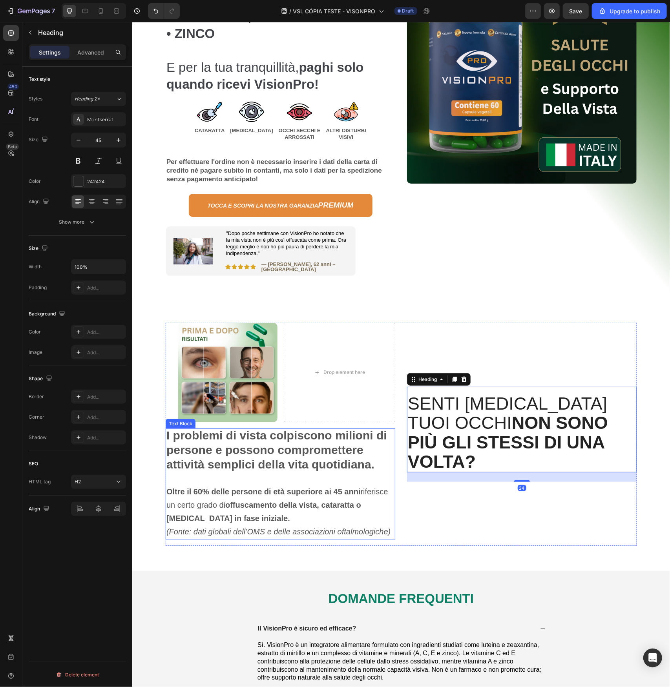
click at [204, 451] on strong "I problemi di vista colpiscono milioni di persone e possono compromettere attiv…" at bounding box center [276, 450] width 221 height 42
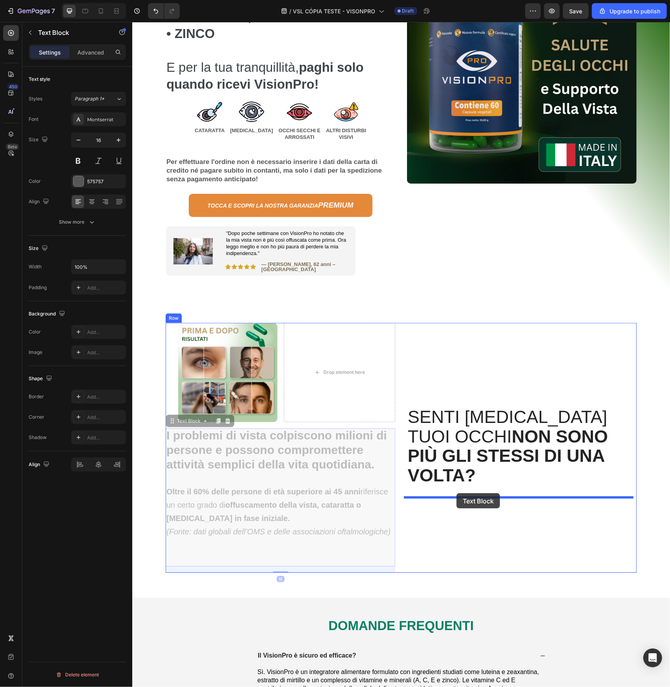
drag, startPoint x: 170, startPoint y: 430, endPoint x: 456, endPoint y: 493, distance: 292.4
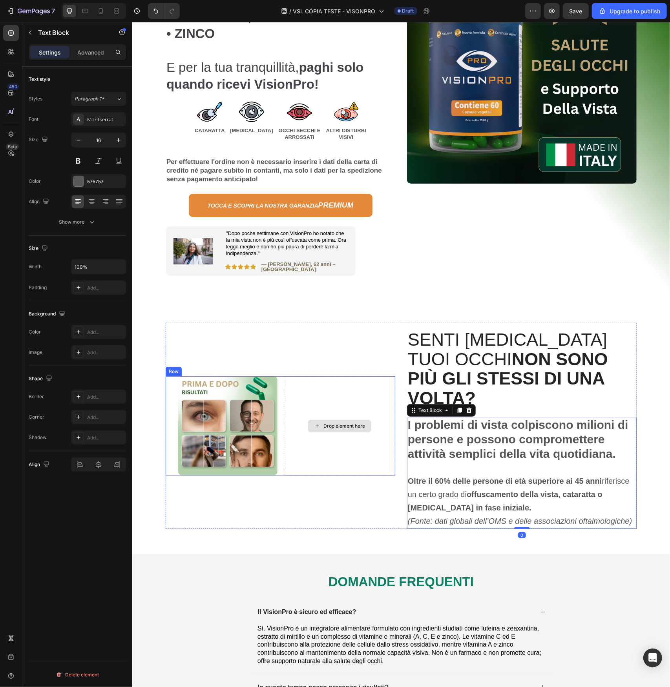
click at [315, 407] on div "Drop element here" at bounding box center [339, 425] width 112 height 99
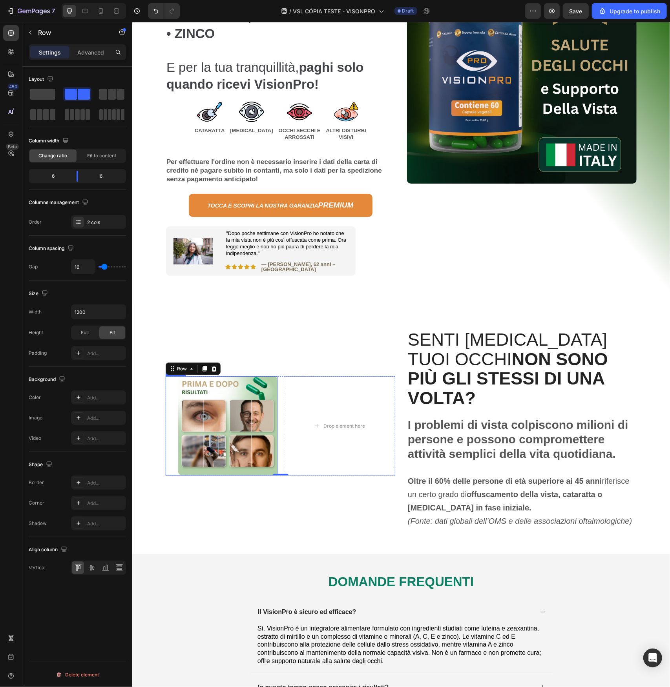
click at [181, 408] on img at bounding box center [227, 425] width 99 height 99
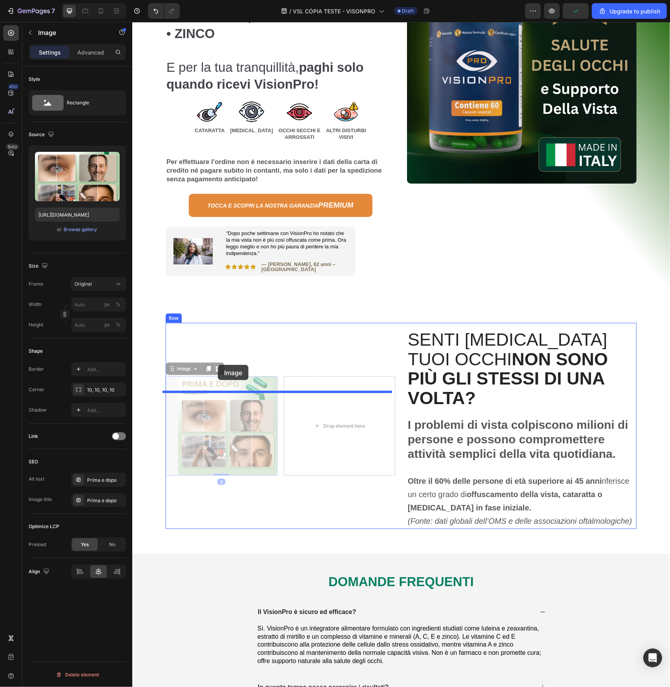
drag, startPoint x: 169, startPoint y: 386, endPoint x: 217, endPoint y: 365, distance: 53.2
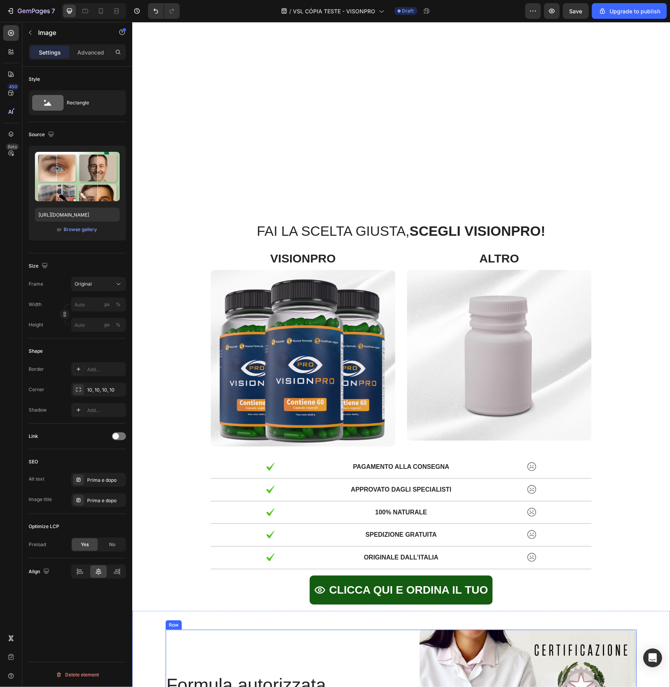
scroll to position [6128, 0]
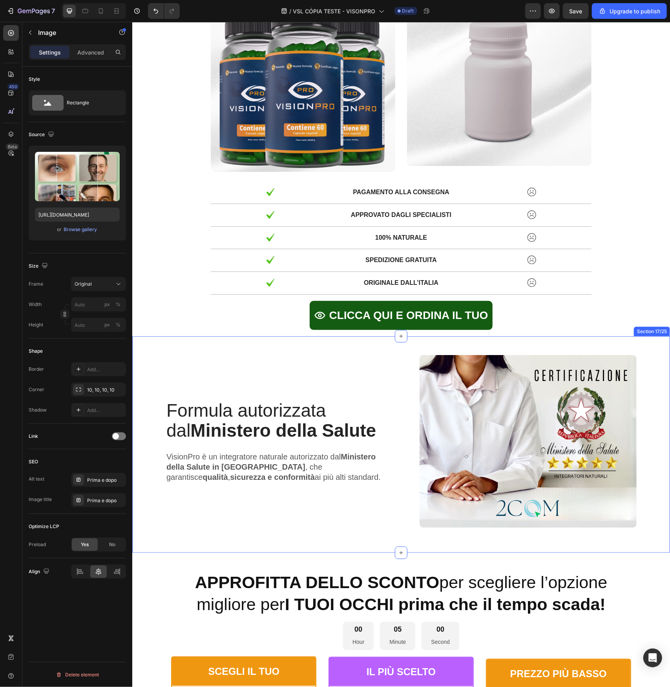
click at [206, 343] on div "Formula autorizzata dal Ministero della Salute Heading VisionPro è un integrato…" at bounding box center [401, 444] width 538 height 216
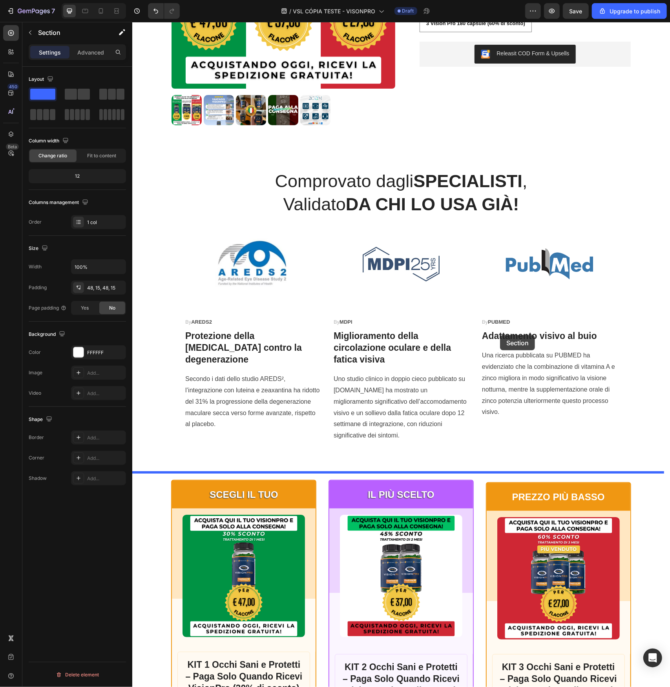
scroll to position [3538, 0]
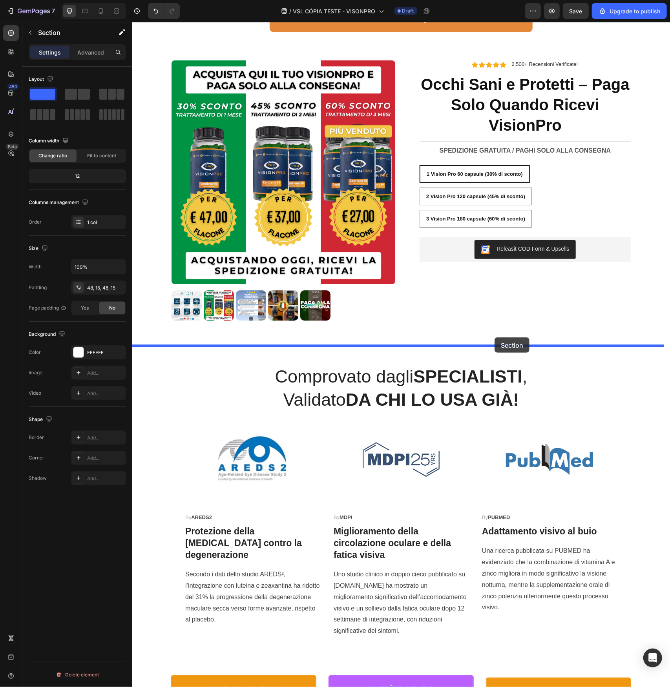
drag, startPoint x: 500, startPoint y: 333, endPoint x: 494, endPoint y: 337, distance: 7.3
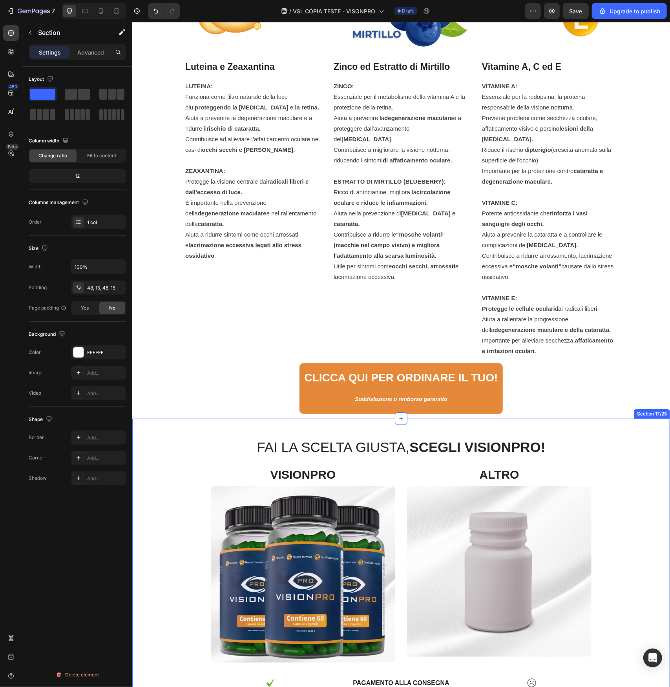
scroll to position [5932, 0]
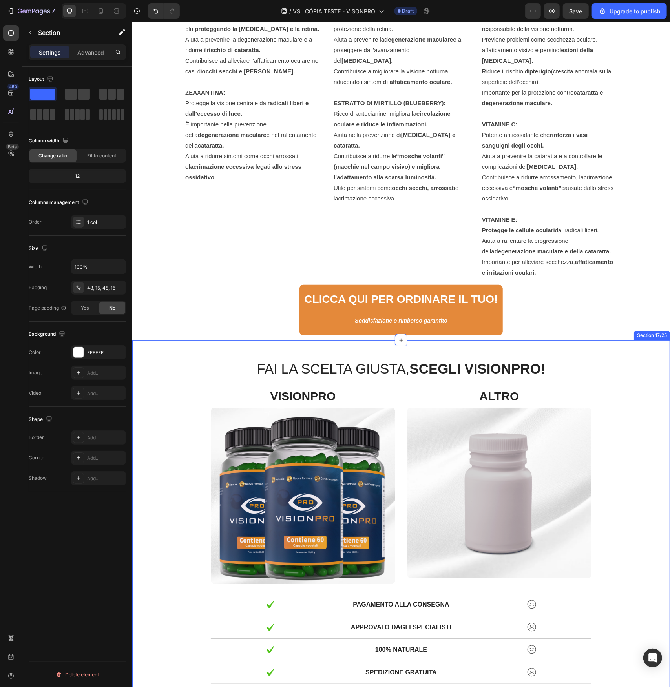
click at [173, 356] on div "FAI LA SCELTA GIUSTA, SCEGLI VISIONPRO! Text Block Row VISIONPRO Text Block Ima…" at bounding box center [401, 544] width 538 height 409
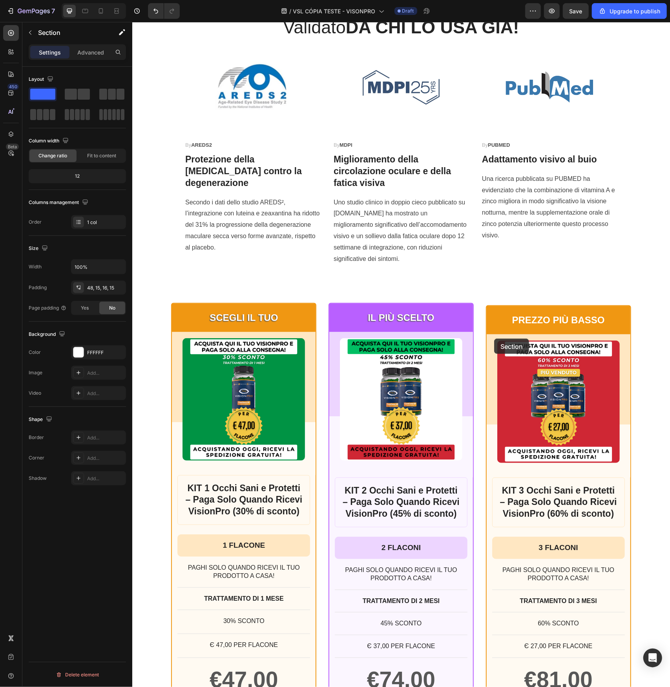
scroll to position [3931, 0]
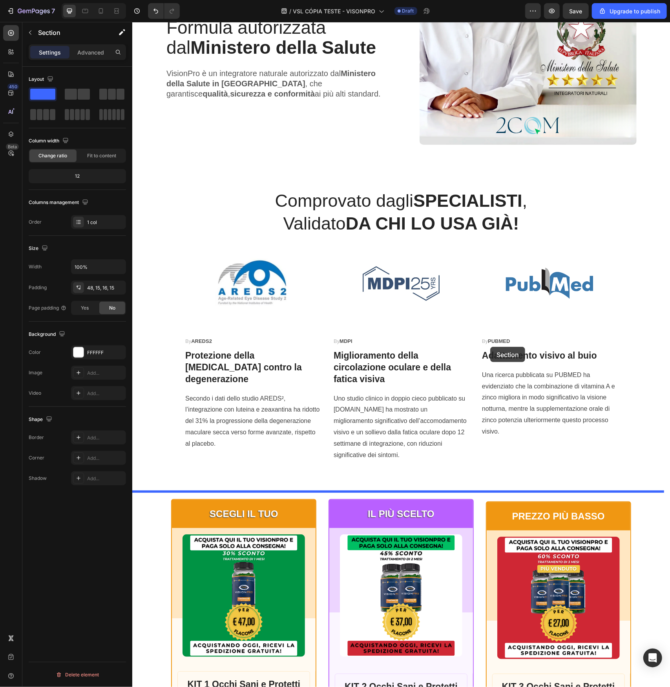
drag, startPoint x: 495, startPoint y: 334, endPoint x: 490, endPoint y: 347, distance: 14.1
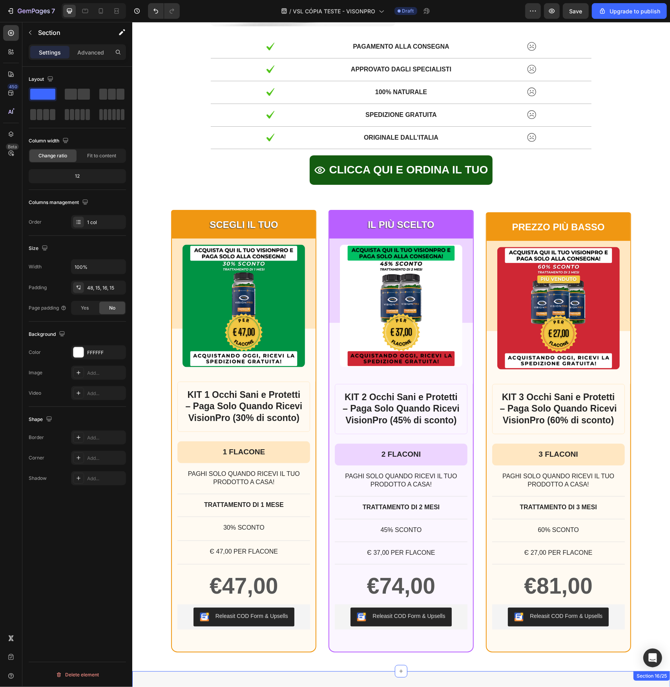
scroll to position [4639, 0]
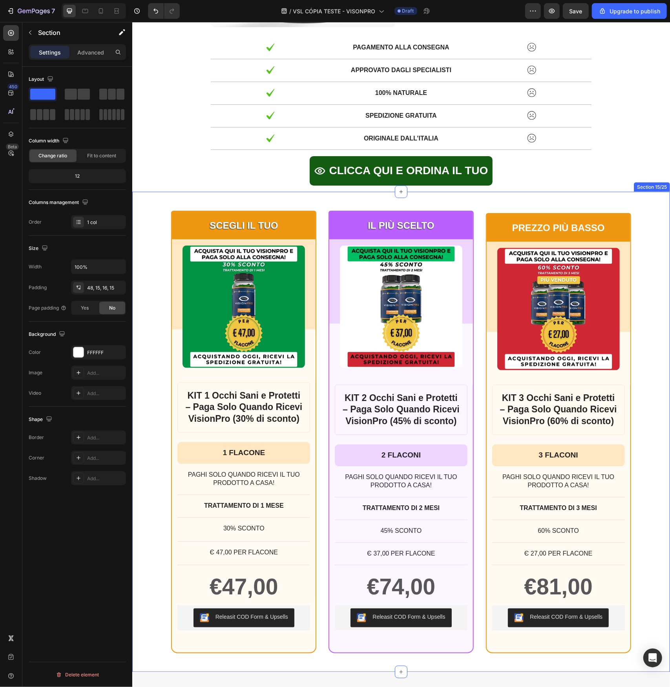
click at [657, 221] on div "SCEGLI IL TUO Text Block Row Product Images Row KIT 1 Occhi Sani e Protetti – P…" at bounding box center [401, 431] width 538 height 443
click at [660, 184] on icon at bounding box center [662, 183] width 5 height 5
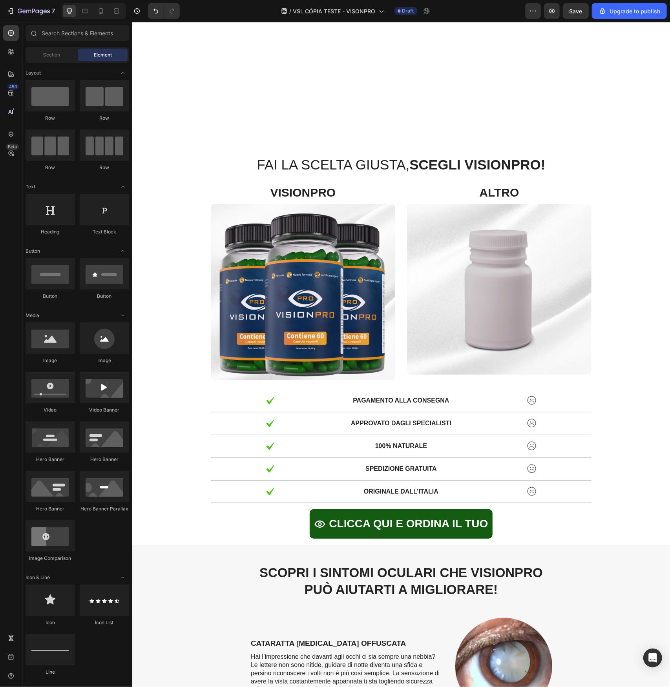
scroll to position [4482, 0]
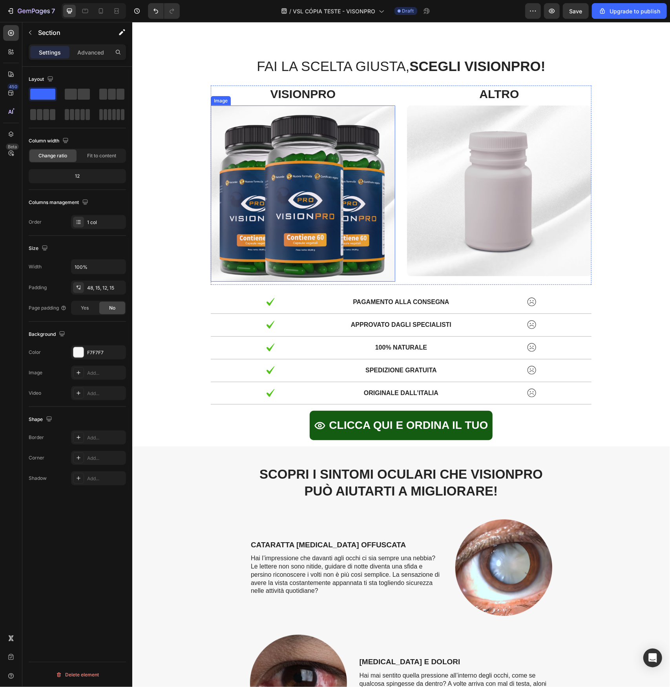
scroll to position [4443, 0]
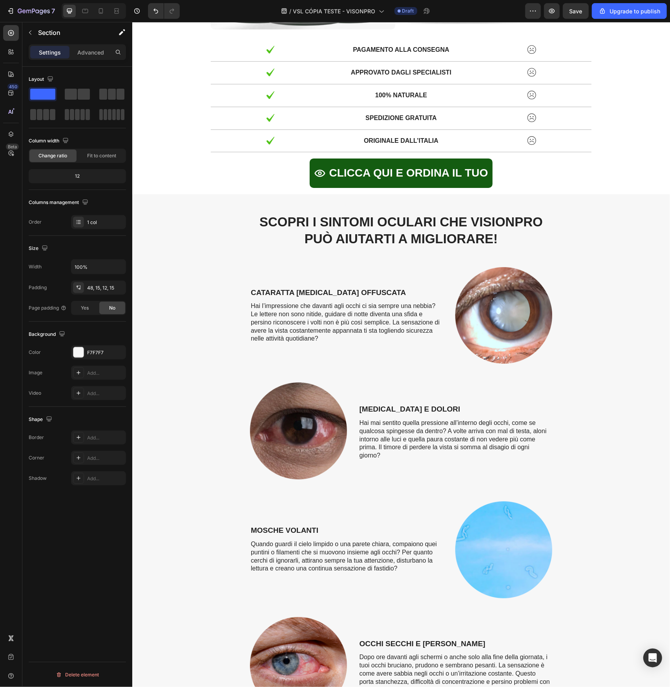
scroll to position [4639, 0]
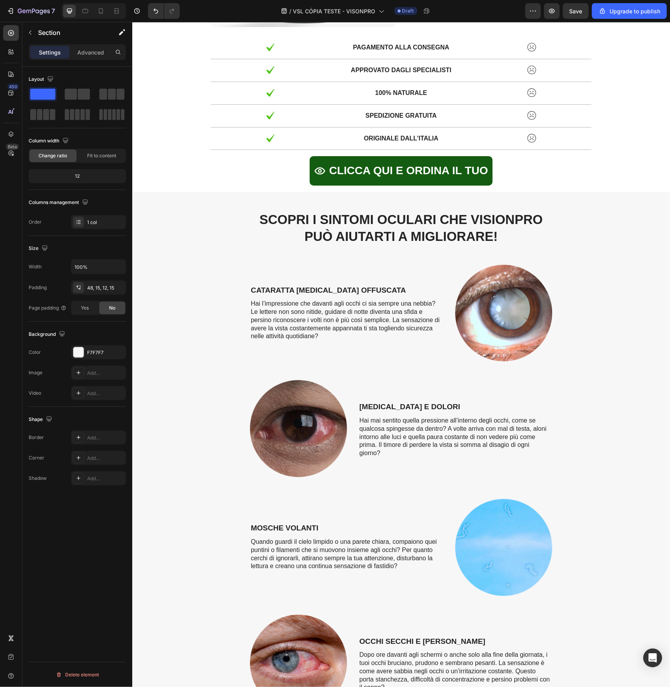
click at [629, 210] on div "SCOPRI I SINTOMI OCULARI CHE VISIONPRO PUÒ AIUTARTI A MIGLIORARE! Heading Row C…" at bounding box center [401, 565] width 526 height 711
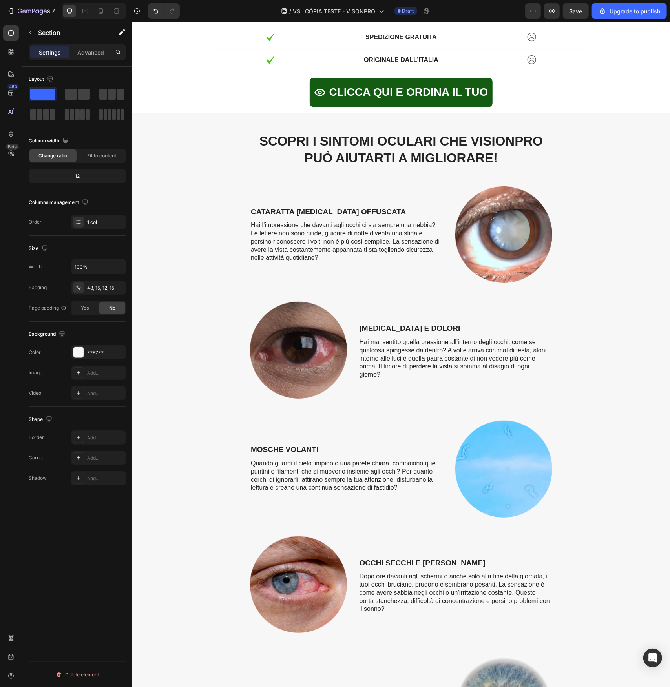
click at [171, 259] on div "SCOPRI I SINTOMI OCULARI CHE VISIONPRO PUÒ AIUTARTI A MIGLIORARE! Heading Row C…" at bounding box center [401, 487] width 526 height 711
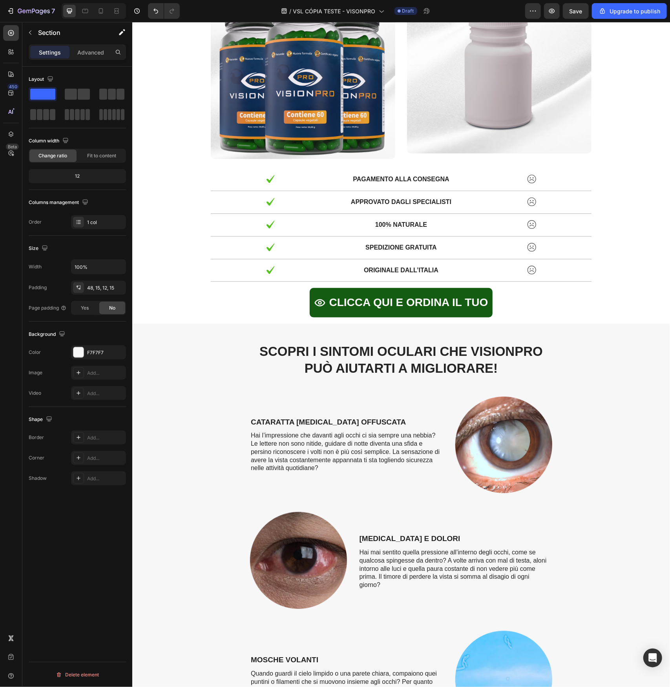
scroll to position [4482, 0]
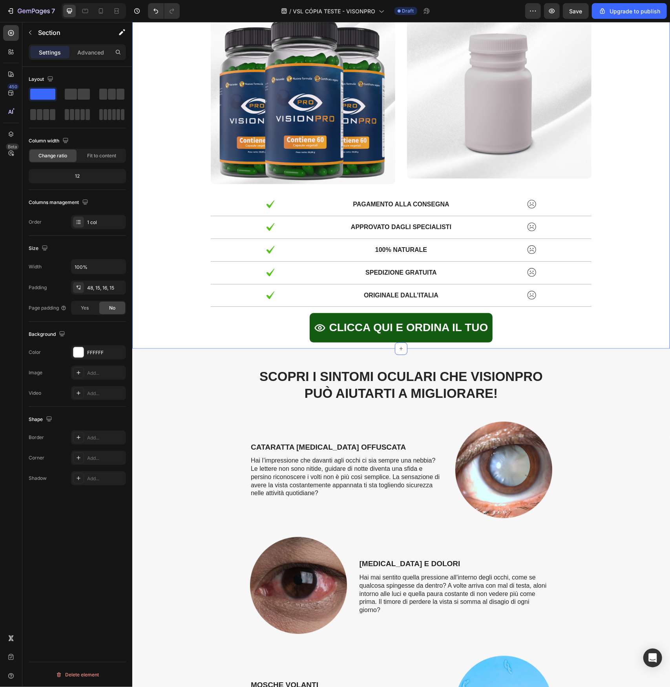
click at [159, 261] on div "FAI LA SCELTA GIUSTA, SCEGLI VISIONPRO! Text Block Row VISIONPRO Text Block Ima…" at bounding box center [401, 150] width 526 height 384
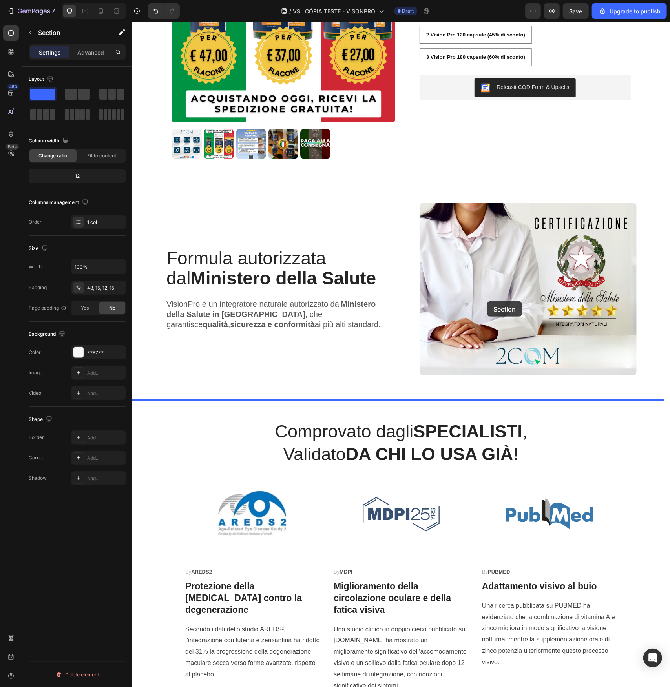
scroll to position [3699, 0]
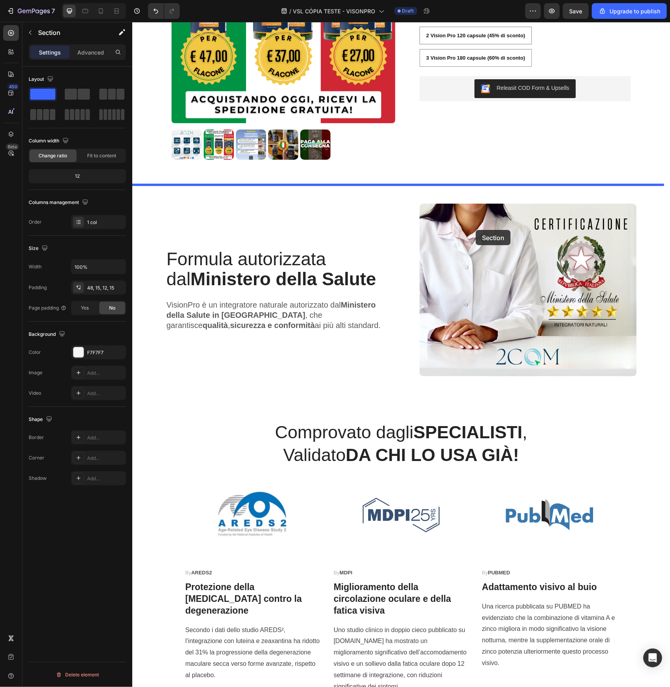
drag, startPoint x: 507, startPoint y: 342, endPoint x: 475, endPoint y: 230, distance: 116.6
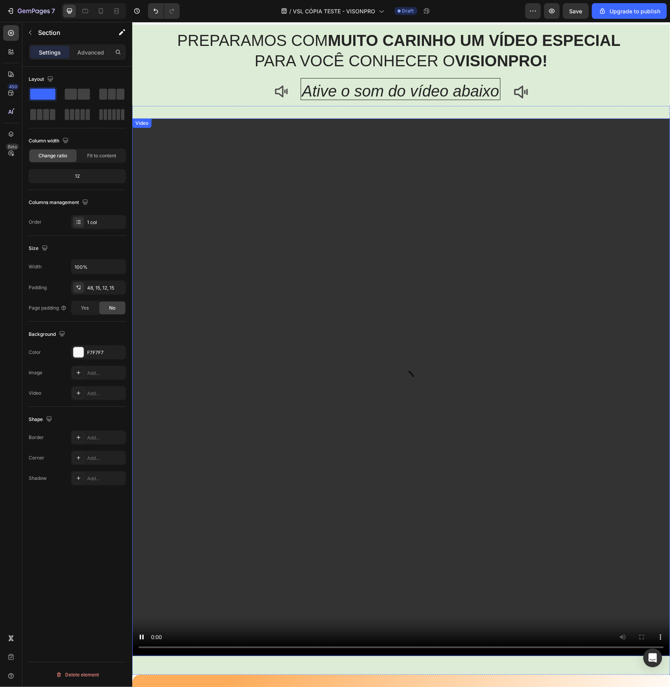
scroll to position [0, 0]
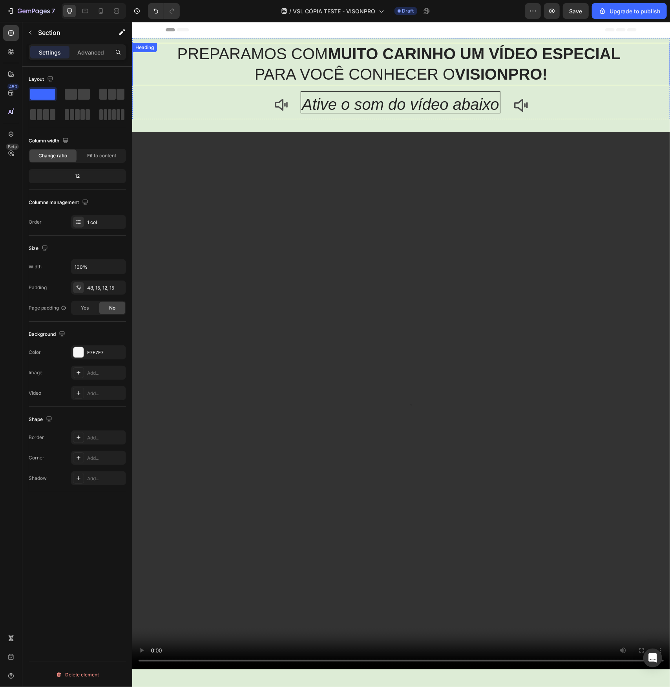
click at [464, 54] on strong "MUITO CARINHO UM VÍDEO ESPECIAL" at bounding box center [473, 53] width 293 height 17
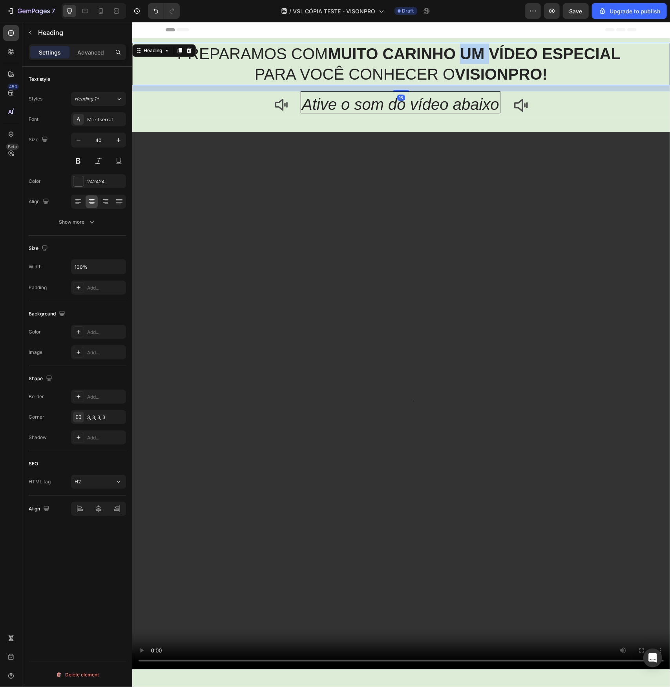
click at [463, 54] on strong "MUITO CARINHO UM VÍDEO ESPECIAL" at bounding box center [473, 53] width 293 height 17
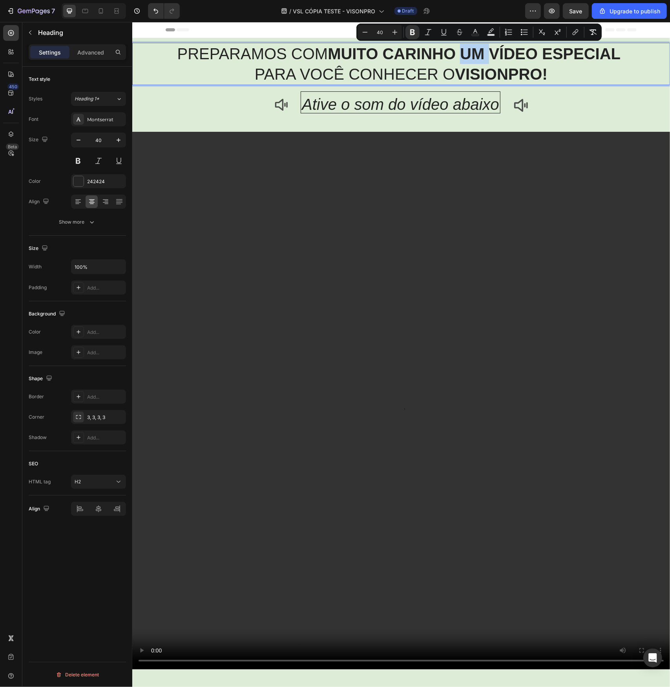
click at [463, 54] on strong "MUITO CARINHO UM VÍDEO ESPECIAL" at bounding box center [473, 53] width 293 height 17
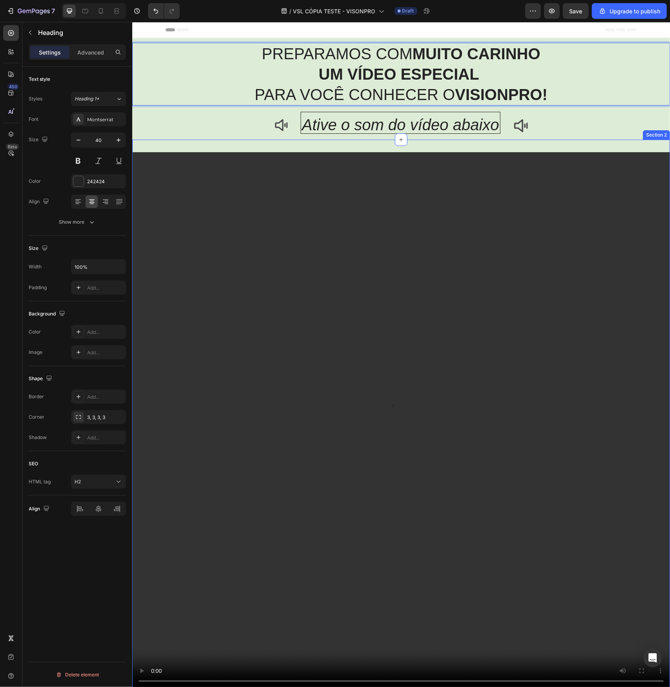
click at [382, 142] on div "Video Section 2" at bounding box center [401, 423] width 538 height 569
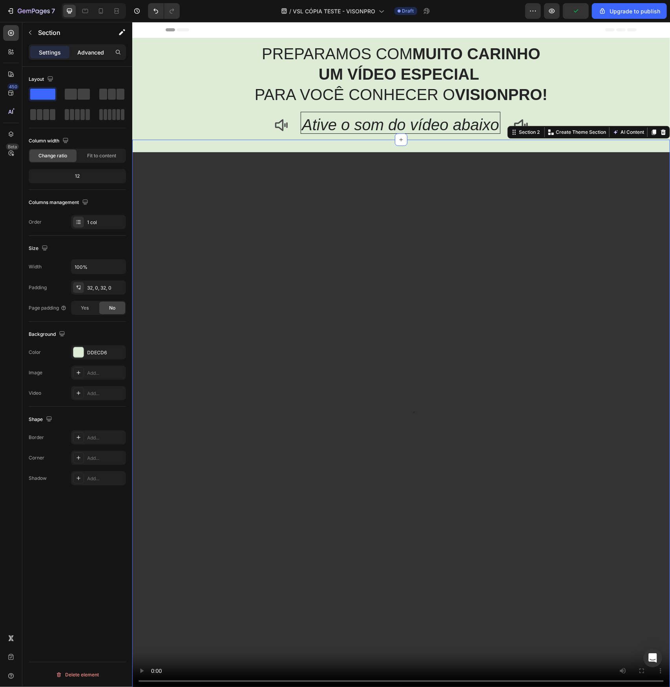
click at [95, 53] on p "Advanced" at bounding box center [90, 52] width 27 height 8
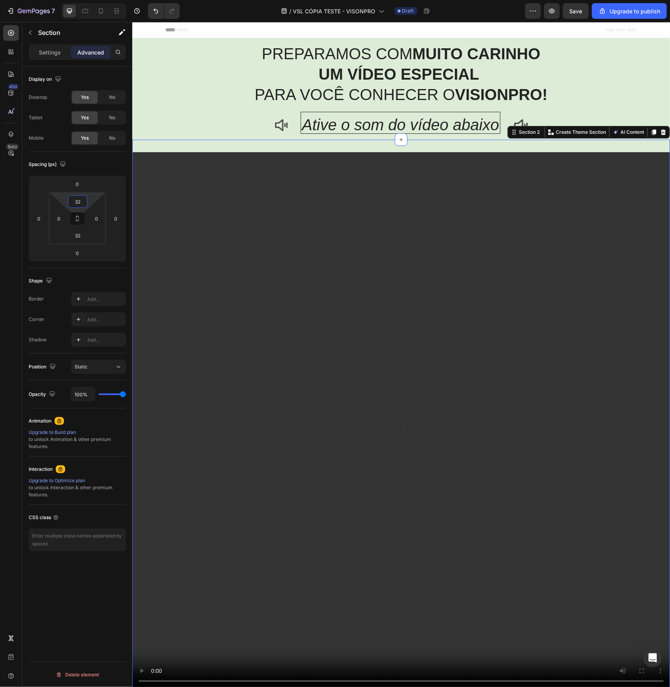
click at [79, 201] on input "32" at bounding box center [78, 202] width 16 height 12
click at [94, 232] on p "XXS 2px" at bounding box center [97, 229] width 35 height 5
type input "2"
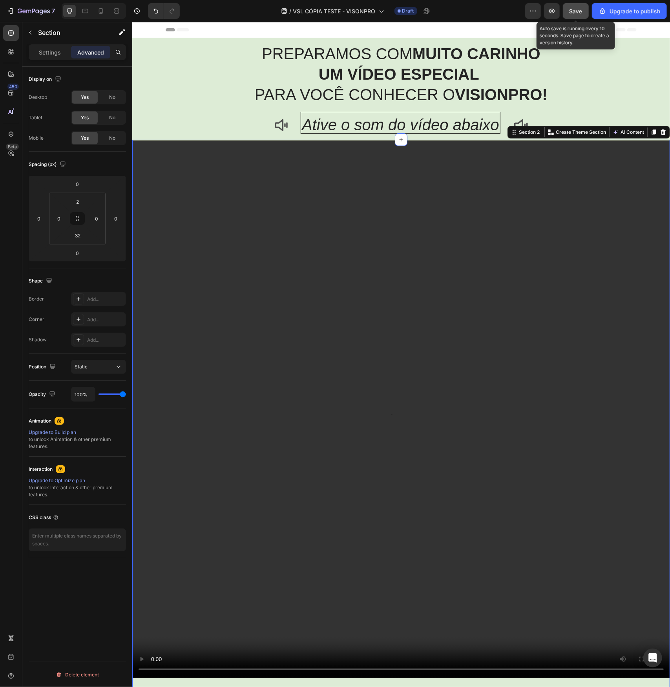
click at [578, 15] on div "Save" at bounding box center [575, 11] width 13 height 8
click at [21, 10] on icon "button" at bounding box center [34, 11] width 32 height 7
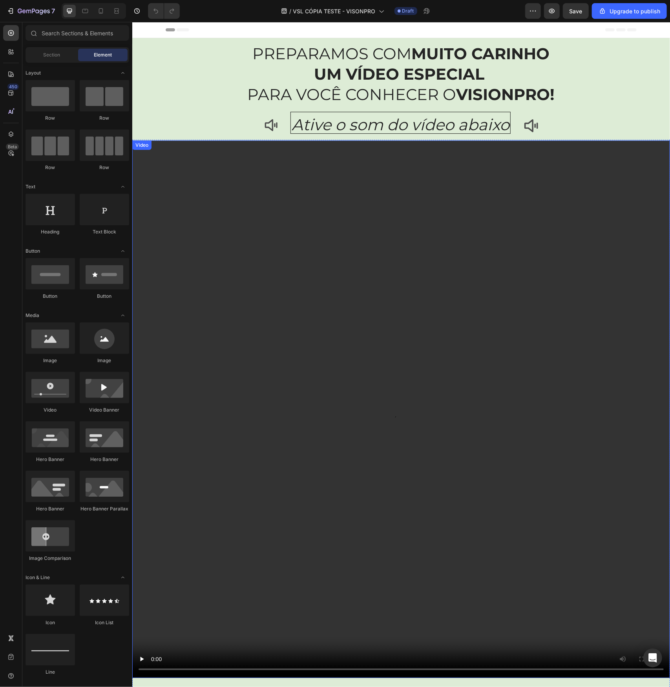
click at [208, 177] on video at bounding box center [401, 409] width 538 height 538
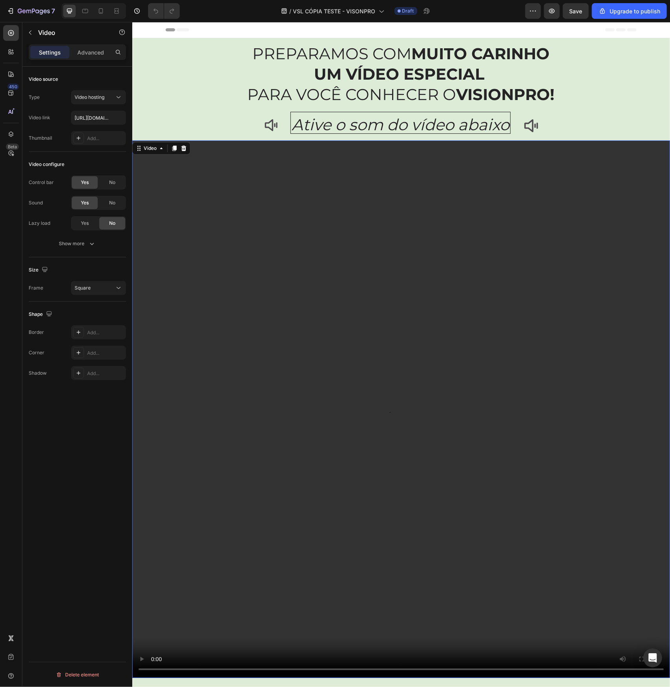
click at [209, 224] on video at bounding box center [401, 409] width 538 height 538
click at [89, 247] on button "Show more" at bounding box center [77, 244] width 97 height 14
click at [82, 260] on div "Yes" at bounding box center [85, 264] width 26 height 13
click at [111, 263] on span "No" at bounding box center [112, 264] width 6 height 7
click at [86, 229] on div "Yes No" at bounding box center [98, 223] width 55 height 14
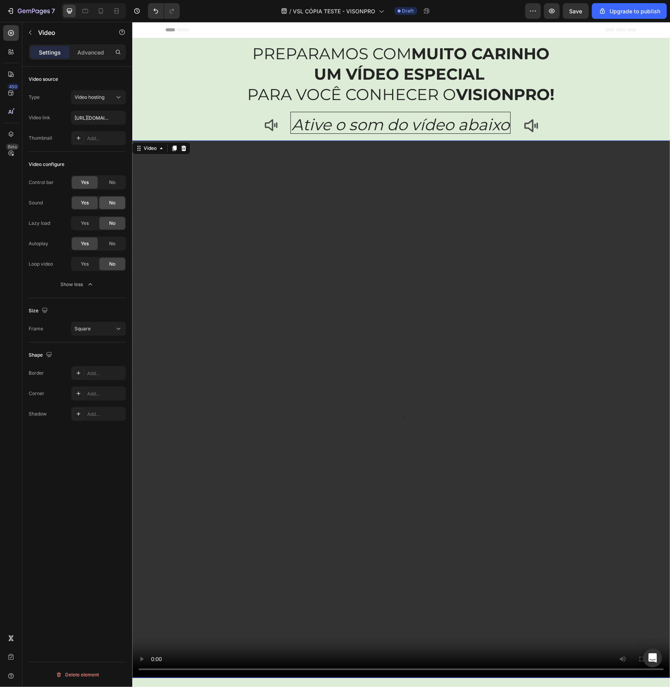
click at [105, 205] on div "No" at bounding box center [112, 203] width 26 height 13
click at [576, 13] on span "Save" at bounding box center [575, 11] width 13 height 7
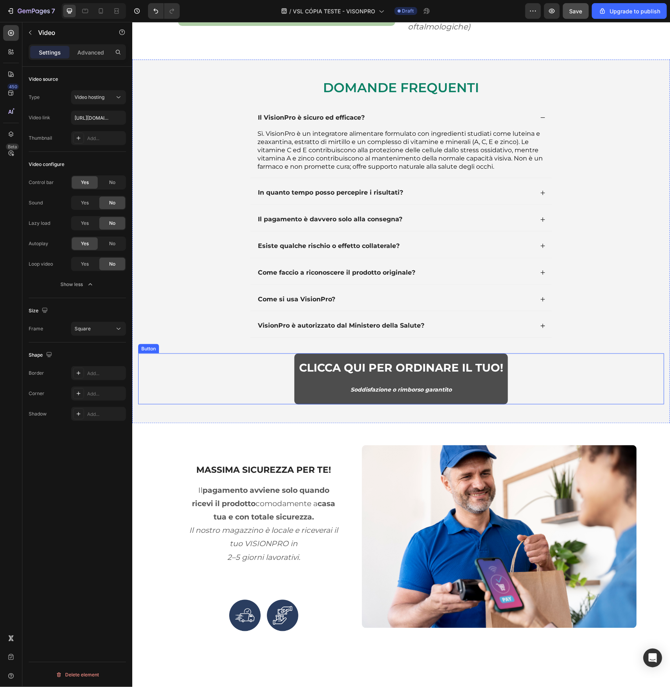
scroll to position [2786, 0]
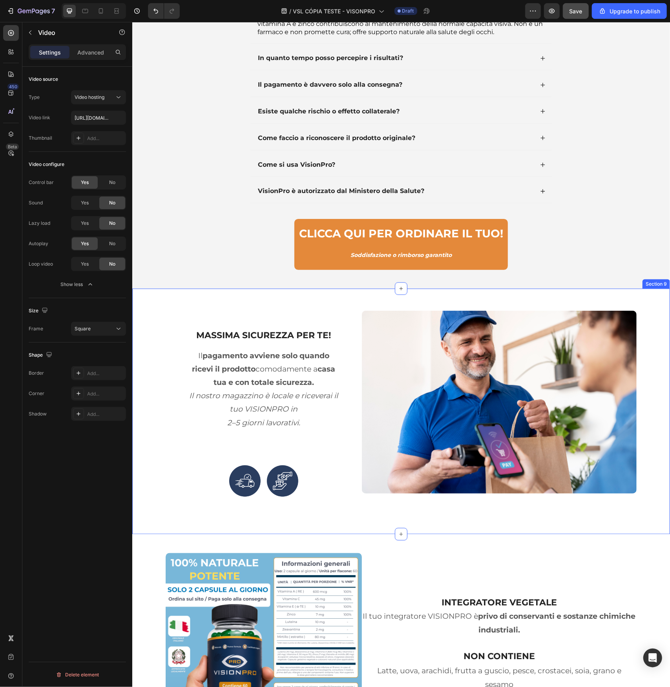
click at [160, 299] on div "MASSIMA SICUREZZA PER TE! Heading Il pagamento avviene solo quando ricevi il pr…" at bounding box center [401, 411] width 538 height 246
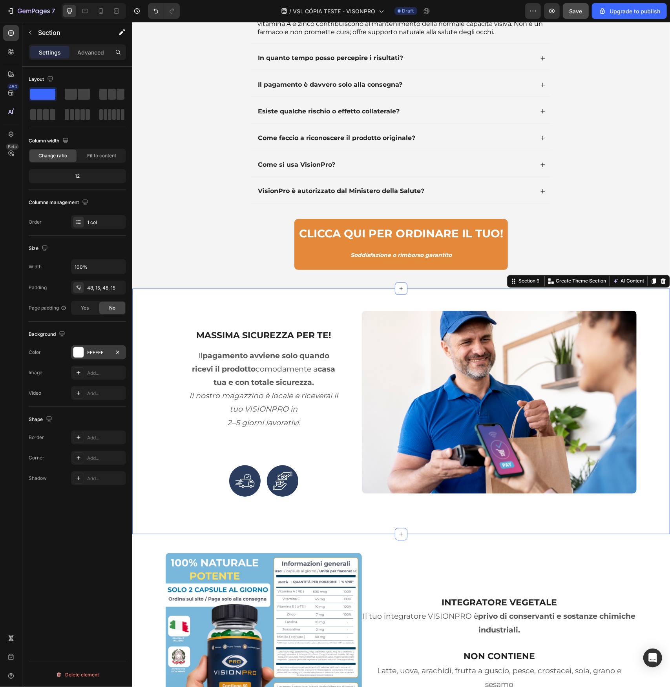
click at [77, 352] on div at bounding box center [78, 352] width 10 height 10
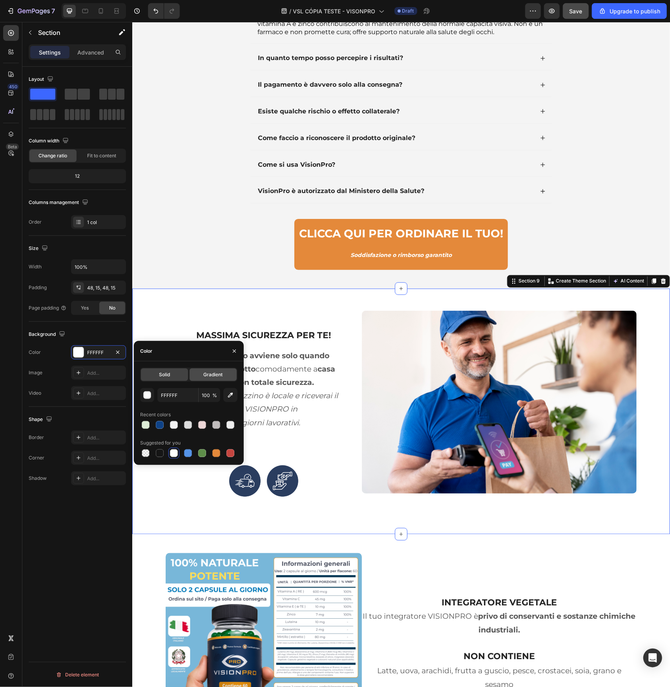
click at [202, 370] on div "Gradient" at bounding box center [213, 374] width 47 height 13
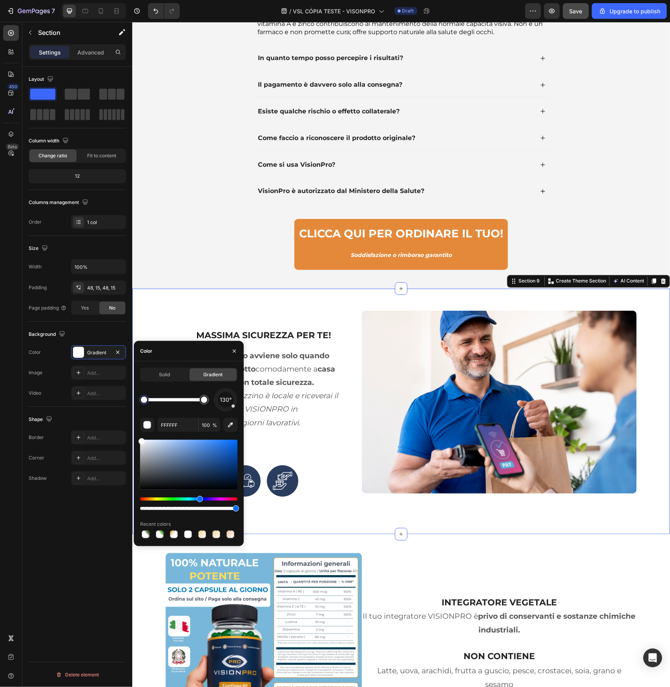
click at [199, 499] on div "Hue" at bounding box center [188, 499] width 97 height 3
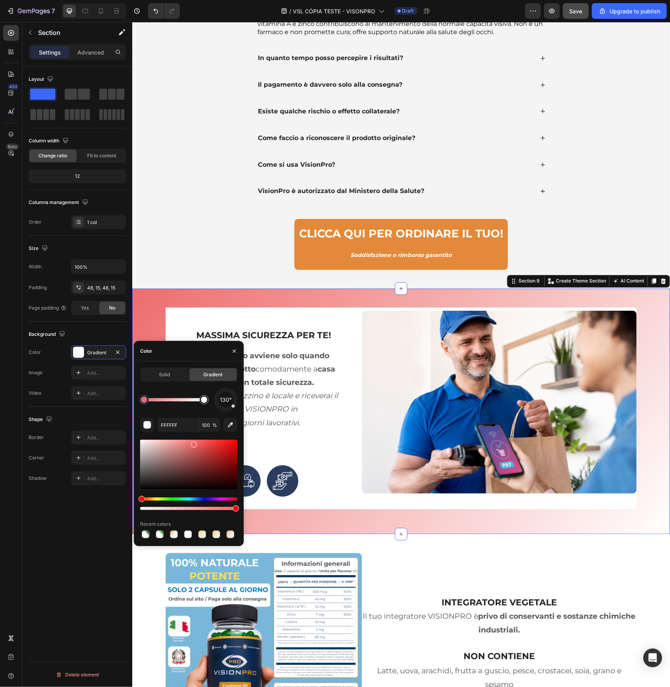
click at [193, 443] on div at bounding box center [188, 465] width 97 height 50
click at [202, 500] on div "Hue" at bounding box center [188, 499] width 97 height 3
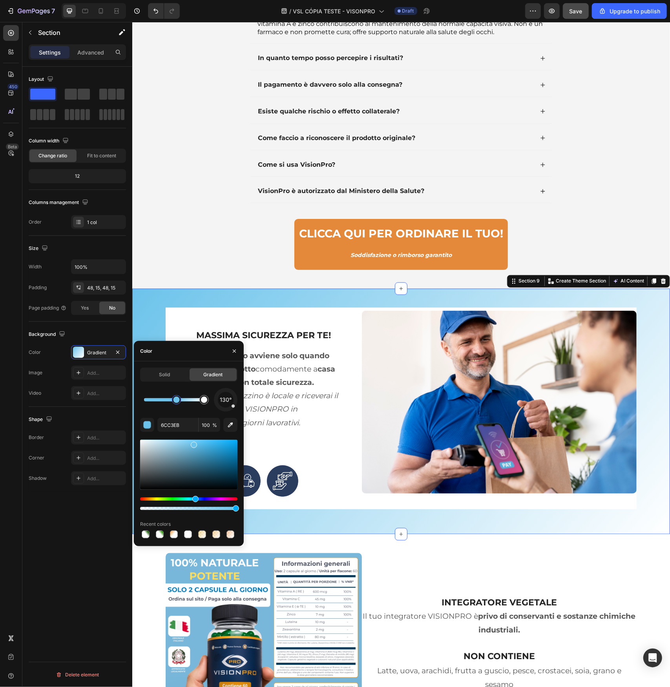
drag, startPoint x: 145, startPoint y: 401, endPoint x: 177, endPoint y: 405, distance: 32.0
click at [177, 403] on div at bounding box center [176, 400] width 6 height 6
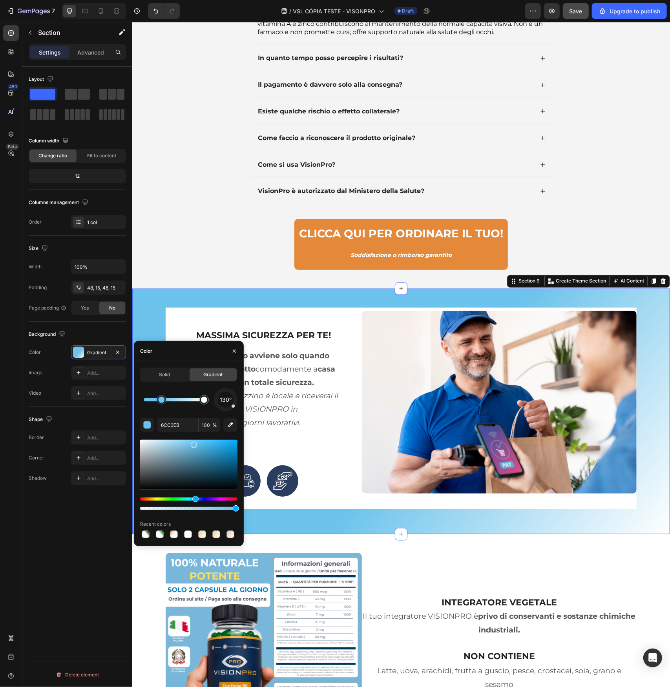
drag, startPoint x: 176, startPoint y: 399, endPoint x: 159, endPoint y: 401, distance: 17.4
click at [159, 401] on div at bounding box center [161, 400] width 6 height 6
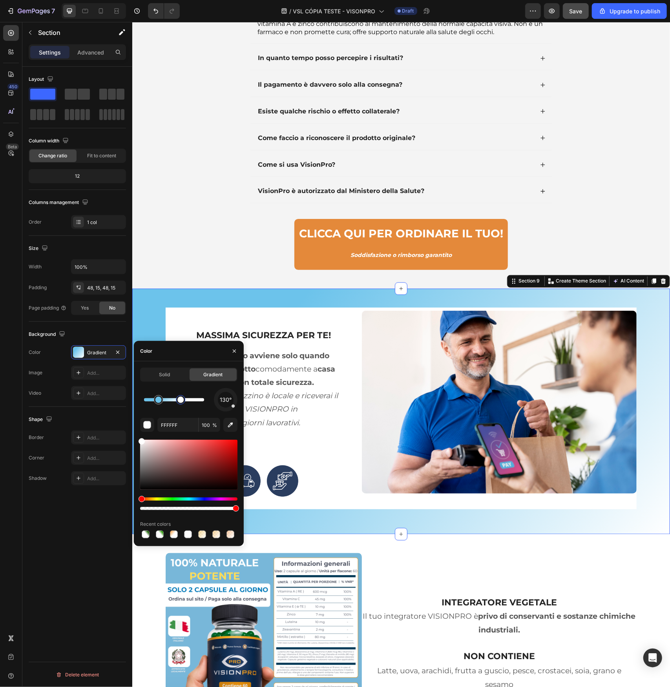
drag, startPoint x: 202, startPoint y: 399, endPoint x: 181, endPoint y: 402, distance: 21.8
click at [181, 402] on div at bounding box center [180, 400] width 6 height 6
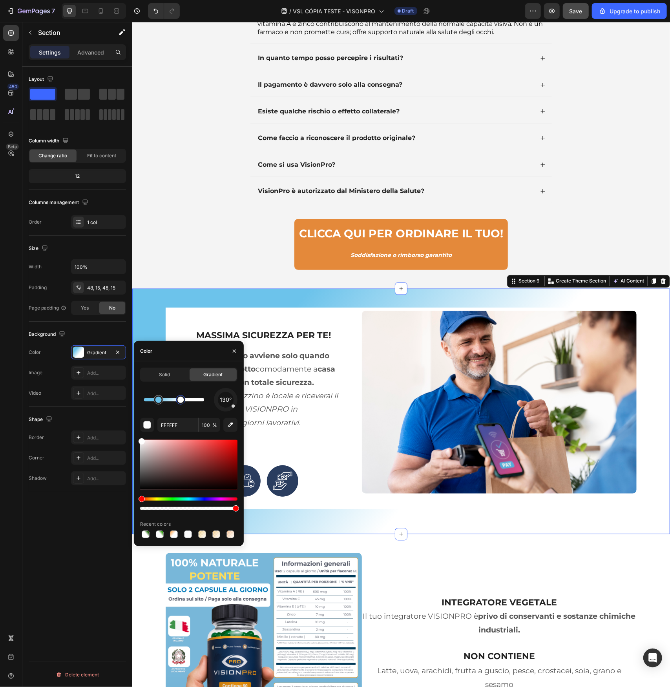
click at [181, 403] on div at bounding box center [180, 400] width 6 height 6
type input "6CC3EB"
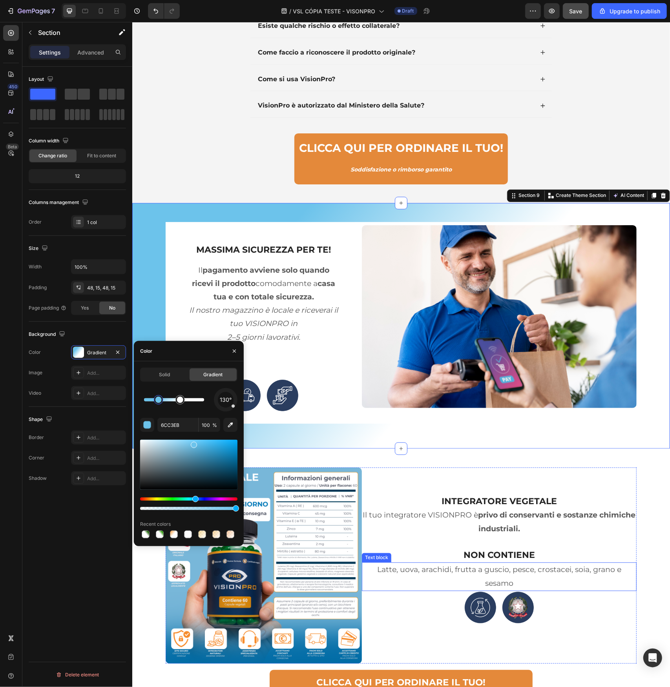
scroll to position [2943, 0]
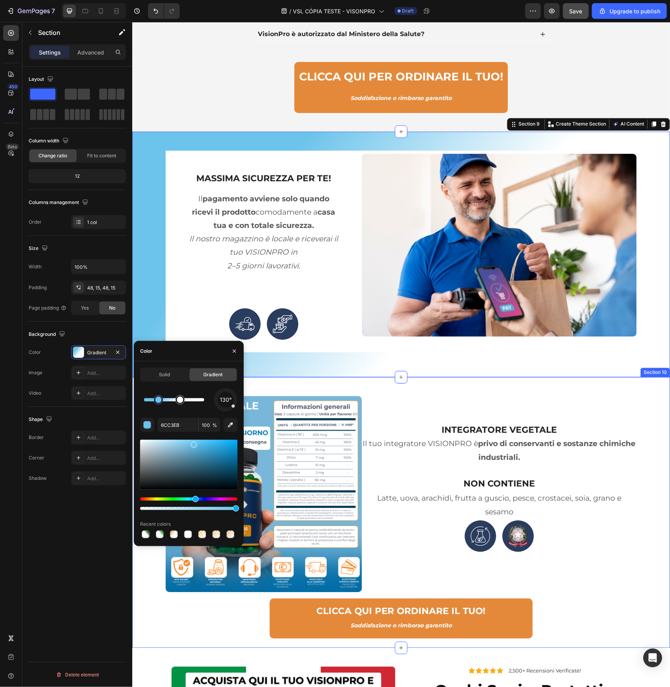
click at [645, 407] on div "Image INTEGRATORE VEGETALE Heading Il tuo integratore VISIONPRO è privo di cons…" at bounding box center [401, 517] width 526 height 243
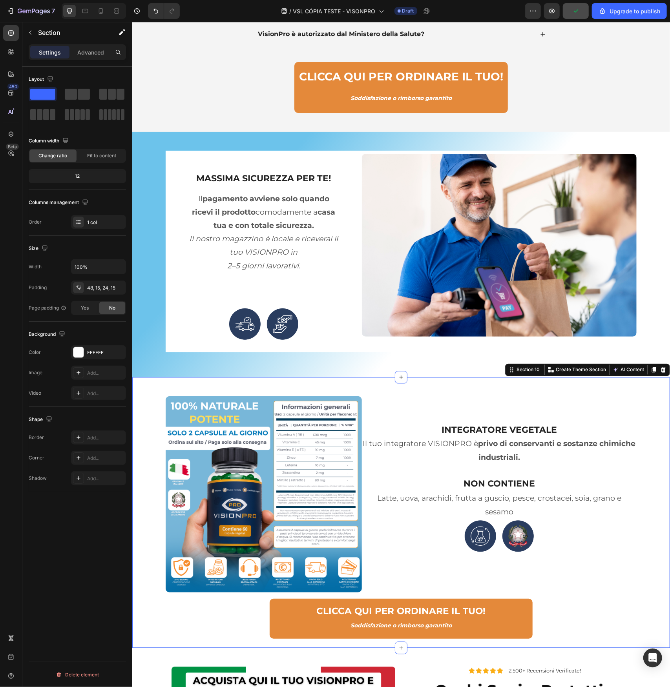
click at [151, 387] on div "Image INTEGRATORE VEGETALE Heading Il tuo integratore VISIONPRO è privo di cons…" at bounding box center [401, 512] width 538 height 271
click at [492, 398] on div "INTEGRATORE VEGETALE Heading Il tuo integratore VISIONPRO è privo di conservant…" at bounding box center [498, 494] width 275 height 196
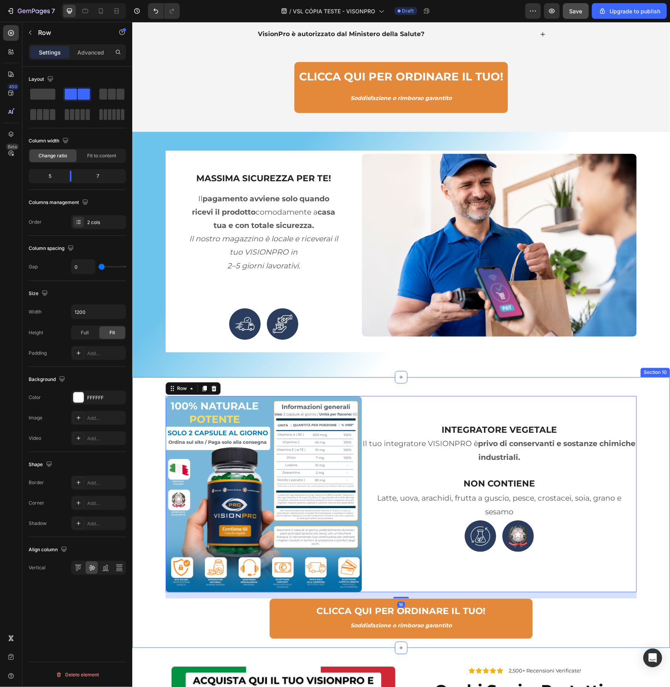
click at [561, 382] on div "Image INTEGRATORE VEGETALE Heading Il tuo integratore VISIONPRO è privo di cons…" at bounding box center [401, 512] width 538 height 271
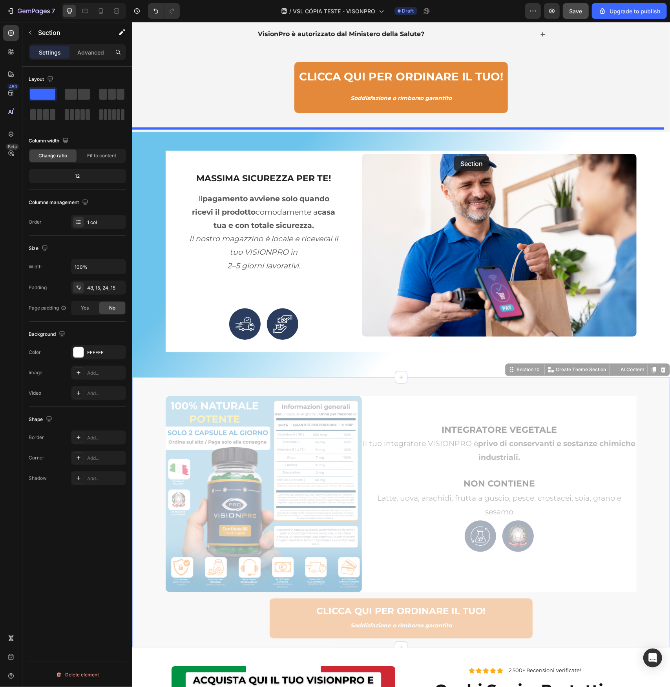
drag, startPoint x: 504, startPoint y: 371, endPoint x: 454, endPoint y: 155, distance: 221.3
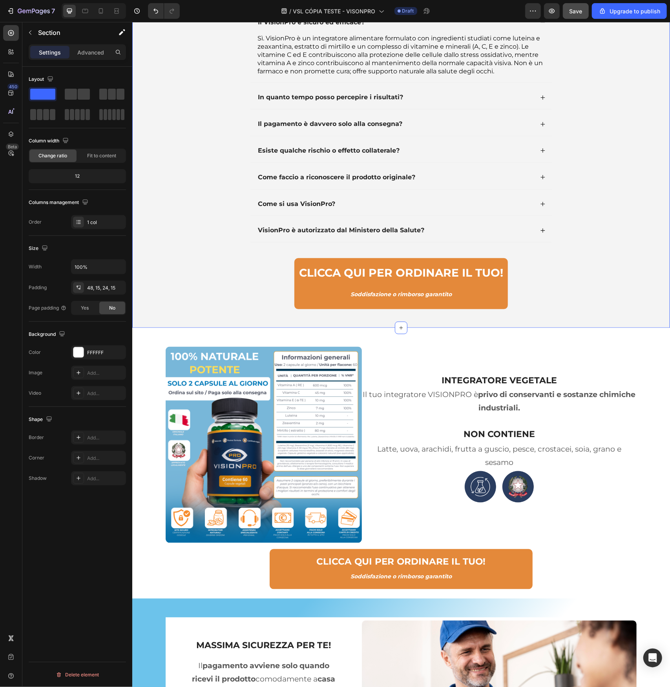
scroll to position [2982, 0]
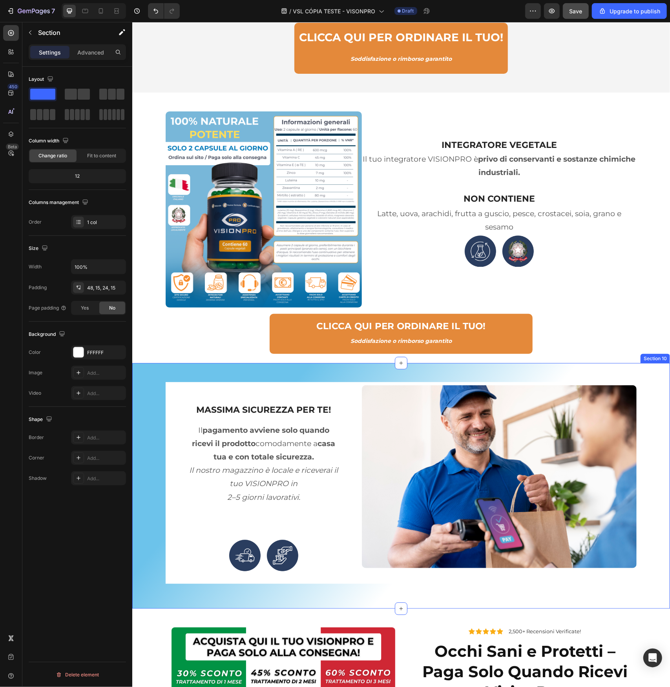
click at [148, 382] on div "MASSIMA SICUREZZA PER TE! Heading Il pagamento avviene solo quando ricevi il pr…" at bounding box center [401, 486] width 526 height 208
click at [80, 349] on div at bounding box center [78, 352] width 11 height 11
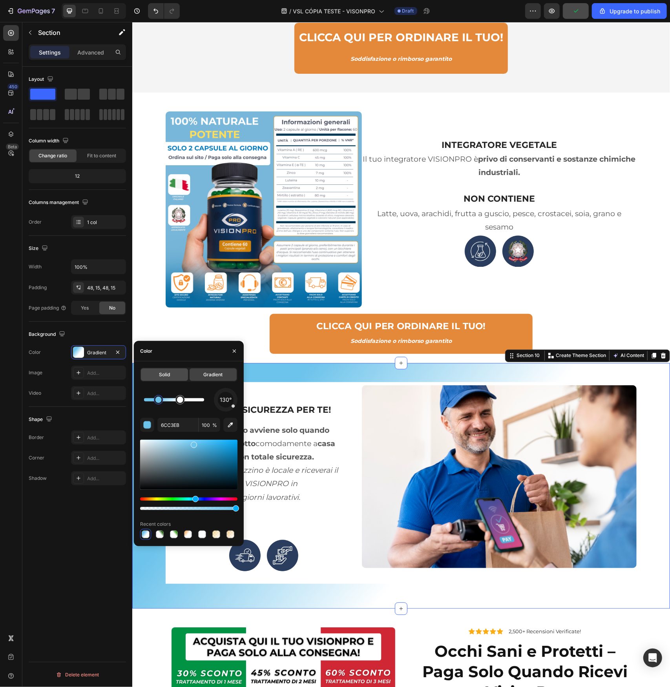
click at [168, 379] on div "Solid" at bounding box center [164, 374] width 47 height 13
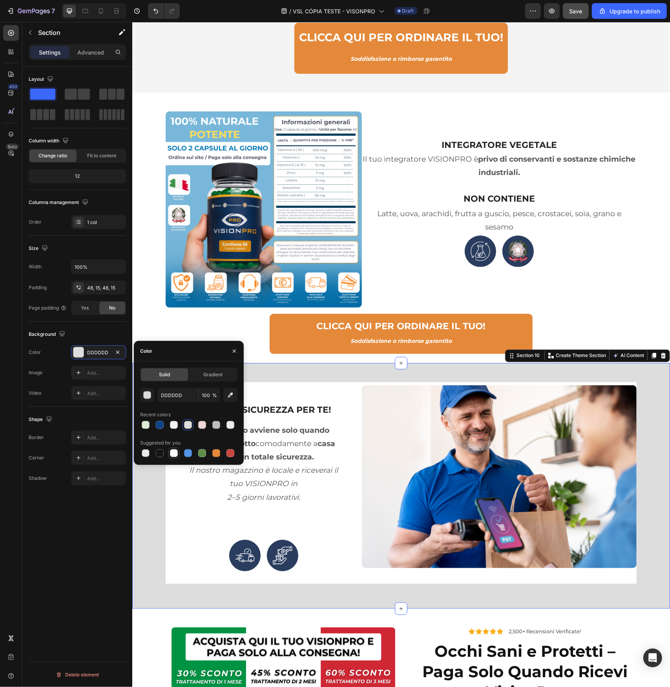
click at [173, 452] on div at bounding box center [174, 453] width 8 height 8
type input "FFFFFF"
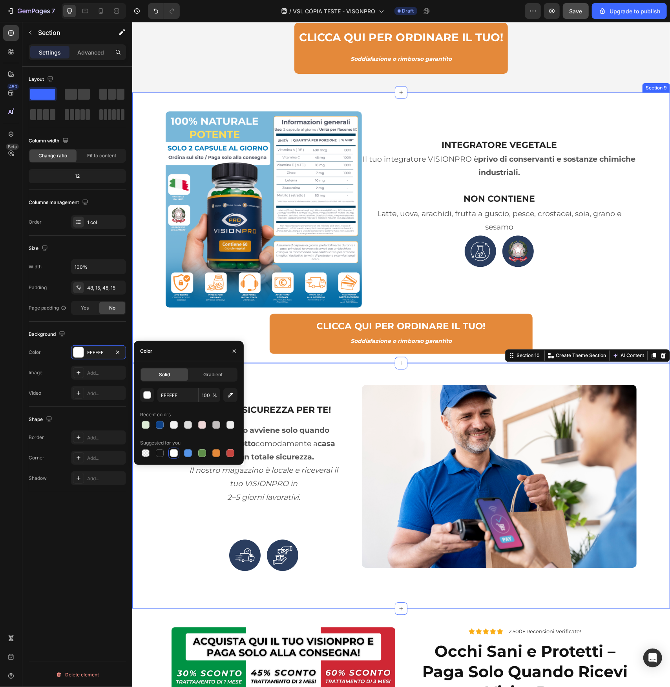
click at [155, 310] on div "Image INTEGRATORE VEGETALE Heading Il tuo integratore VISIONPRO è privo di cons…" at bounding box center [401, 232] width 526 height 243
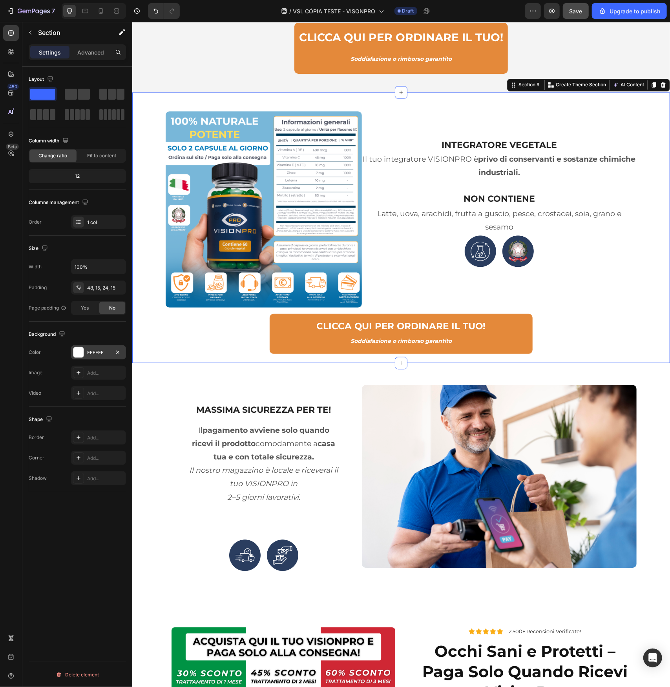
click at [79, 348] on div at bounding box center [78, 352] width 10 height 10
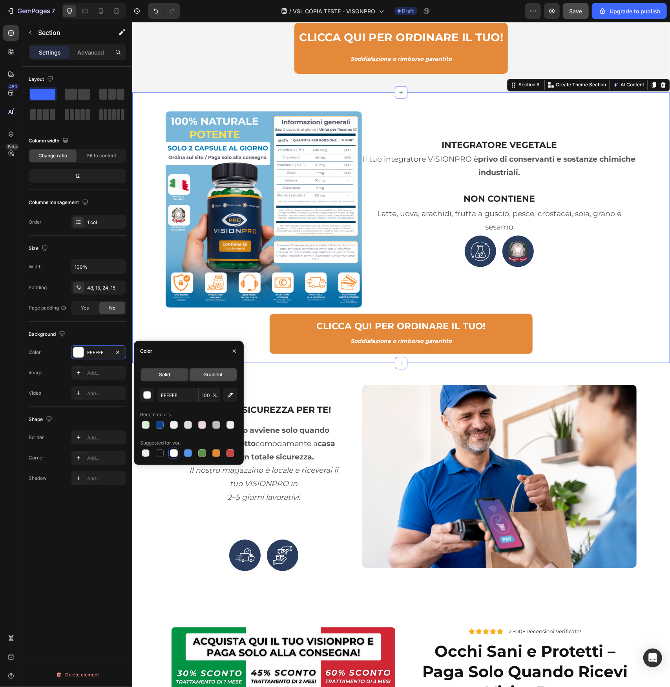
click at [201, 376] on div "Gradient" at bounding box center [213, 374] width 47 height 13
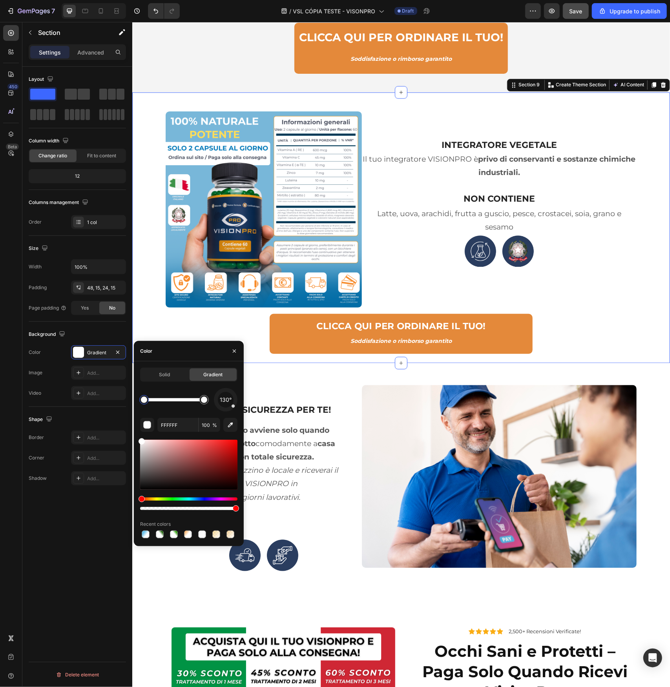
click at [199, 500] on div "Hue" at bounding box center [188, 499] width 97 height 3
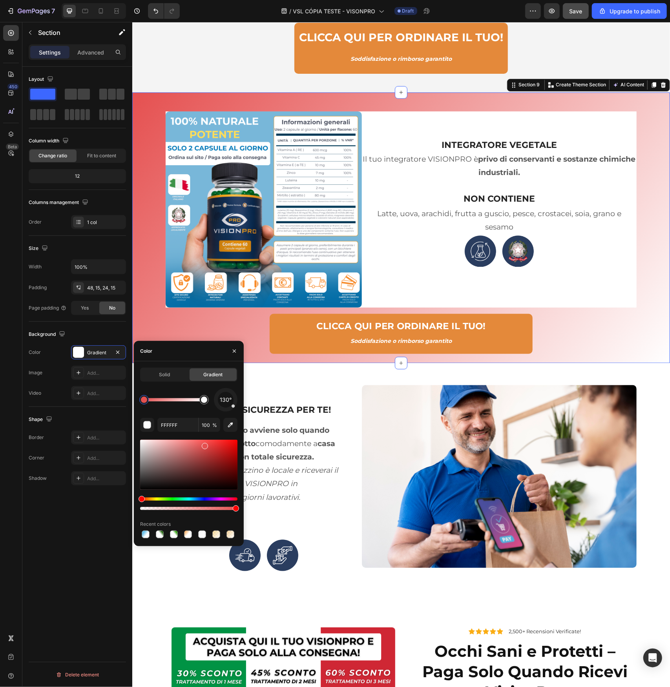
click at [204, 445] on div at bounding box center [188, 465] width 97 height 50
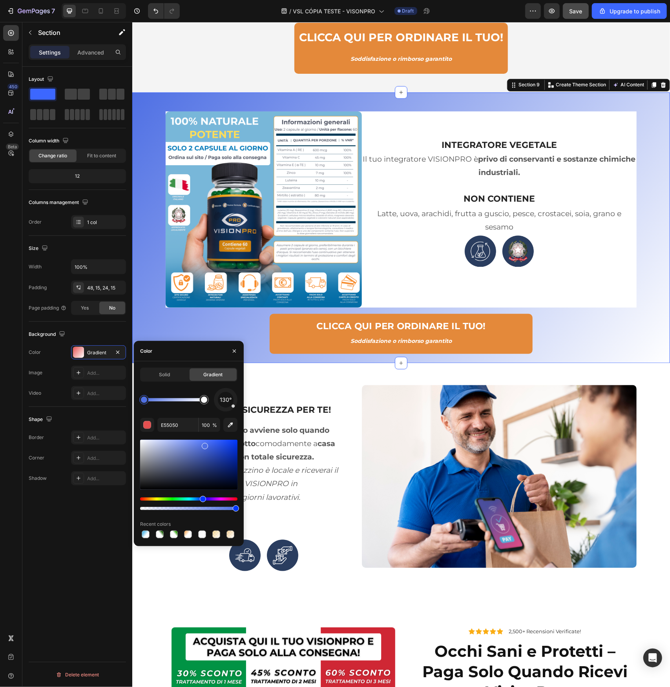
click at [202, 500] on div "Hue" at bounding box center [188, 499] width 97 height 3
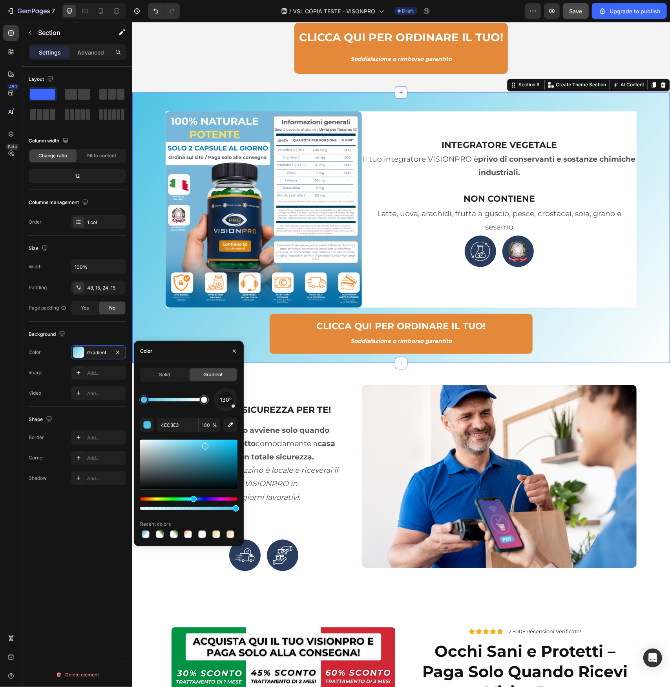
drag, startPoint x: 201, startPoint y: 497, endPoint x: 193, endPoint y: 498, distance: 7.9
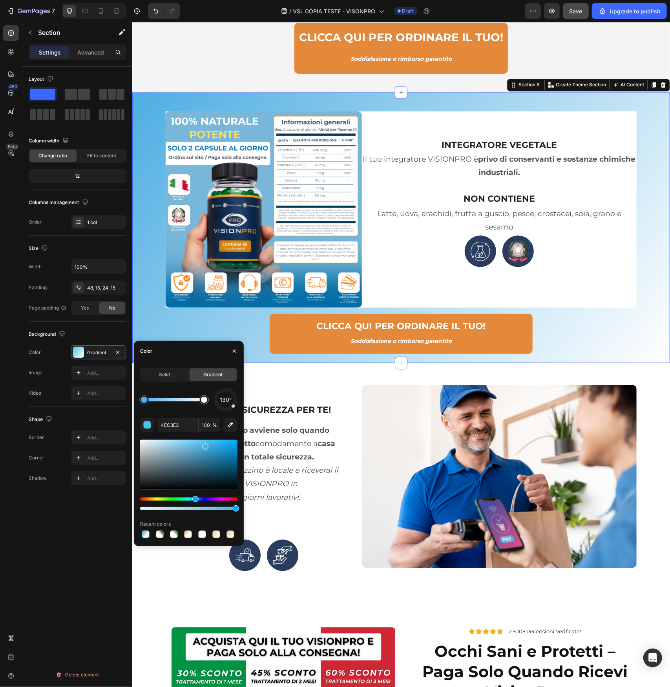
click at [194, 500] on div "Hue" at bounding box center [195, 499] width 6 height 6
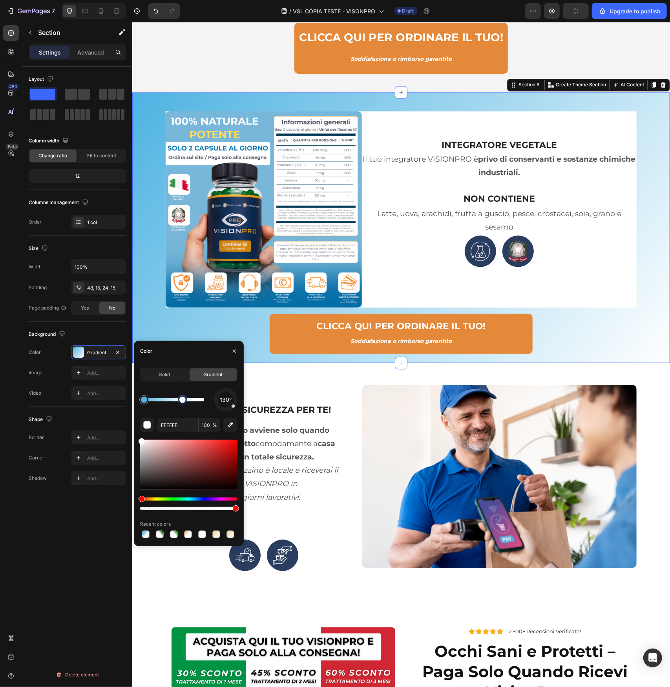
drag, startPoint x: 203, startPoint y: 399, endPoint x: 181, endPoint y: 403, distance: 22.3
click at [181, 403] on div at bounding box center [182, 400] width 6 height 6
type input "4EB3E2"
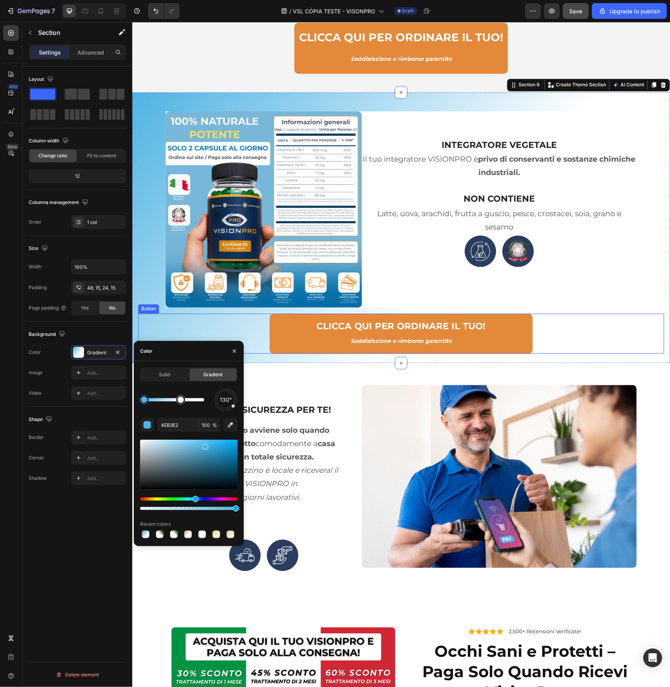
click at [561, 348] on div "CLICCA QUI PER ORDINARE IL TUO! Soddisfazione o rimborso garantito Button" at bounding box center [401, 334] width 526 height 40
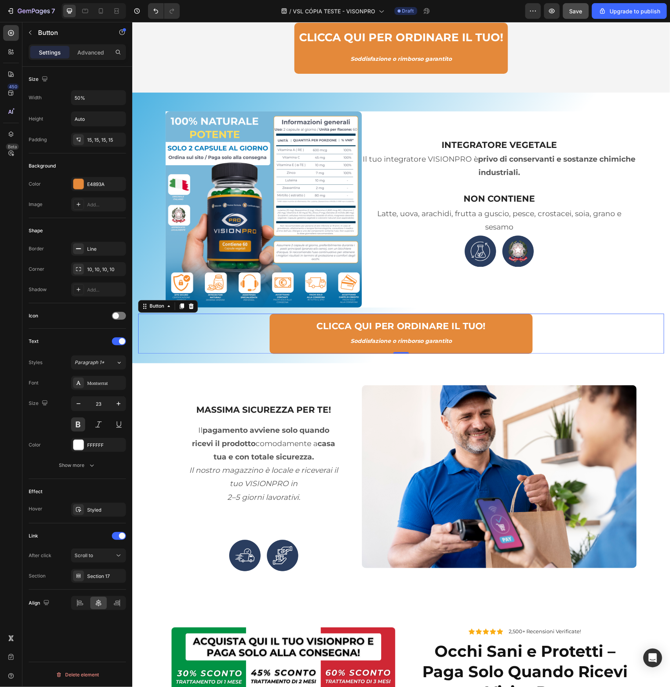
click at [541, 337] on div "CLICCA QUI PER ORDINARE IL TUO! Soddisfazione o rimborso garantito Button 0" at bounding box center [401, 334] width 526 height 40
click at [189, 303] on icon at bounding box center [190, 305] width 5 height 5
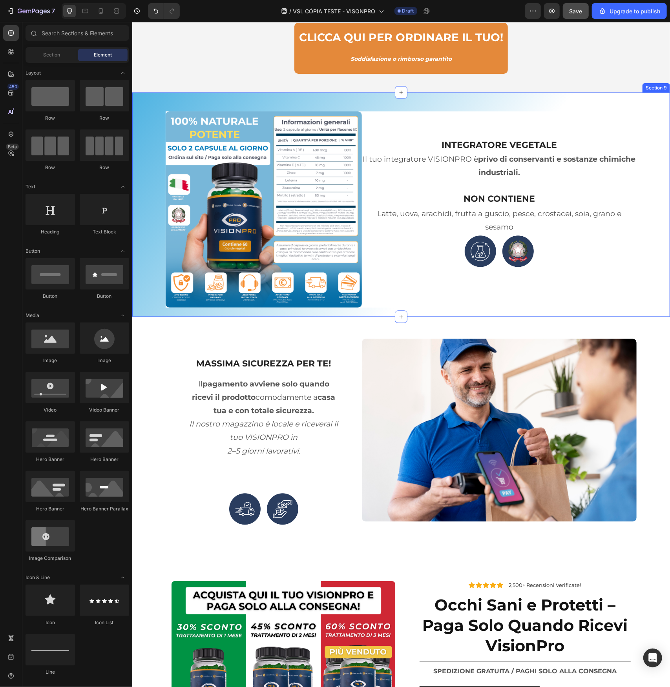
click at [151, 245] on div "Image INTEGRATORE VEGETALE Heading Il tuo integratore VISIONPRO è privo di cons…" at bounding box center [401, 209] width 526 height 196
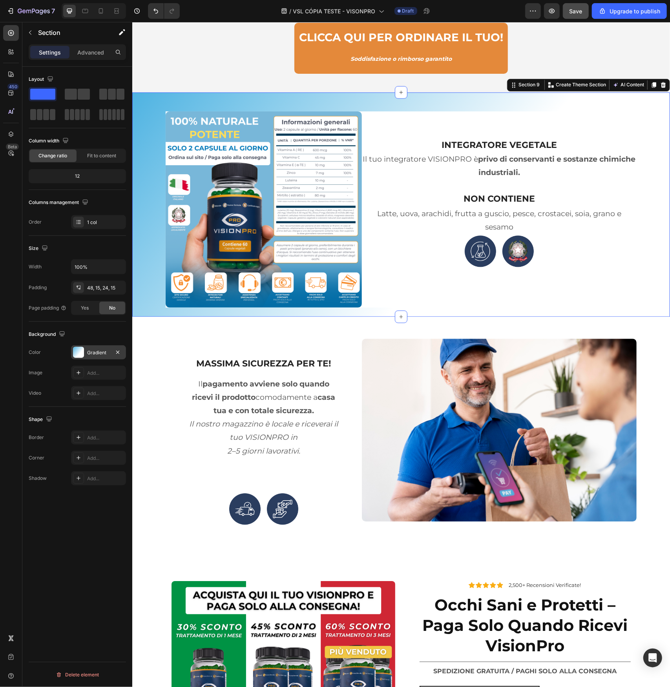
click at [77, 348] on div at bounding box center [78, 352] width 11 height 11
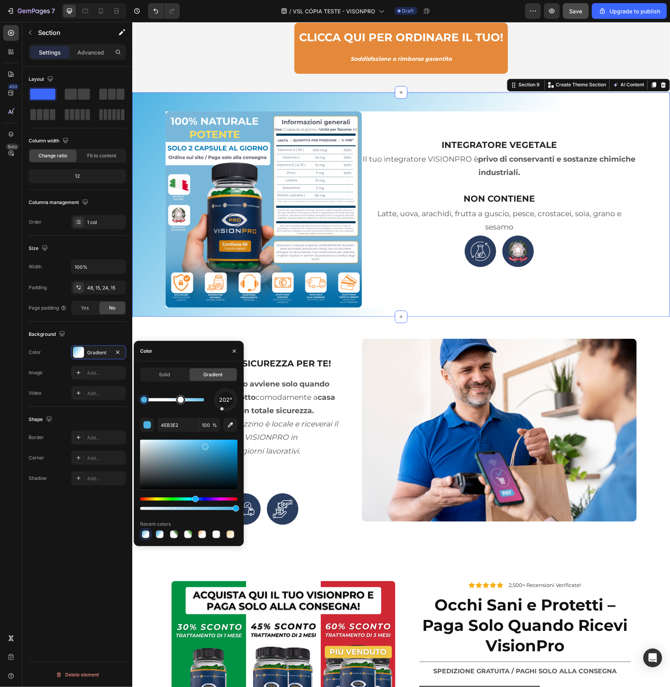
drag, startPoint x: 232, startPoint y: 407, endPoint x: 223, endPoint y: 407, distance: 8.6
click at [223, 407] on div "202°" at bounding box center [226, 400] width 24 height 24
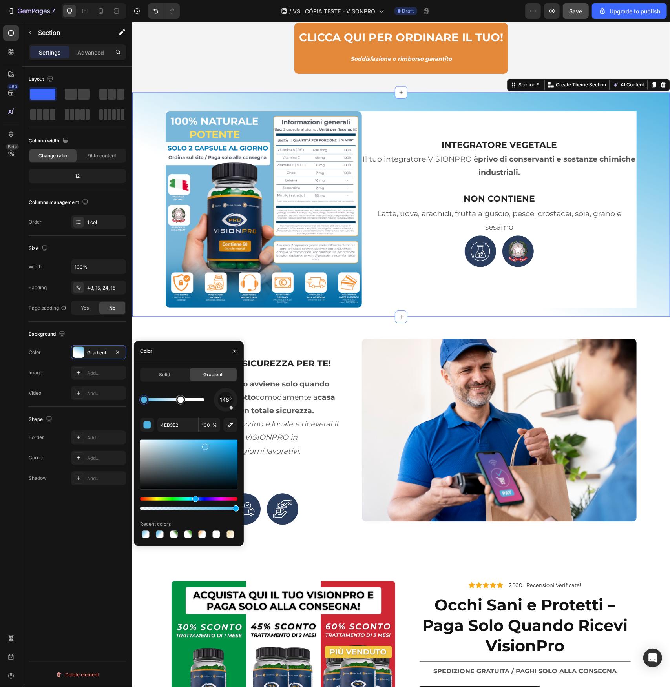
drag, startPoint x: 225, startPoint y: 411, endPoint x: 233, endPoint y: 411, distance: 7.8
click at [233, 411] on div "146°" at bounding box center [226, 400] width 24 height 24
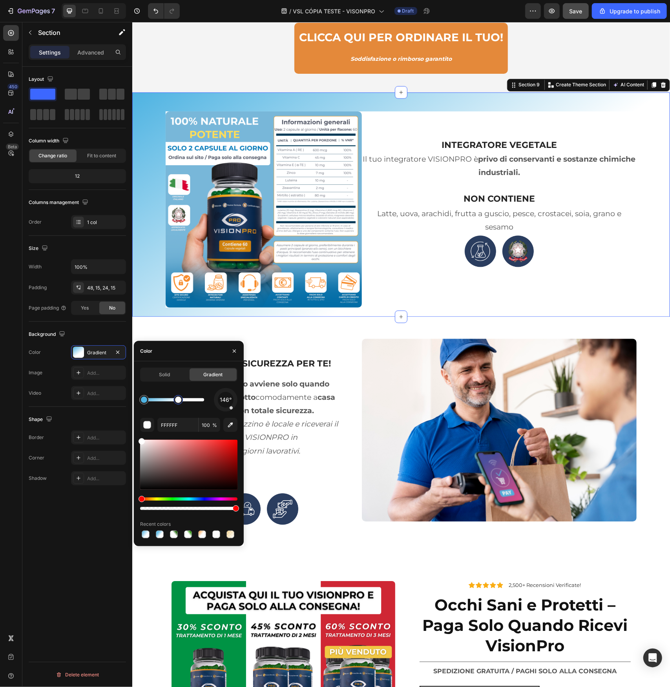
drag, startPoint x: 181, startPoint y: 402, endPoint x: 173, endPoint y: 402, distance: 8.6
click at [175, 402] on div at bounding box center [178, 400] width 6 height 6
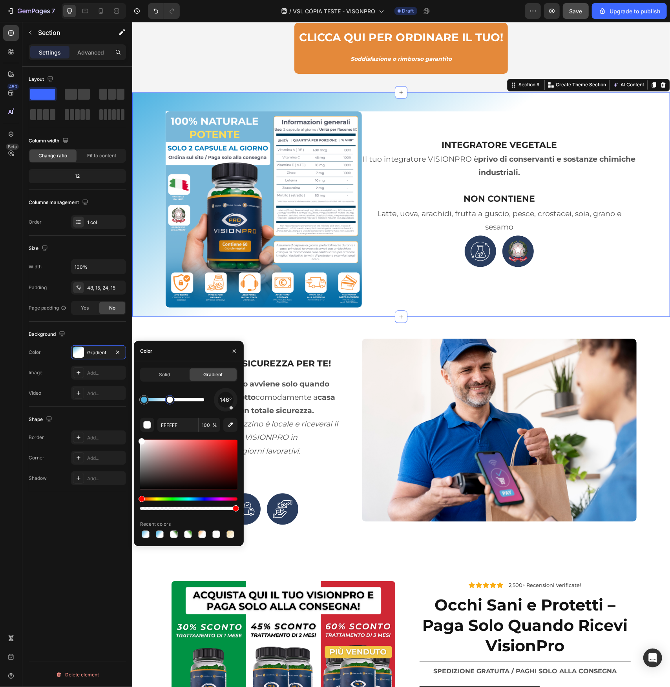
click at [170, 402] on div at bounding box center [170, 400] width 6 height 6
type input "4EB3E2"
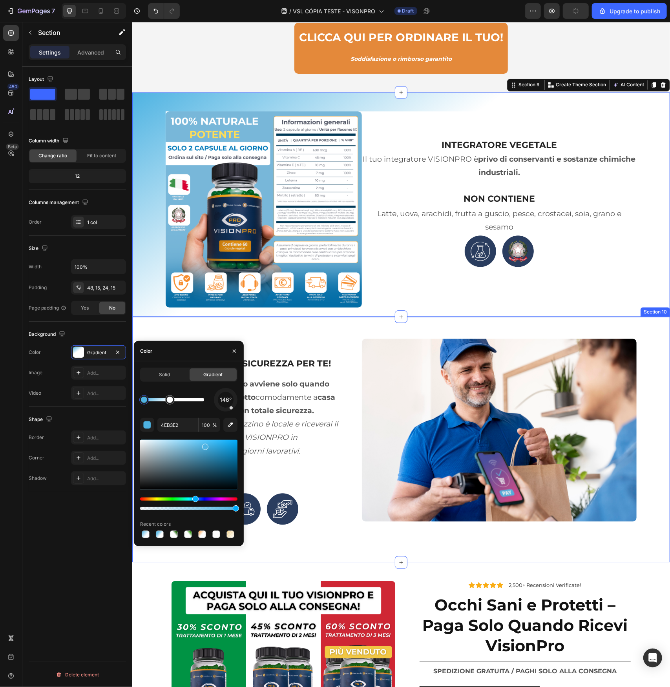
click at [644, 324] on div "MASSIMA SICUREZZA PER TE! Heading Il pagamento avviene solo quando ricevi il pr…" at bounding box center [401, 440] width 538 height 246
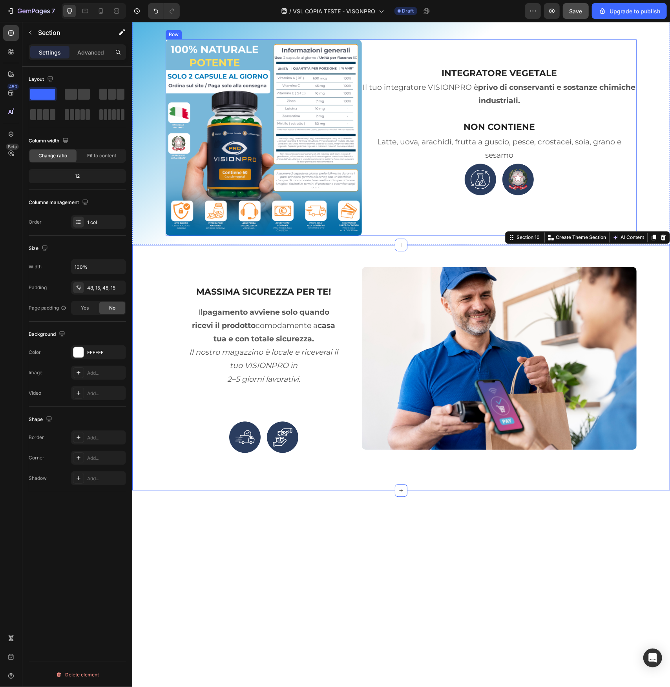
scroll to position [2692, 0]
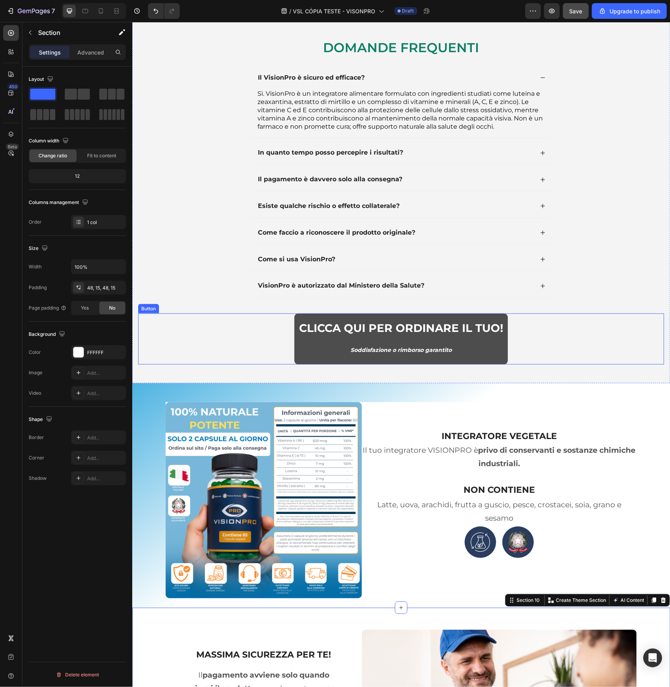
click at [503, 349] on link "CLICCA QUI PER ORDINARE IL TUO! Soddisfazione o rimborso garantito" at bounding box center [400, 338] width 213 height 51
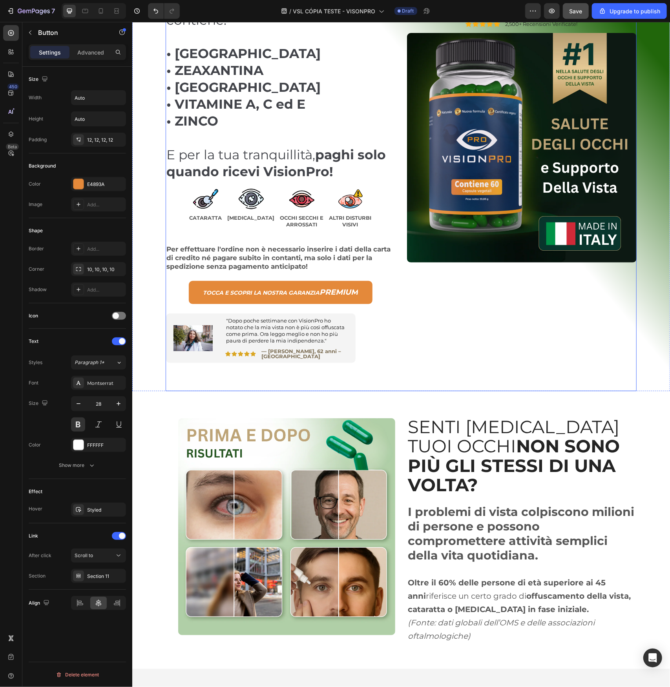
scroll to position [1985, 0]
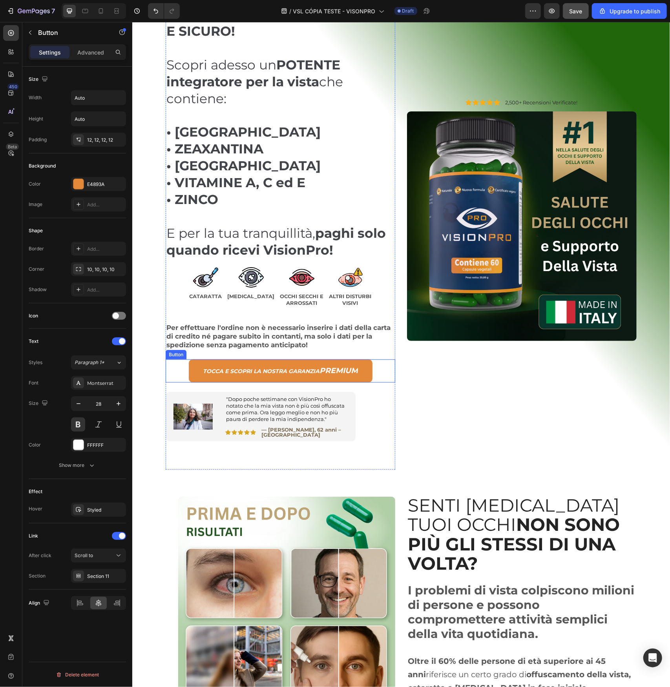
click at [370, 375] on div "TOCCA E SCOPRI LA NOSTRA GARANZIA PREMIUM Button" at bounding box center [280, 371] width 230 height 24
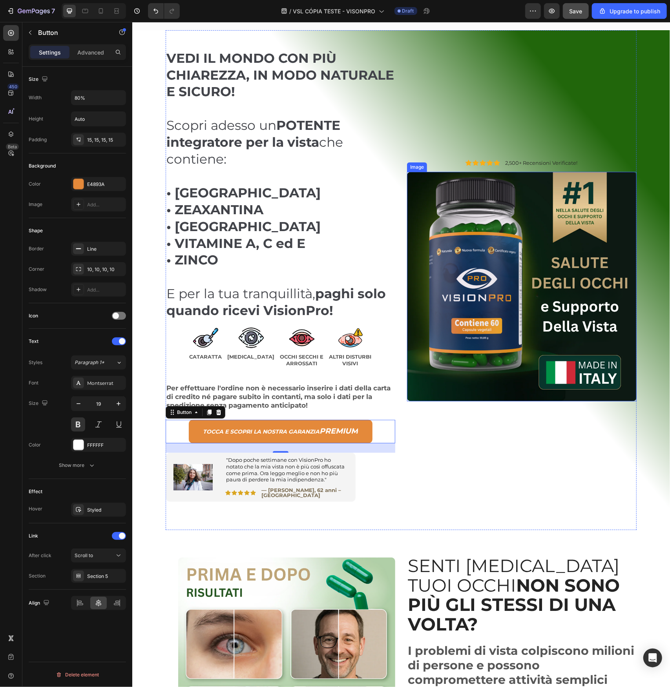
scroll to position [1926, 0]
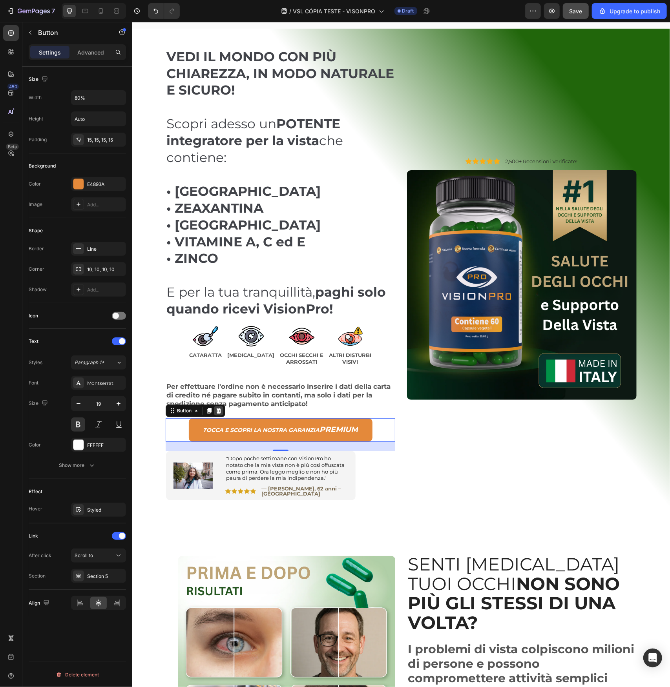
click at [216, 411] on icon at bounding box center [218, 410] width 5 height 5
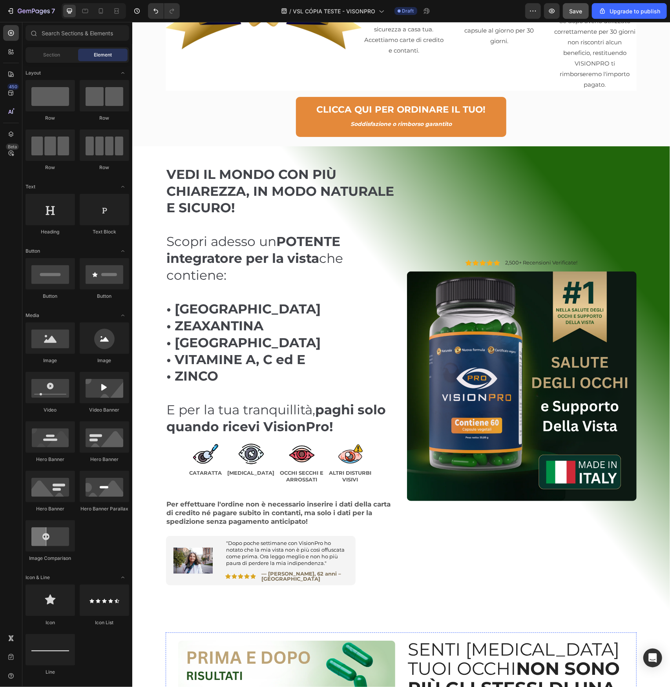
scroll to position [1652, 0]
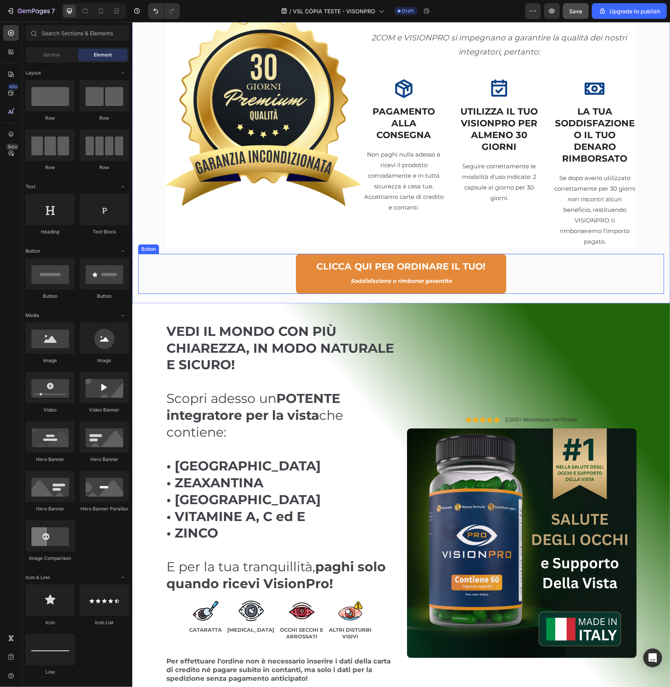
click at [515, 282] on div "CLICCA QUI PER ORDINARE IL TUO! Soddisfazione o rimborso garantito Button" at bounding box center [401, 274] width 526 height 40
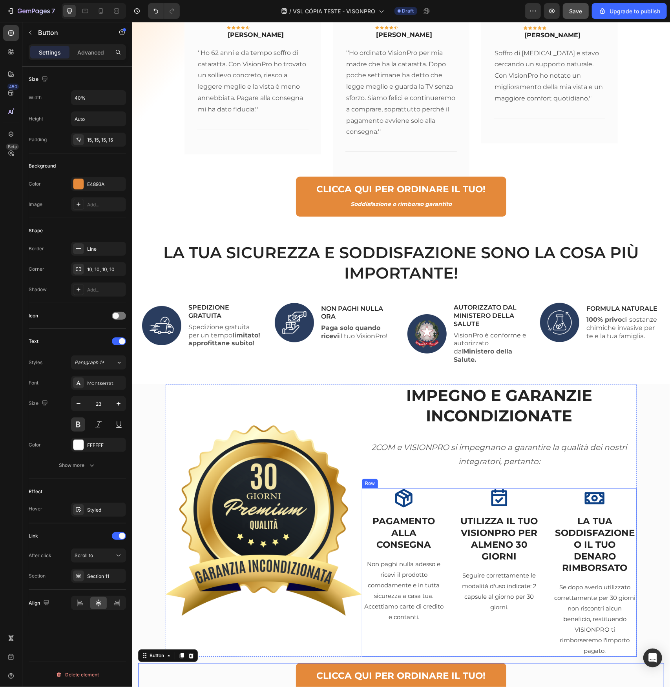
scroll to position [1185, 0]
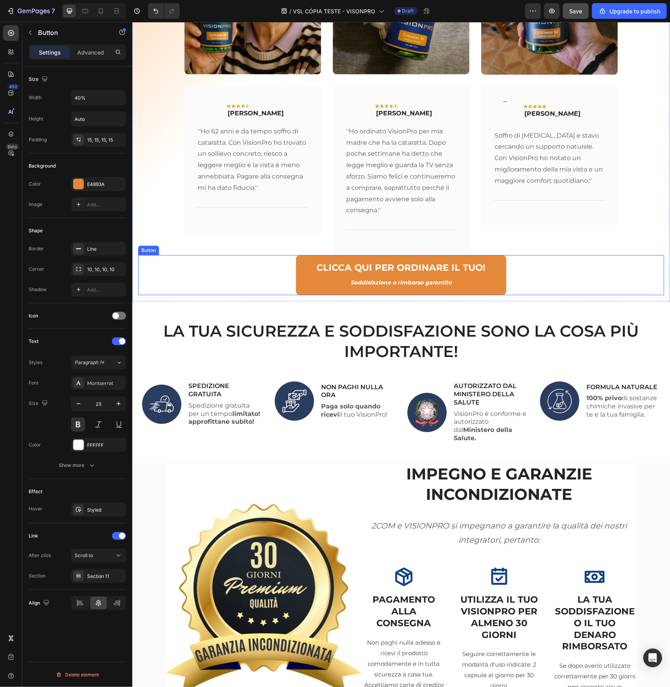
click at [520, 263] on div "CLICCA QUI PER ORDINARE IL TUO! Soddisfazione o rimborso garantito Button" at bounding box center [401, 283] width 526 height 40
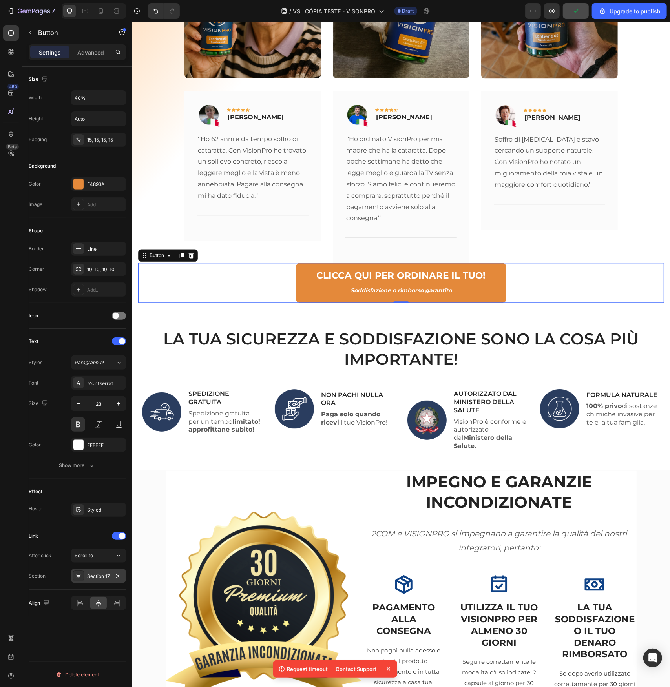
click at [108, 575] on div "Section 17" at bounding box center [98, 576] width 23 height 7
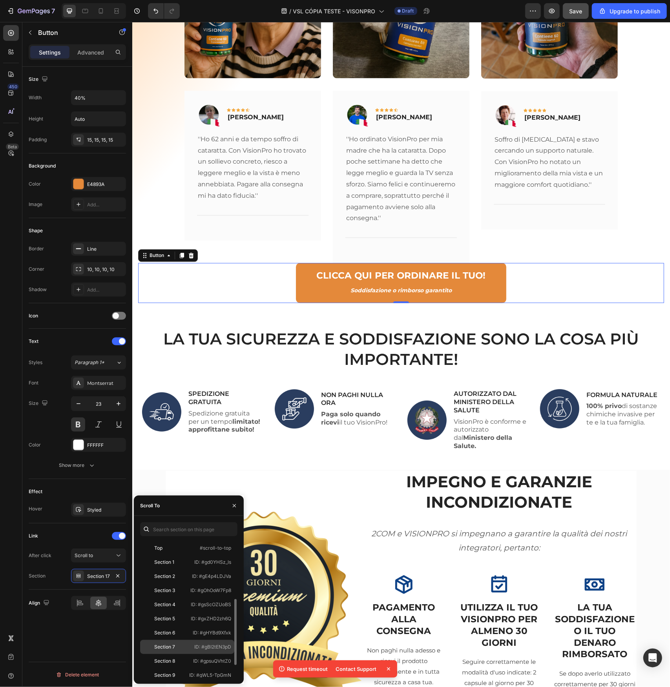
scroll to position [39, 0]
drag, startPoint x: 188, startPoint y: 657, endPoint x: 183, endPoint y: 661, distance: 5.8
click at [183, 638] on div "Top #scroll-to-top Section 1 ID: #gd0YHSz_ls Section 2 ID: #gE4p4LDJVa Section …" at bounding box center [188, 570] width 97 height 137
click at [183, 661] on div "Section 11" at bounding box center [166, 664] width 46 height 7
click at [509, 471] on h2 "IMPEGNO E GARANZIE INCONDIZIONATE" at bounding box center [498, 492] width 275 height 42
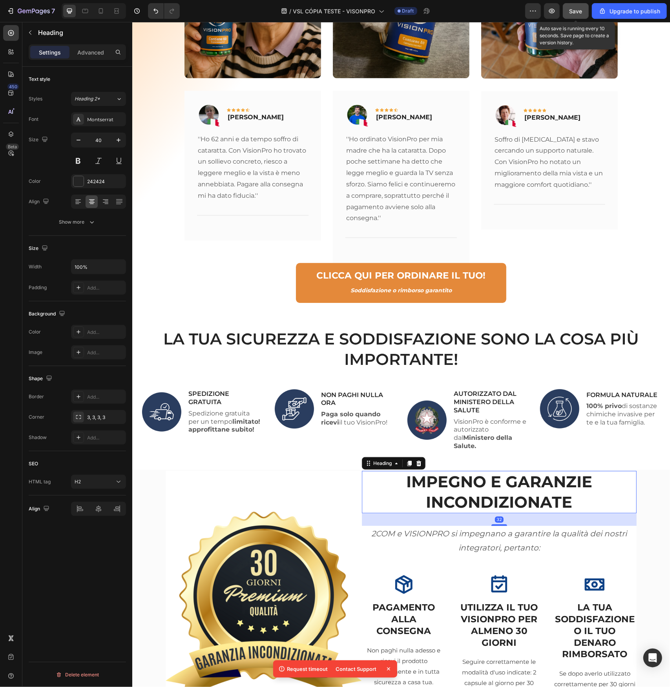
click at [577, 12] on span "Save" at bounding box center [575, 11] width 13 height 7
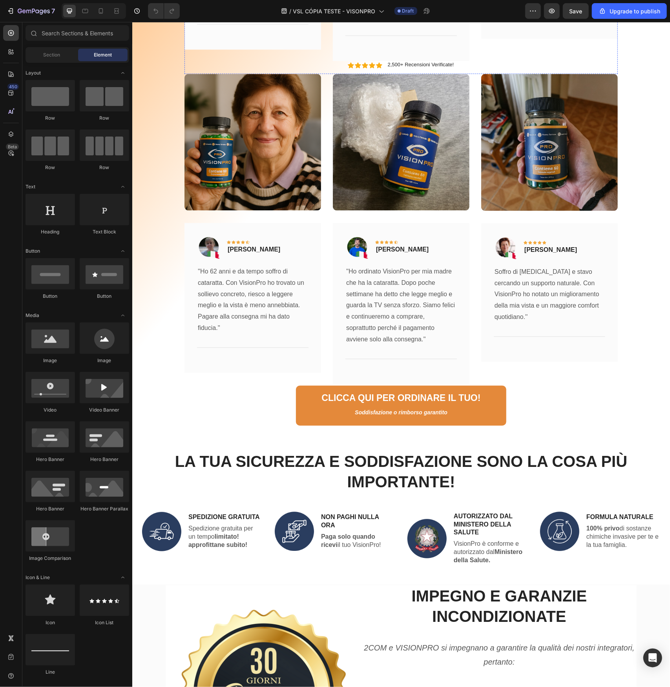
scroll to position [1177, 0]
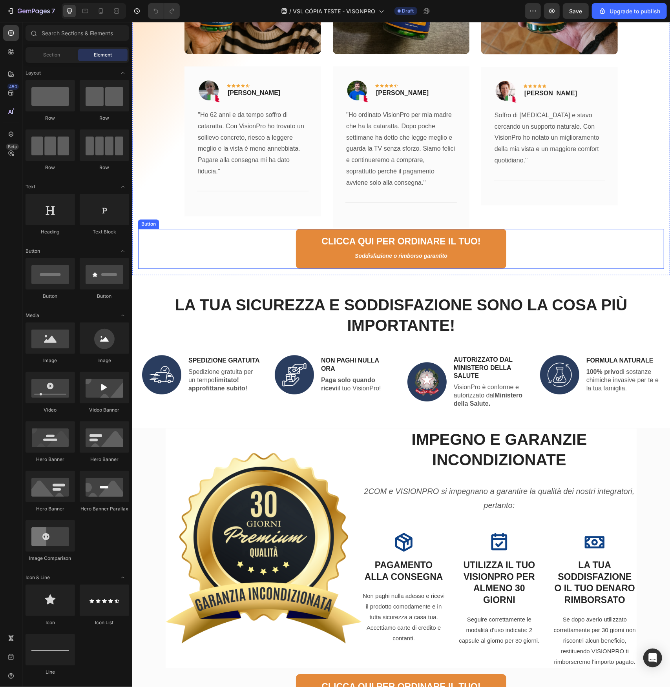
click at [520, 268] on div "CLICCA QUI PER ORDINARE IL TUO! Soddisfazione o rimborso garantito Button" at bounding box center [401, 248] width 526 height 40
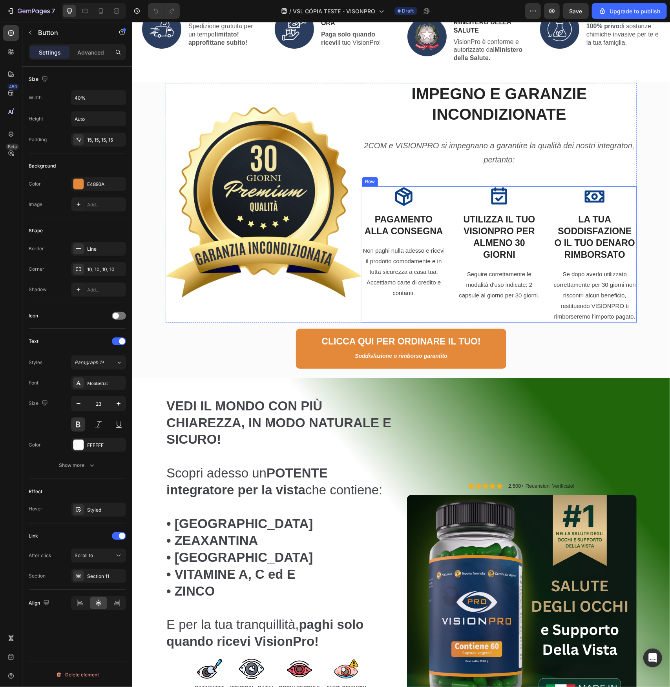
scroll to position [1570, 0]
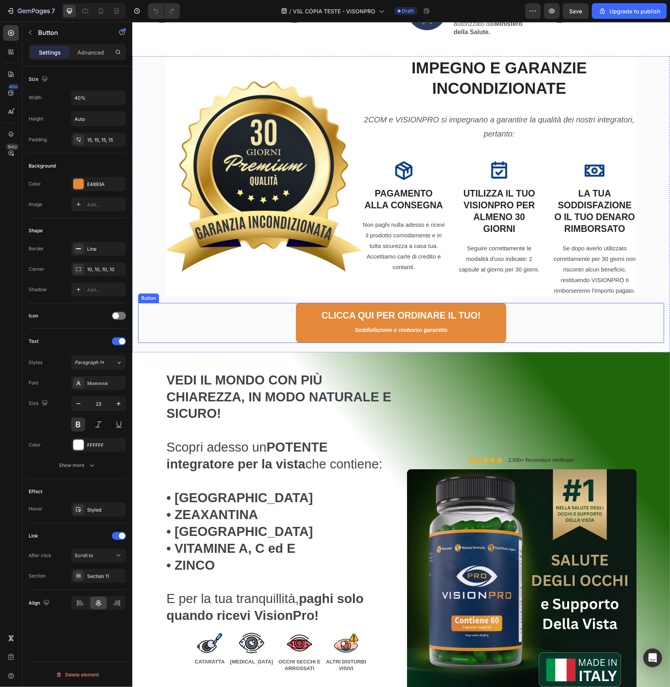
click at [525, 343] on div "CLICCA QUI PER ORDINARE IL TUO! Soddisfazione o rimborso garantito Button" at bounding box center [401, 323] width 526 height 40
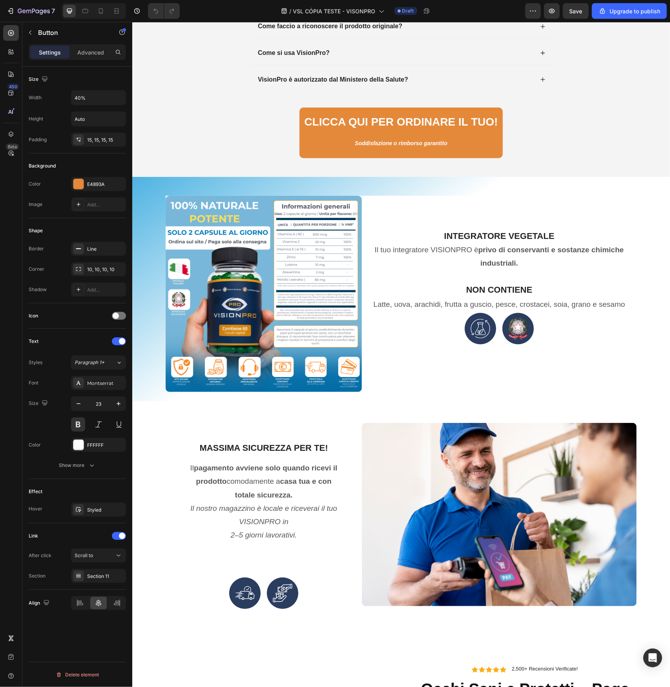
scroll to position [2904, 0]
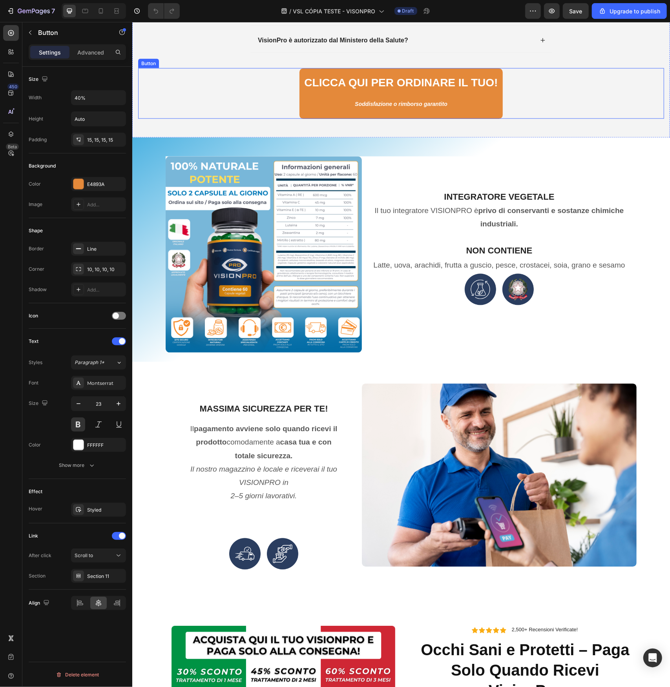
click at [519, 85] on div "CLICCA QUI PER ORDINARE IL TUO! Soddisfazione o rimborso garantito Button" at bounding box center [401, 93] width 526 height 51
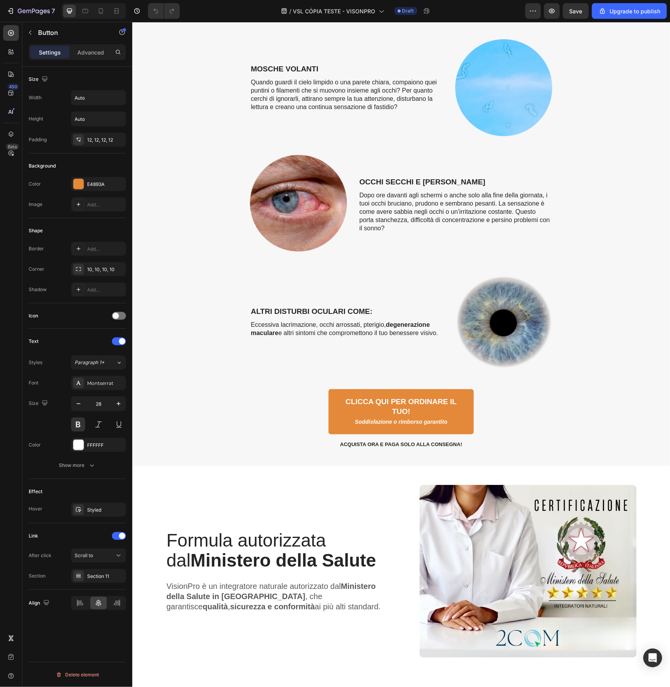
scroll to position [4277, 0]
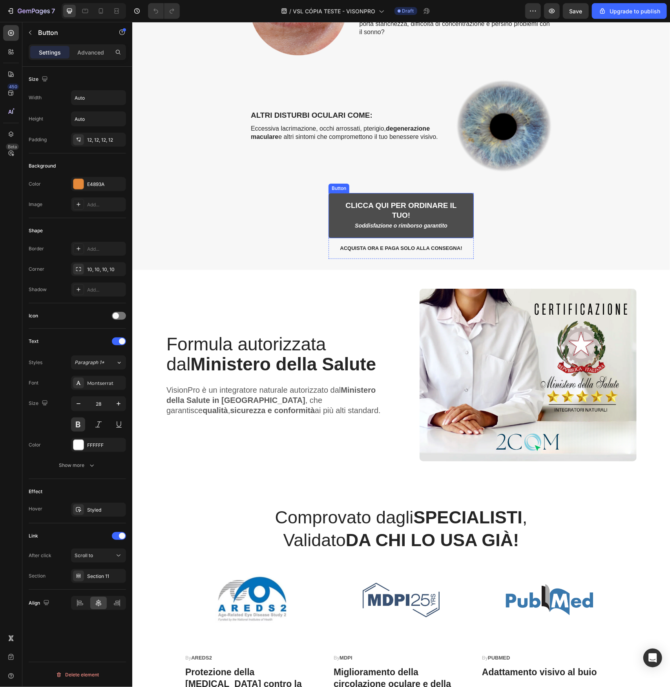
click at [468, 221] on link "CLICCA QUI PER ORDINARE IL TUO! Soddisfazione o rimborso garantito" at bounding box center [400, 215] width 145 height 45
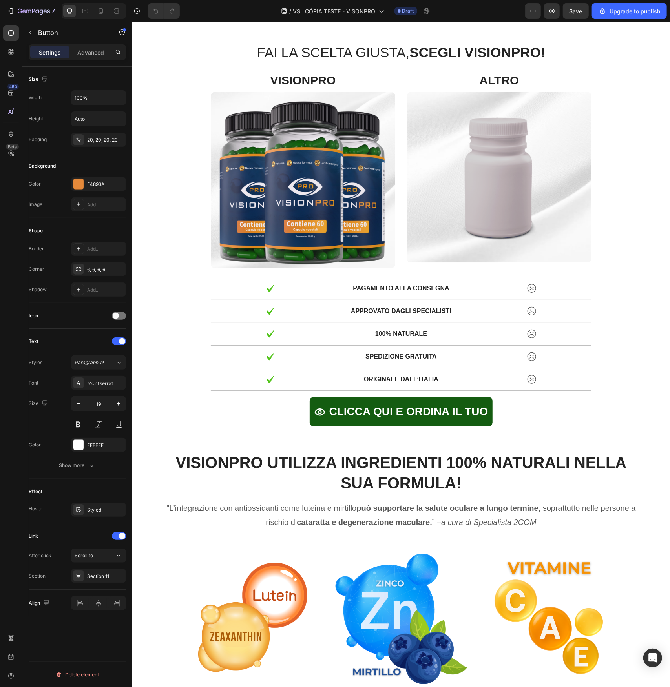
scroll to position [5219, 0]
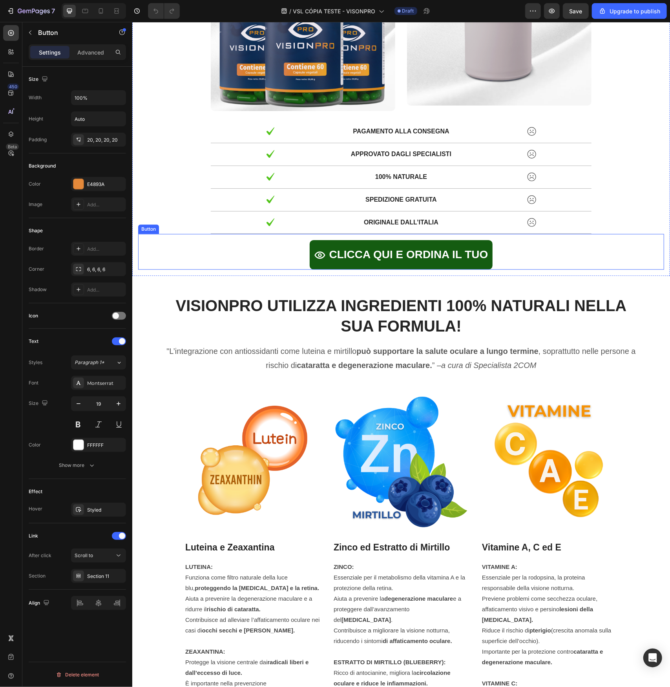
click at [500, 259] on div "CLICCA QUI E ORDINA IL TUO Button" at bounding box center [401, 250] width 526 height 35
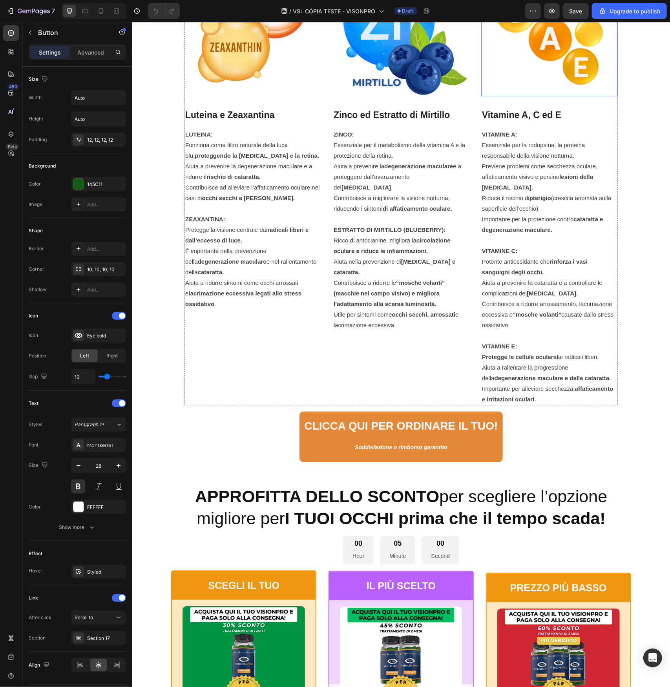
scroll to position [5808, 0]
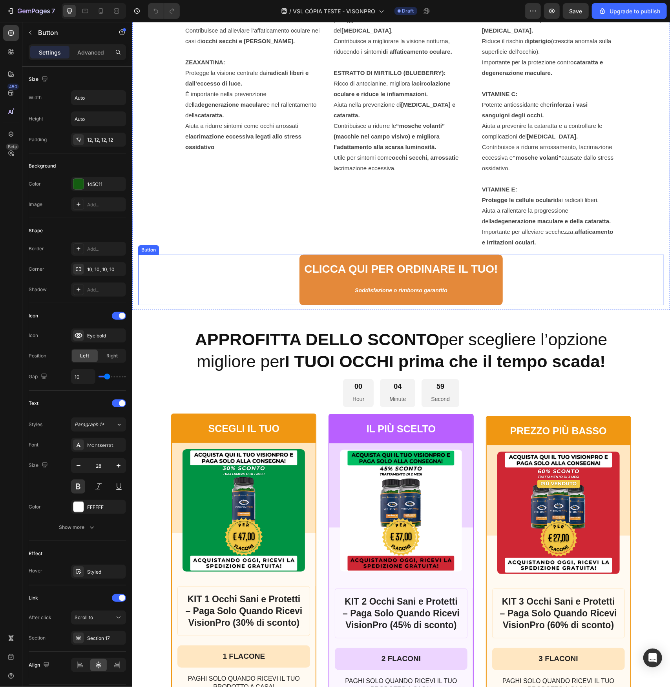
click at [520, 272] on div "CLICCA QUI PER ORDINARE IL TUO! Soddisfazione o rimborso garantito Button" at bounding box center [401, 279] width 526 height 51
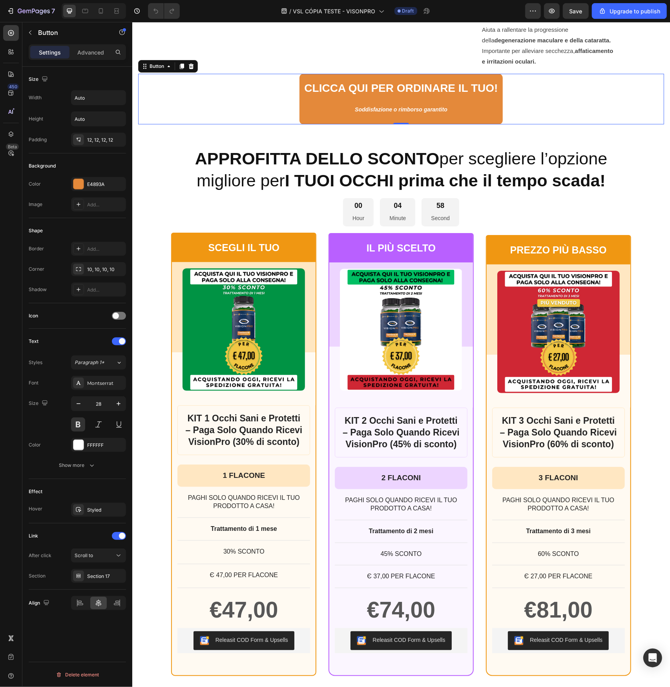
scroll to position [6004, 0]
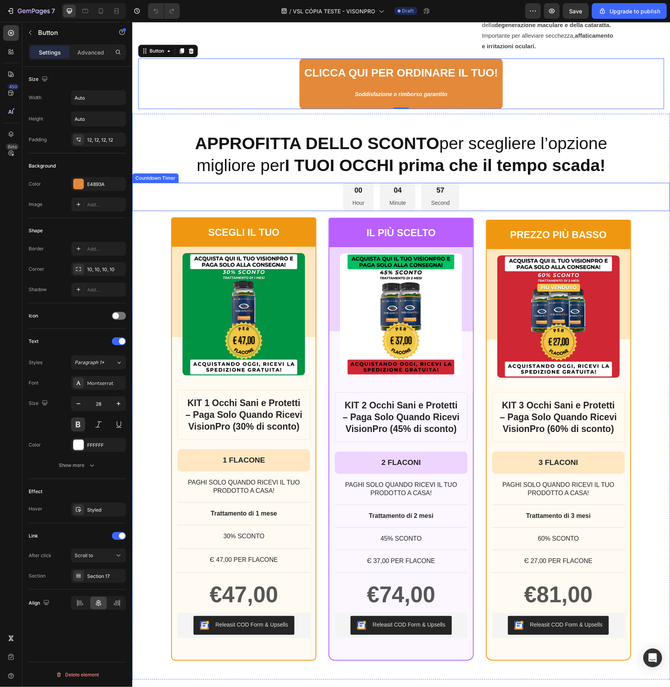
click at [649, 194] on div "00 Hour 04 Minute 57 Second" at bounding box center [401, 196] width 538 height 29
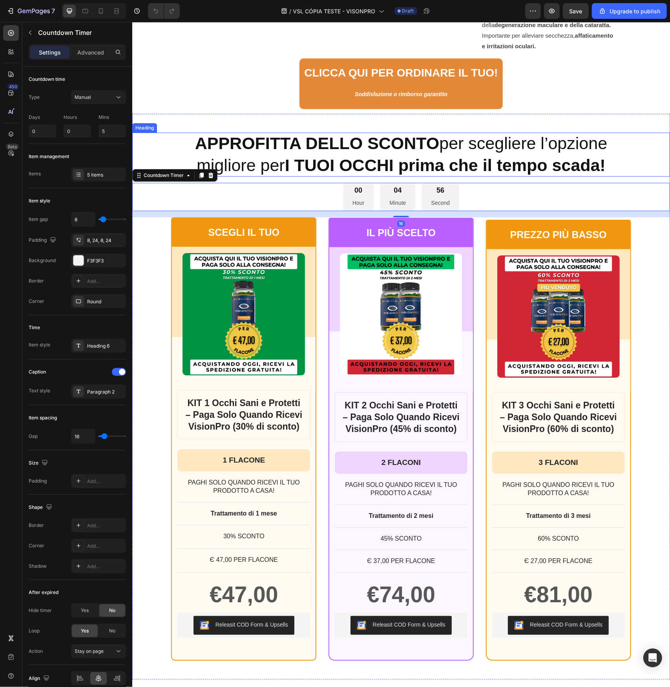
click at [652, 153] on div "APPROFITTA DELLO SCONTO per scegliere l’opzione migliore per I TUOI OCCHI prima…" at bounding box center [401, 154] width 538 height 44
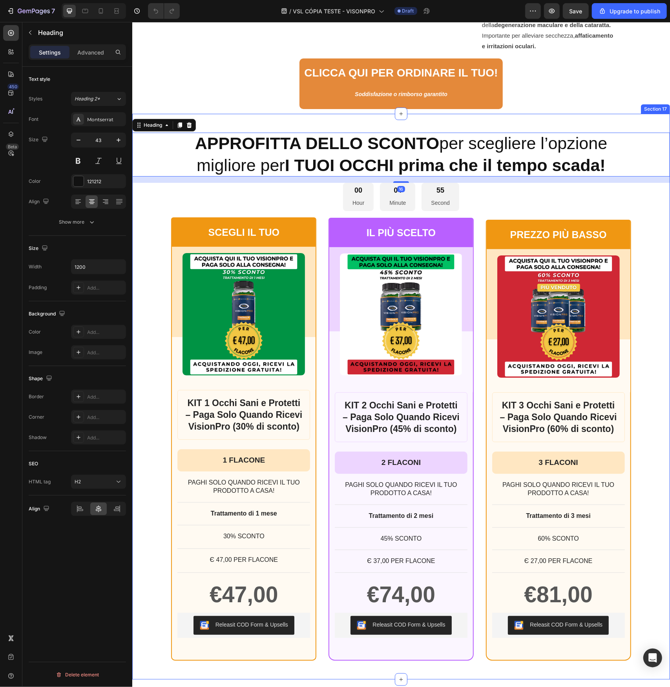
click at [650, 125] on div "APPROFITTA DELLO SCONTO per scegliere l’opzione migliore per I TUOI OCCHI prima…" at bounding box center [401, 396] width 538 height 566
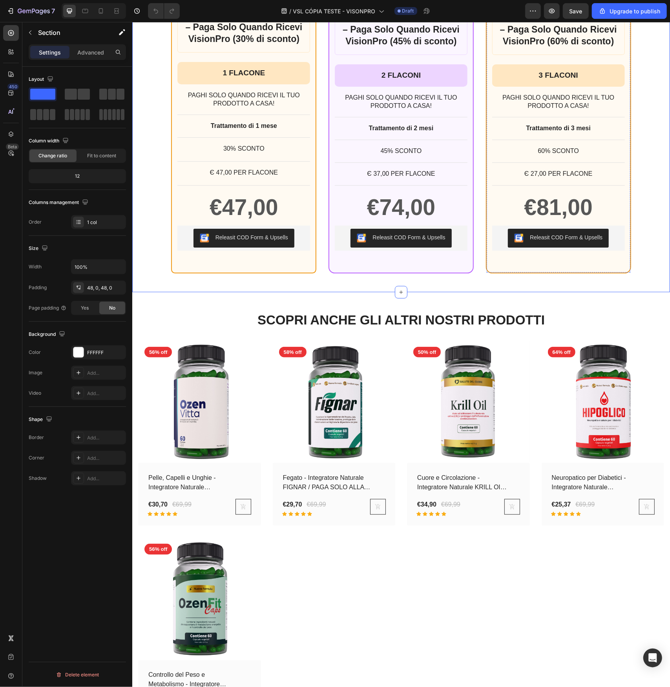
scroll to position [6397, 0]
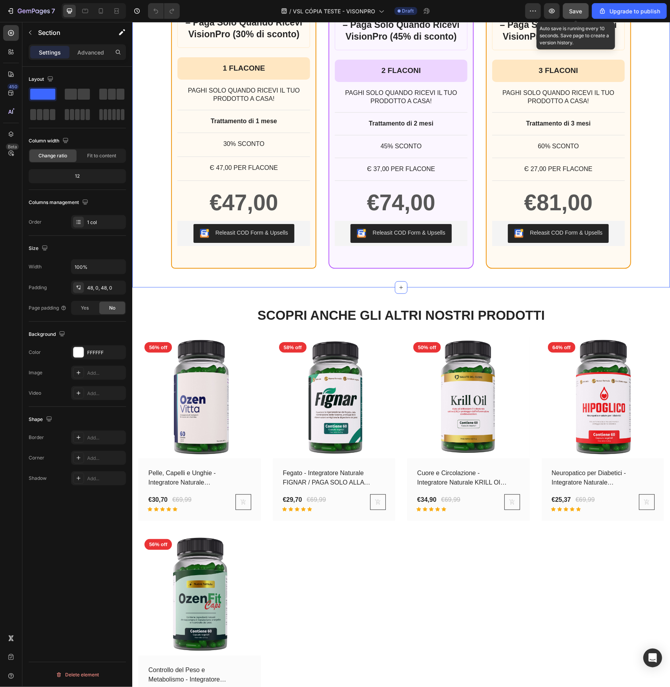
click at [572, 8] on span "Save" at bounding box center [575, 11] width 13 height 7
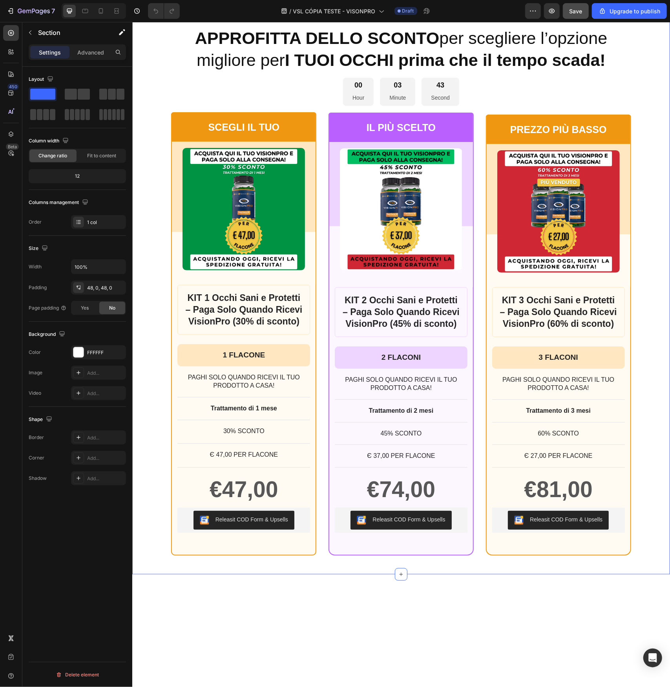
scroll to position [5926, 0]
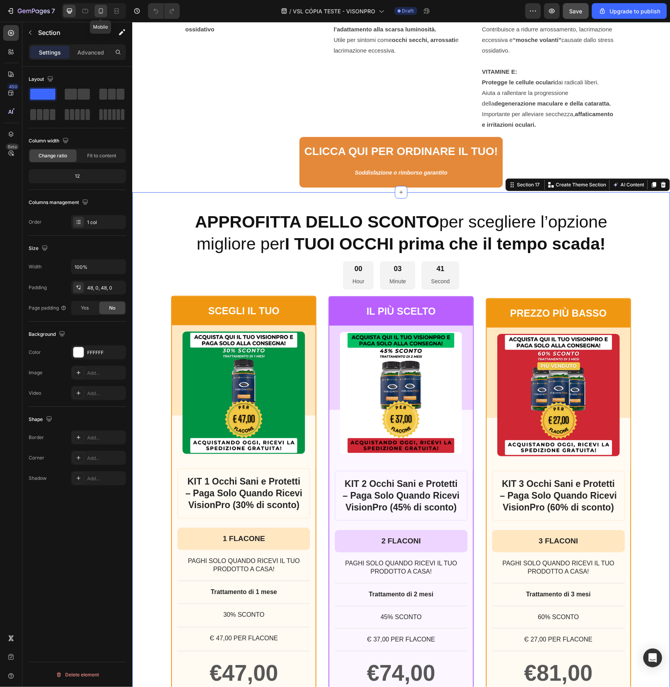
click at [104, 11] on icon at bounding box center [101, 11] width 8 height 8
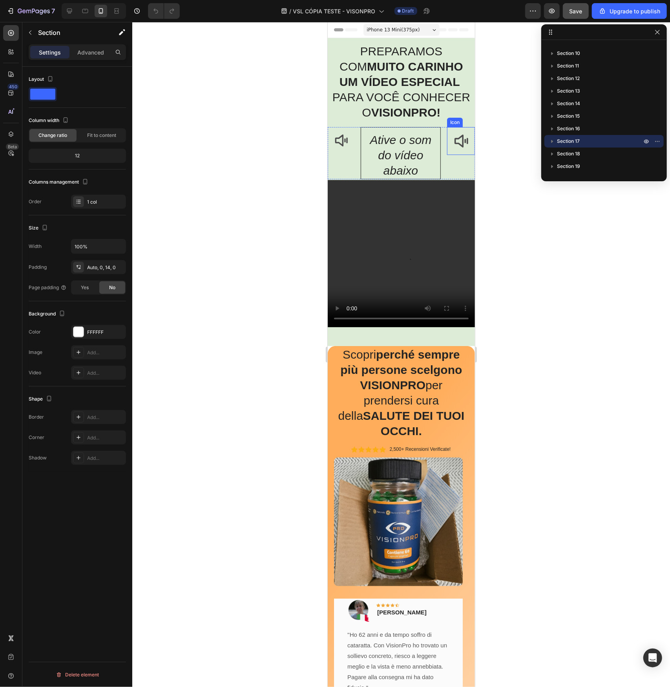
click at [453, 148] on icon at bounding box center [460, 140] width 15 height 15
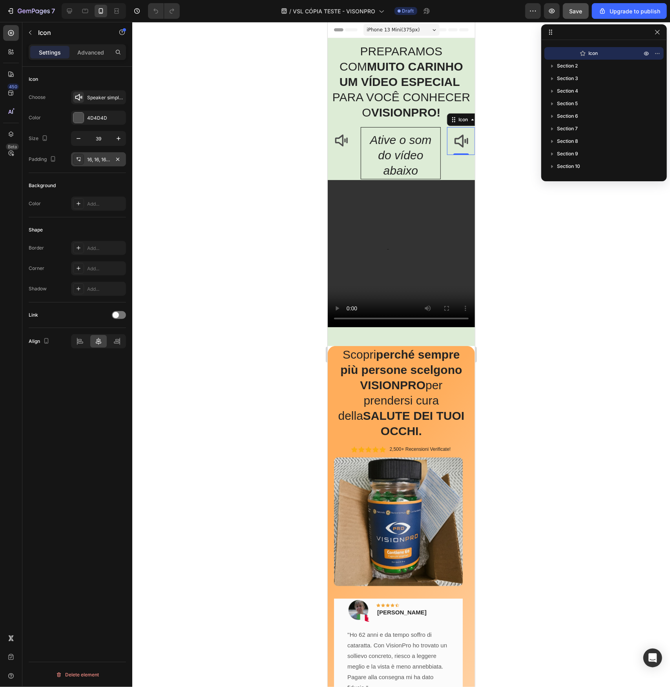
click at [97, 159] on div "16, 16, 16, 16" at bounding box center [98, 159] width 23 height 7
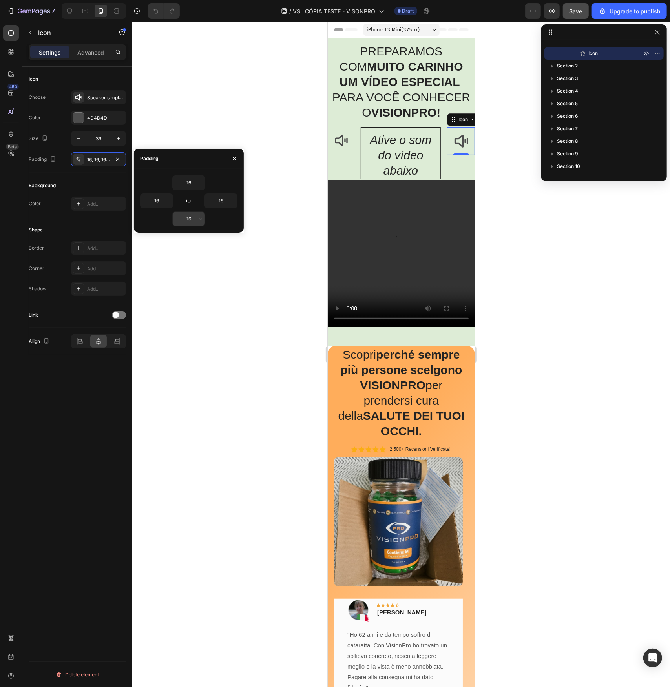
click at [181, 215] on input "16" at bounding box center [189, 219] width 32 height 14
type input "16"
click at [93, 53] on p "Advanced" at bounding box center [90, 52] width 27 height 8
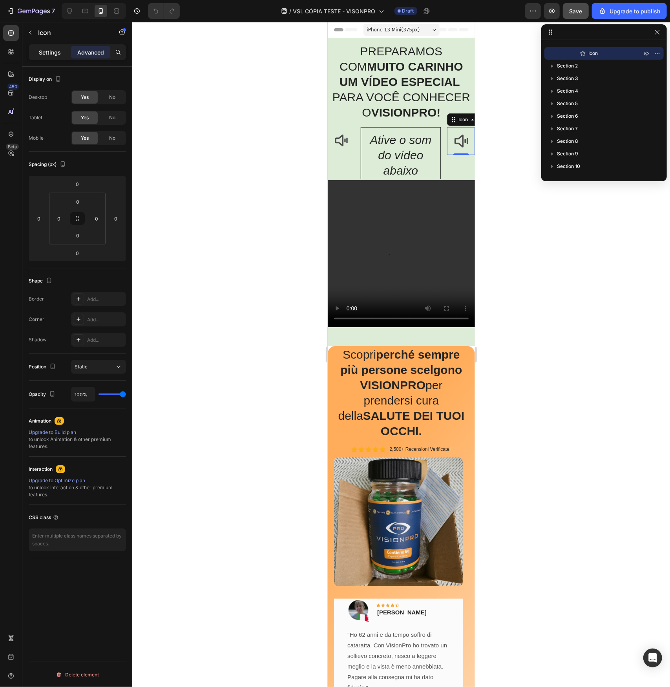
click at [49, 56] on p "Settings" at bounding box center [50, 52] width 22 height 8
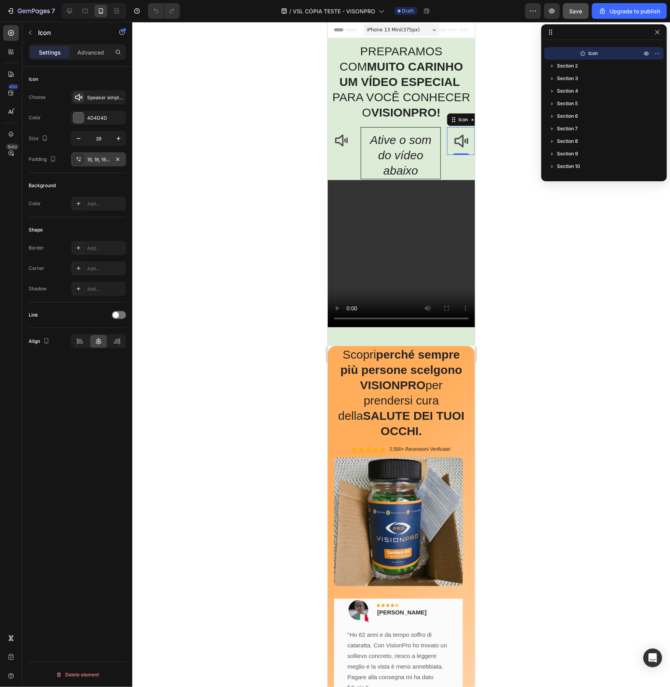
click at [92, 160] on div "16, 16, 16, 16" at bounding box center [98, 159] width 23 height 7
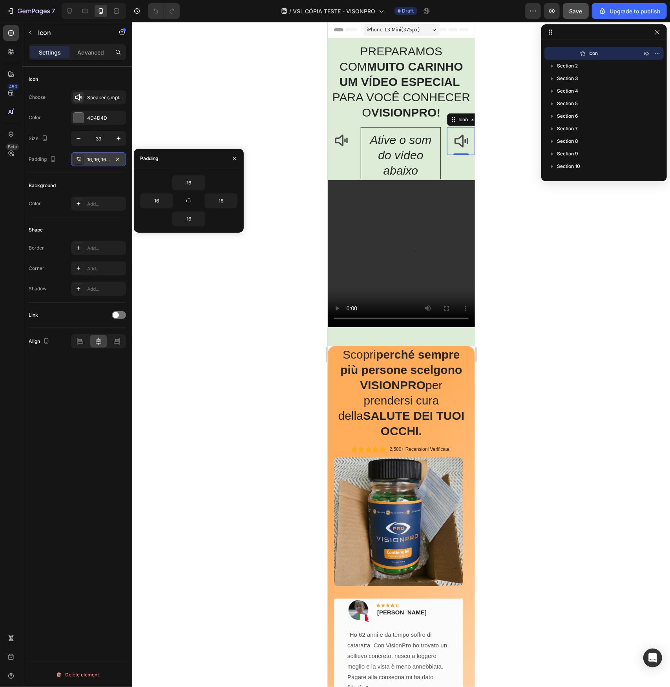
click at [80, 160] on icon at bounding box center [79, 161] width 3 height 2
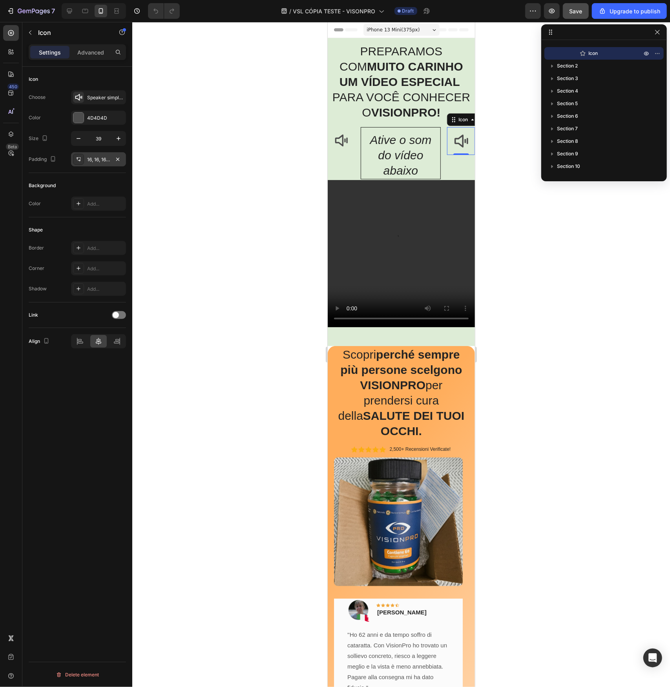
click at [80, 160] on icon at bounding box center [79, 161] width 3 height 2
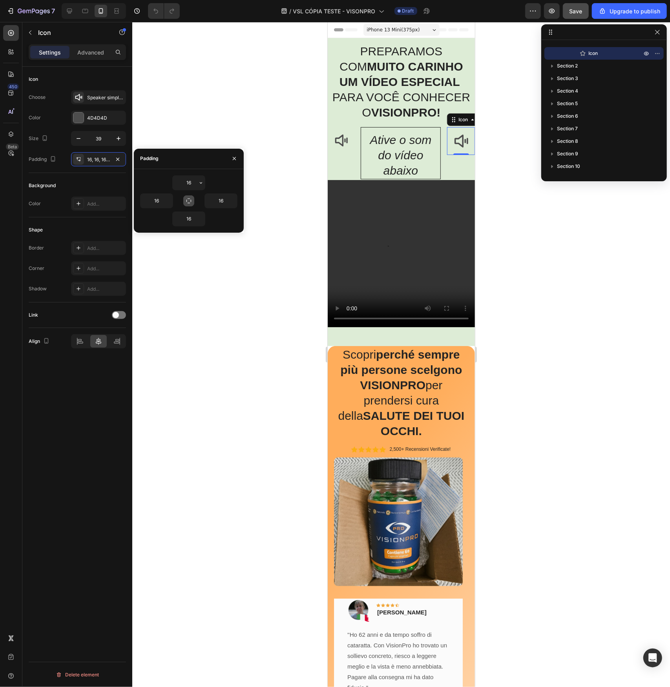
click at [190, 201] on icon "button" at bounding box center [189, 201] width 6 height 6
click at [188, 199] on icon "button" at bounding box center [188, 201] width 4 height 4
click at [186, 184] on input "16" at bounding box center [189, 183] width 32 height 14
type input "3"
type input "40"
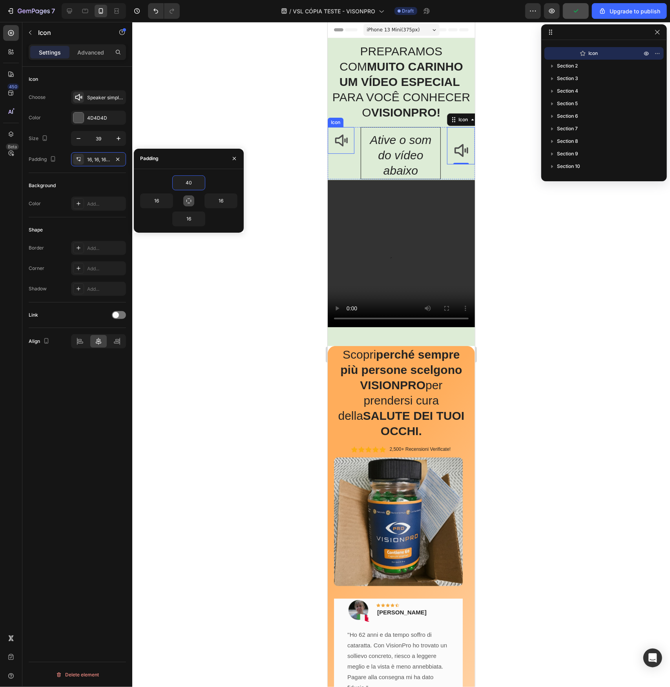
click at [331, 153] on div at bounding box center [340, 140] width 27 height 27
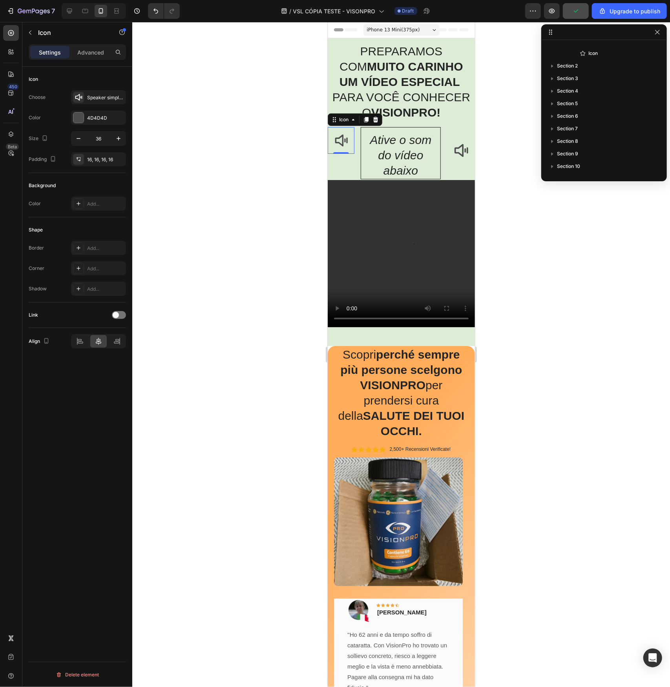
scroll to position [10, 0]
click at [97, 159] on div "16, 16, 16, 16" at bounding box center [98, 159] width 23 height 7
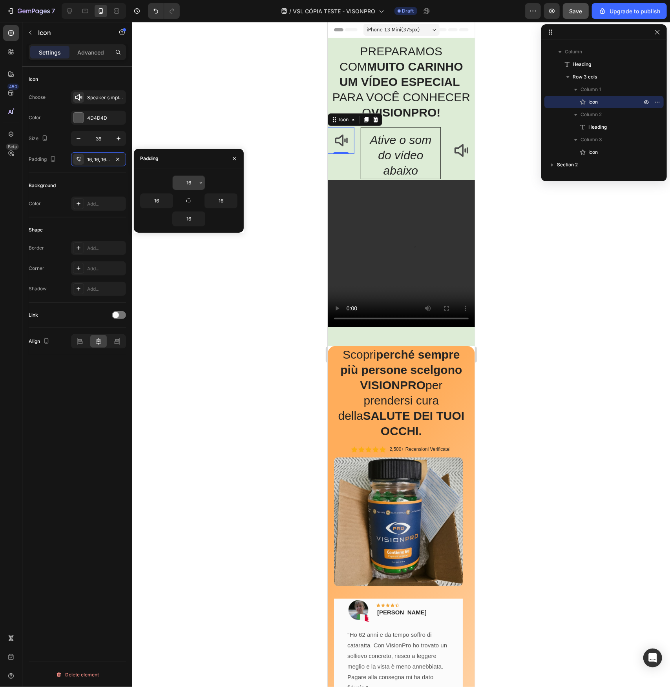
click at [188, 182] on input "16" at bounding box center [189, 183] width 32 height 14
type input "40"
click at [278, 357] on div at bounding box center [401, 354] width 538 height 665
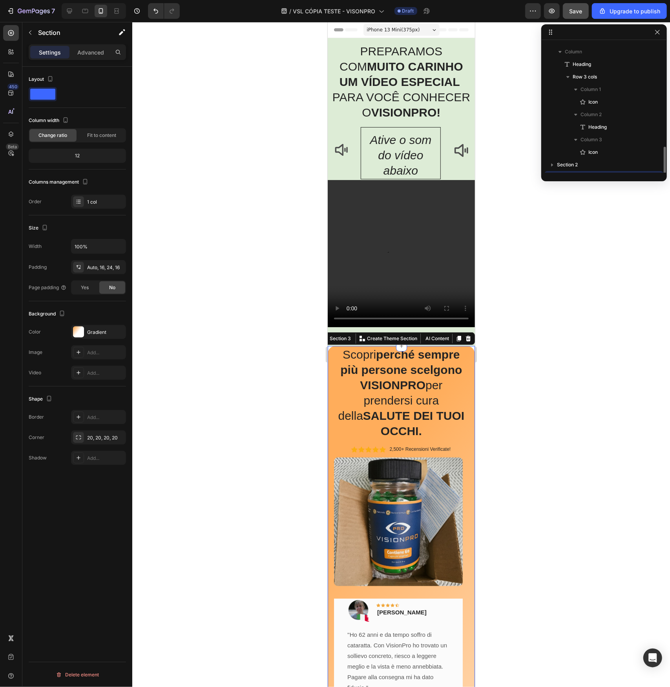
scroll to position [86, 0]
click at [83, 332] on div "Gradient" at bounding box center [98, 332] width 55 height 14
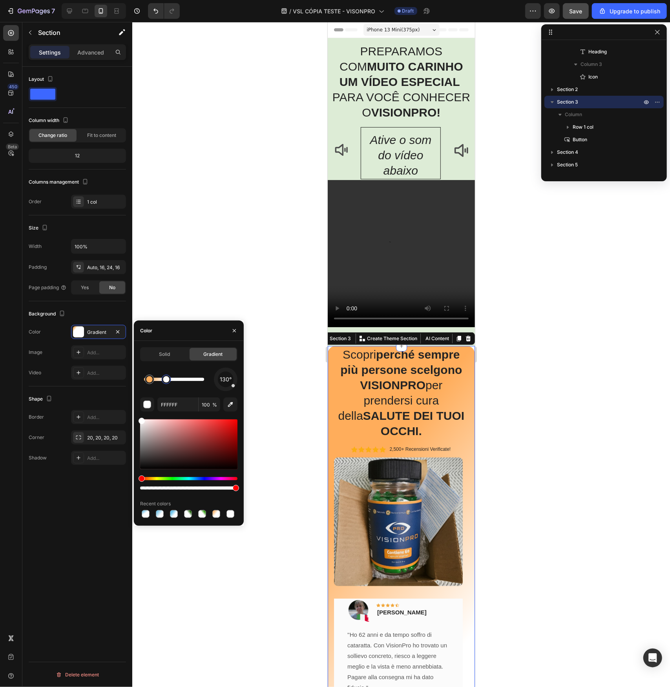
drag, startPoint x: 162, startPoint y: 383, endPoint x: 171, endPoint y: 382, distance: 9.1
click at [170, 382] on div at bounding box center [166, 379] width 6 height 6
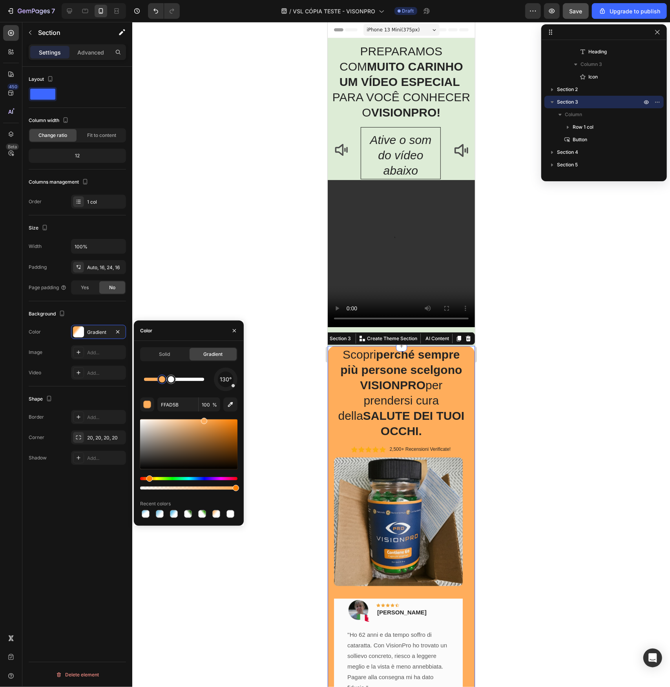
drag, startPoint x: 166, startPoint y: 382, endPoint x: 147, endPoint y: 383, distance: 18.9
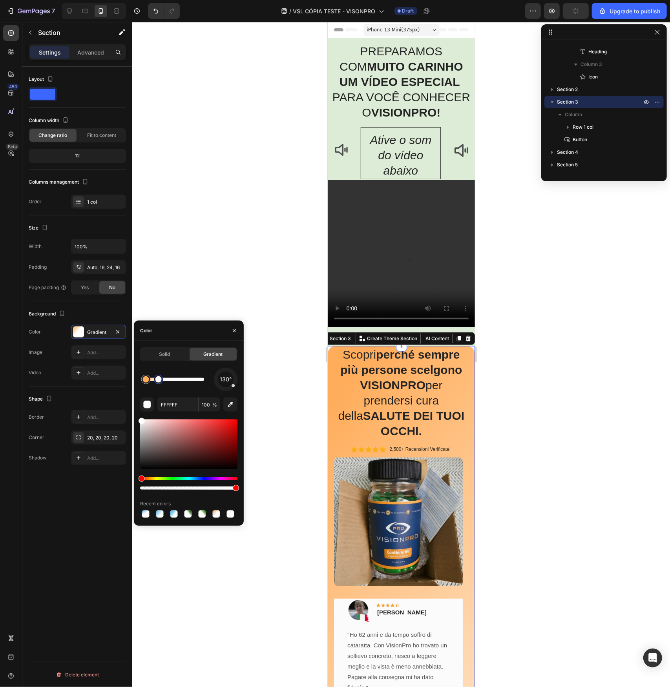
drag, startPoint x: 172, startPoint y: 383, endPoint x: 159, endPoint y: 383, distance: 13.3
click at [159, 383] on div at bounding box center [158, 379] width 6 height 6
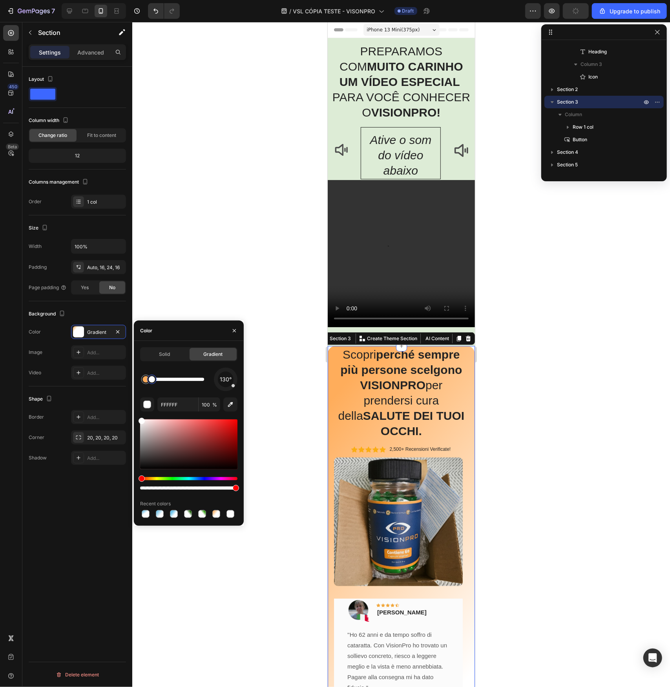
drag, startPoint x: 160, startPoint y: 381, endPoint x: 152, endPoint y: 380, distance: 7.9
click at [152, 380] on div at bounding box center [152, 379] width 6 height 6
type input "FFAD5B"
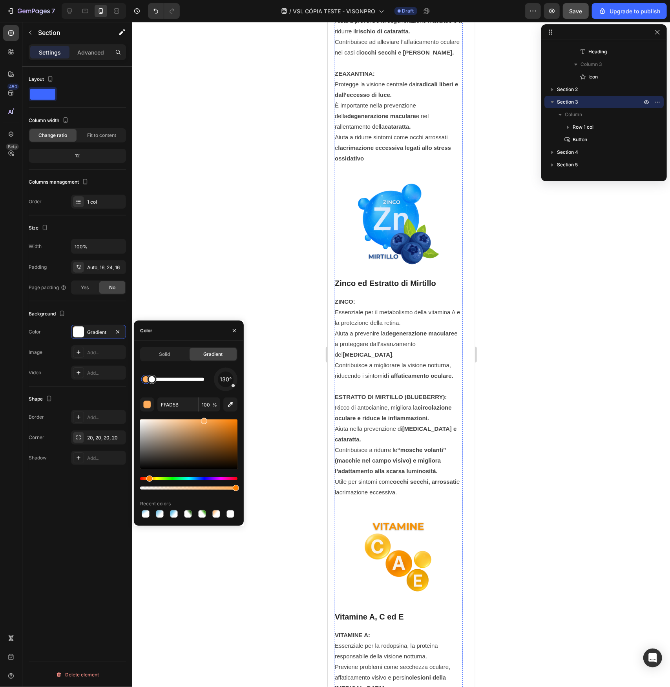
scroll to position [7378, 0]
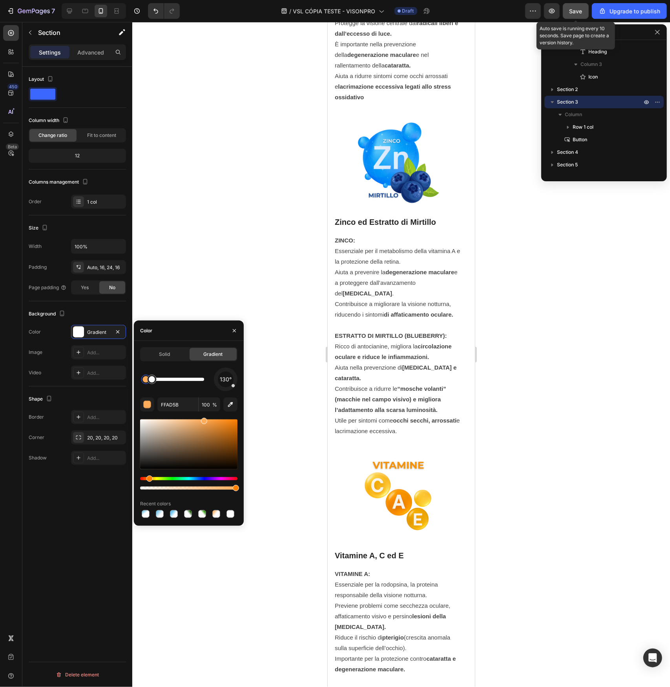
click at [583, 5] on button "Save" at bounding box center [576, 11] width 26 height 16
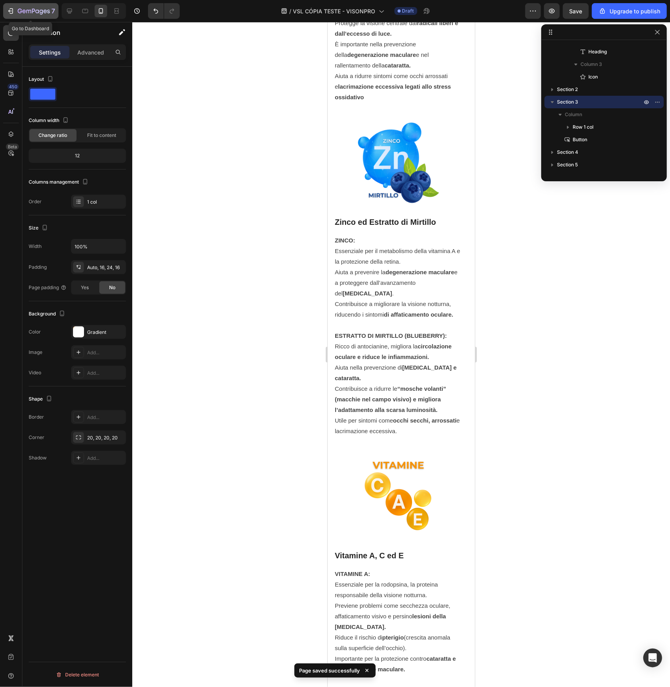
click at [16, 7] on div "7" at bounding box center [31, 10] width 48 height 9
